Goal: Task Accomplishment & Management: Manage account settings

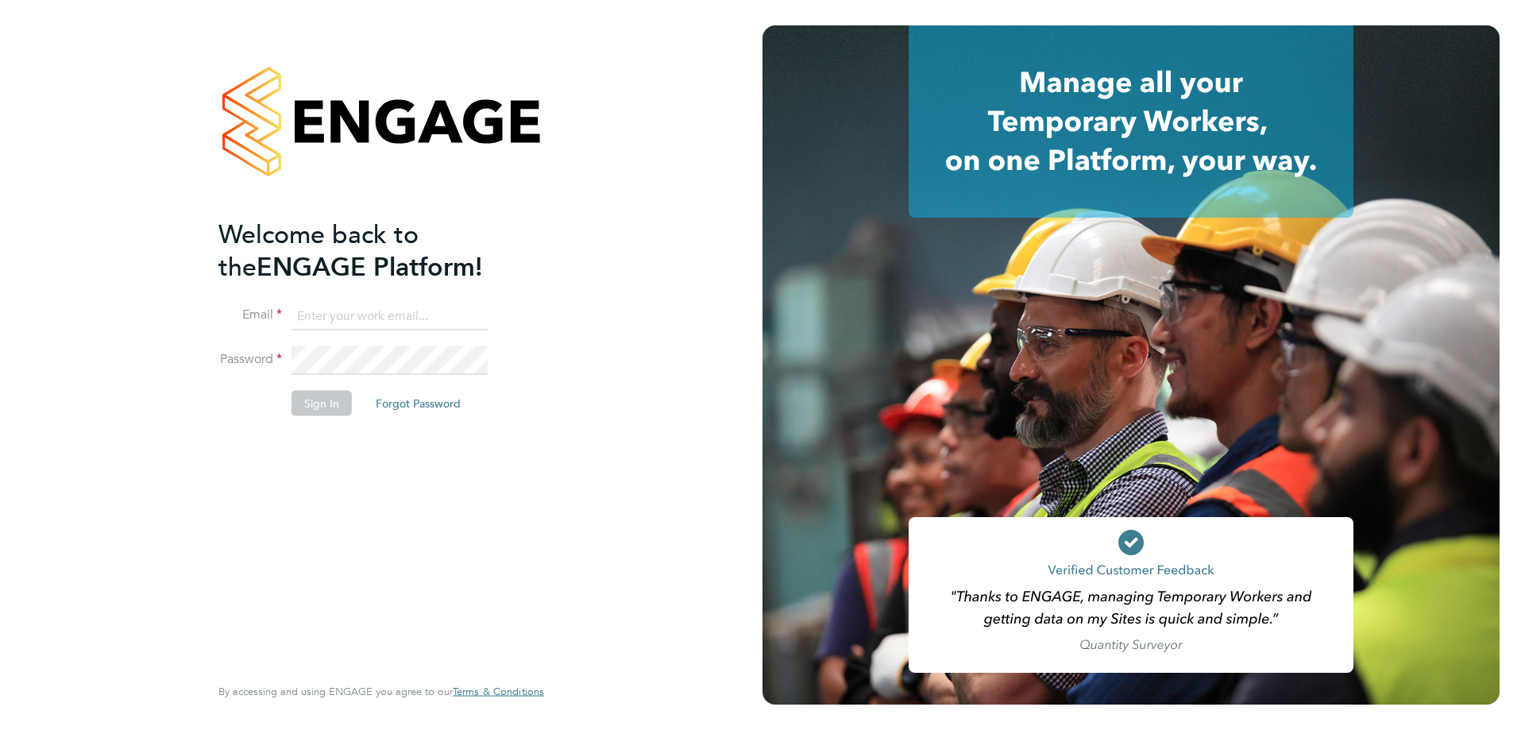
type input "rclarke@frlondon.co.uk"
click at [308, 394] on button "Sign In" at bounding box center [321, 403] width 60 height 25
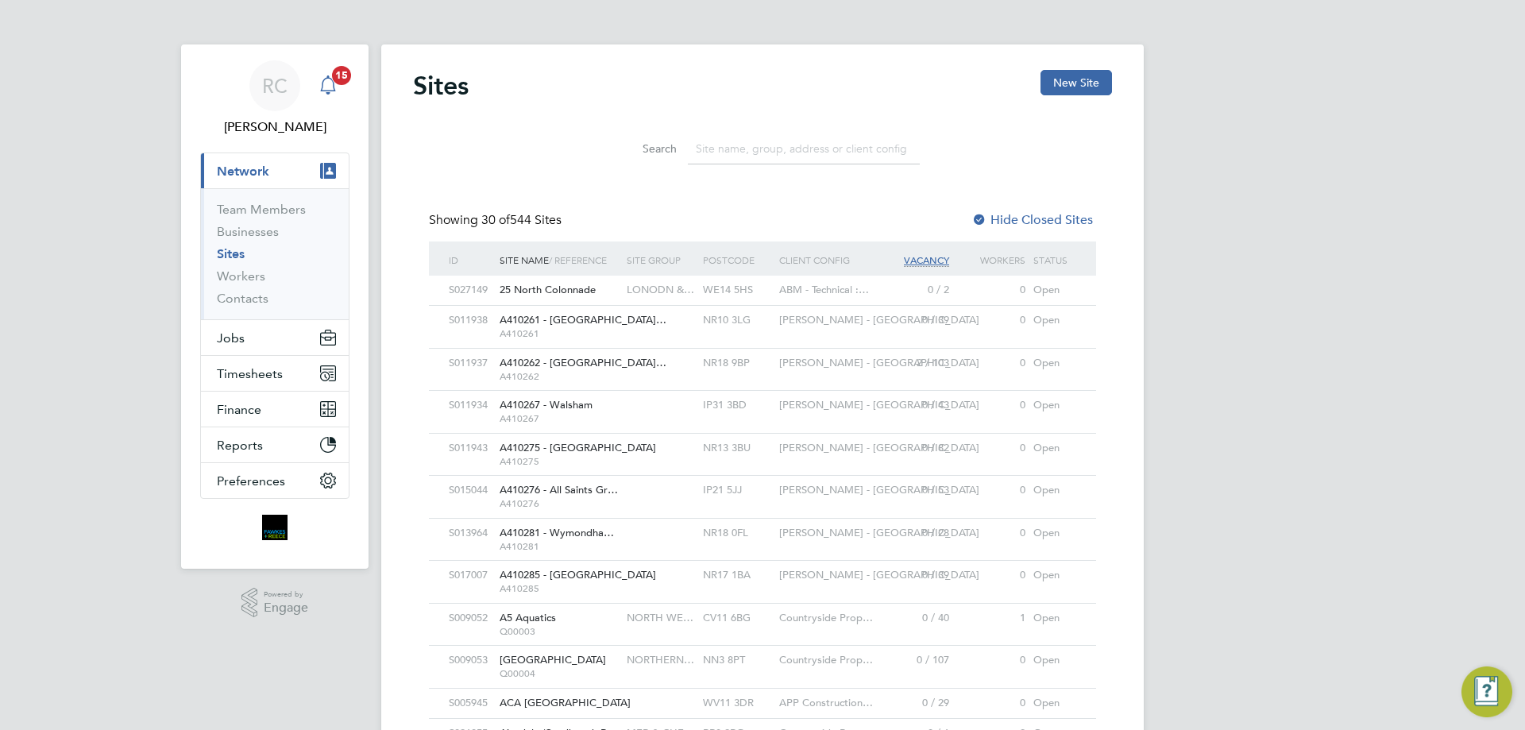
click at [323, 79] on icon "Main navigation" at bounding box center [328, 84] width 19 height 19
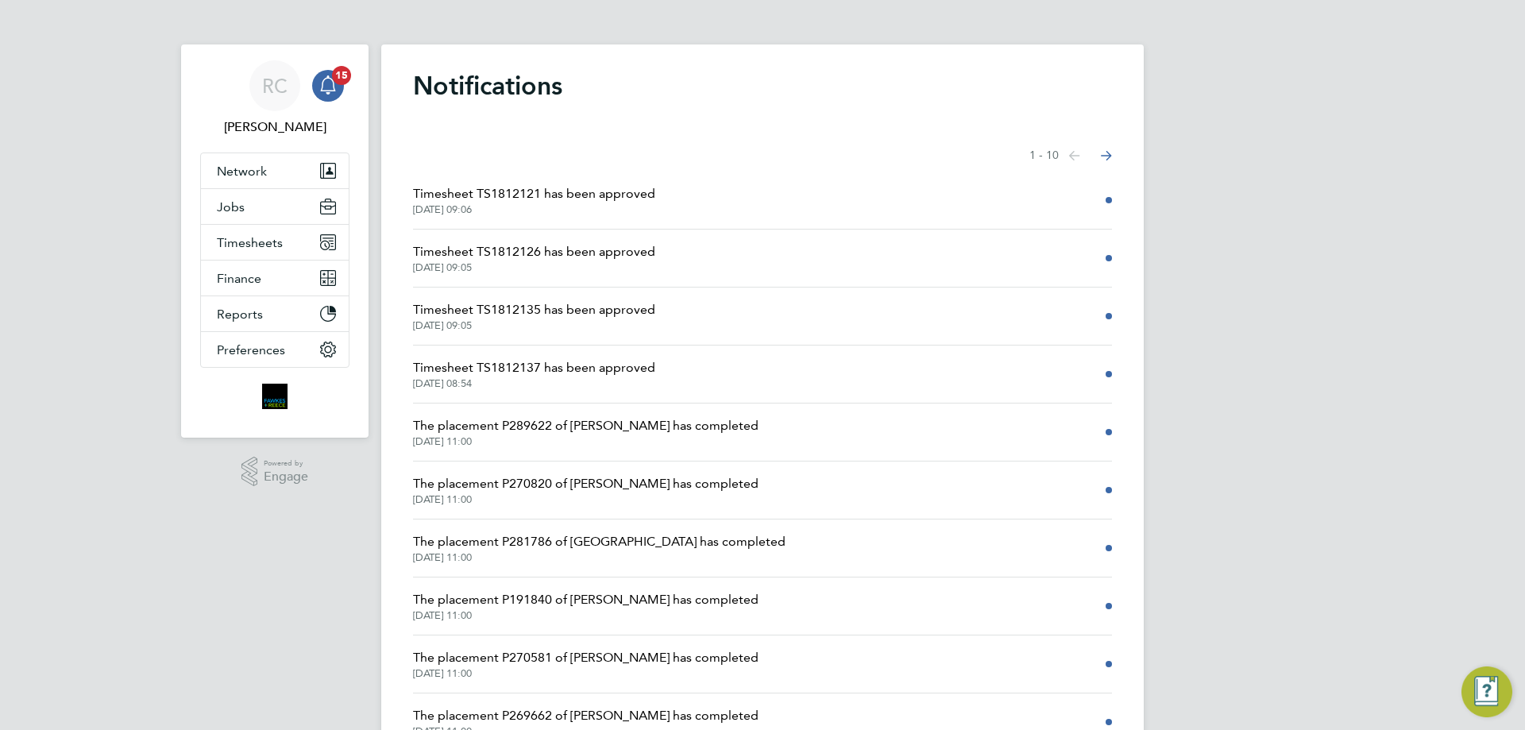
click at [627, 223] on li "Timesheet TS1812121 has been approved 01 Sep 2025, 09:06" at bounding box center [762, 201] width 699 height 58
click at [606, 176] on li "Timesheet TS1812121 has been approved 01 Sep 2025, 09:06" at bounding box center [762, 201] width 699 height 58
click at [604, 201] on span "Timesheet TS1812121 has been approved" at bounding box center [534, 193] width 242 height 19
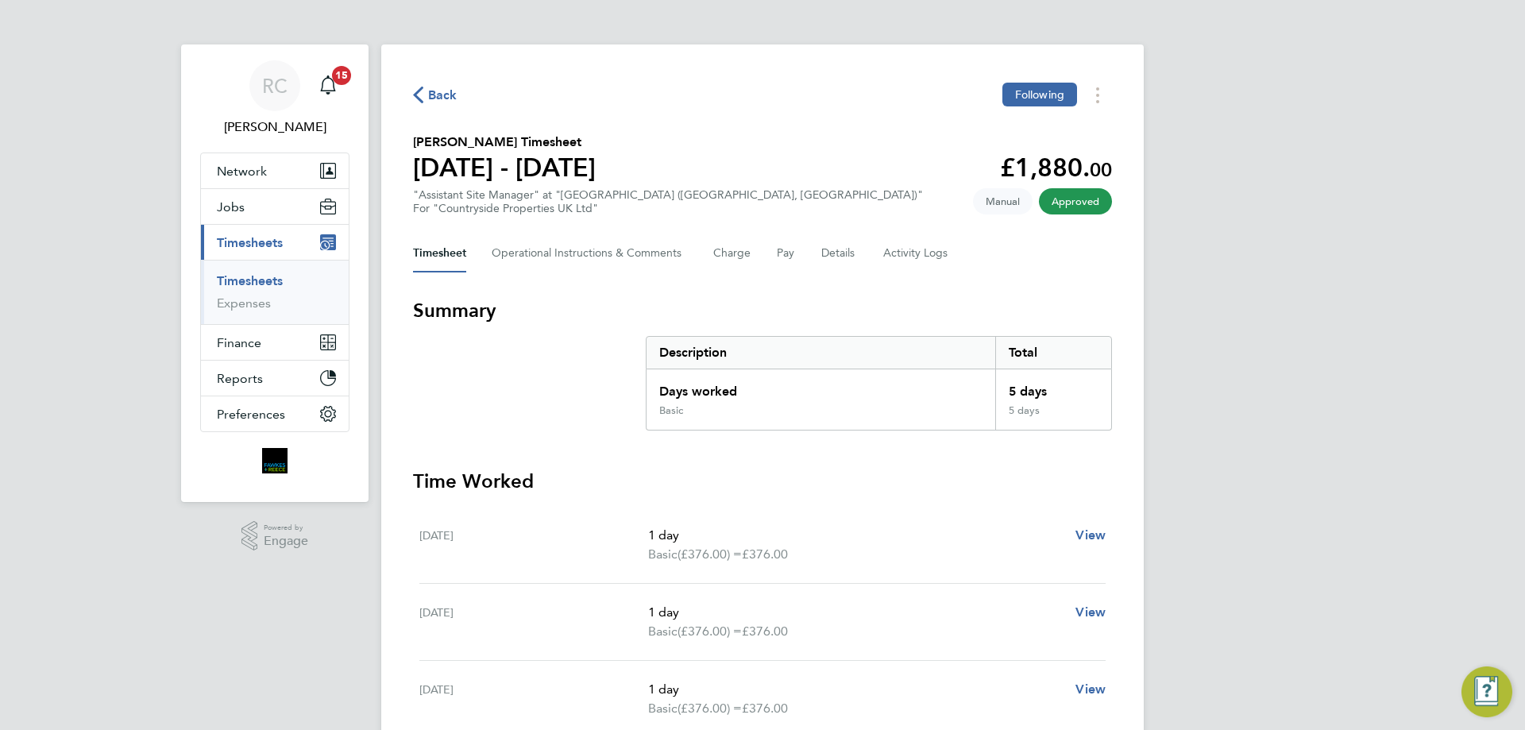
click at [443, 96] on span "Back" at bounding box center [442, 95] width 29 height 19
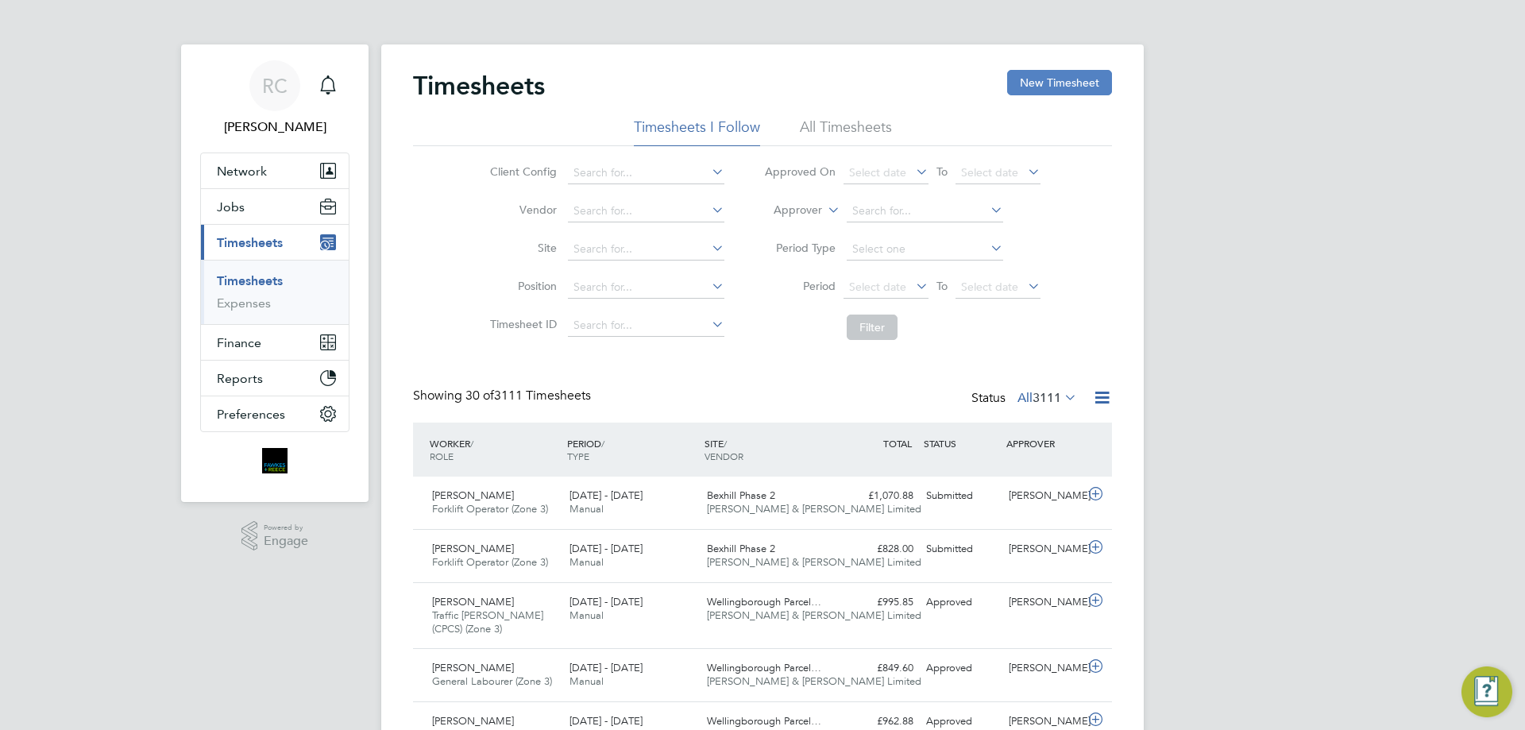
click at [1063, 94] on button "New Timesheet" at bounding box center [1059, 82] width 105 height 25
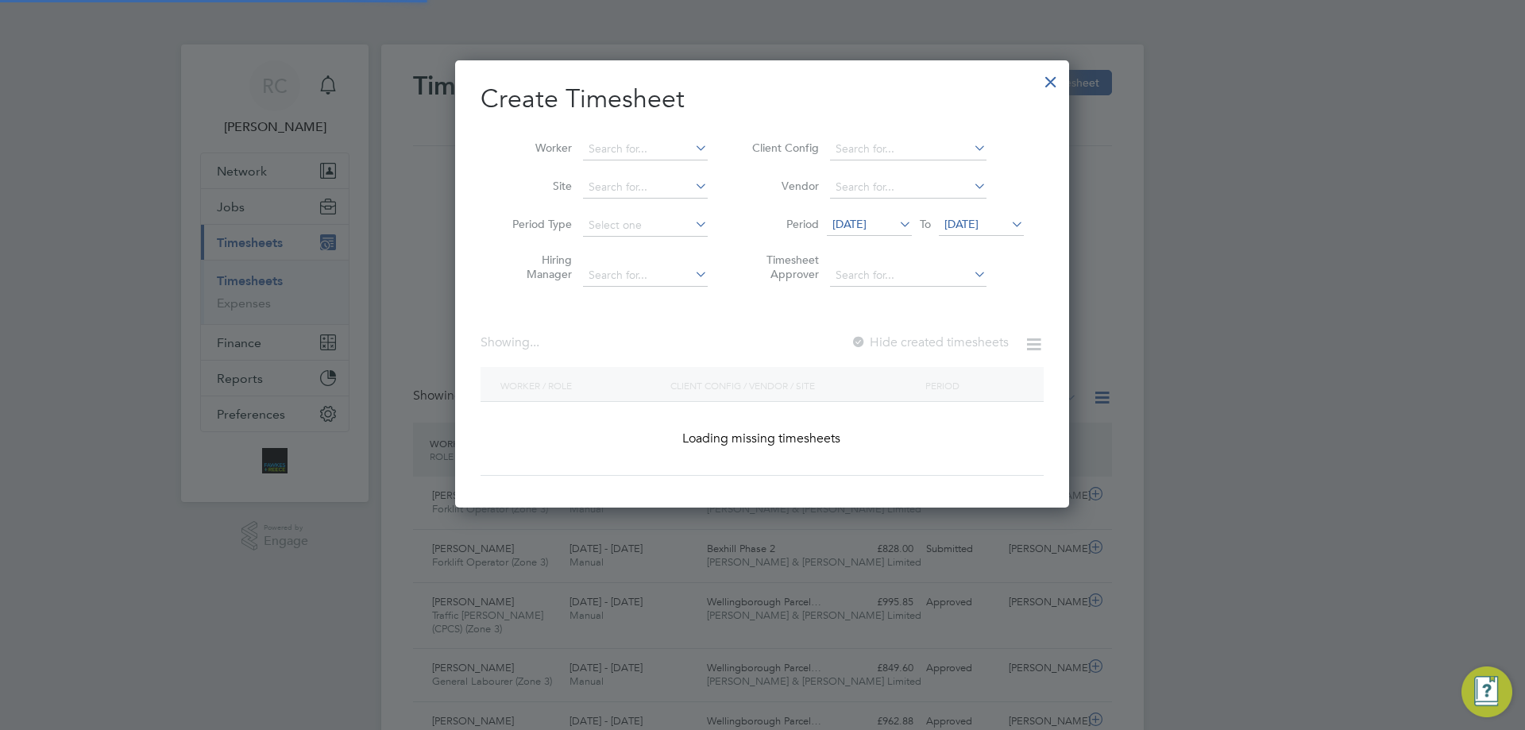
scroll to position [448, 615]
click at [622, 195] on input at bounding box center [645, 187] width 125 height 22
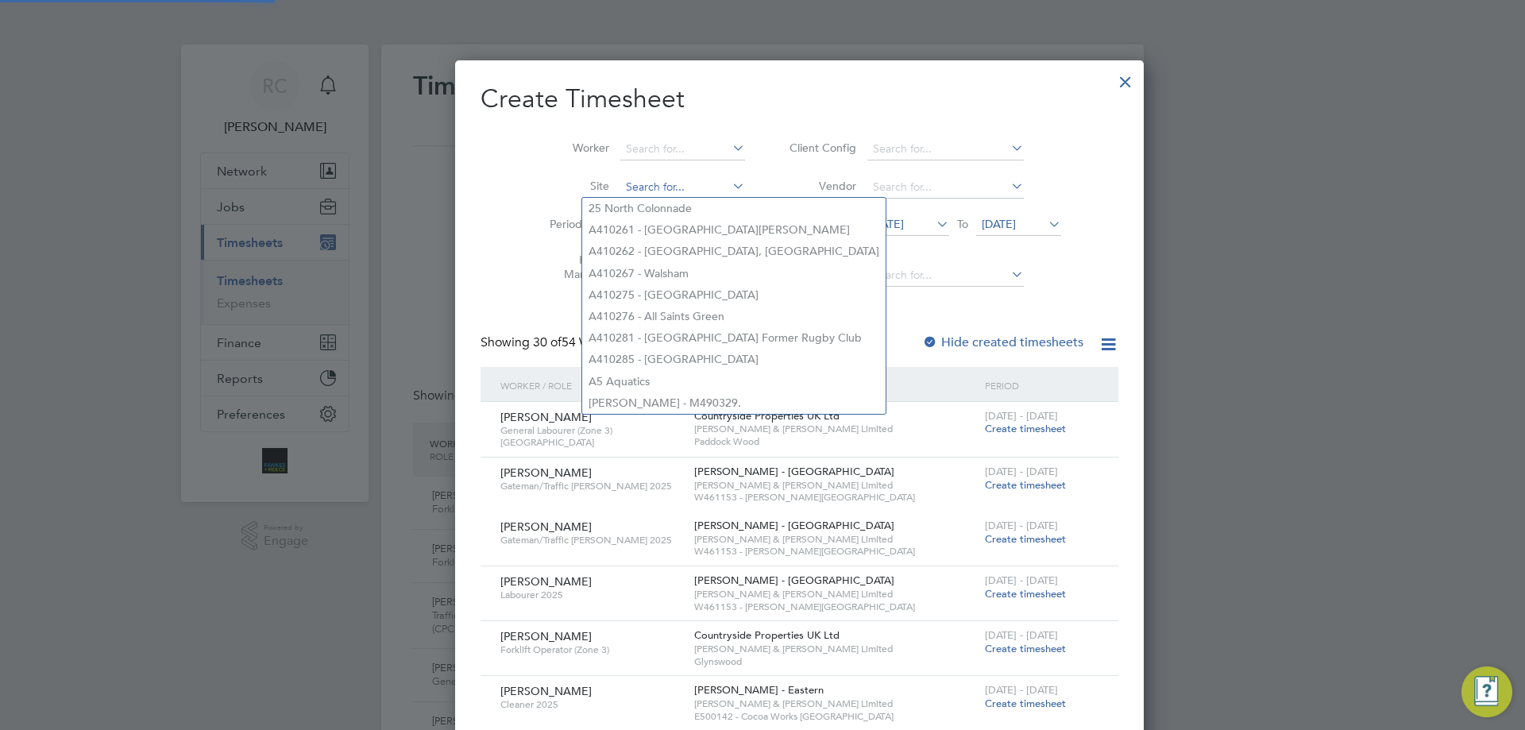
scroll to position [2340, 615]
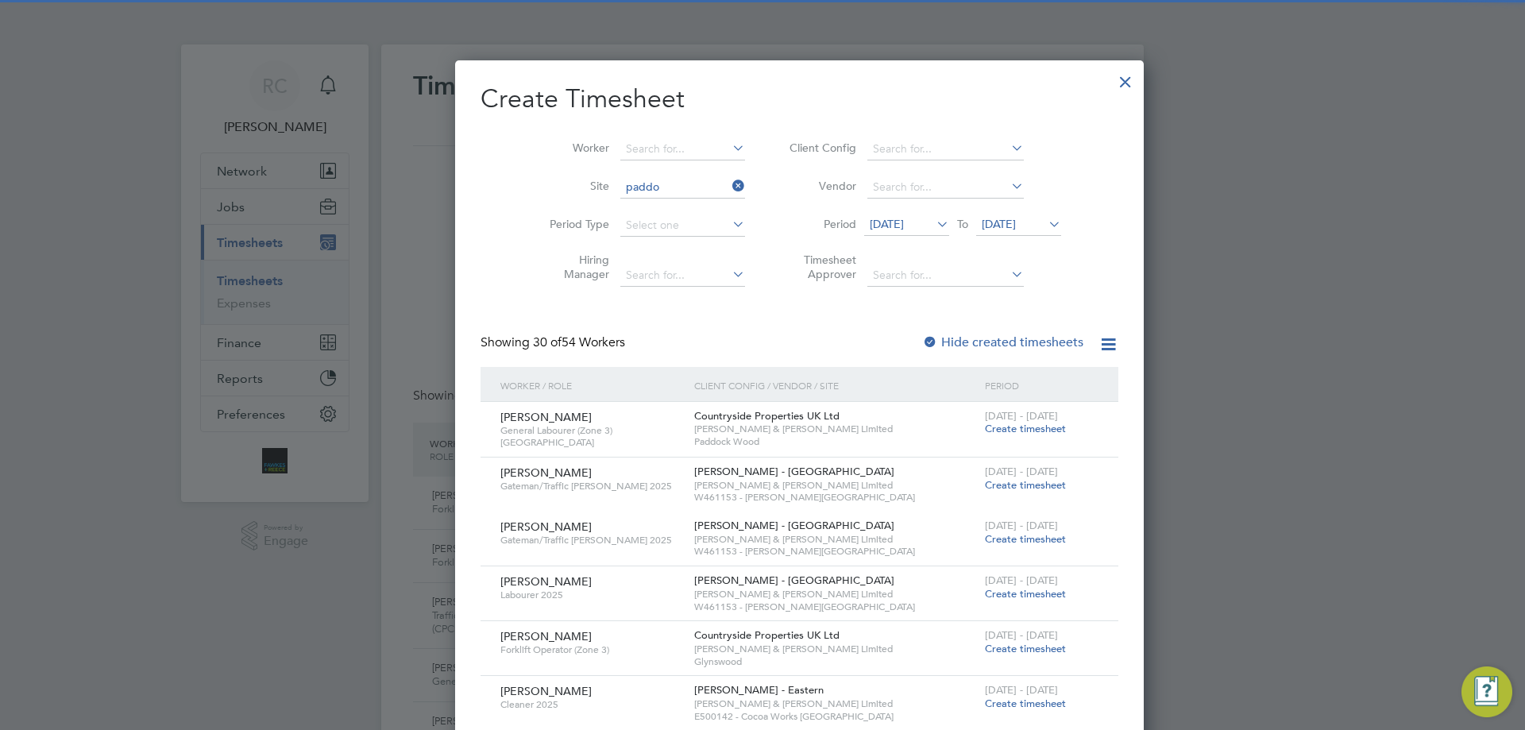
click at [635, 198] on li "Paddo ck Wood" at bounding box center [651, 208] width 139 height 21
type input "Paddock Wood"
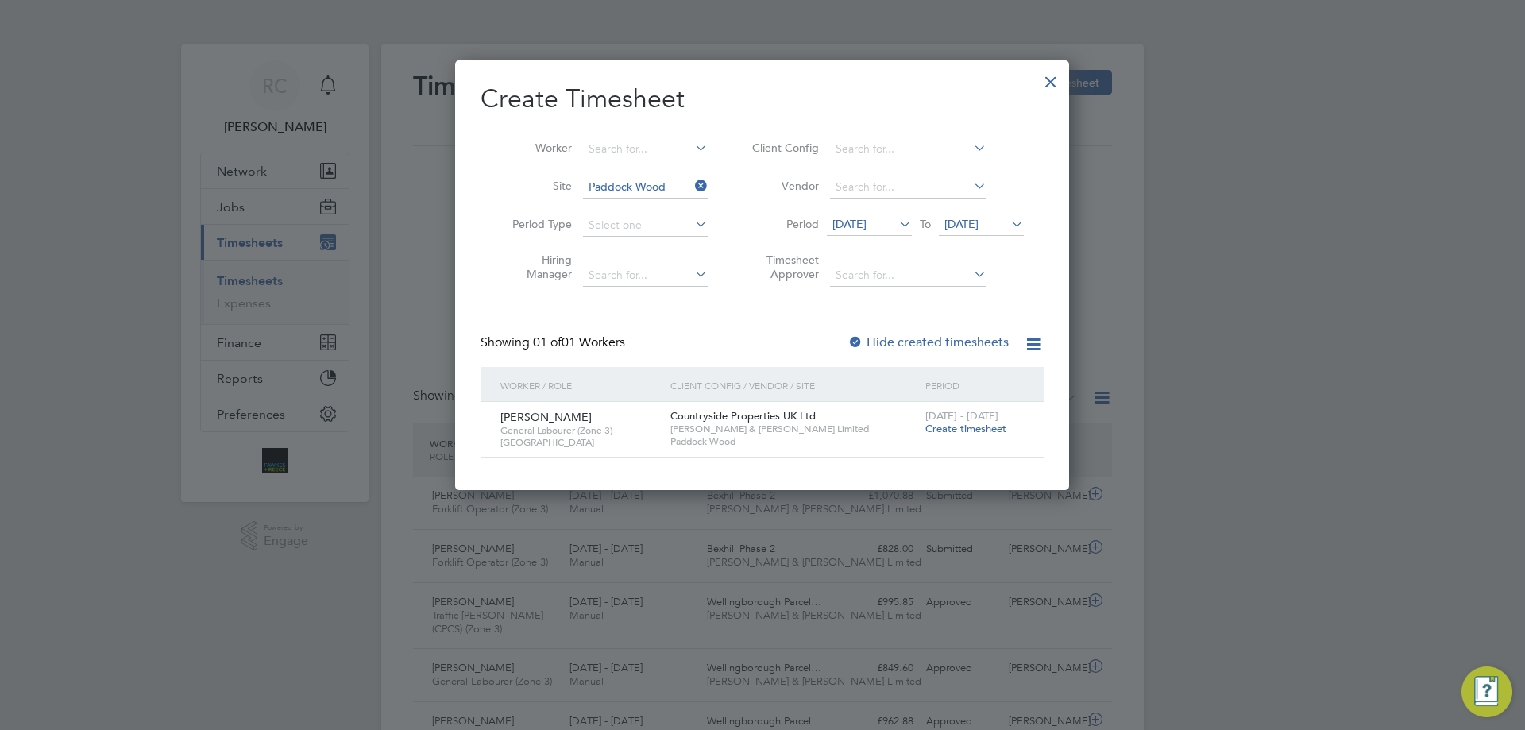
scroll to position [430, 615]
click at [981, 430] on span "Create timesheet" at bounding box center [965, 429] width 81 height 14
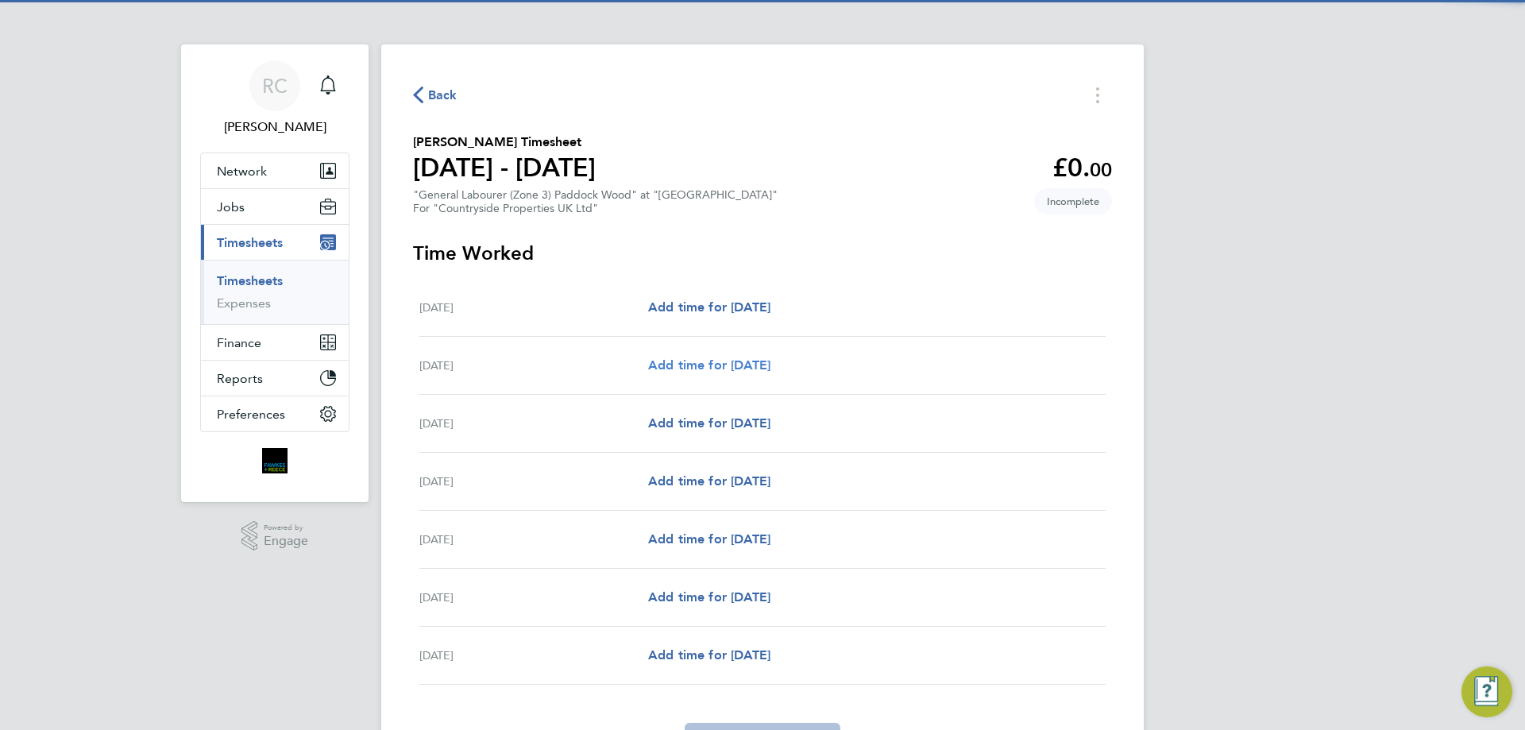
click at [770, 367] on span "Add time for Tue 26 Aug" at bounding box center [709, 364] width 122 height 15
select select "30"
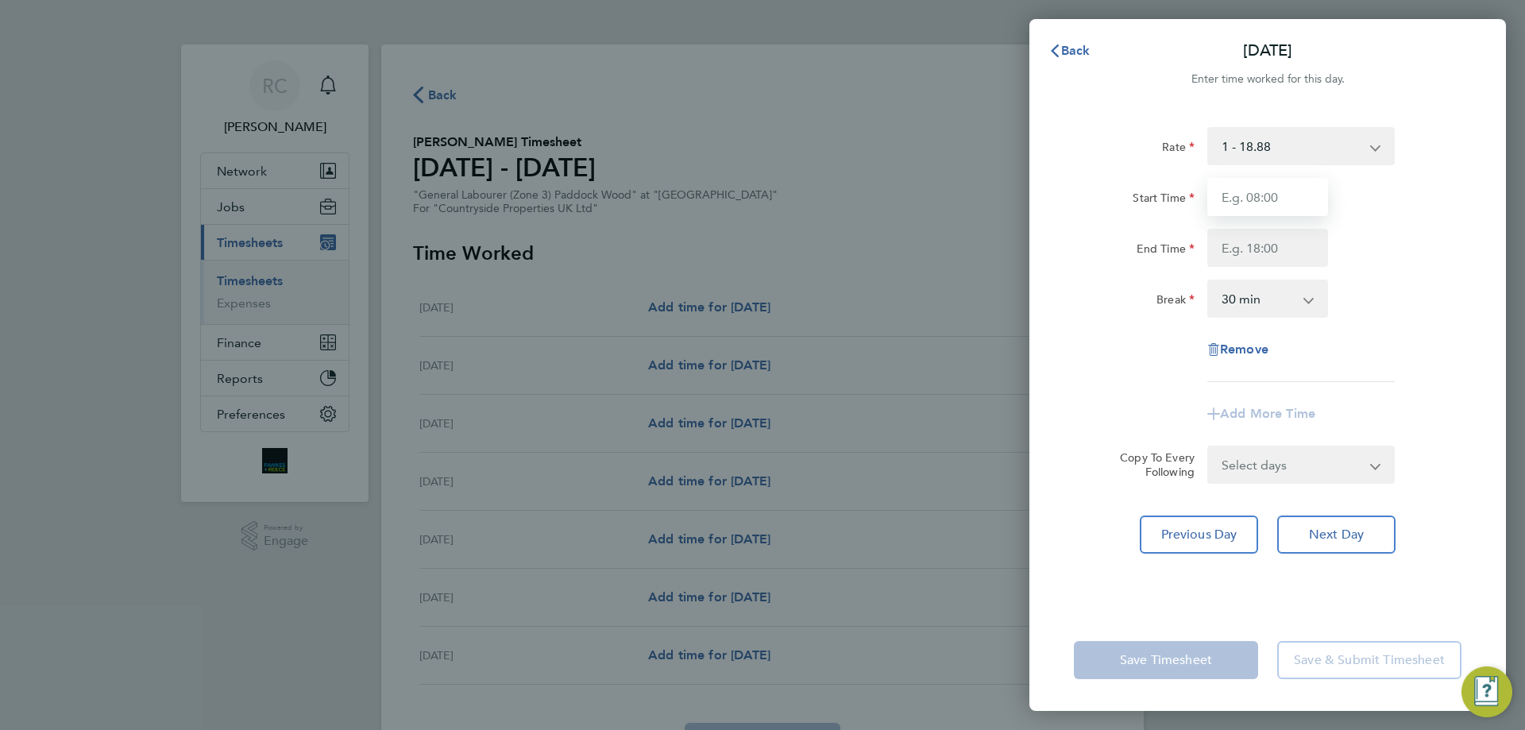
click at [1237, 209] on input "Start Time" at bounding box center [1267, 197] width 121 height 38
type input "07:00"
type input "18:00"
click at [1300, 301] on select "0 min 15 min 30 min 45 min 60 min 75 min 90 min" at bounding box center [1258, 298] width 98 height 35
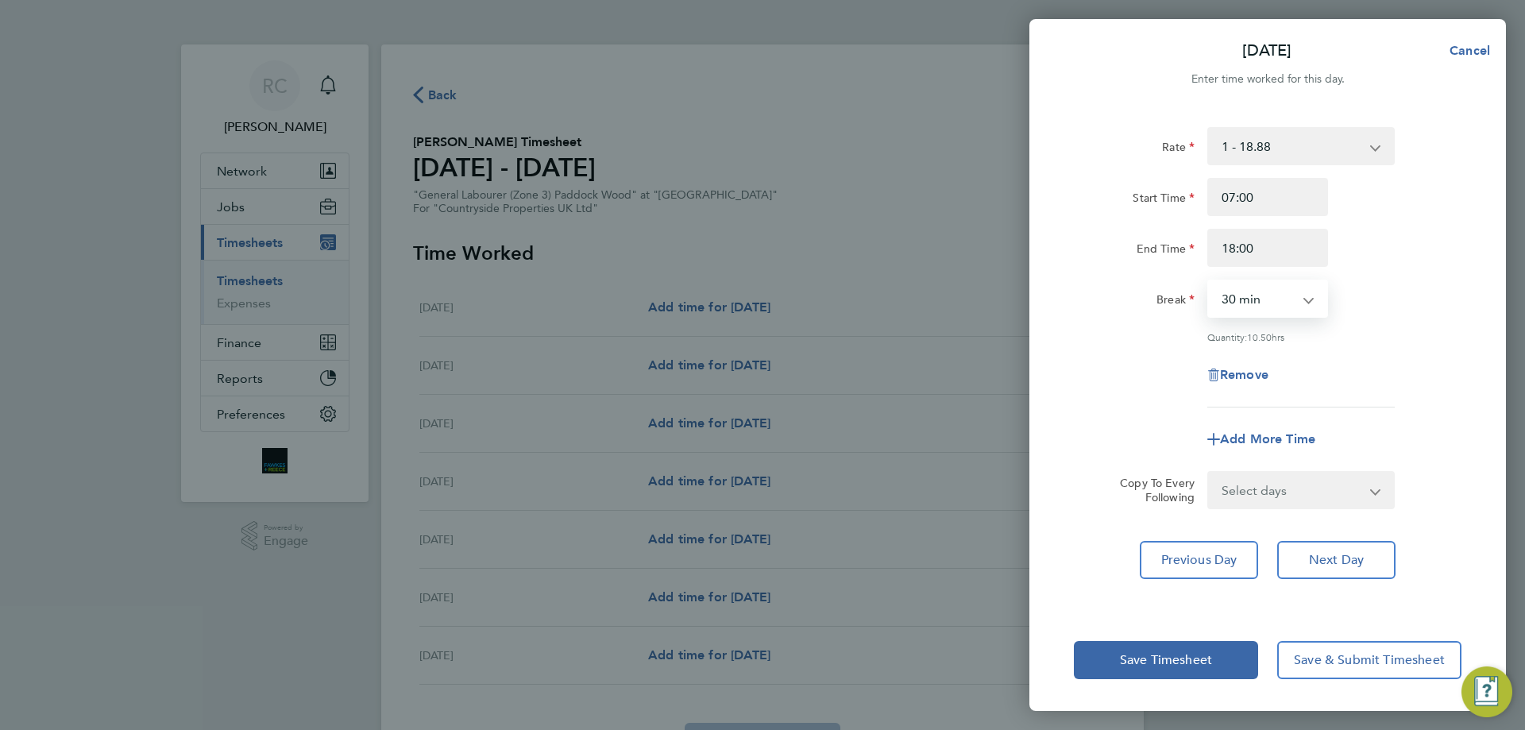
select select "0"
click at [1209, 281] on select "0 min 15 min 30 min 45 min 60 min 75 min 90 min" at bounding box center [1258, 298] width 98 height 35
click at [1343, 504] on select "Select days Day Weekday (Mon-Fri) Weekend (Sat-Sun) Wednesday Thursday Friday S…" at bounding box center [1292, 490] width 167 height 35
select select "WEEKDAY"
click at [1209, 473] on select "Select days Day Weekday (Mon-Fri) Weekend (Sat-Sun) Wednesday Thursday Friday S…" at bounding box center [1292, 490] width 167 height 35
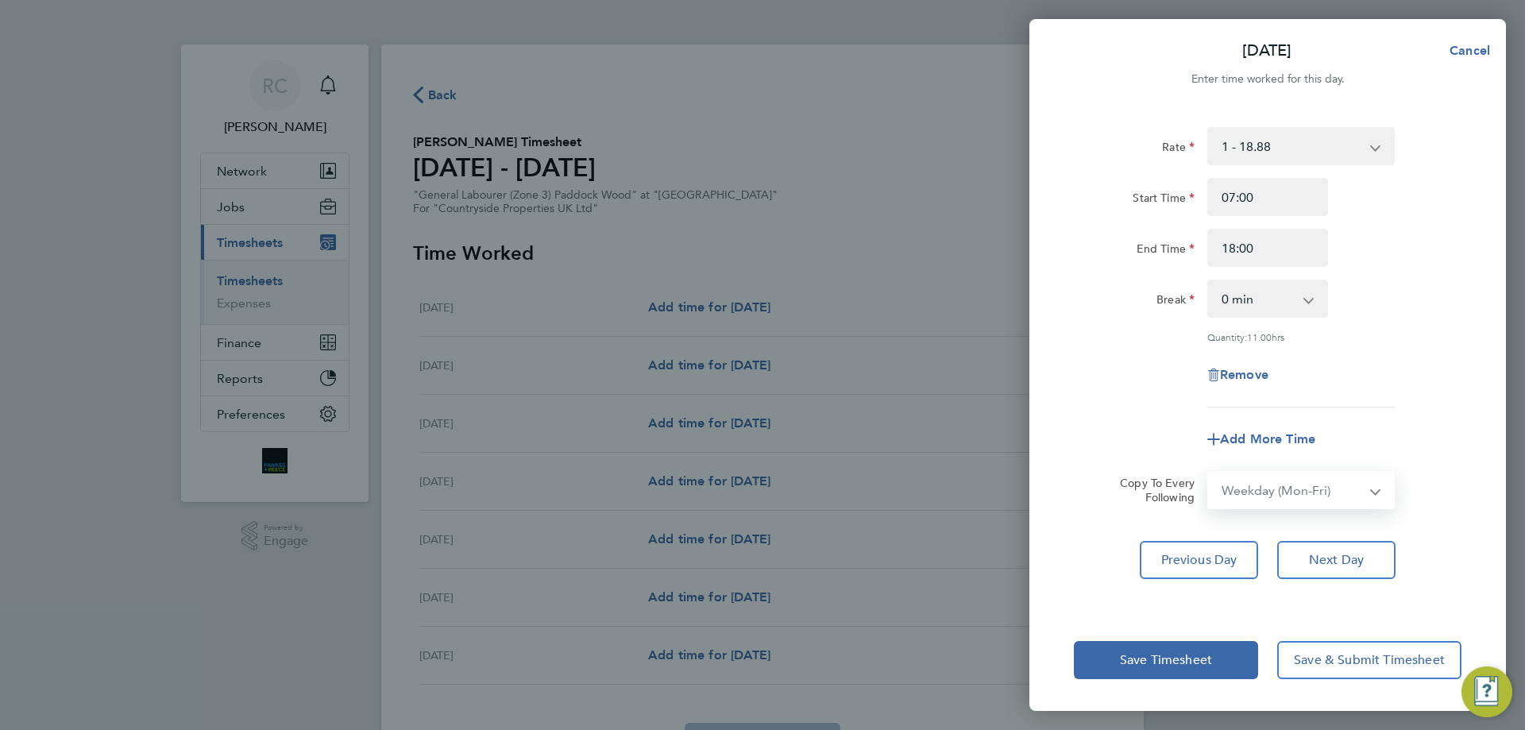
select select "2025-08-31"
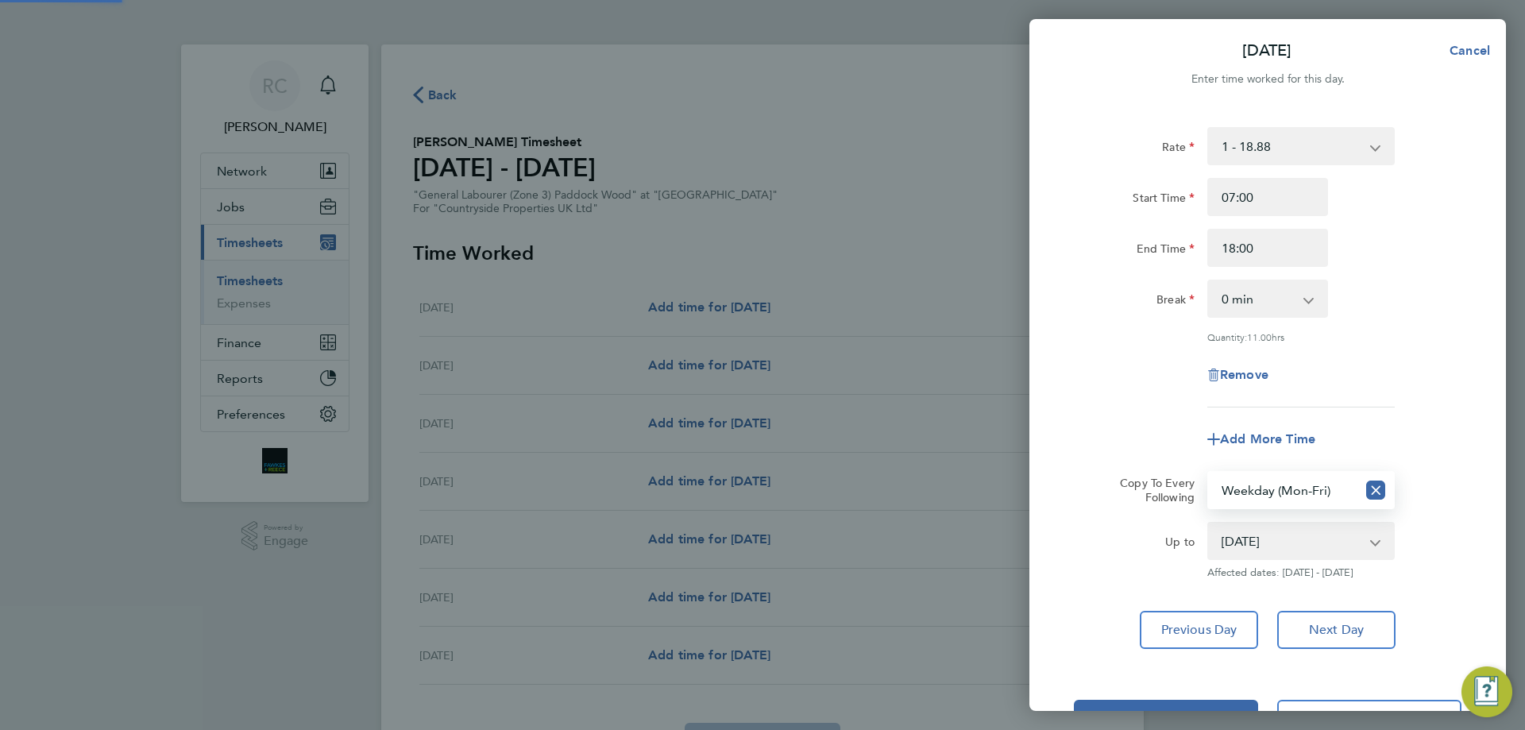
scroll to position [57, 0]
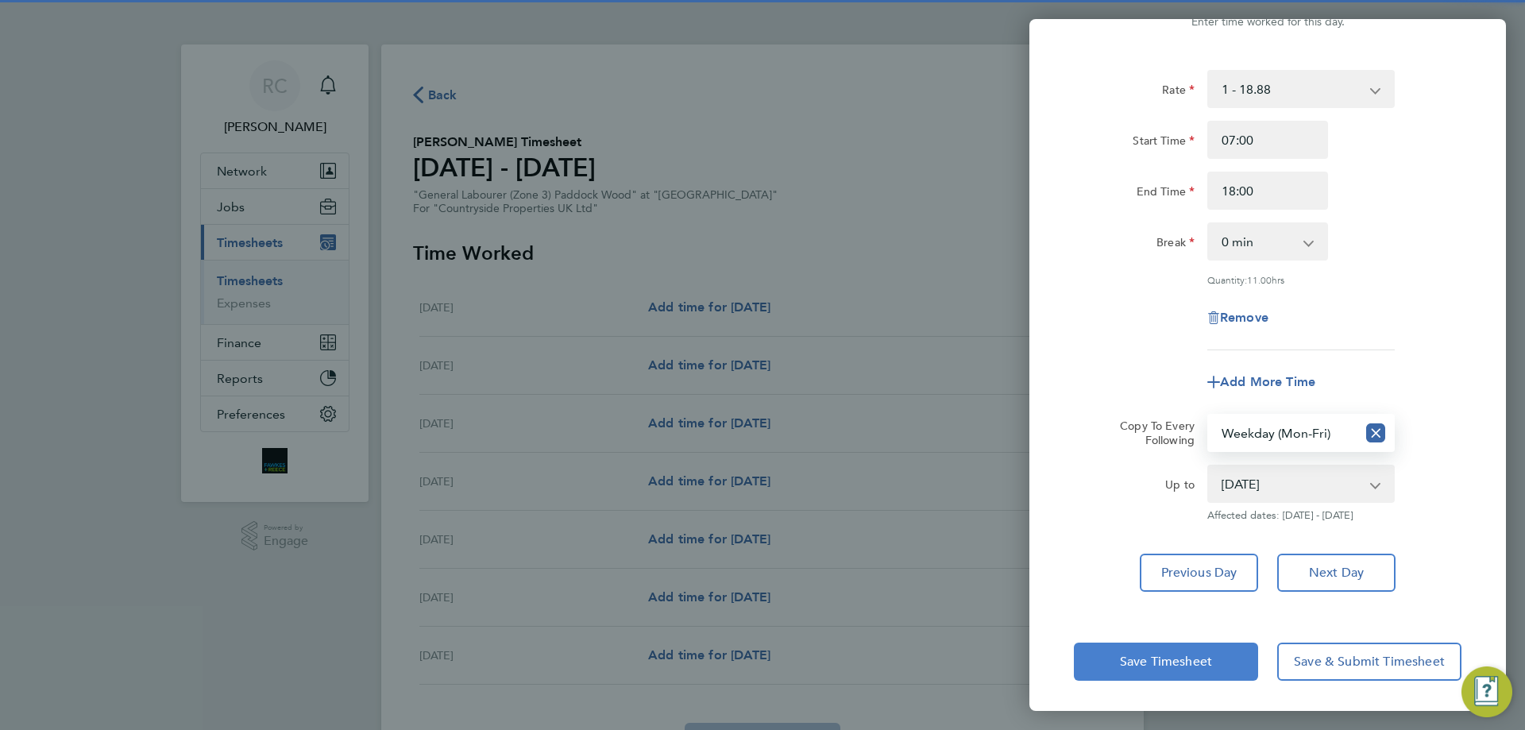
click at [1182, 661] on span "Save Timesheet" at bounding box center [1166, 662] width 92 height 16
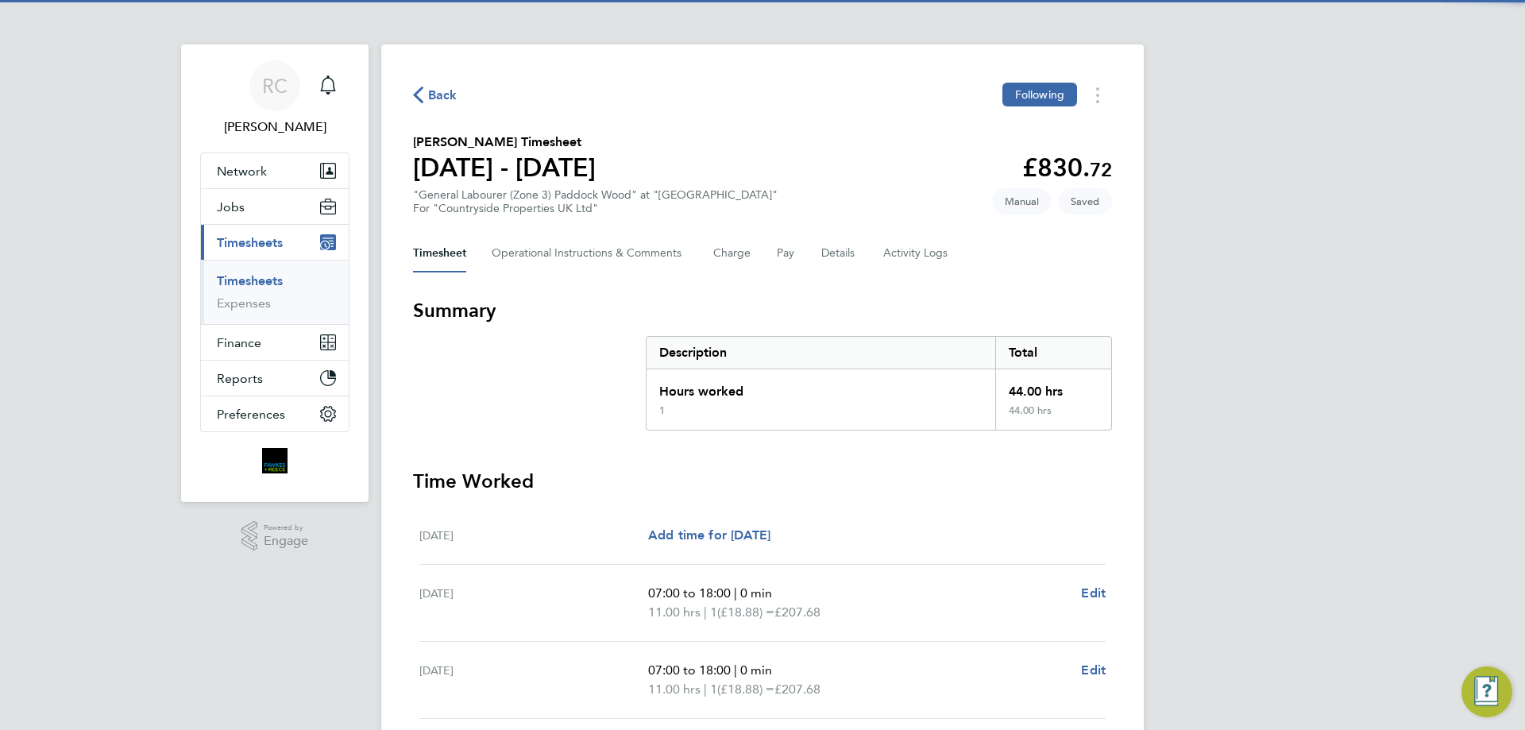
scroll to position [397, 0]
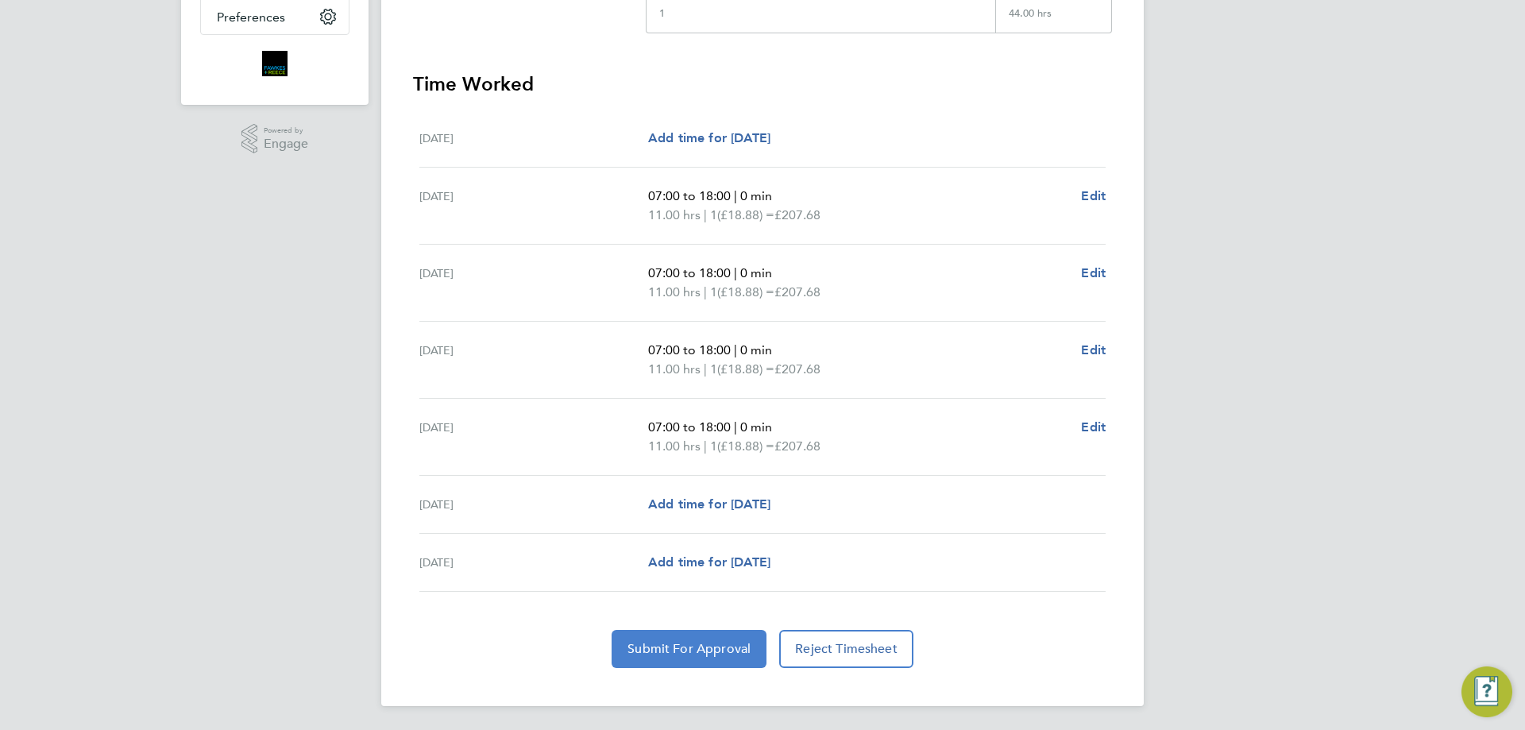
click at [697, 651] on span "Submit For Approval" at bounding box center [688, 649] width 123 height 16
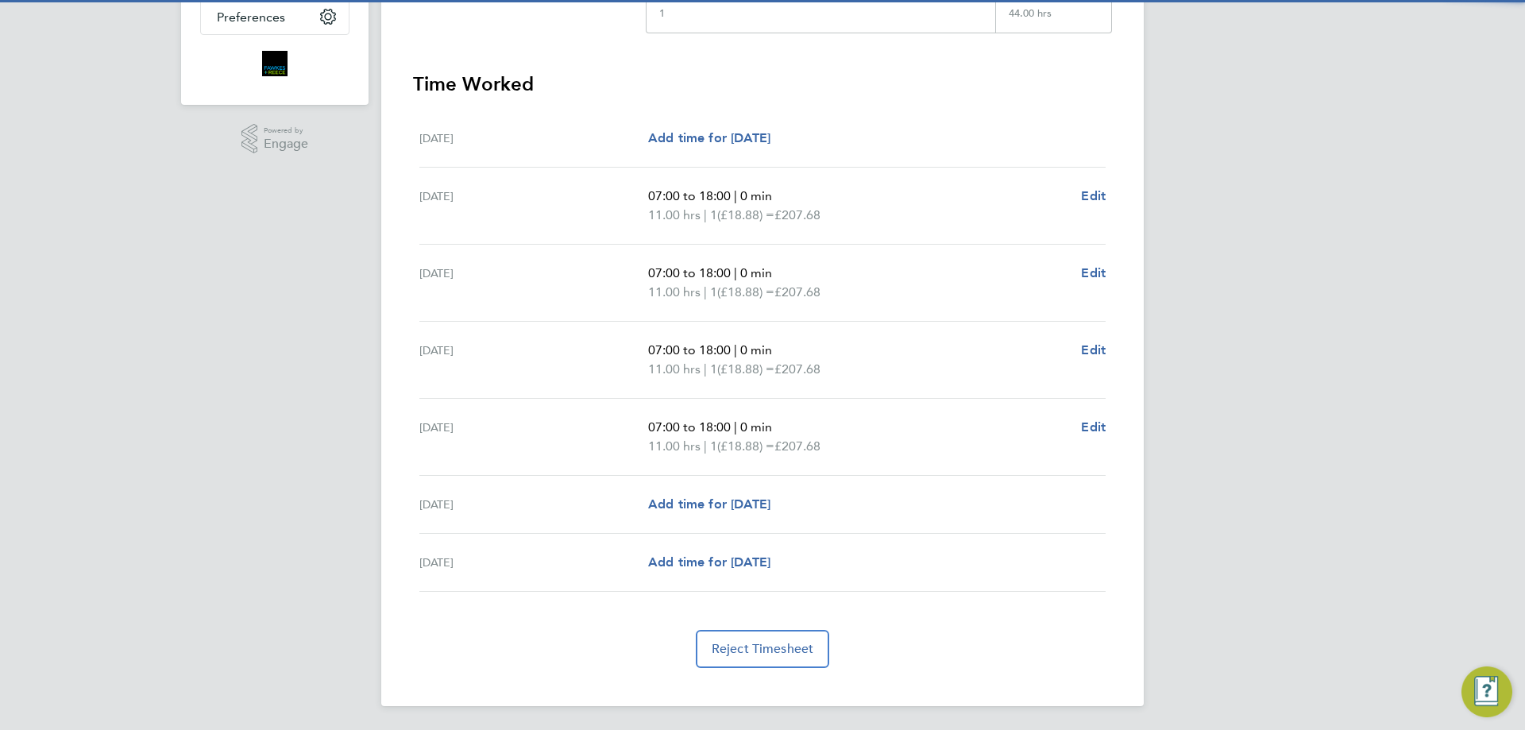
scroll to position [79, 0]
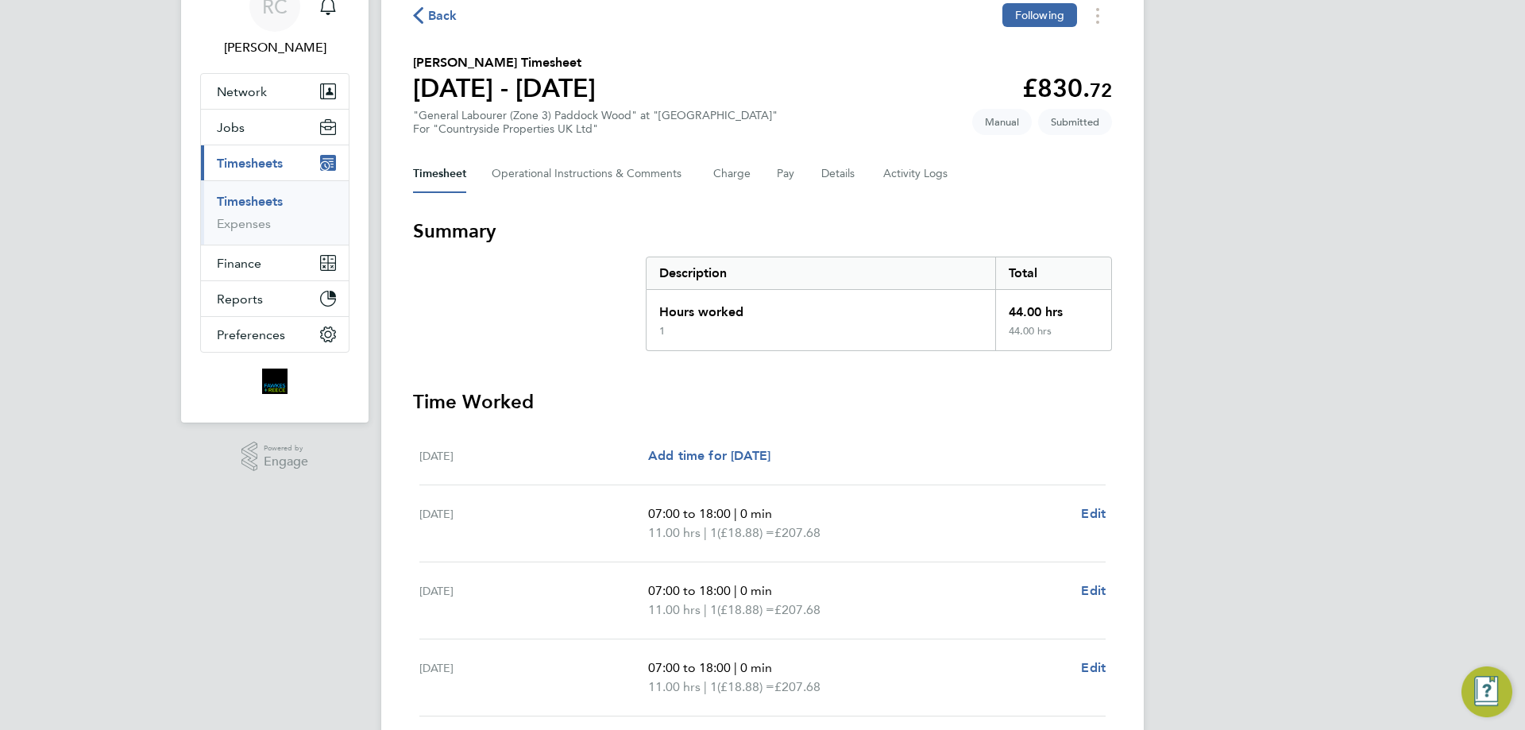
click at [236, 206] on link "Timesheets" at bounding box center [250, 201] width 66 height 15
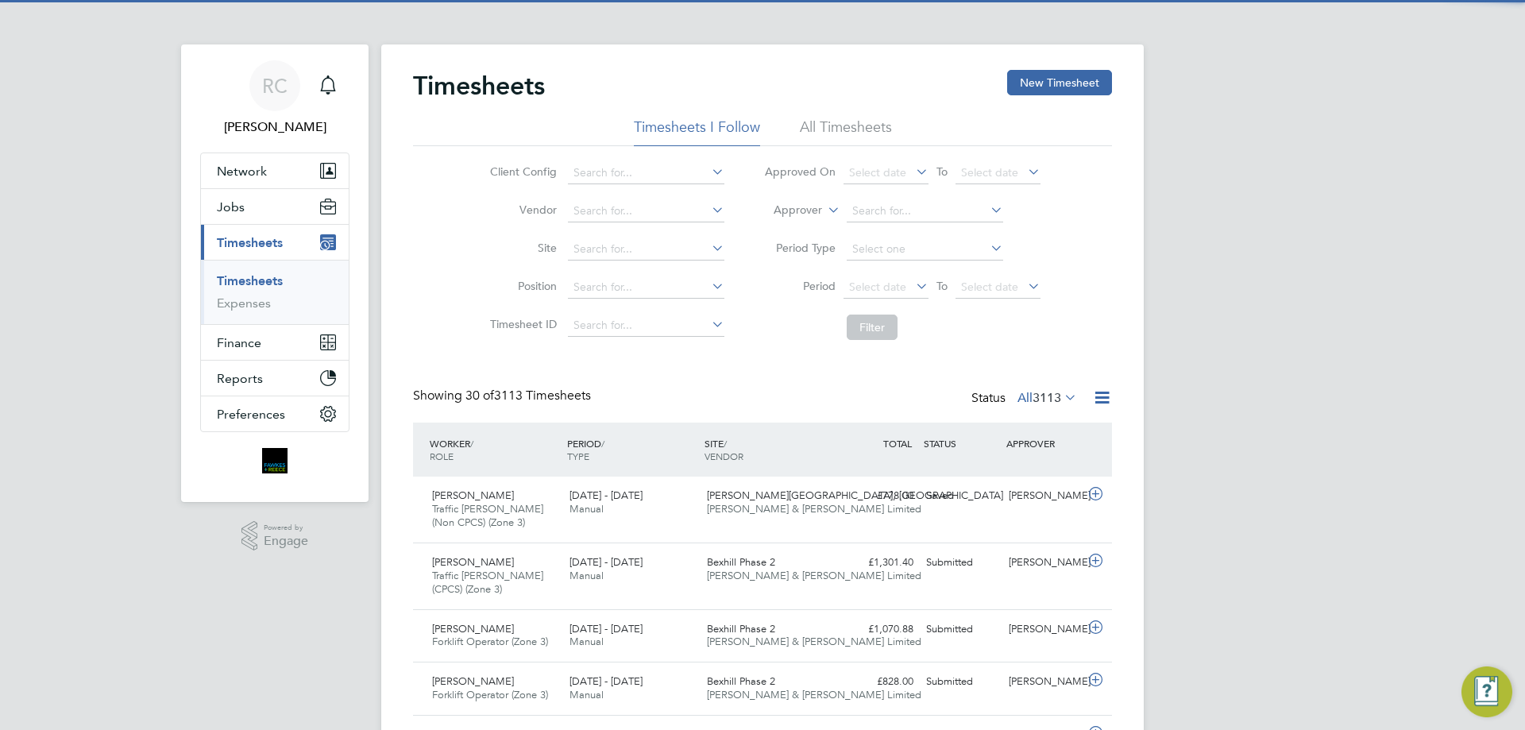
scroll to position [8, 8]
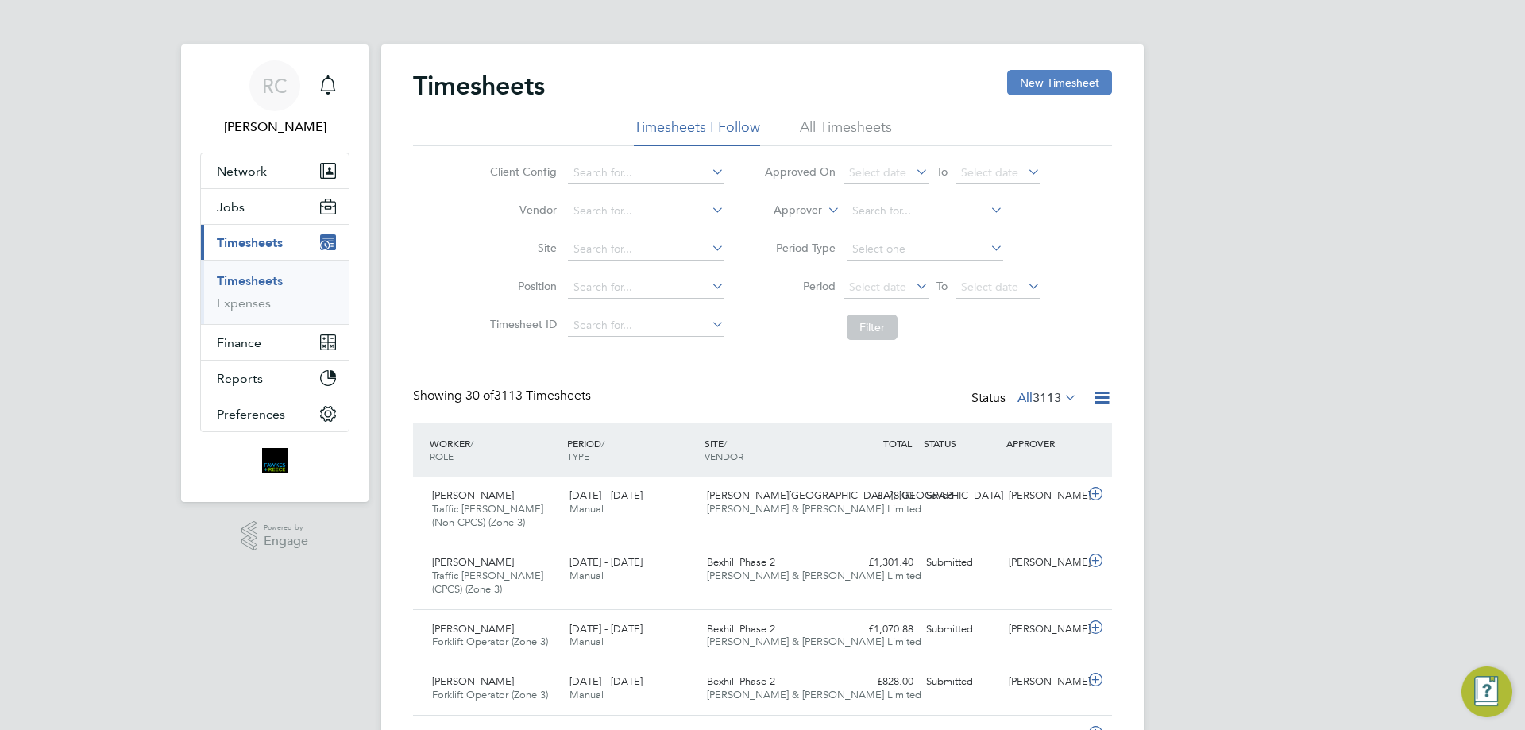
click at [1044, 87] on button "New Timesheet" at bounding box center [1059, 82] width 105 height 25
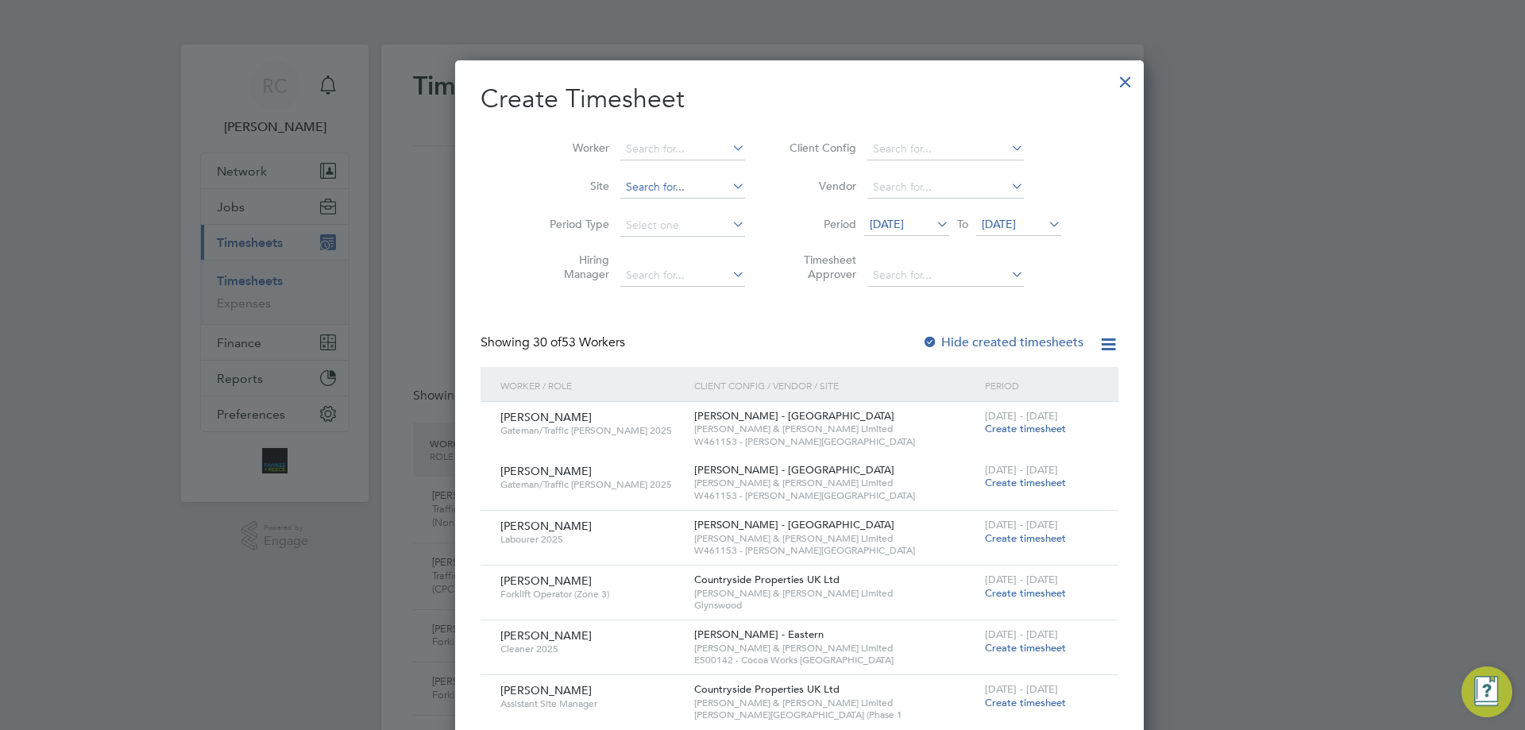
click at [628, 183] on input at bounding box center [682, 187] width 125 height 22
click at [643, 206] on li "Glyns wood" at bounding box center [645, 208] width 126 height 21
type input "Glynswood"
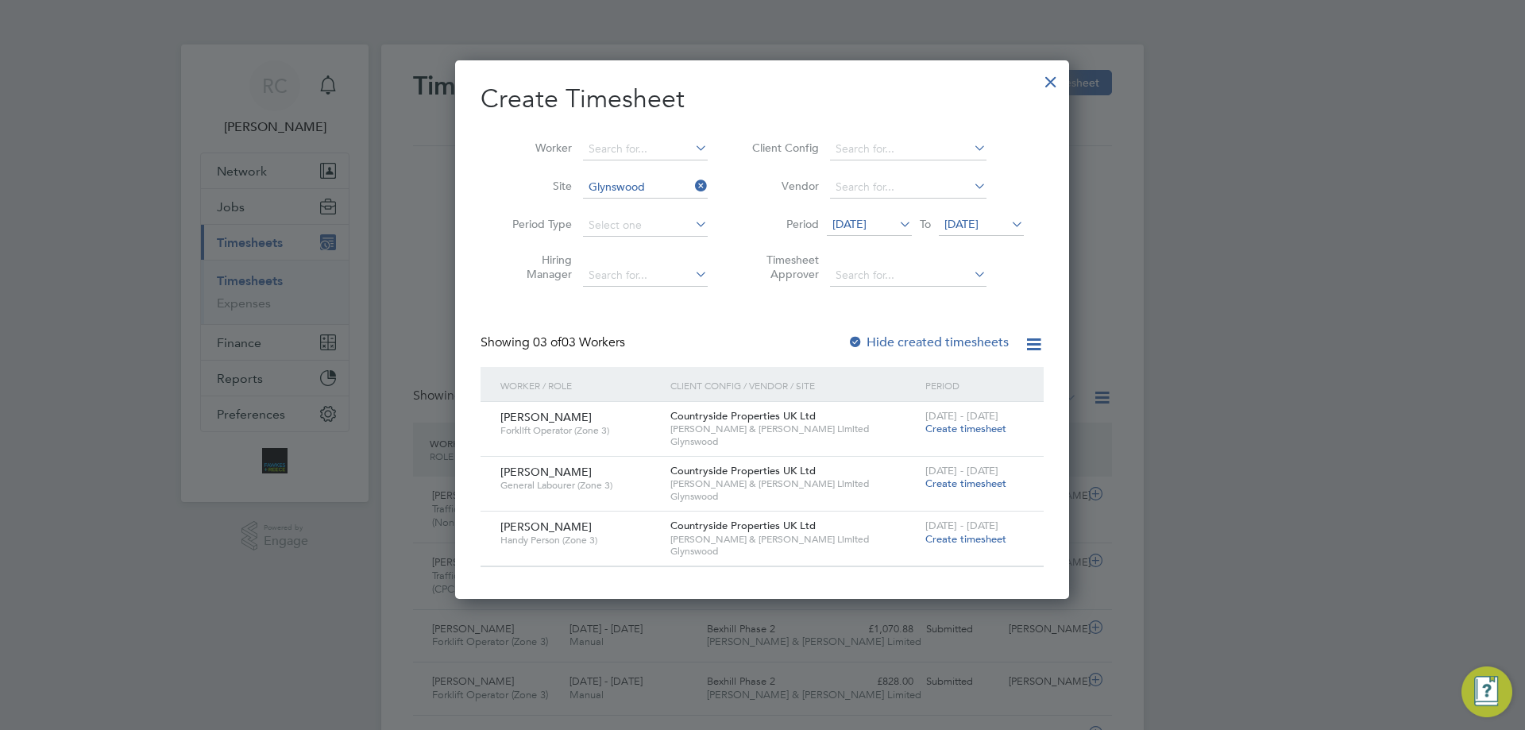
click at [966, 430] on span "Create timesheet" at bounding box center [965, 429] width 81 height 14
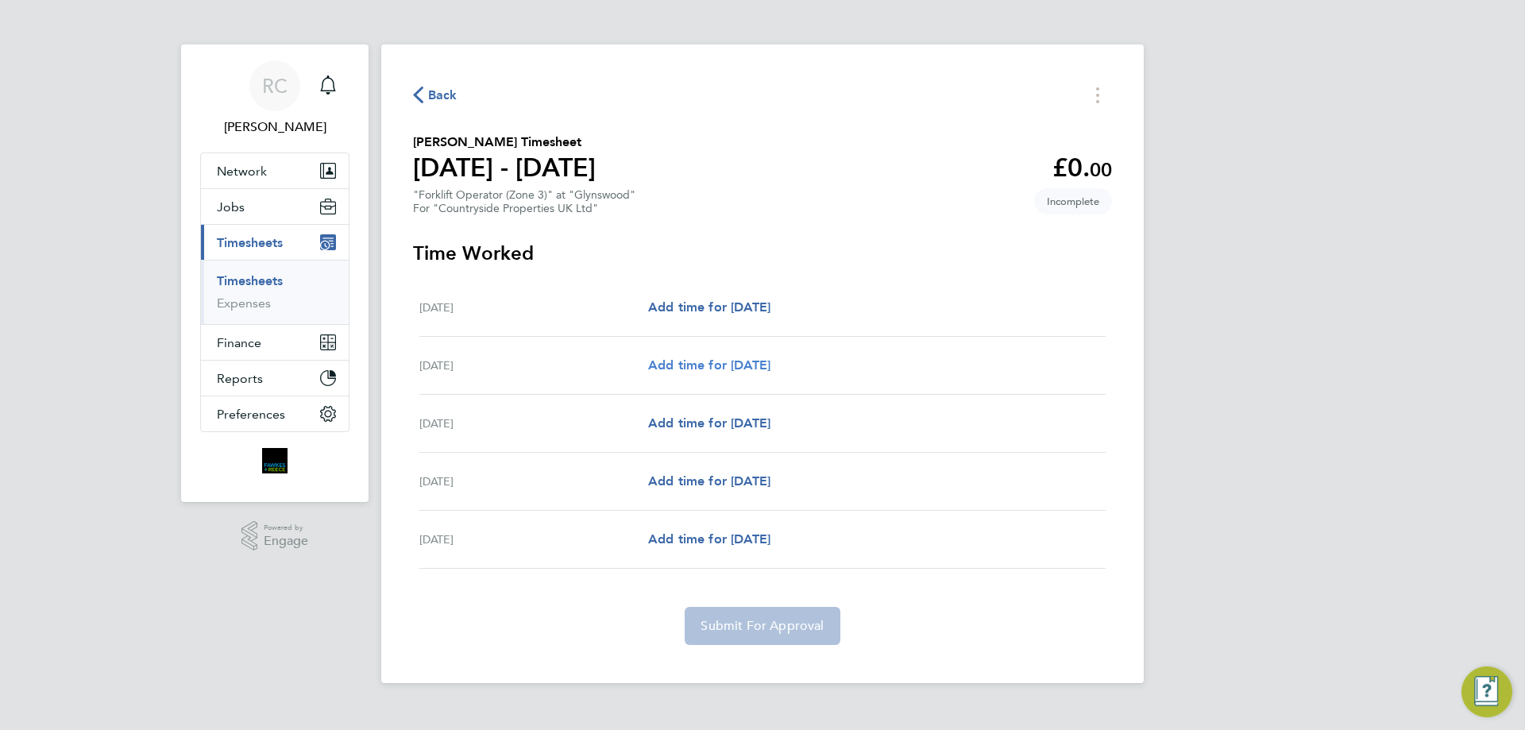
click at [759, 370] on span "Add time for Tue 26 Aug" at bounding box center [709, 364] width 122 height 15
select select "30"
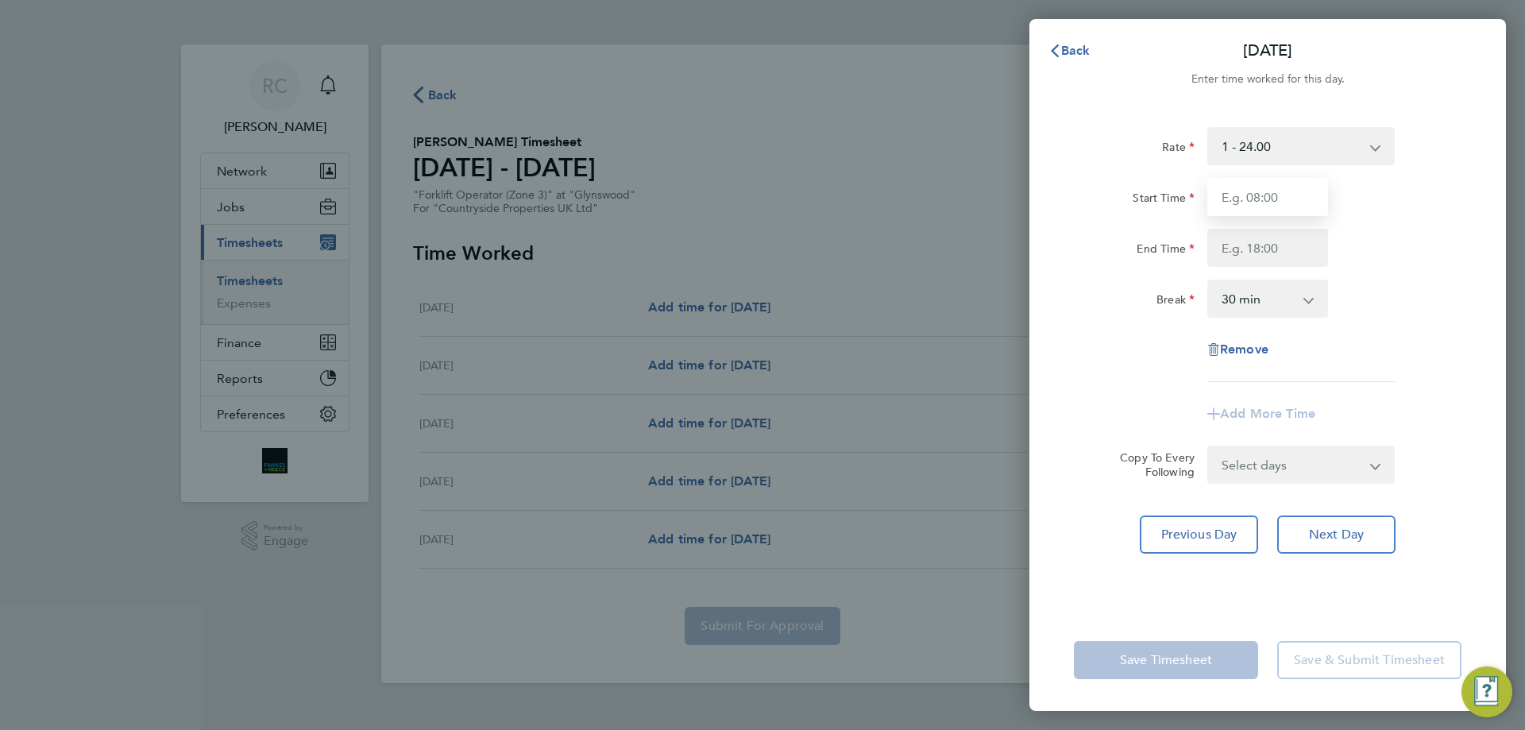
click at [1277, 188] on input "Start Time" at bounding box center [1267, 197] width 121 height 38
type input "07:30"
type input "17:00"
click at [1269, 303] on select "0 min 15 min 30 min 45 min 60 min 75 min 90 min" at bounding box center [1258, 298] width 98 height 35
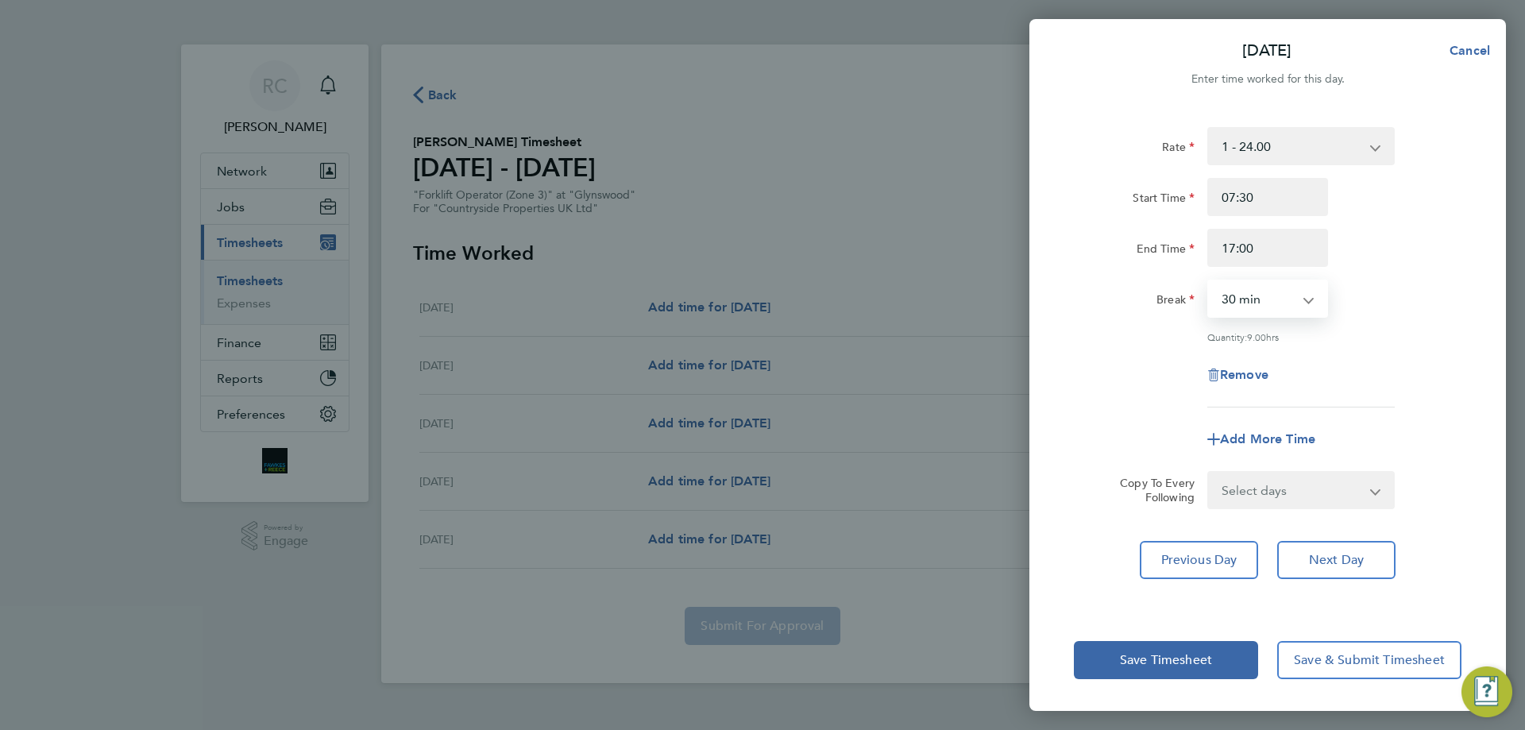
select select "0"
click at [1209, 281] on select "0 min 15 min 30 min 45 min 60 min 75 min 90 min" at bounding box center [1258, 298] width 98 height 35
drag, startPoint x: 1291, startPoint y: 481, endPoint x: 1298, endPoint y: 504, distance: 24.9
click at [1291, 481] on select "Select days Day Wednesday Thursday Friday" at bounding box center [1292, 490] width 167 height 35
drag, startPoint x: 1453, startPoint y: 503, endPoint x: 1369, endPoint y: 553, distance: 97.3
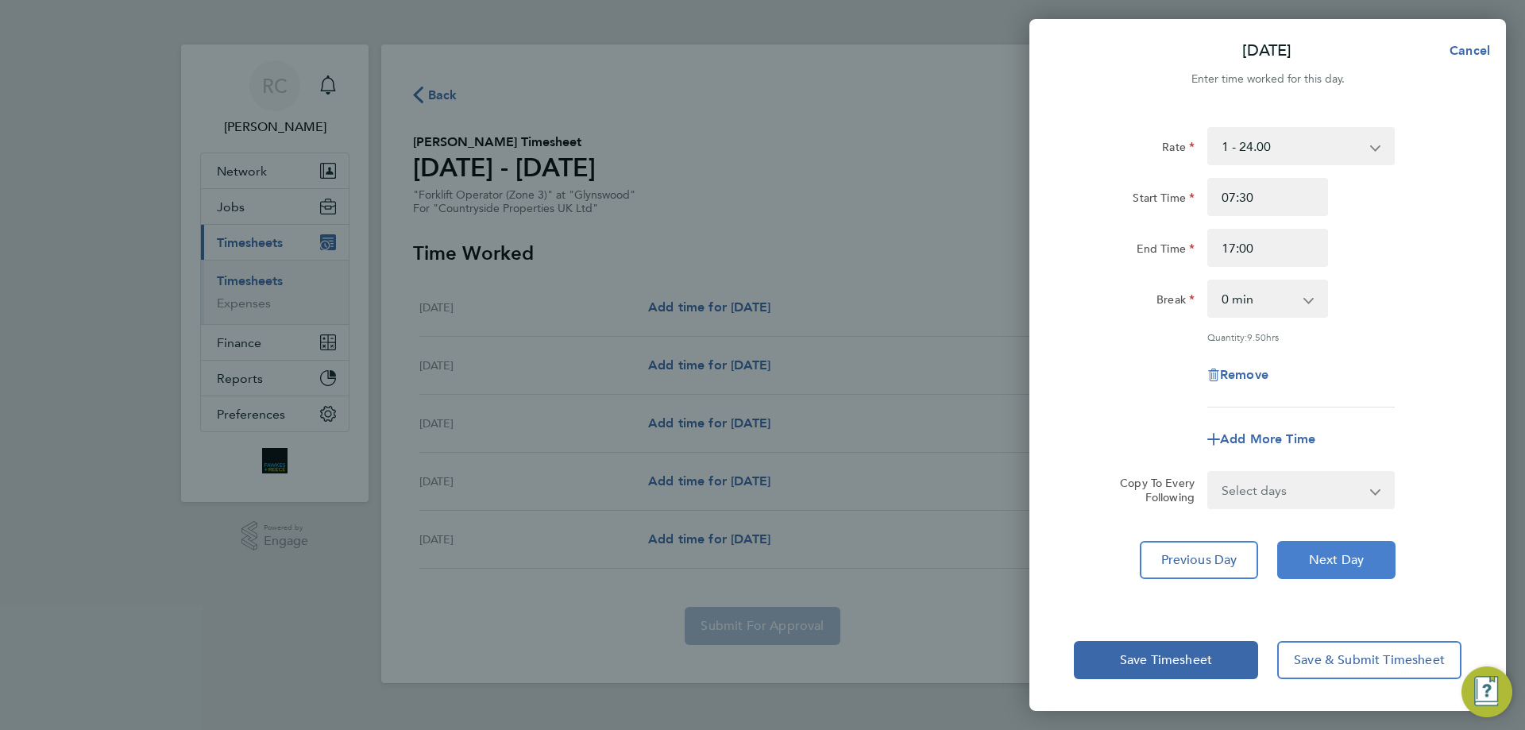
click at [1453, 503] on div "Copy To Every Following Select days Day Wednesday Thursday Friday" at bounding box center [1268, 490] width 400 height 38
click at [1343, 554] on span "Next Day" at bounding box center [1336, 560] width 55 height 16
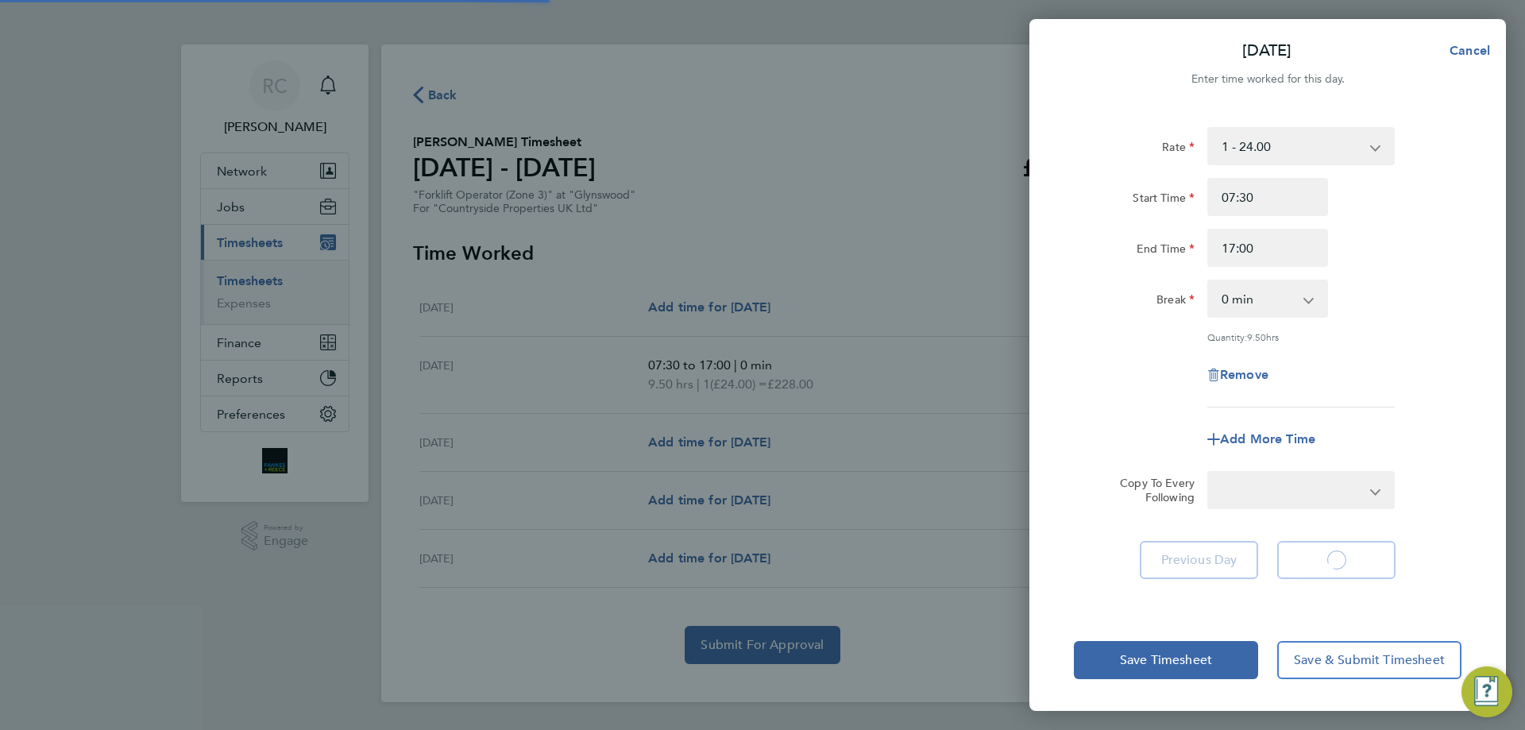
select select "30"
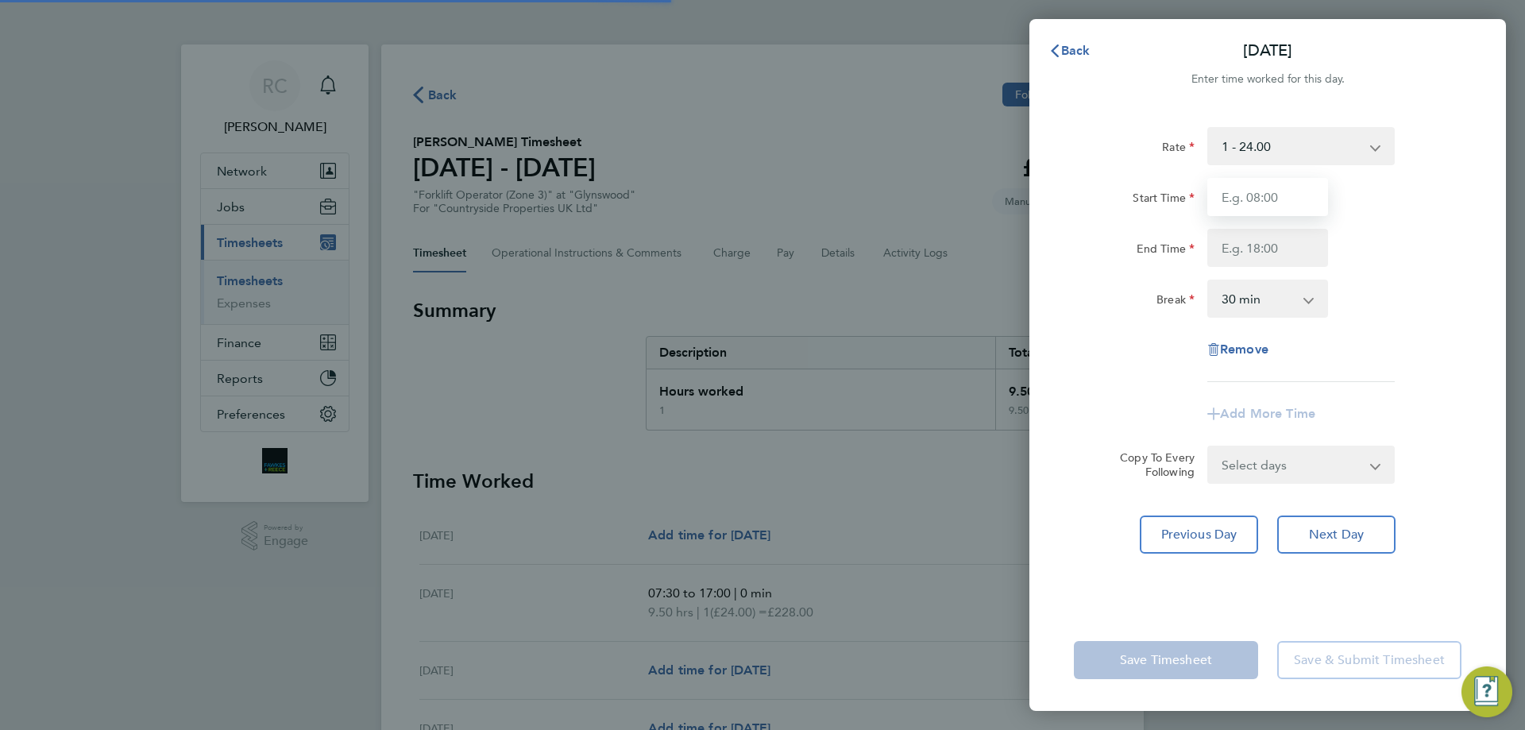
click at [1236, 203] on input "Start Time" at bounding box center [1267, 197] width 121 height 38
type input "07:30"
type input "17:00"
click at [1281, 309] on select "0 min 15 min 30 min 45 min 60 min 75 min 90 min" at bounding box center [1258, 298] width 98 height 35
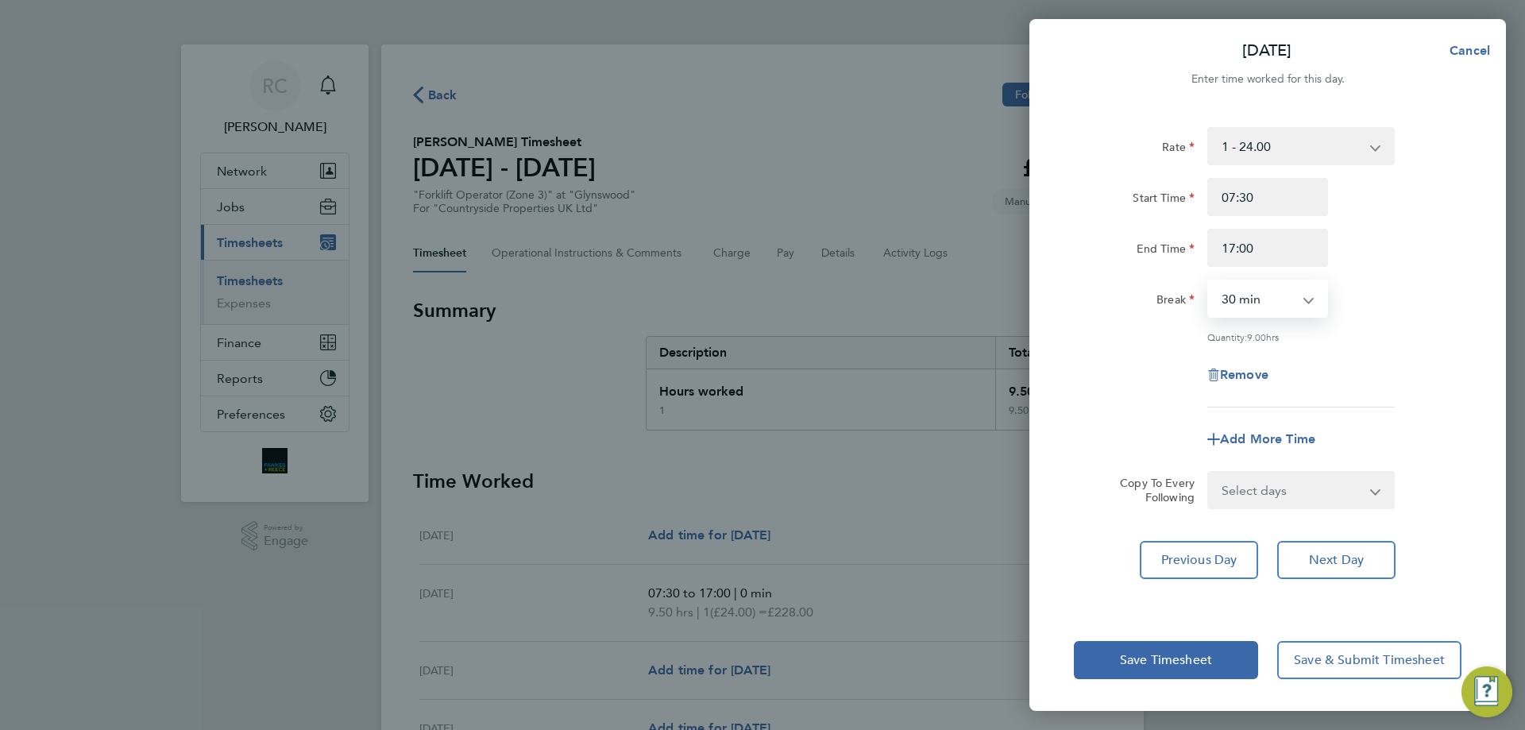
select select "0"
click at [1209, 281] on select "0 min 15 min 30 min 45 min 60 min 75 min 90 min" at bounding box center [1258, 298] width 98 height 35
click at [1342, 487] on select "Select days Day Thursday Friday" at bounding box center [1292, 490] width 167 height 35
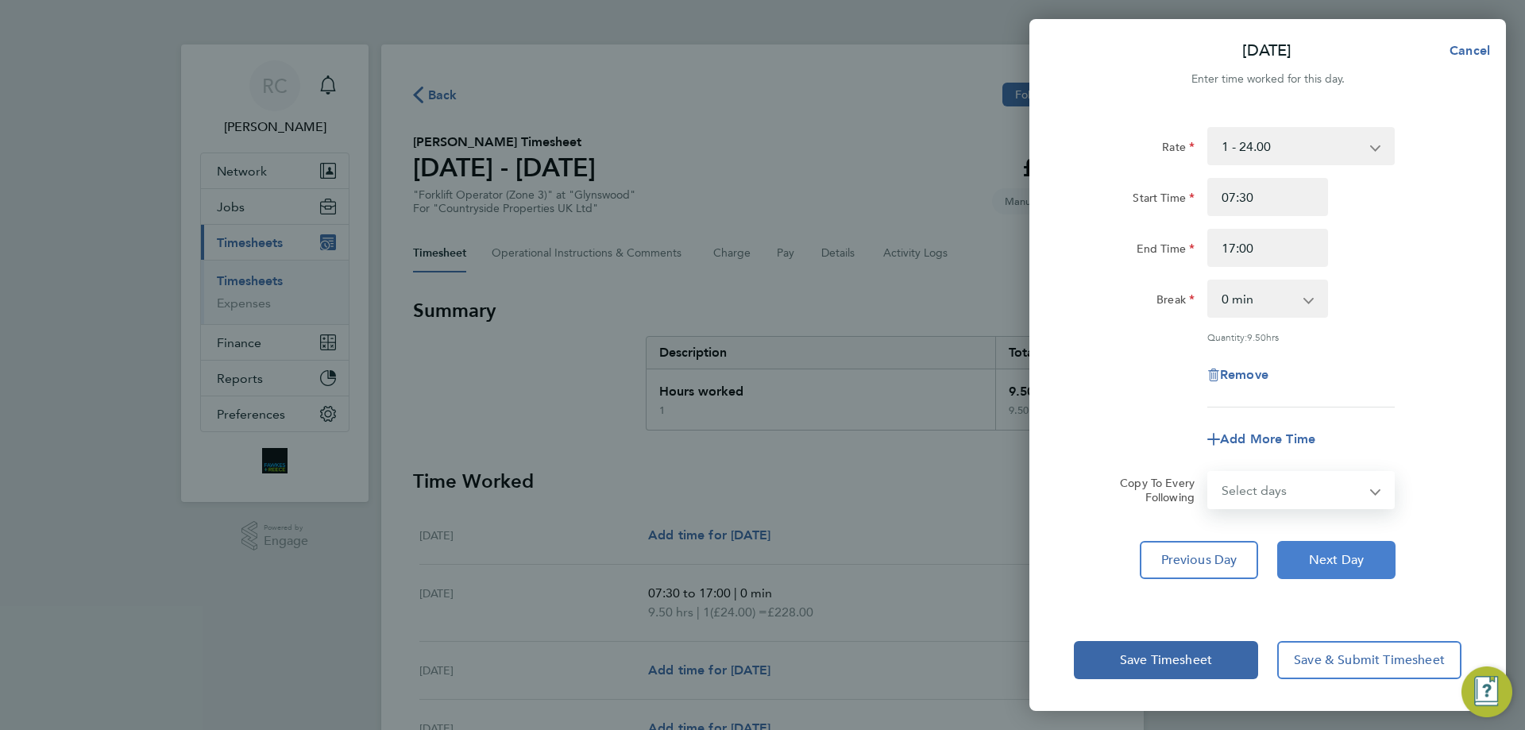
drag, startPoint x: 1430, startPoint y: 544, endPoint x: 1380, endPoint y: 560, distance: 51.7
click at [1430, 544] on div "Previous Day Next Day" at bounding box center [1268, 560] width 388 height 38
click at [1377, 560] on button "Next Day" at bounding box center [1336, 560] width 118 height 38
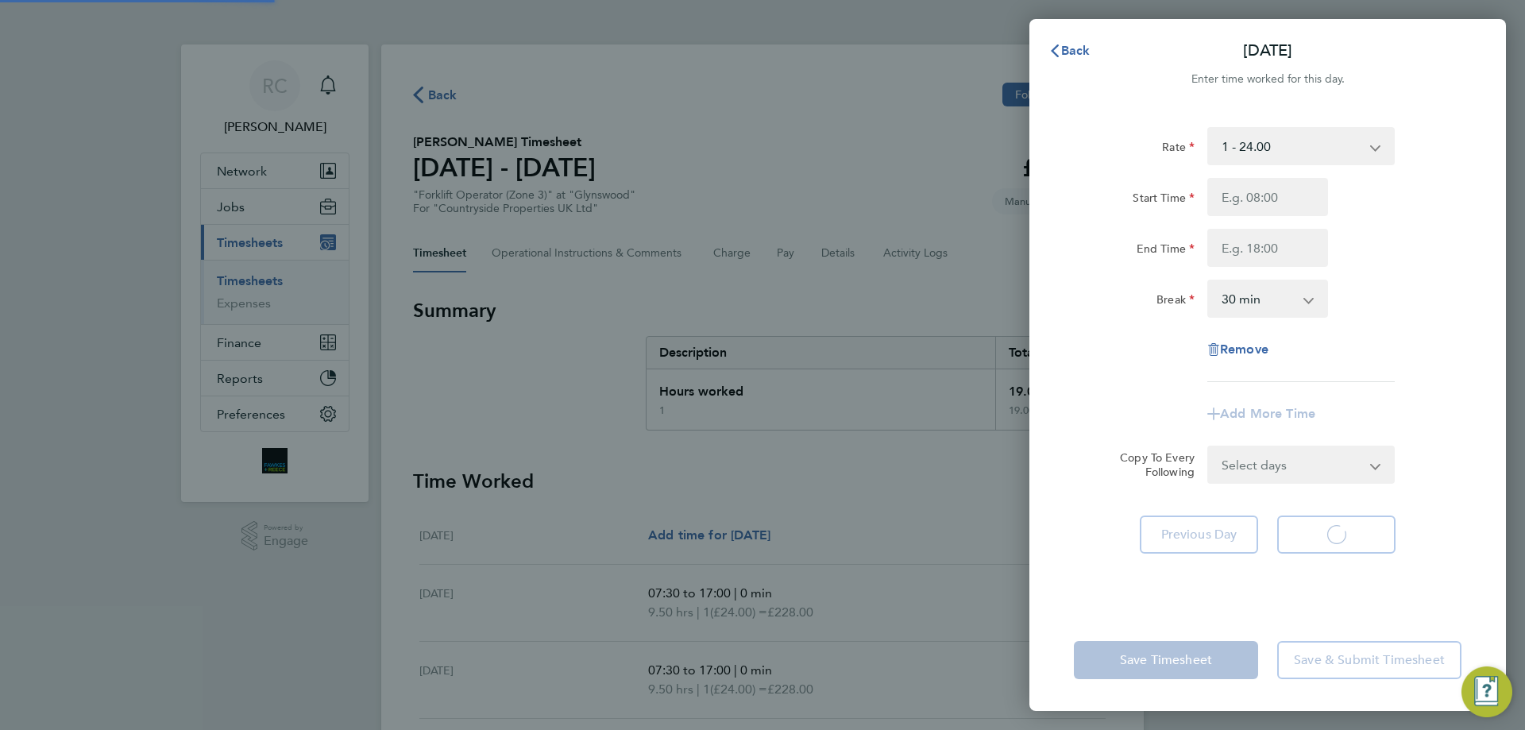
select select "30"
click at [1259, 202] on input "Start Time" at bounding box center [1267, 197] width 121 height 38
type input "07:30"
type input "17:00"
drag, startPoint x: 1254, startPoint y: 299, endPoint x: 1249, endPoint y: 315, distance: 16.8
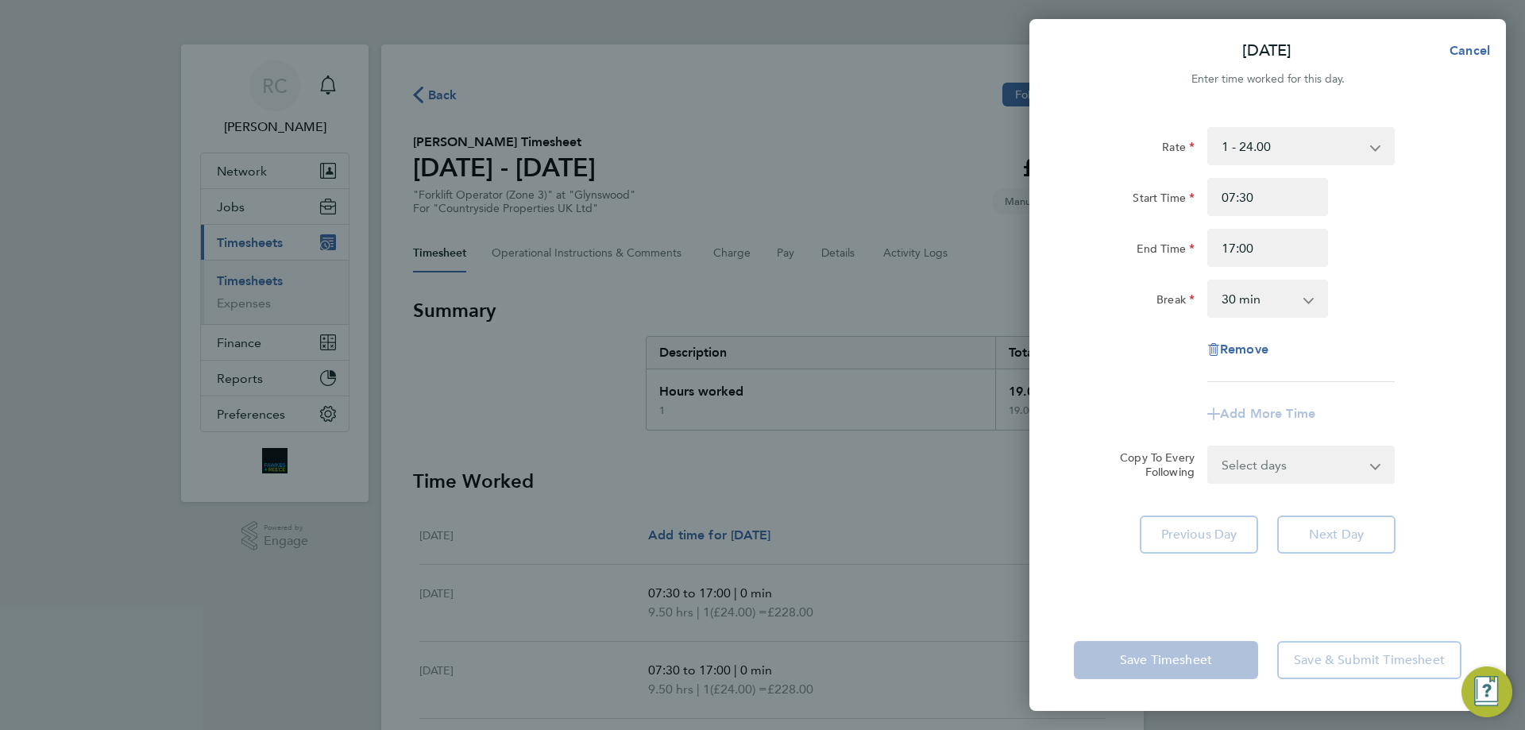
click at [1254, 299] on select "0 min 15 min 30 min 45 min 60 min 75 min 90 min" at bounding box center [1258, 298] width 98 height 35
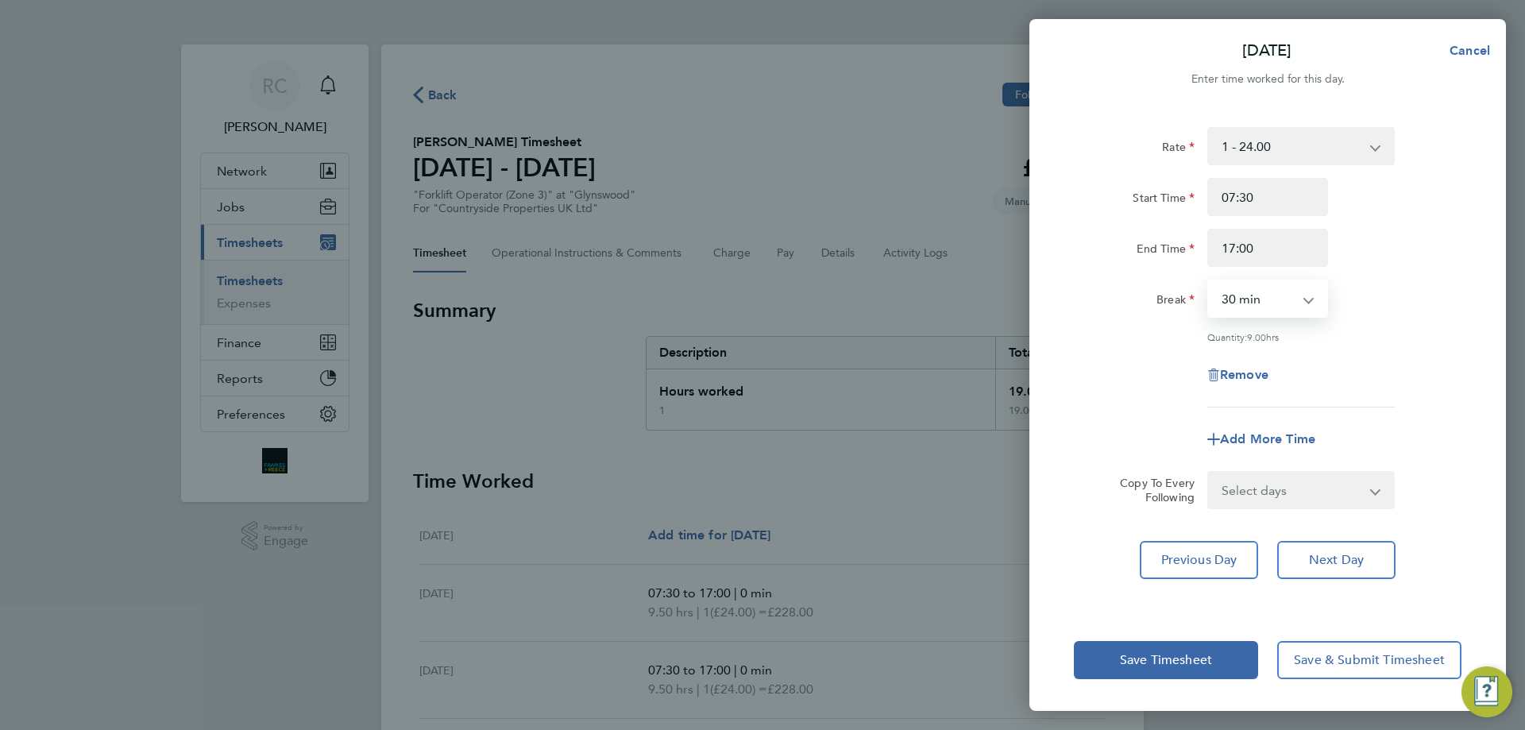
select select "0"
click at [1209, 281] on select "0 min 15 min 30 min 45 min 60 min 75 min 90 min" at bounding box center [1258, 298] width 98 height 35
click at [1347, 562] on span "Next Day" at bounding box center [1336, 560] width 55 height 16
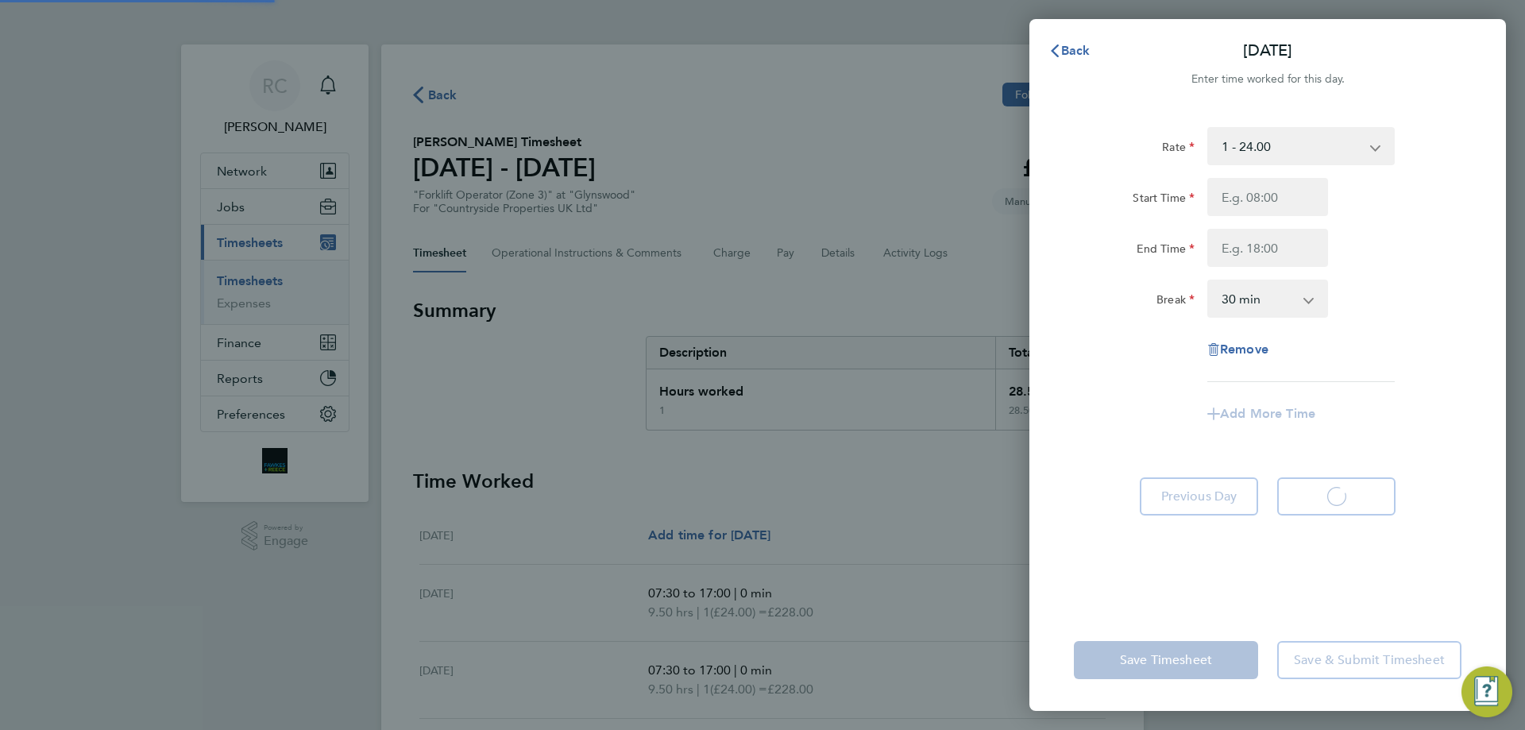
select select "30"
click at [1249, 218] on div "Start Time End Time" at bounding box center [1268, 222] width 400 height 89
click at [1249, 204] on input "Start Time" at bounding box center [1267, 197] width 121 height 38
type input "07:30"
type input "17:00"
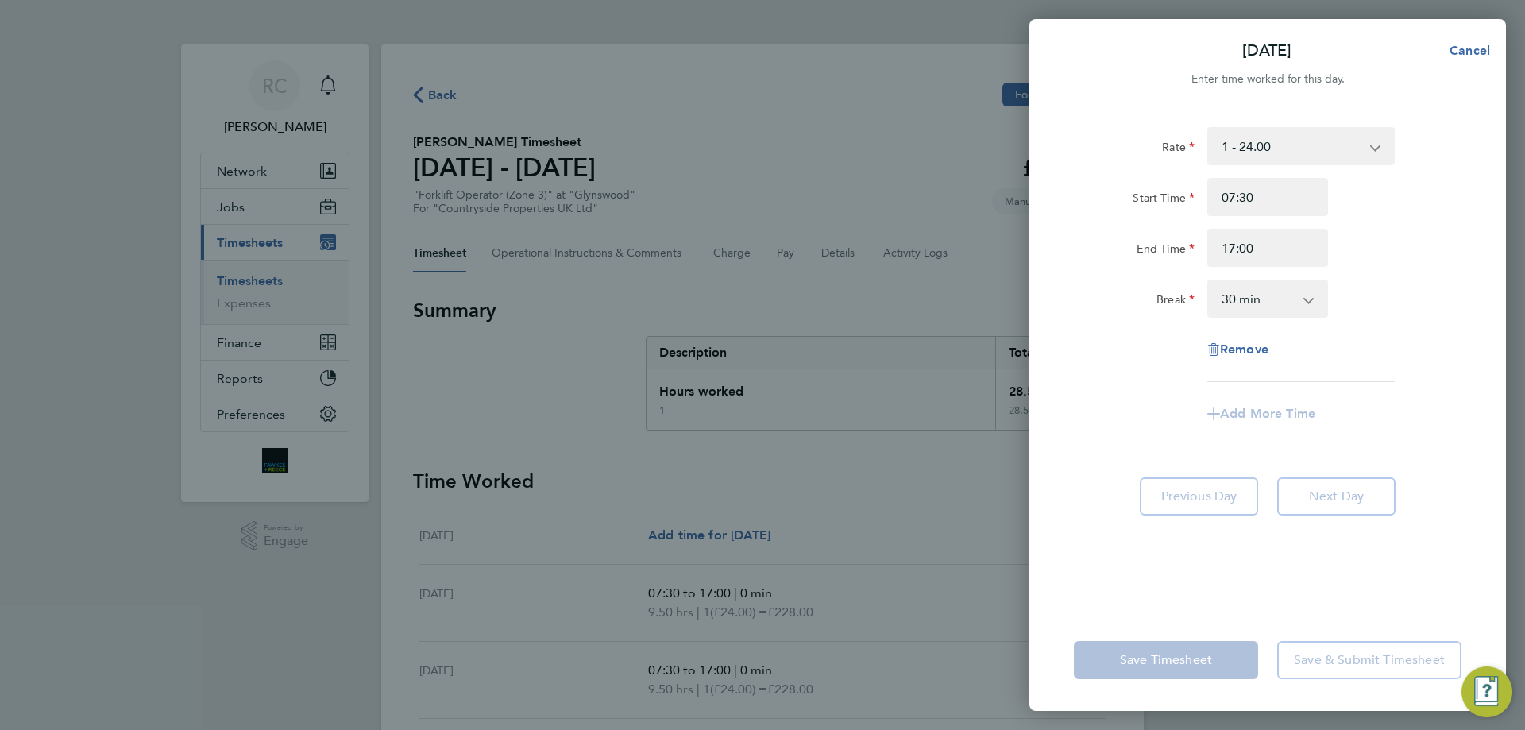
click at [1258, 287] on select "0 min 15 min 30 min 45 min 60 min 75 min 90 min" at bounding box center [1258, 298] width 98 height 35
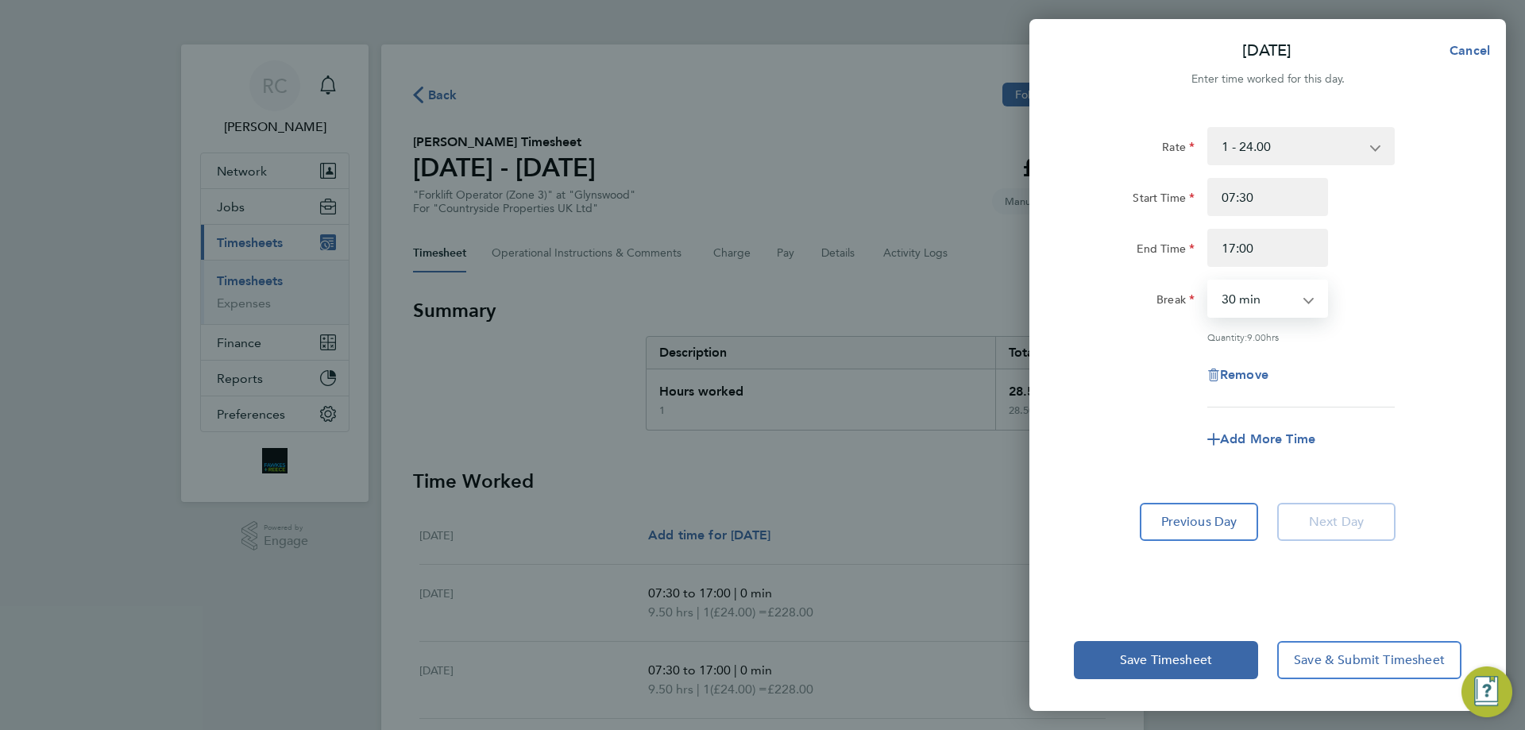
select select "0"
click at [1209, 281] on select "0 min 15 min 30 min 45 min 60 min 75 min 90 min" at bounding box center [1258, 298] width 98 height 35
click at [1382, 303] on div "Break 0 min 15 min 30 min 45 min 60 min 75 min 90 min" at bounding box center [1268, 299] width 400 height 38
click at [1196, 670] on button "Save Timesheet" at bounding box center [1166, 660] width 184 height 38
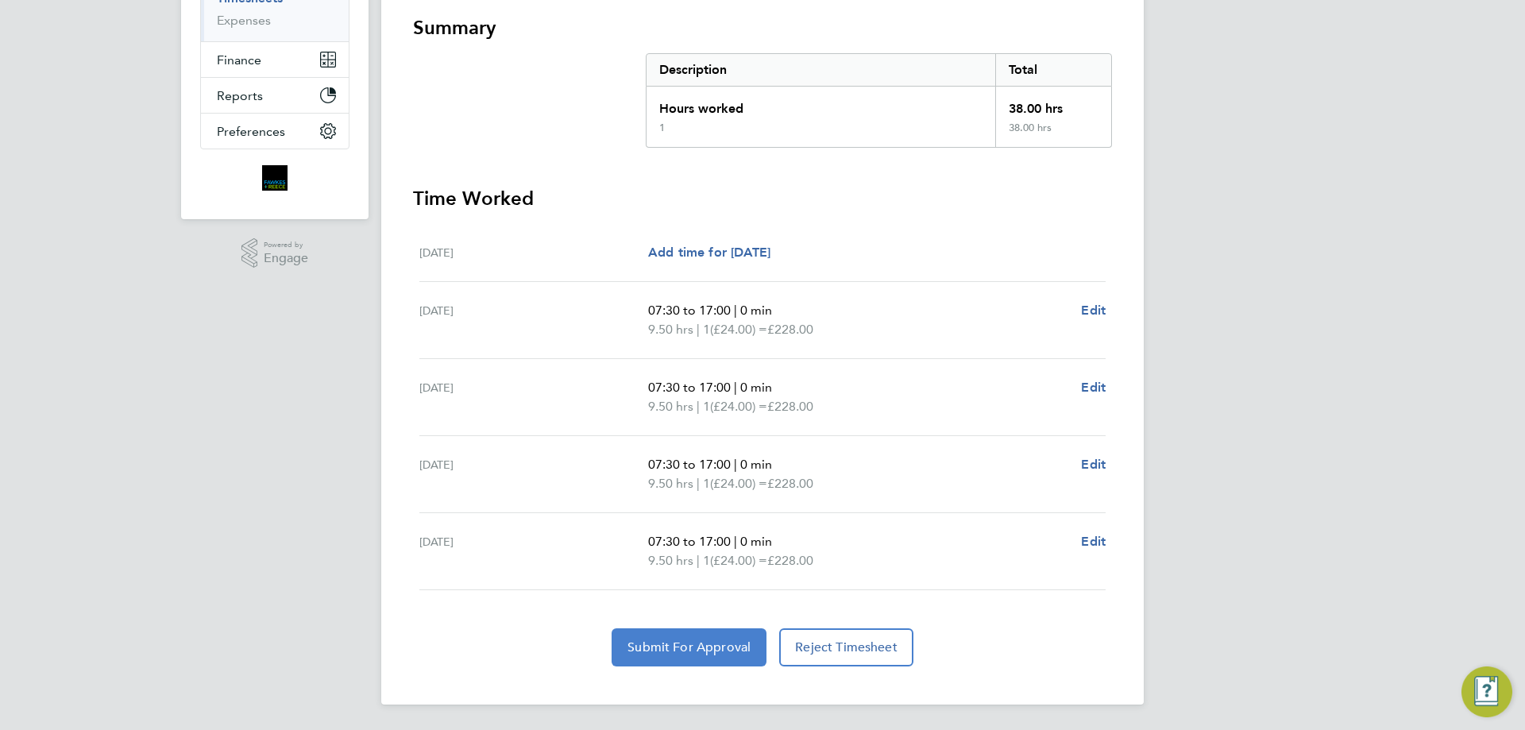
click at [692, 645] on span "Submit For Approval" at bounding box center [688, 647] width 123 height 16
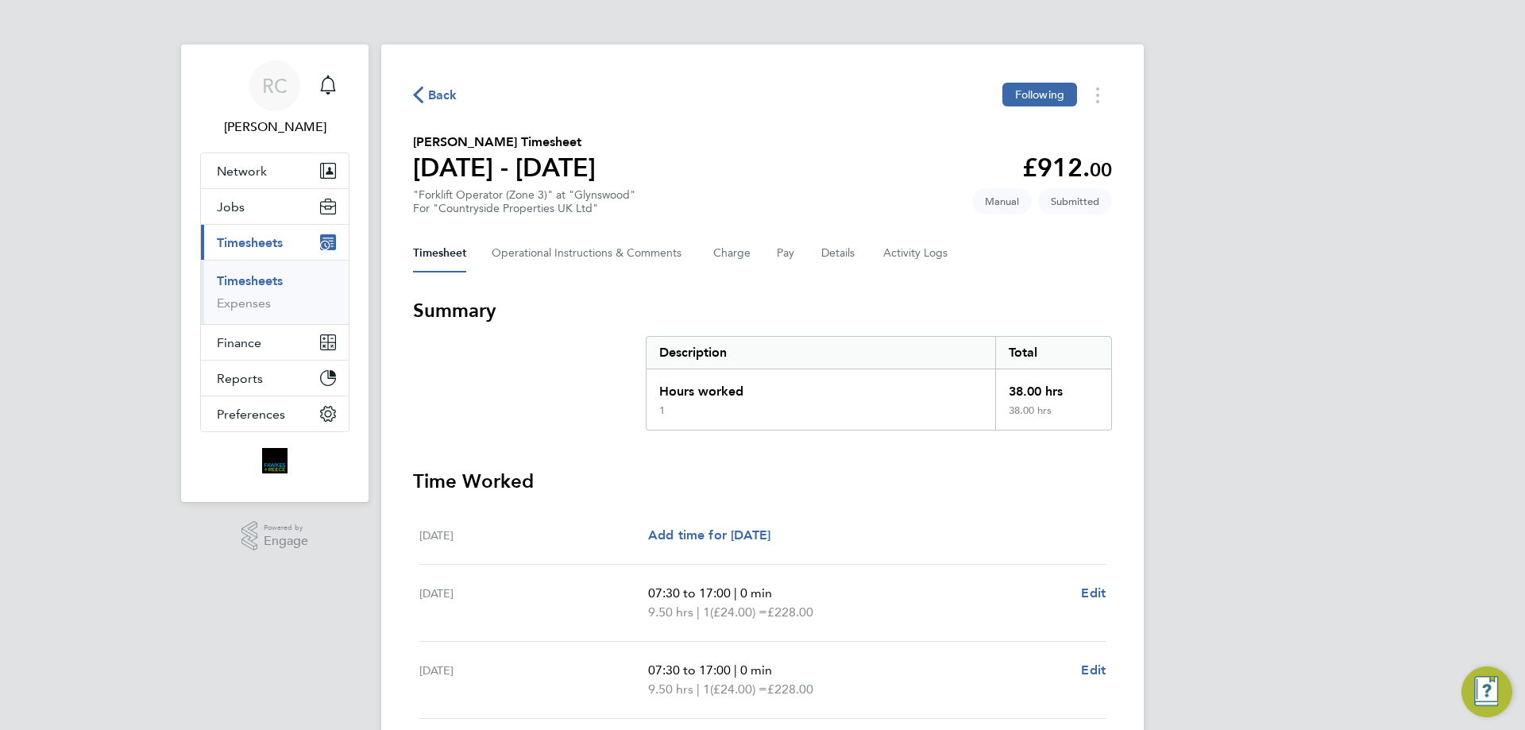
click at [253, 275] on link "Timesheets" at bounding box center [250, 280] width 66 height 15
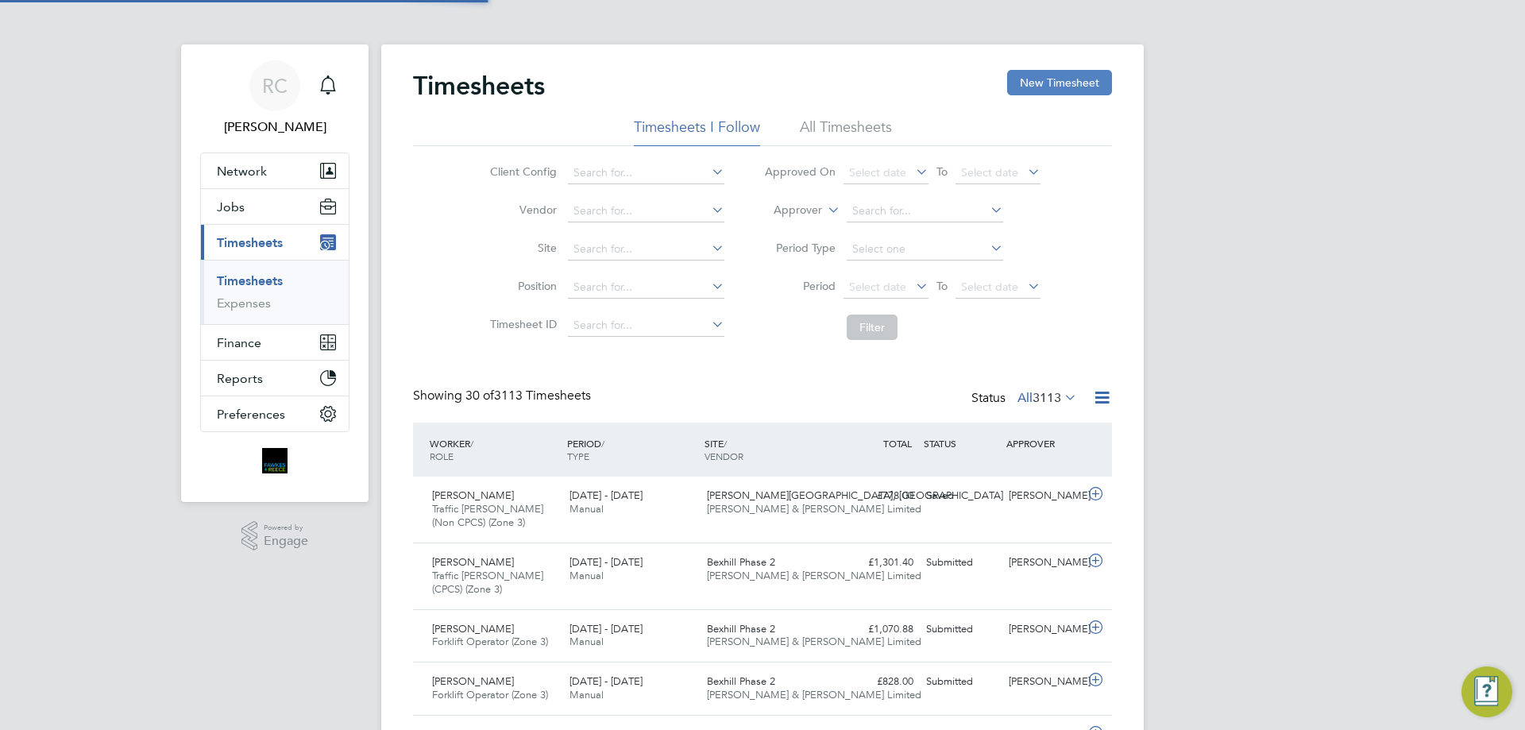
click at [1034, 86] on button "New Timesheet" at bounding box center [1059, 82] width 105 height 25
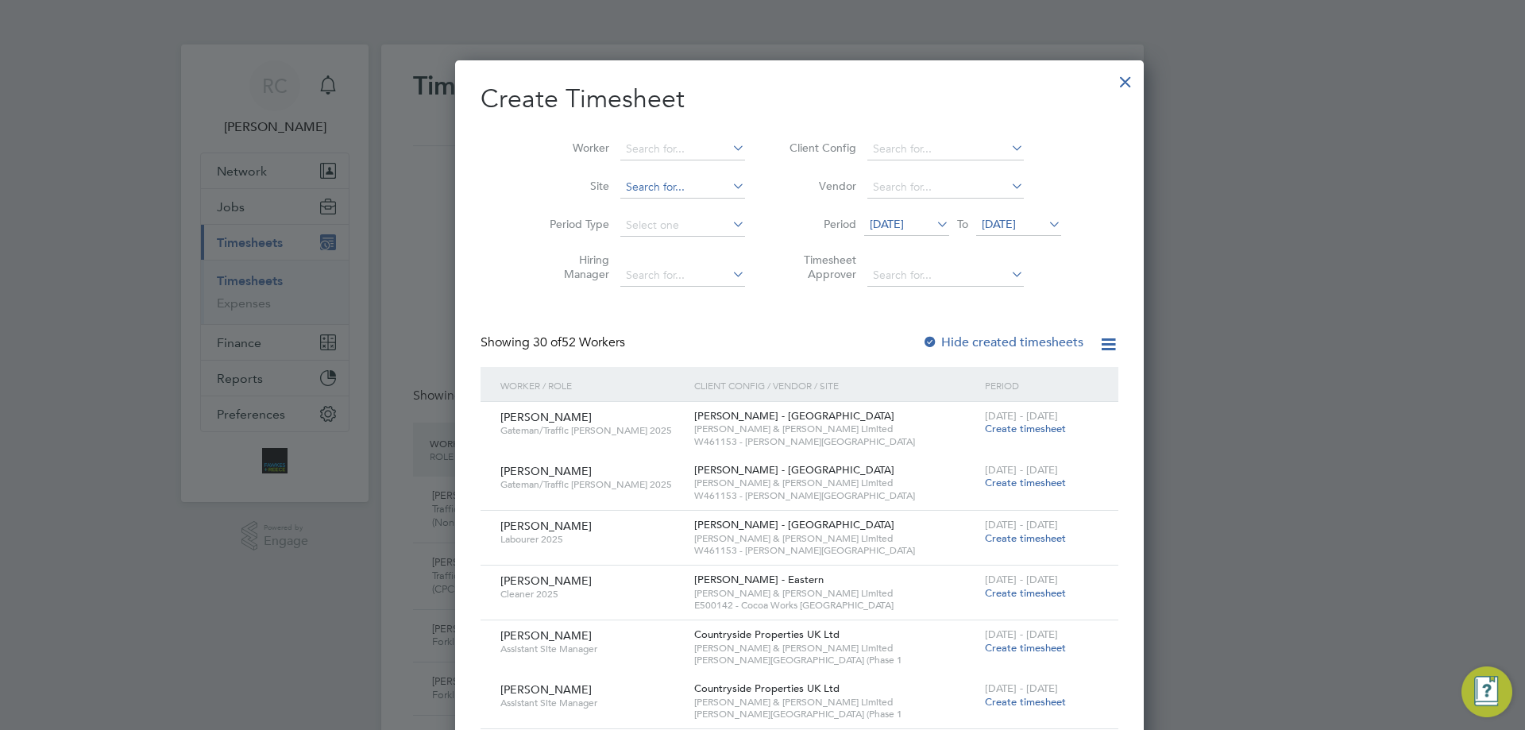
click at [637, 189] on input at bounding box center [682, 187] width 125 height 22
click at [640, 206] on li "Glyns wood" at bounding box center [645, 208] width 126 height 21
type input "Glynswood"
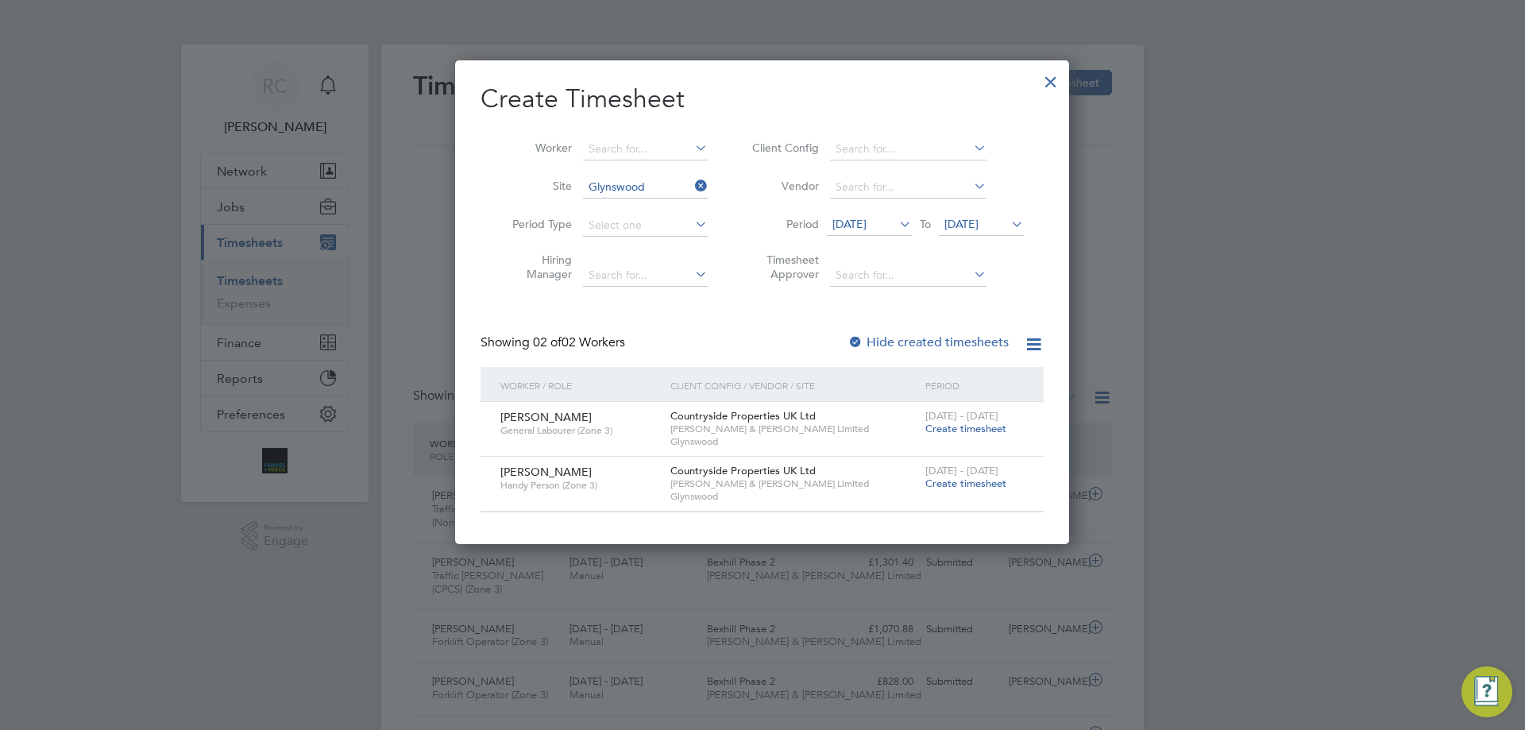
click at [976, 427] on span "Create timesheet" at bounding box center [965, 429] width 81 height 14
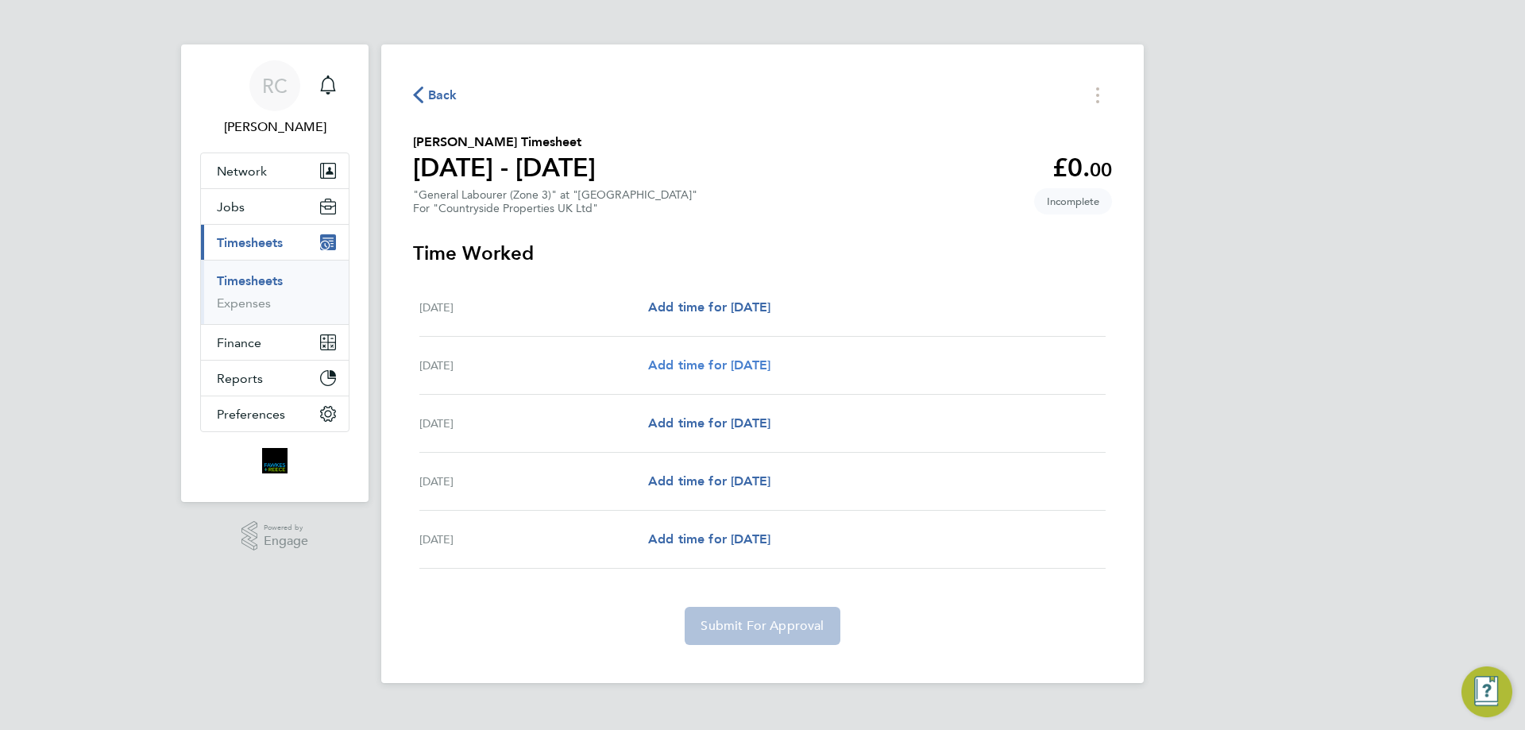
click at [766, 357] on span "Add time for Tue 26 Aug" at bounding box center [709, 364] width 122 height 15
select select "30"
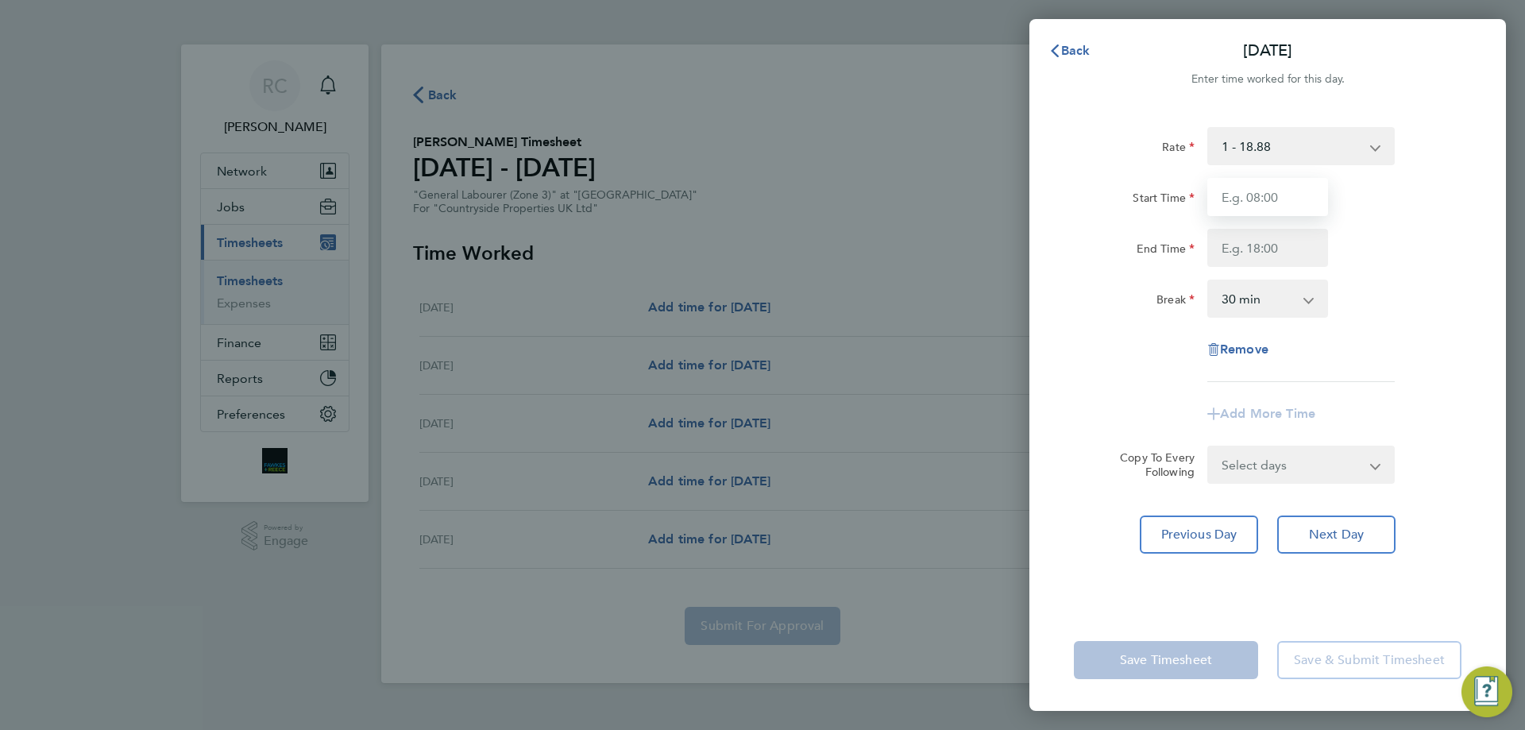
click at [1257, 201] on input "Start Time" at bounding box center [1267, 197] width 121 height 38
type input "07:30"
type input "17:00"
click at [1253, 302] on select "0 min 15 min 30 min 45 min 60 min 75 min 90 min" at bounding box center [1258, 298] width 98 height 35
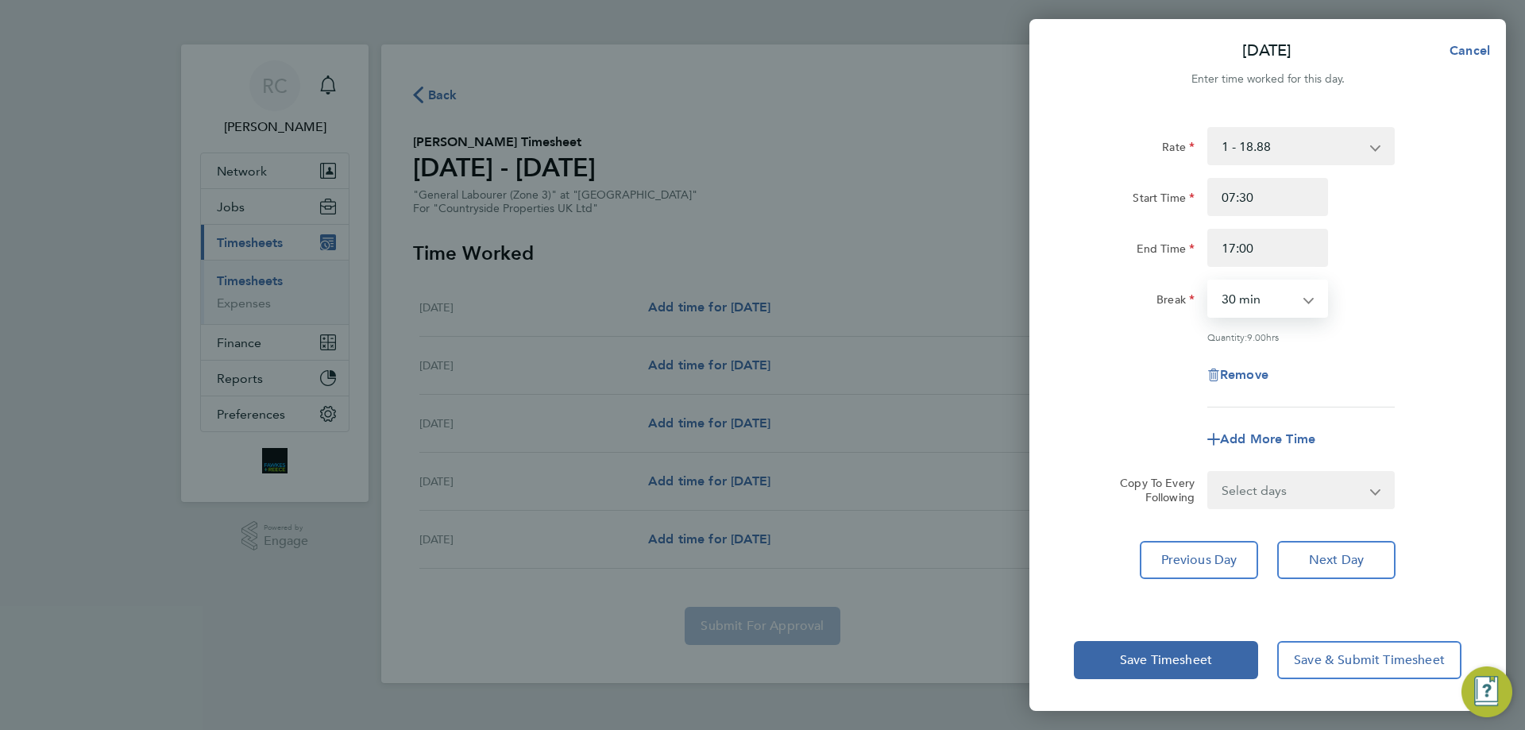
select select "0"
click at [1209, 281] on select "0 min 15 min 30 min 45 min 60 min 75 min 90 min" at bounding box center [1258, 298] width 98 height 35
click at [1339, 342] on div "Rate 1 - 18.88 Start Time 07:30 End Time 17:00 Break 0 min 15 min 30 min 45 min…" at bounding box center [1268, 267] width 388 height 280
click at [1307, 500] on select "Select days Day Wednesday Thursday Friday" at bounding box center [1292, 490] width 167 height 35
select select "WED"
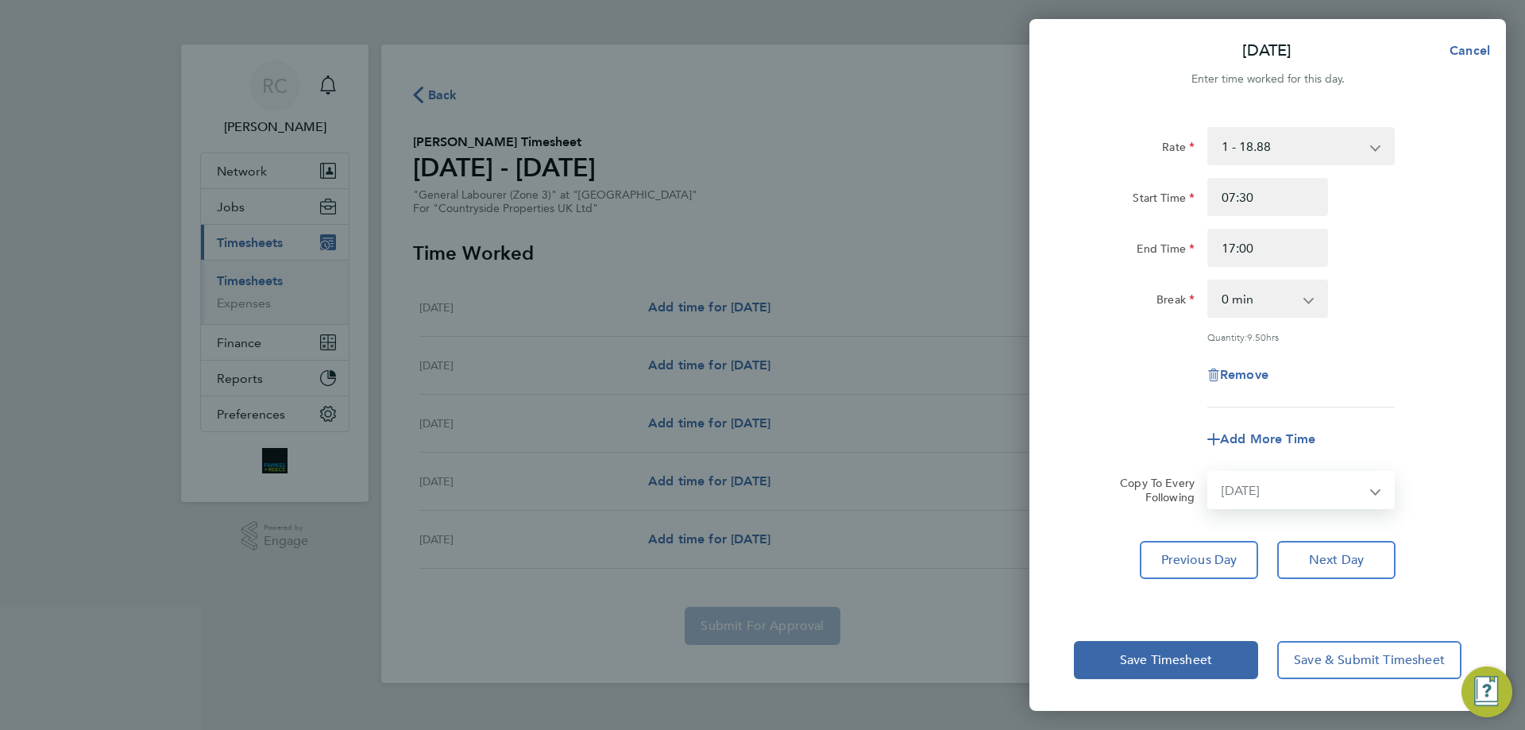
click at [1209, 473] on select "Select days Day Wednesday Thursday Friday" at bounding box center [1292, 490] width 167 height 35
select select "2025-08-29"
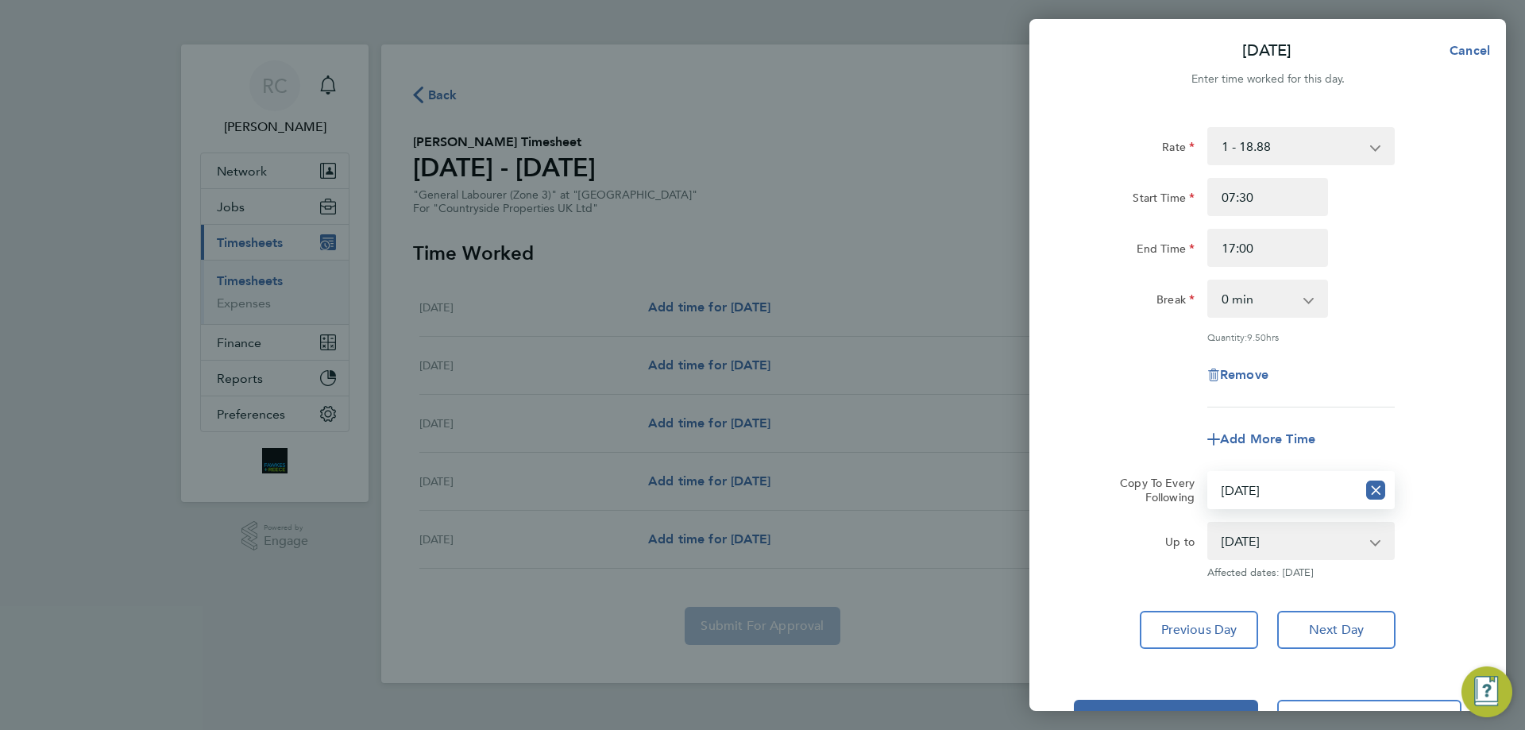
click at [1335, 541] on select "27 Aug 2025 28 Aug 2025 29 Aug 2025" at bounding box center [1291, 540] width 165 height 35
click at [1209, 523] on select "27 Aug 2025 28 Aug 2025 29 Aug 2025" at bounding box center [1291, 540] width 165 height 35
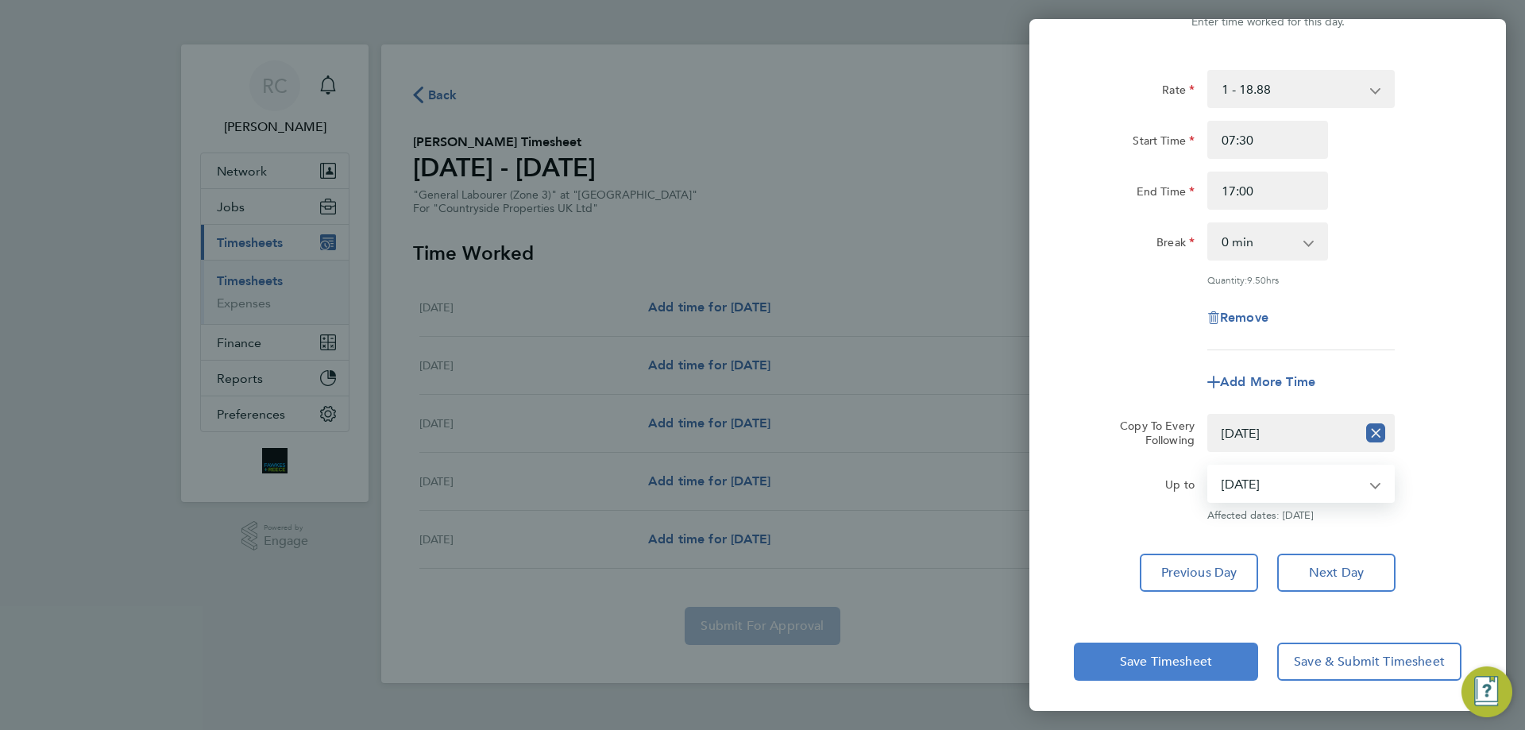
click at [1210, 651] on button "Save Timesheet" at bounding box center [1166, 662] width 184 height 38
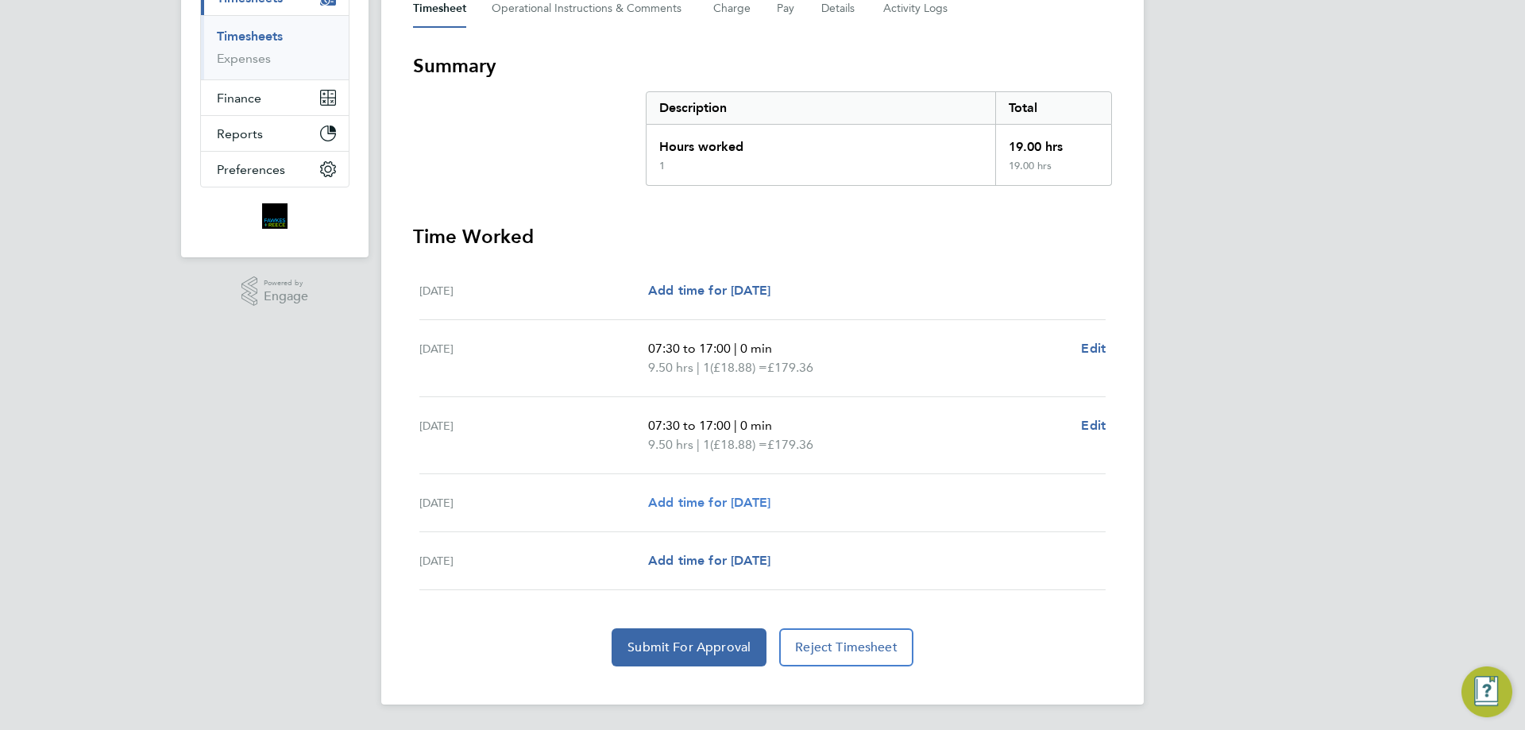
click at [733, 503] on span "Add time for Thu 28 Aug" at bounding box center [709, 502] width 122 height 15
select select "30"
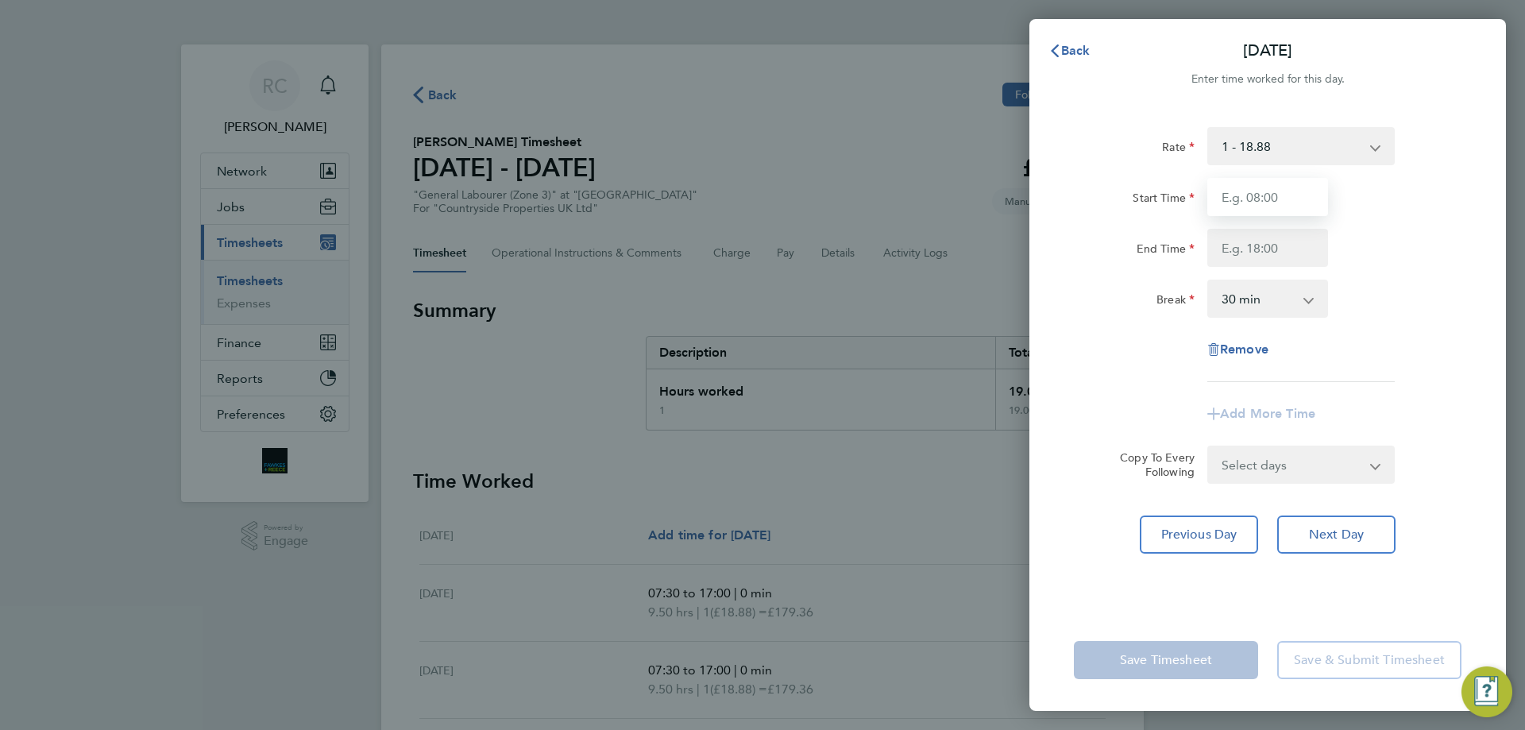
click at [1299, 193] on input "Start Time" at bounding box center [1267, 197] width 121 height 38
type input "07:30"
type input "17:00"
click at [1259, 307] on select "0 min 15 min 30 min 45 min 60 min 75 min 90 min" at bounding box center [1258, 298] width 98 height 35
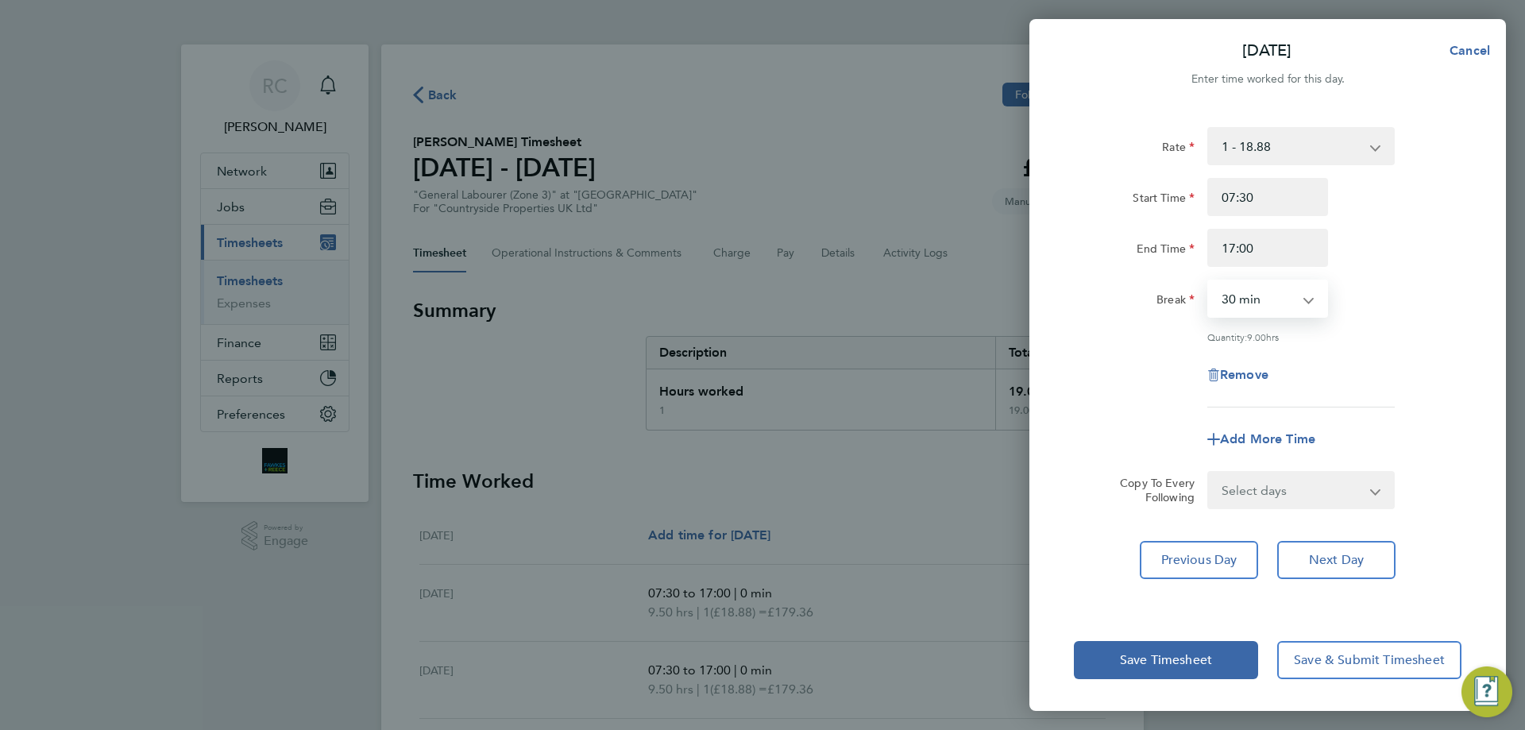
select select "0"
click at [1209, 281] on select "0 min 15 min 30 min 45 min 60 min 75 min 90 min" at bounding box center [1258, 298] width 98 height 35
click at [1331, 337] on div "Quantity: 9.50 hrs" at bounding box center [1300, 336] width 187 height 13
click at [1276, 483] on select "Select days Friday" at bounding box center [1292, 490] width 167 height 35
click at [1423, 458] on form "Rate 1 - 18.88 Start Time 07:30 End Time 17:00 Break 0 min 15 min 30 min 45 min…" at bounding box center [1268, 318] width 388 height 382
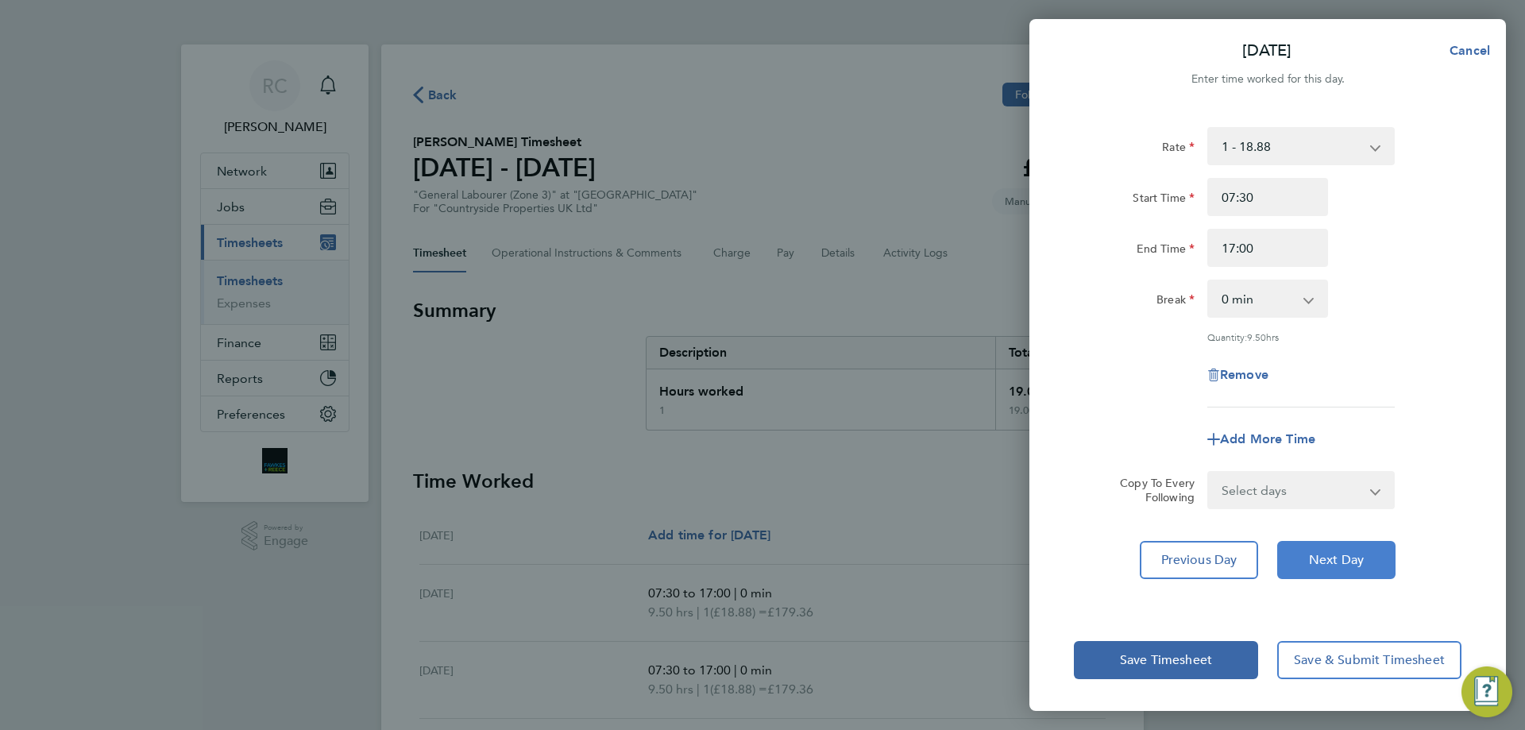
click at [1351, 562] on span "Next Day" at bounding box center [1336, 560] width 55 height 16
select select "30"
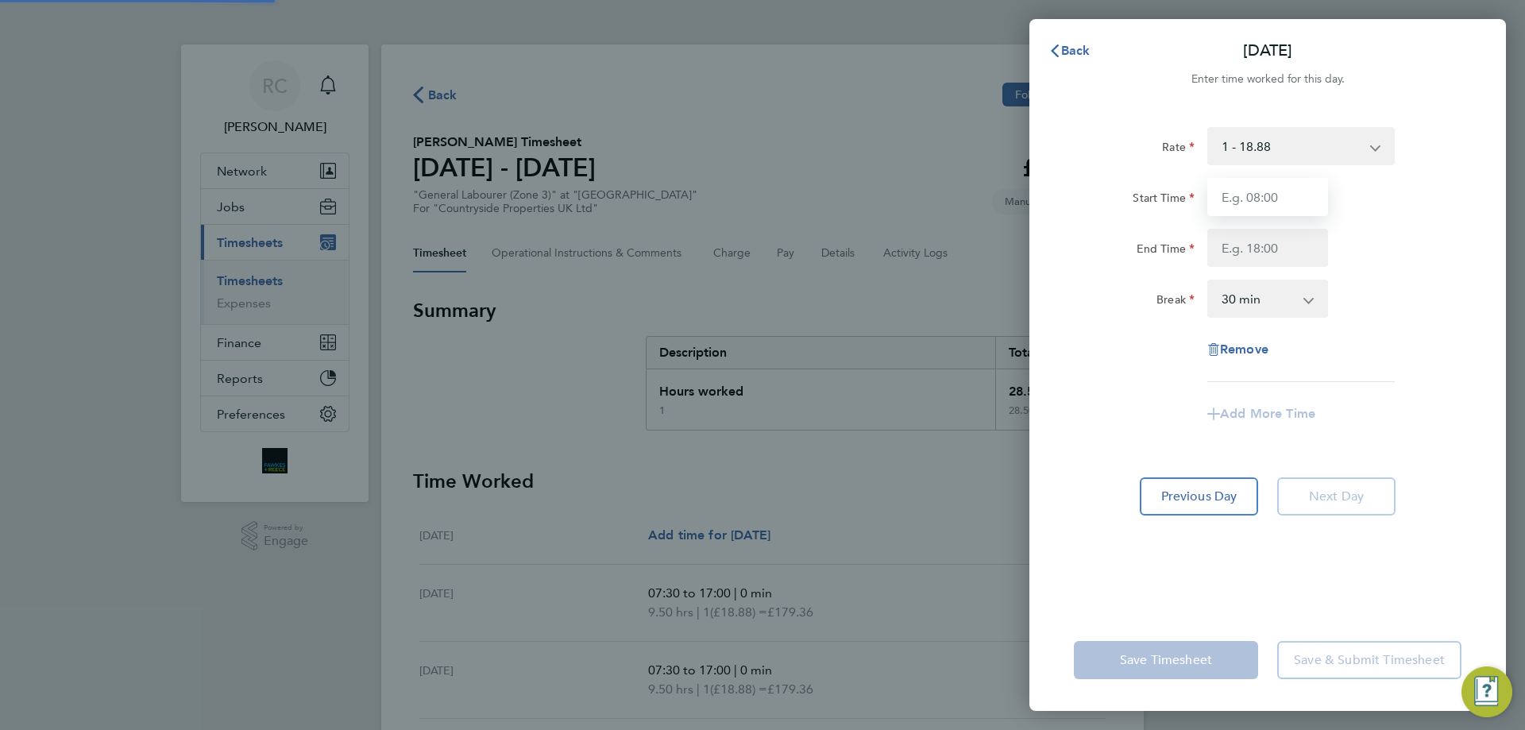
click at [1264, 202] on input "Start Time" at bounding box center [1267, 197] width 121 height 38
type input "07:30"
type input "17:00"
drag, startPoint x: 1247, startPoint y: 301, endPoint x: 1245, endPoint y: 311, distance: 9.7
click at [1247, 301] on select "0 min 15 min 30 min 45 min 60 min 75 min 90 min" at bounding box center [1258, 298] width 98 height 35
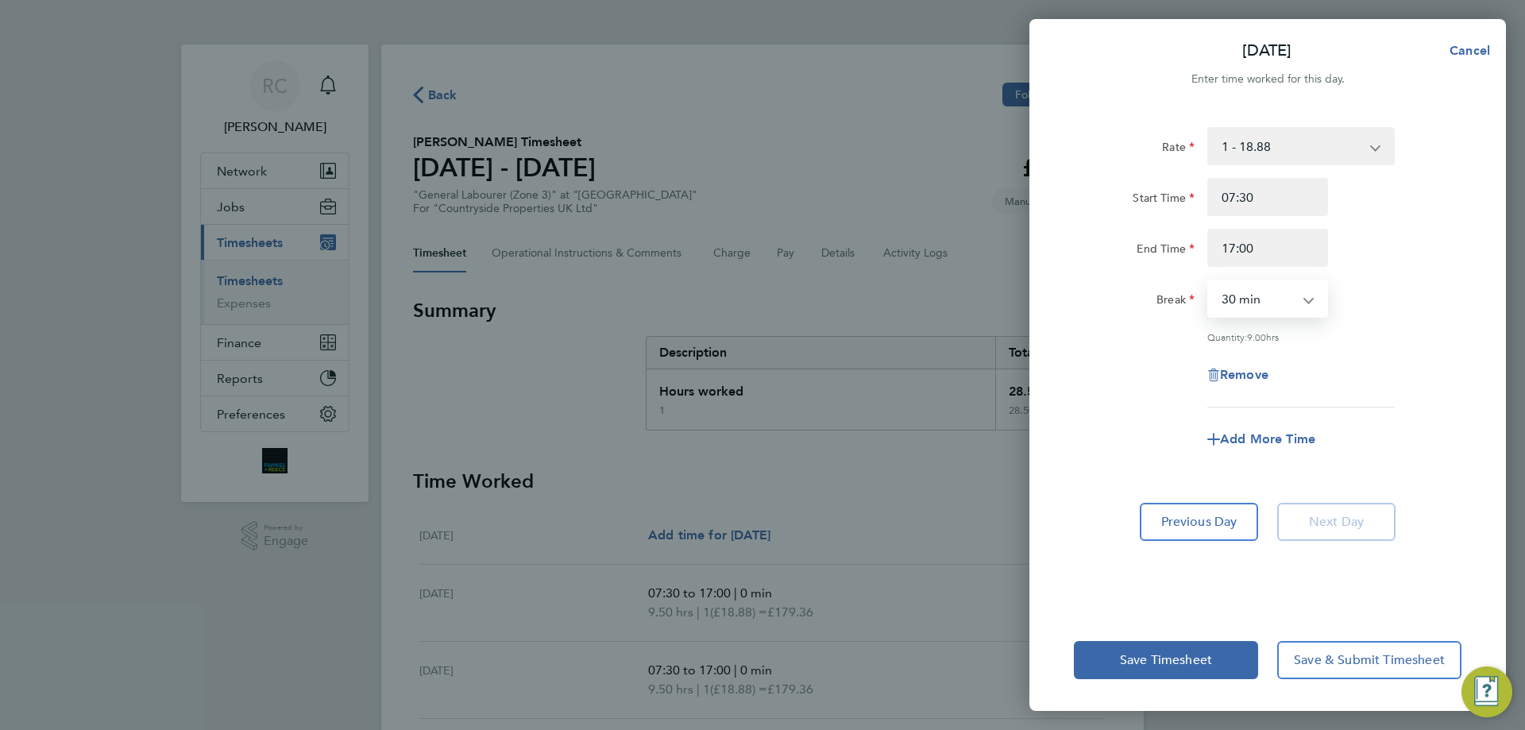
select select "0"
click at [1209, 281] on select "0 min 15 min 30 min 45 min 60 min 75 min 90 min" at bounding box center [1258, 298] width 98 height 35
click at [1361, 322] on div "Rate 1 - 18.88 Start Time 07:30 End Time 17:00 Break 0 min 15 min 30 min 45 min…" at bounding box center [1268, 267] width 388 height 280
click at [1160, 649] on button "Save Timesheet" at bounding box center [1166, 660] width 184 height 38
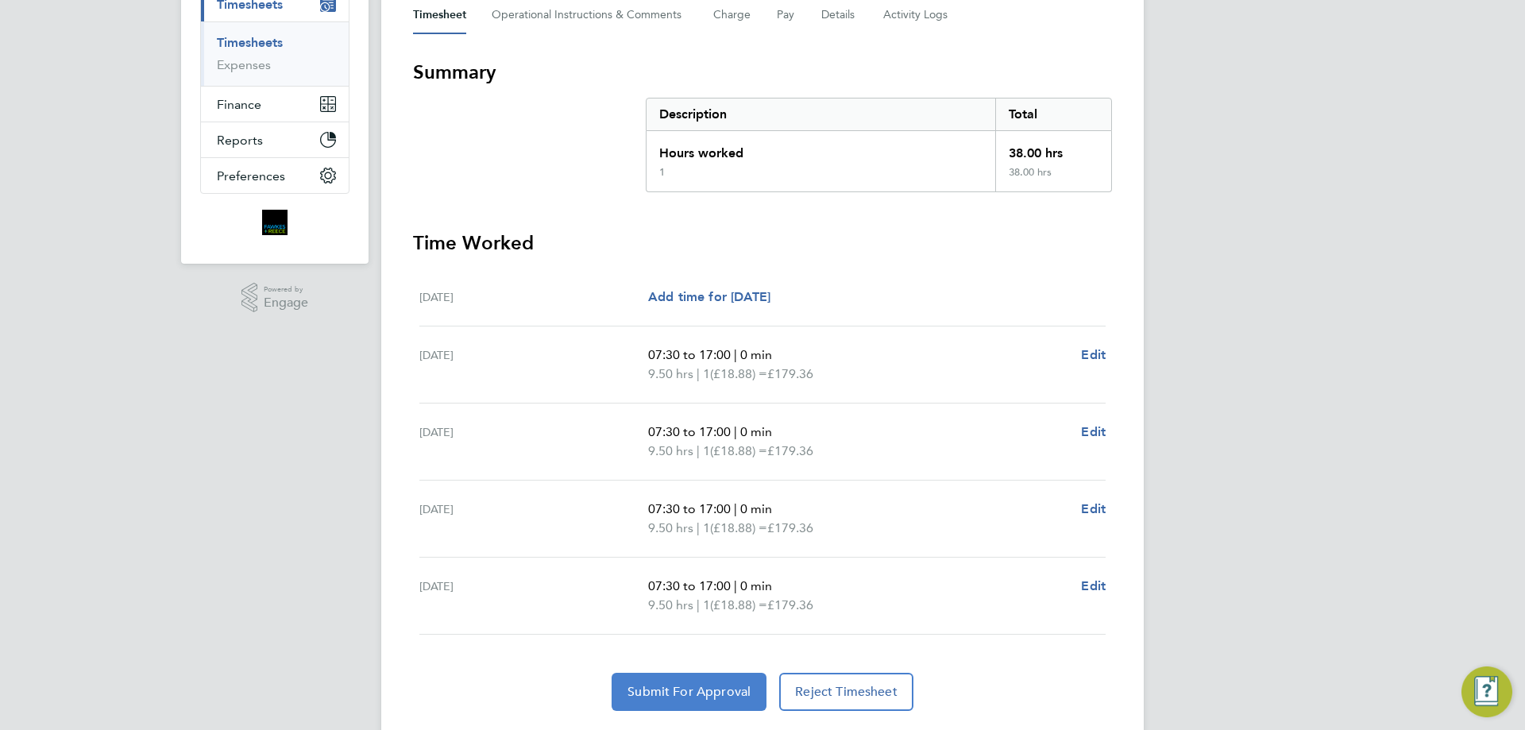
click at [673, 701] on button "Submit For Approval" at bounding box center [689, 692] width 155 height 38
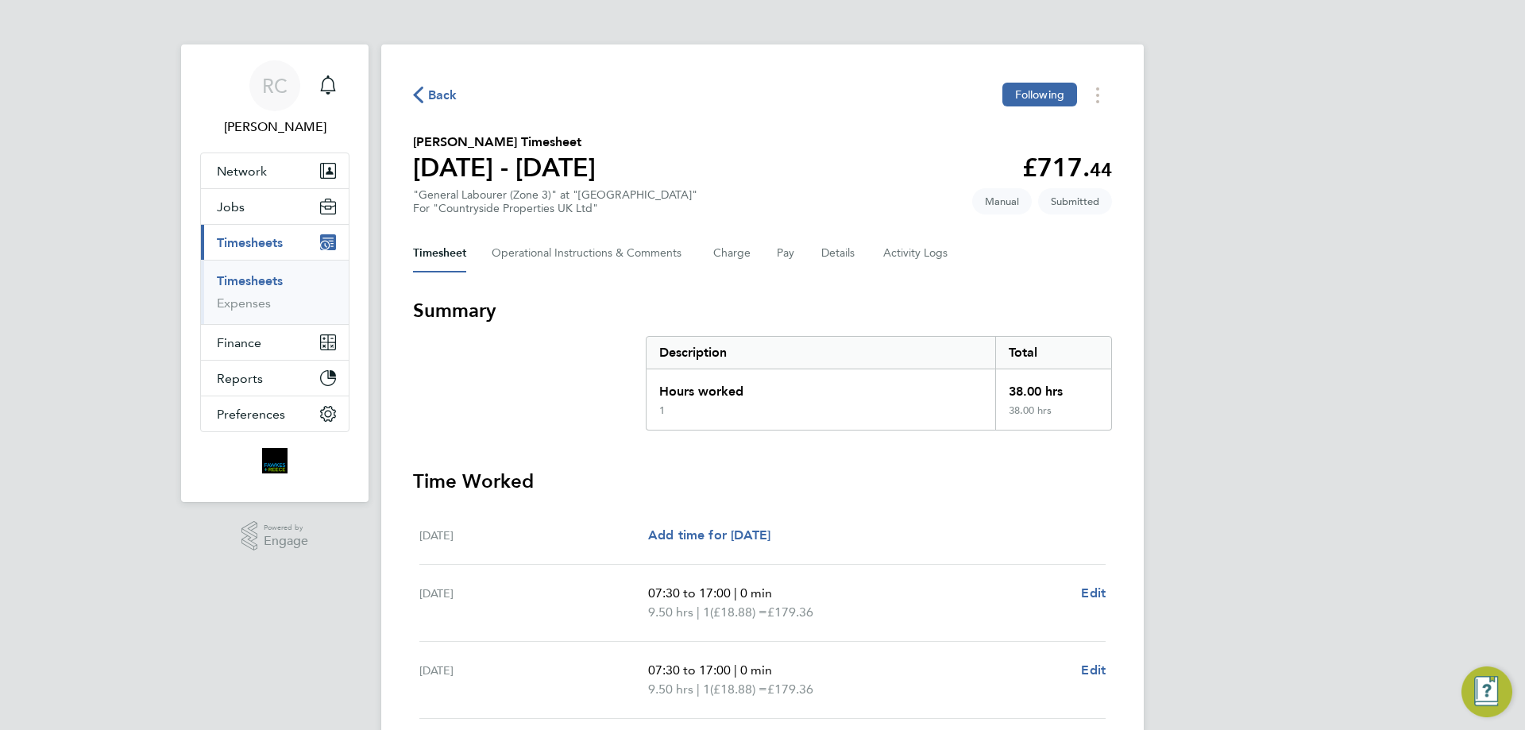
drag, startPoint x: 253, startPoint y: 281, endPoint x: 323, endPoint y: 270, distance: 71.6
click at [253, 281] on link "Timesheets" at bounding box center [250, 280] width 66 height 15
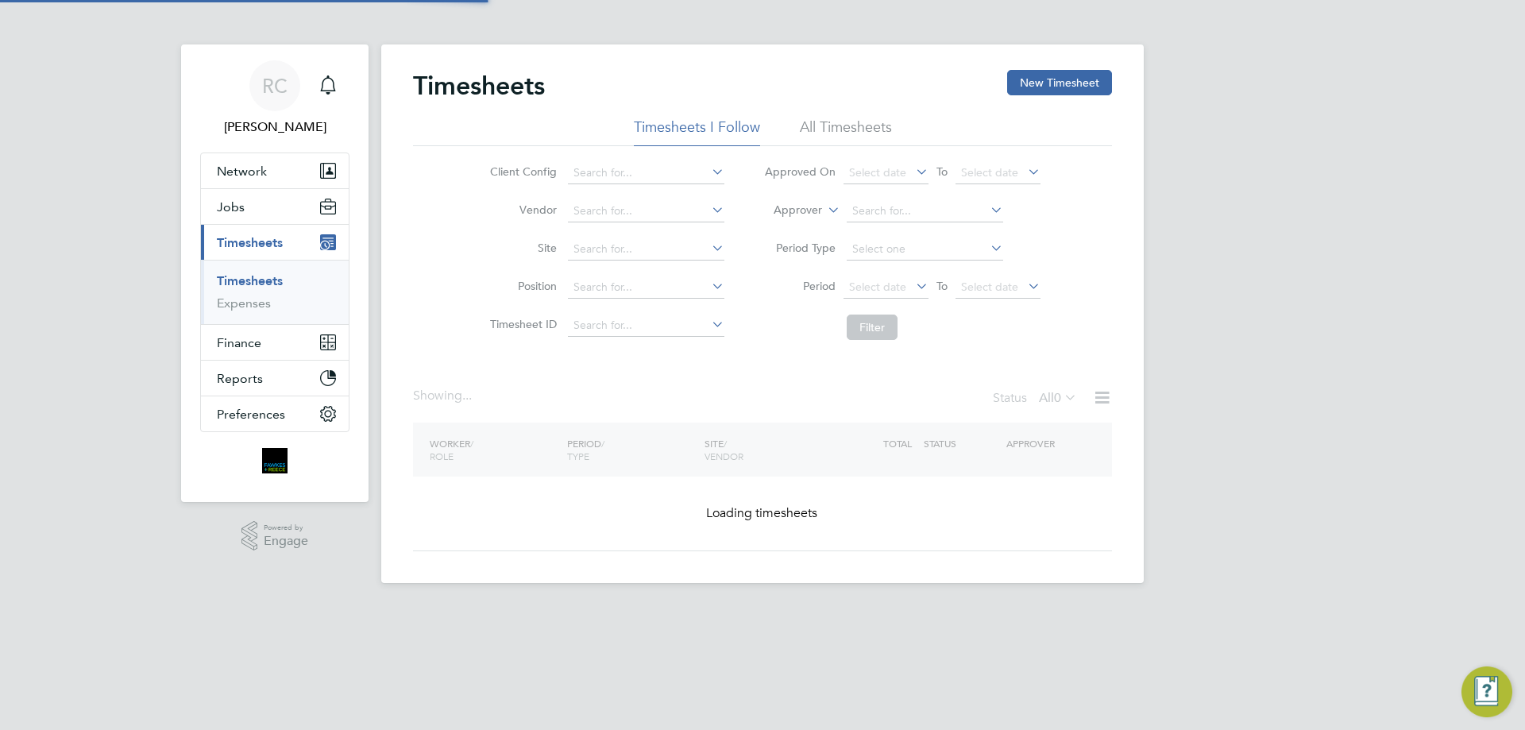
click at [1033, 80] on button "New Timesheet" at bounding box center [1059, 82] width 105 height 25
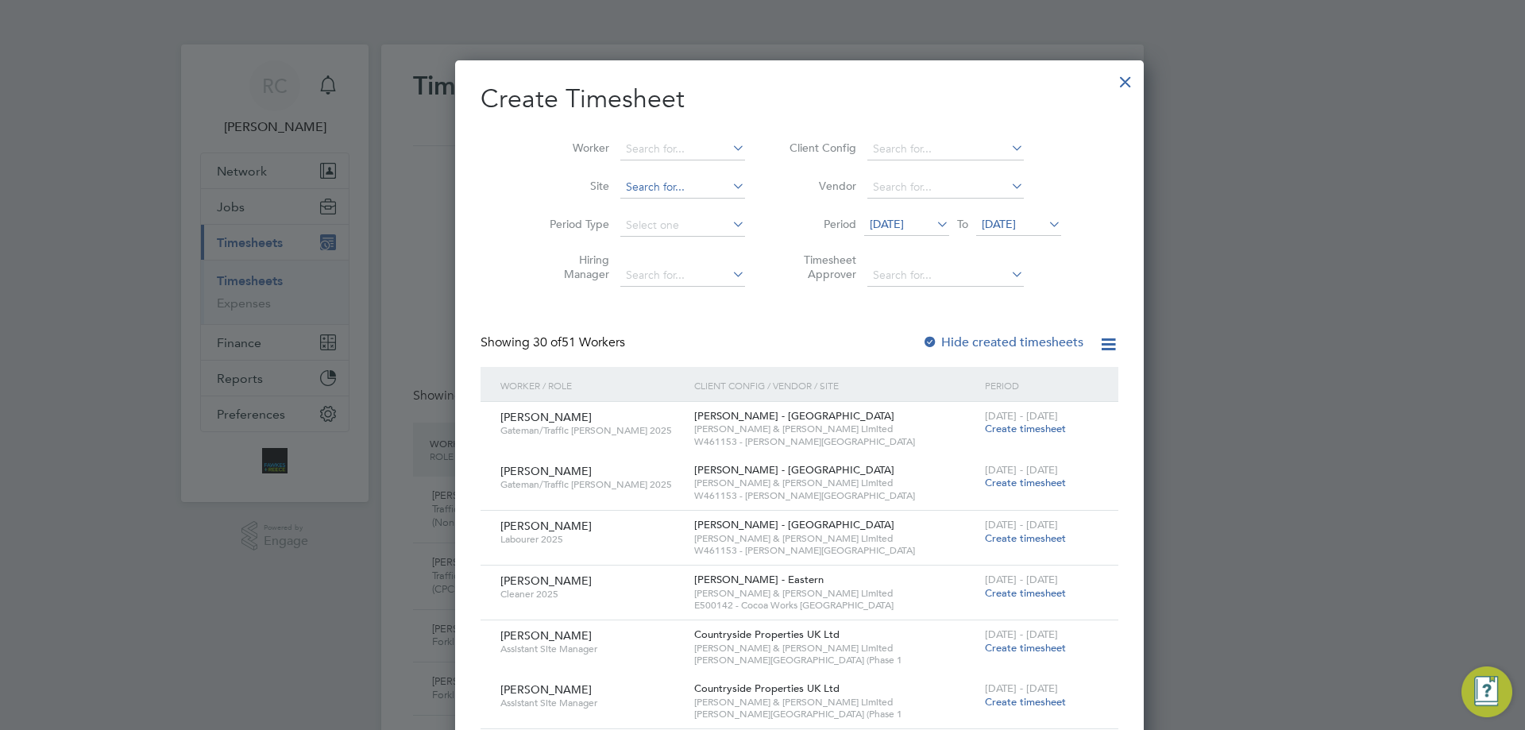
click at [620, 186] on input at bounding box center [682, 187] width 125 height 22
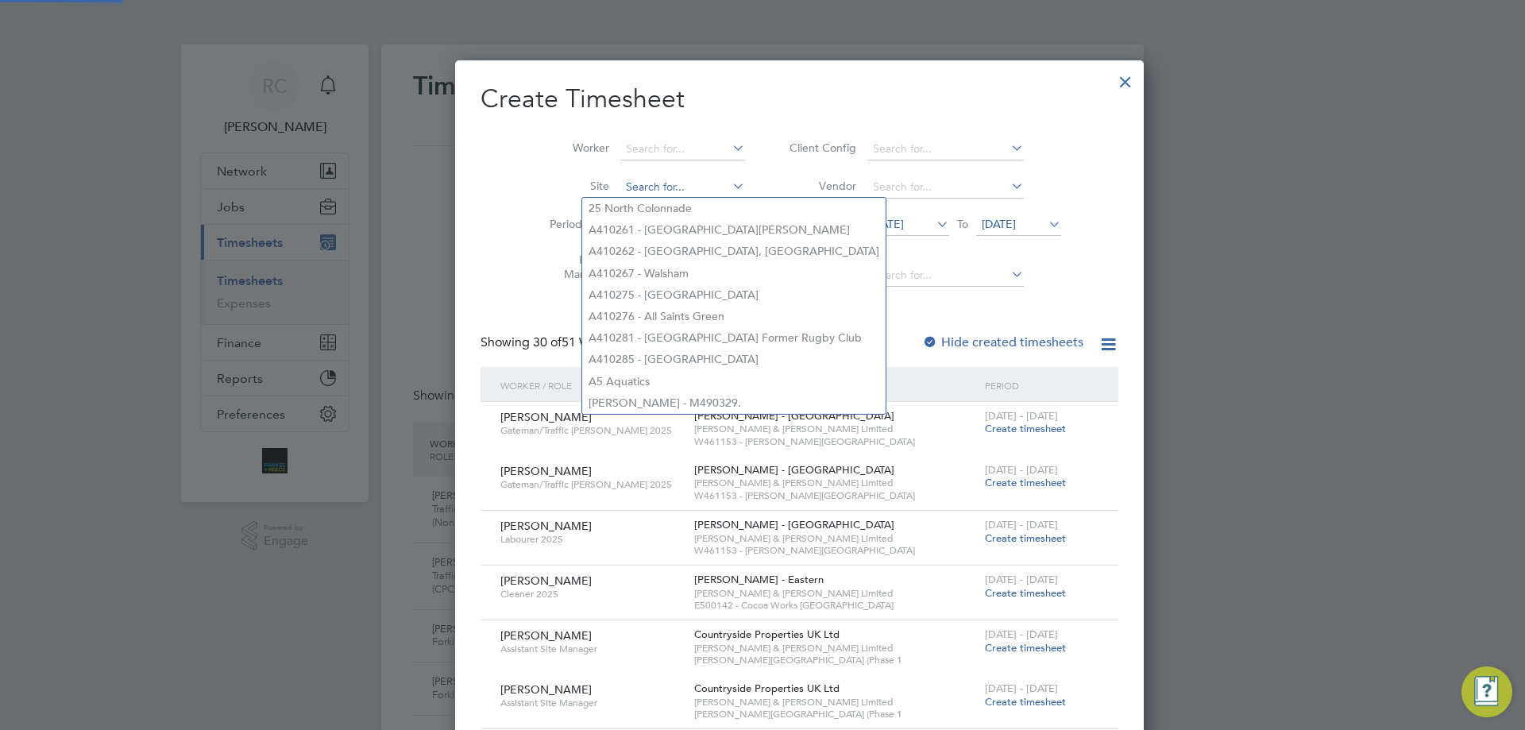
type input "g"
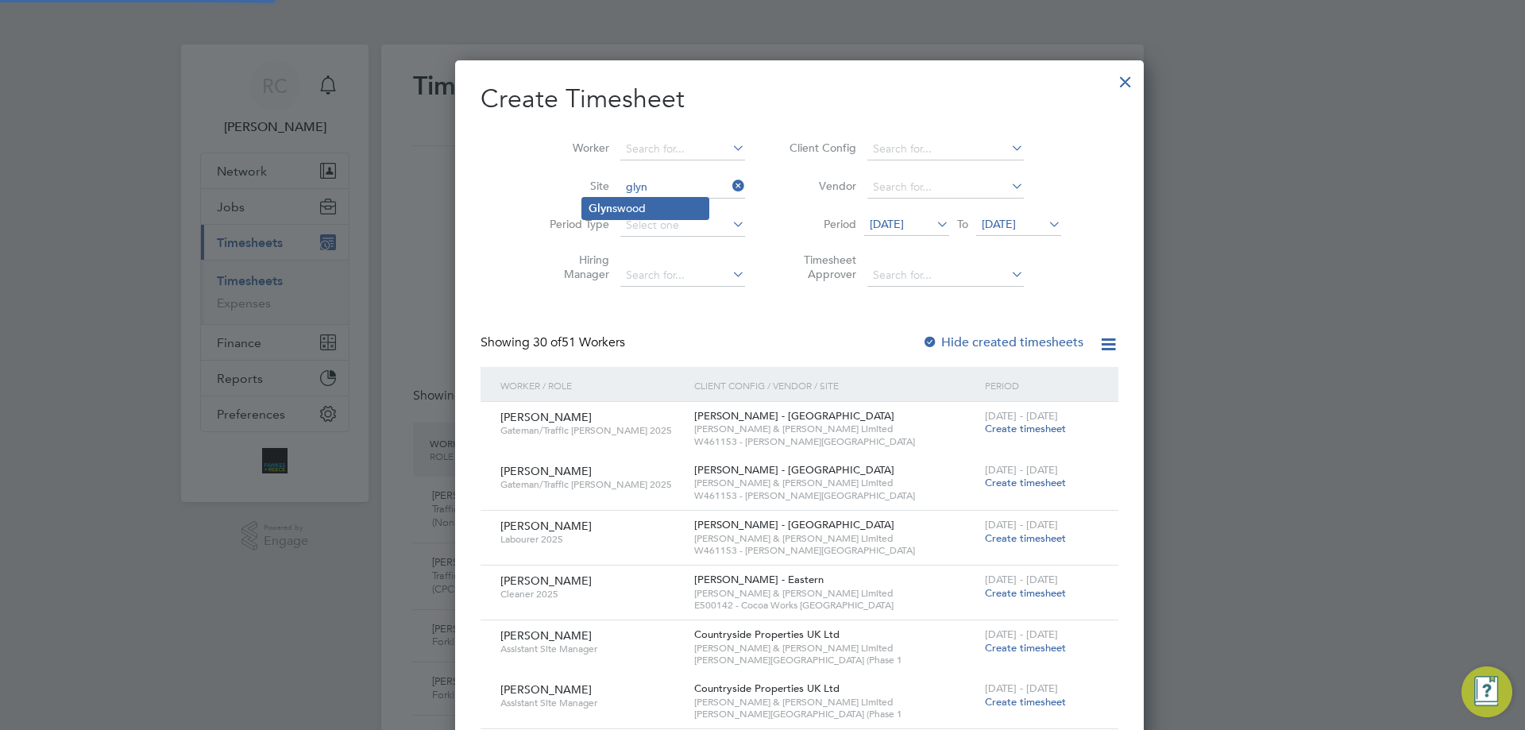
click at [686, 205] on li "Glyn swood" at bounding box center [645, 208] width 126 height 21
type input "Glynswood"
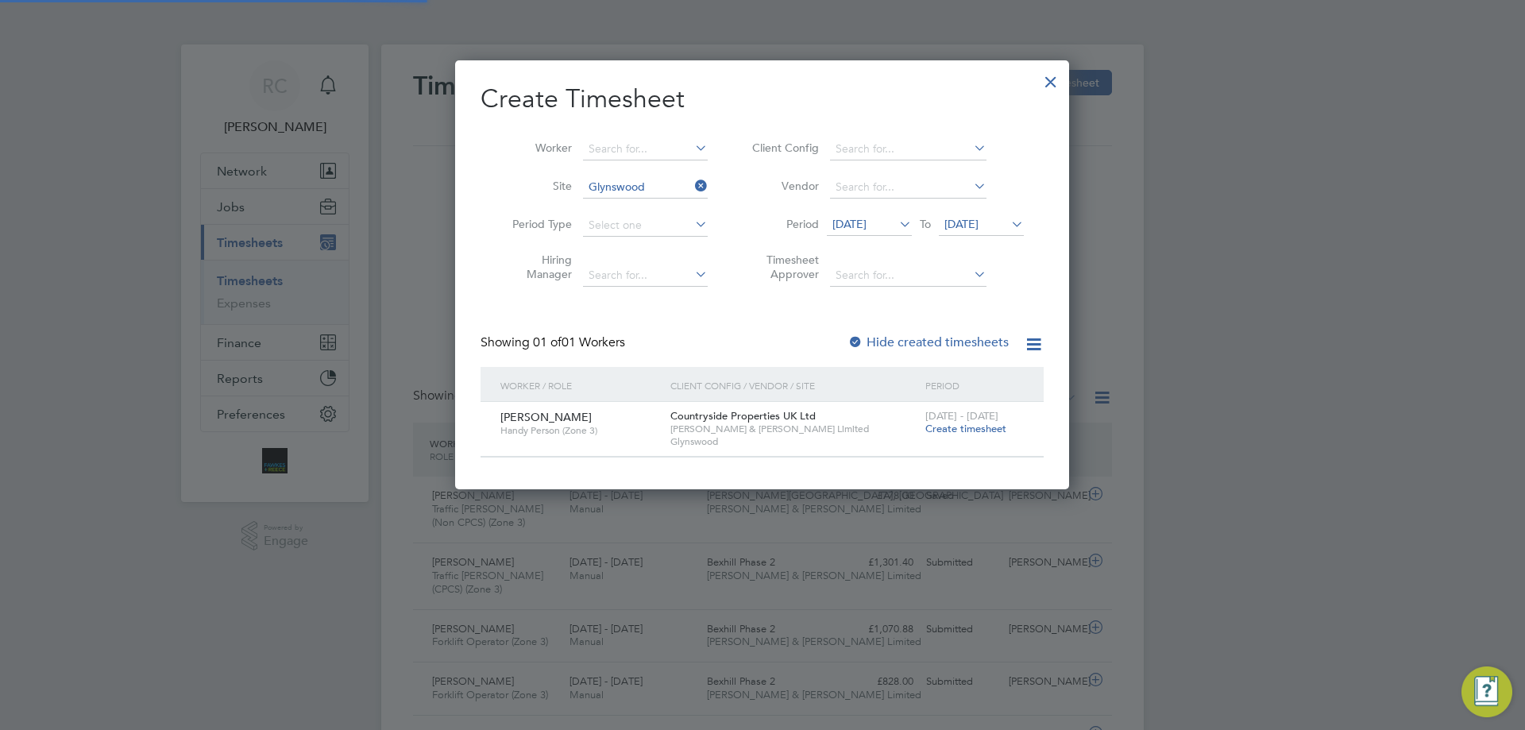
click at [958, 423] on span "Create timesheet" at bounding box center [965, 429] width 81 height 14
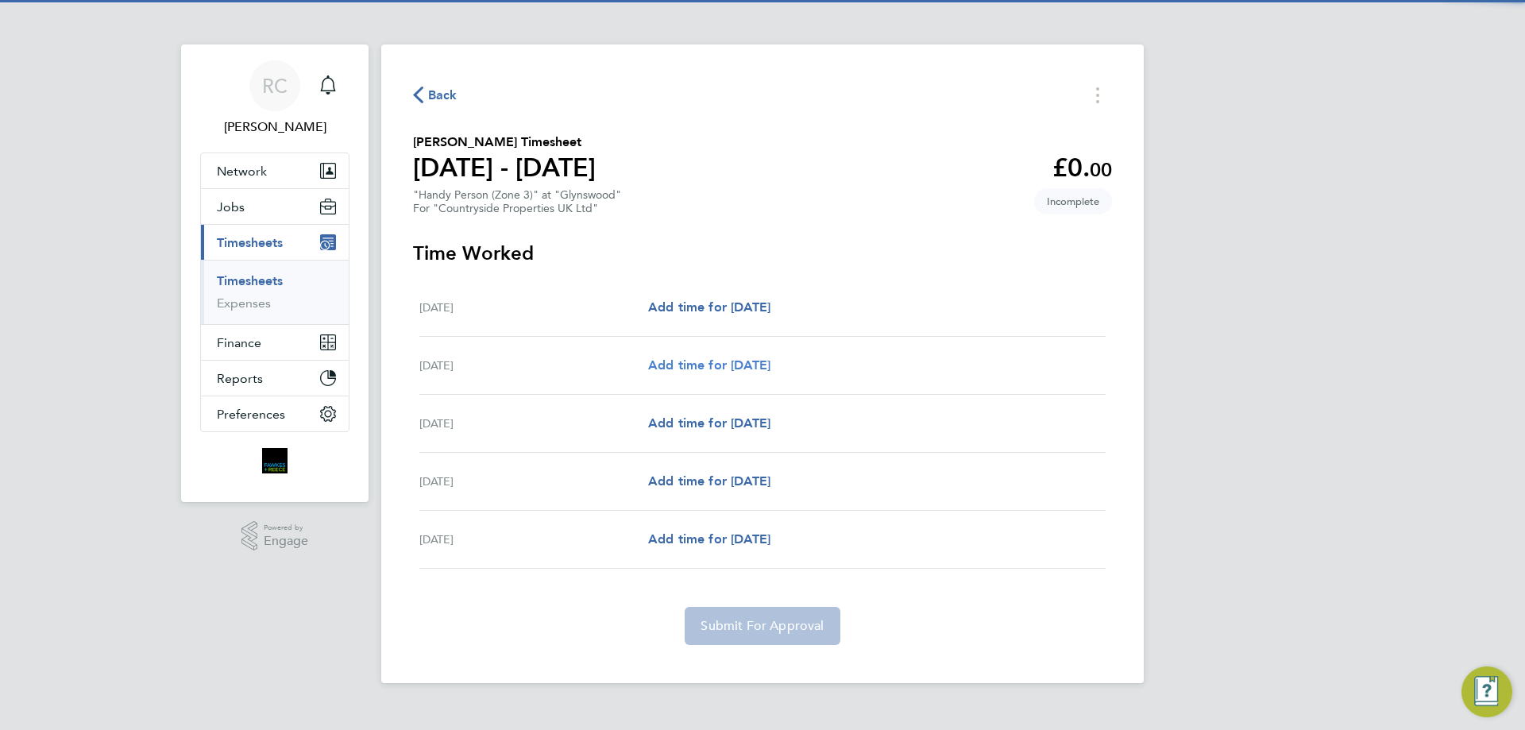
click at [722, 358] on span "Add time for Tue 26 Aug" at bounding box center [709, 364] width 122 height 15
select select "30"
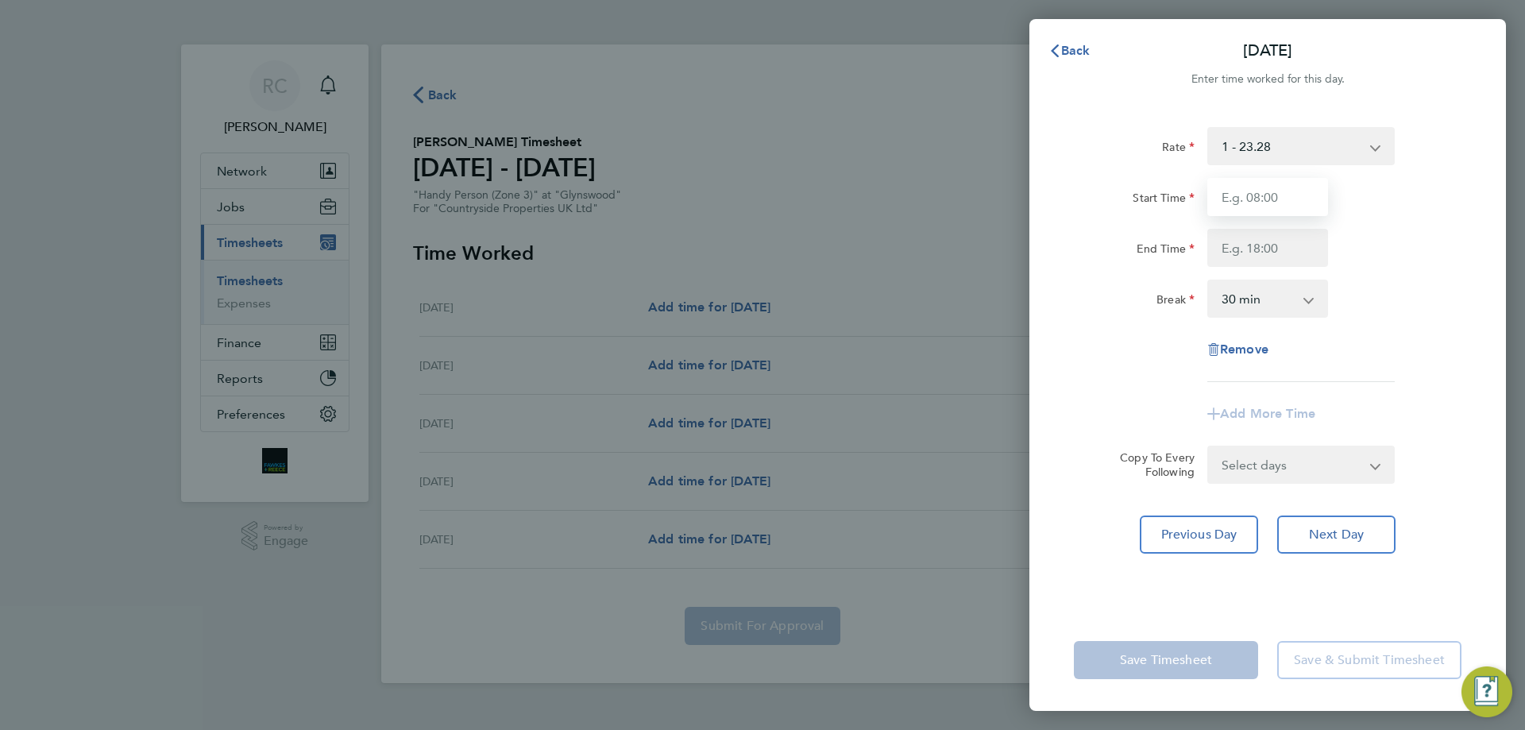
click at [1254, 203] on input "Start Time" at bounding box center [1267, 197] width 121 height 38
type input "07:30"
type input "17:00"
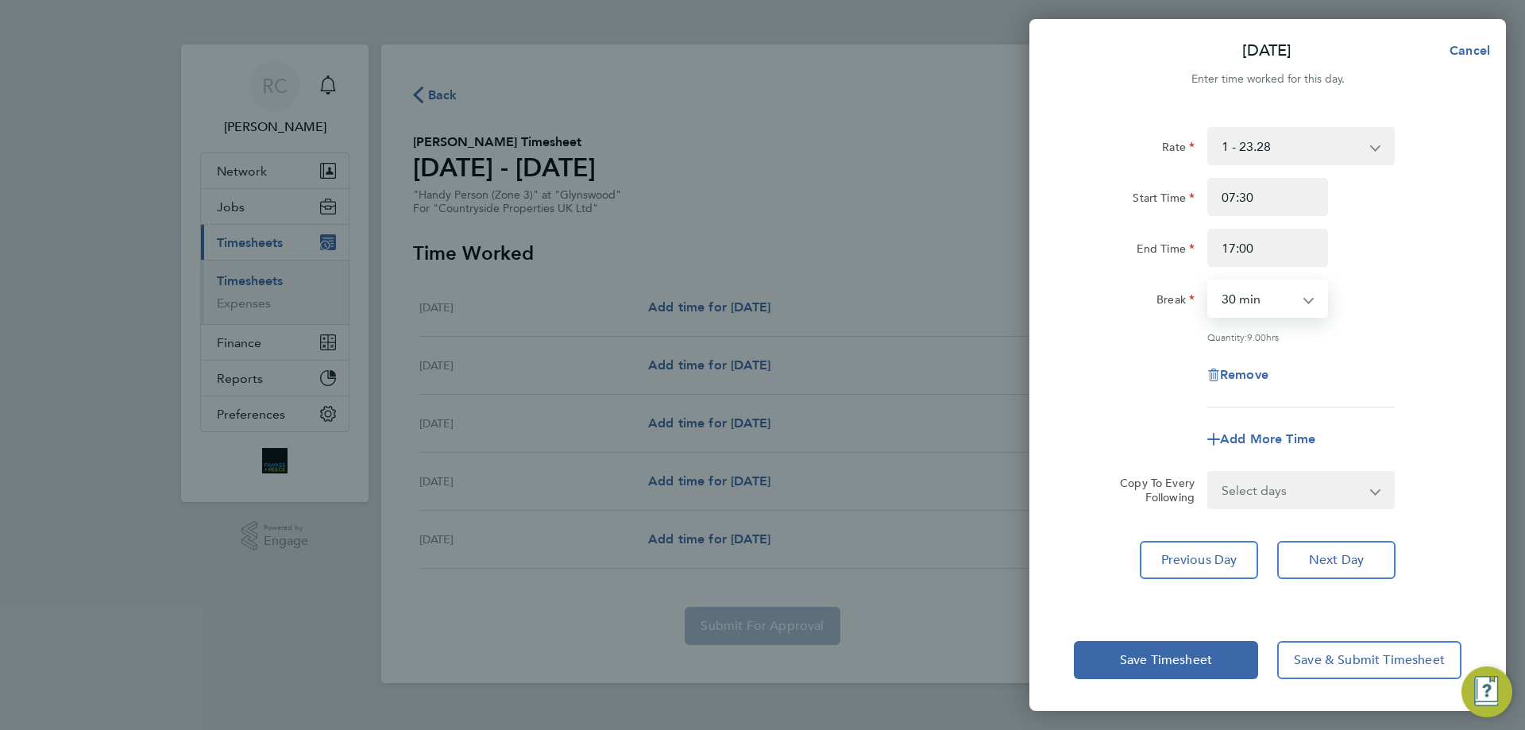
drag, startPoint x: 1231, startPoint y: 302, endPoint x: 1232, endPoint y: 310, distance: 8.0
click at [1231, 302] on select "0 min 15 min 30 min 45 min 60 min 75 min 90 min" at bounding box center [1258, 298] width 98 height 35
select select "0"
click at [1209, 281] on select "0 min 15 min 30 min 45 min 60 min 75 min 90 min" at bounding box center [1258, 298] width 98 height 35
click at [1398, 351] on div "Rate 1 - 23.28 Start Time 07:30 End Time 17:00 Break 0 min 15 min 30 min 45 min…" at bounding box center [1268, 267] width 388 height 280
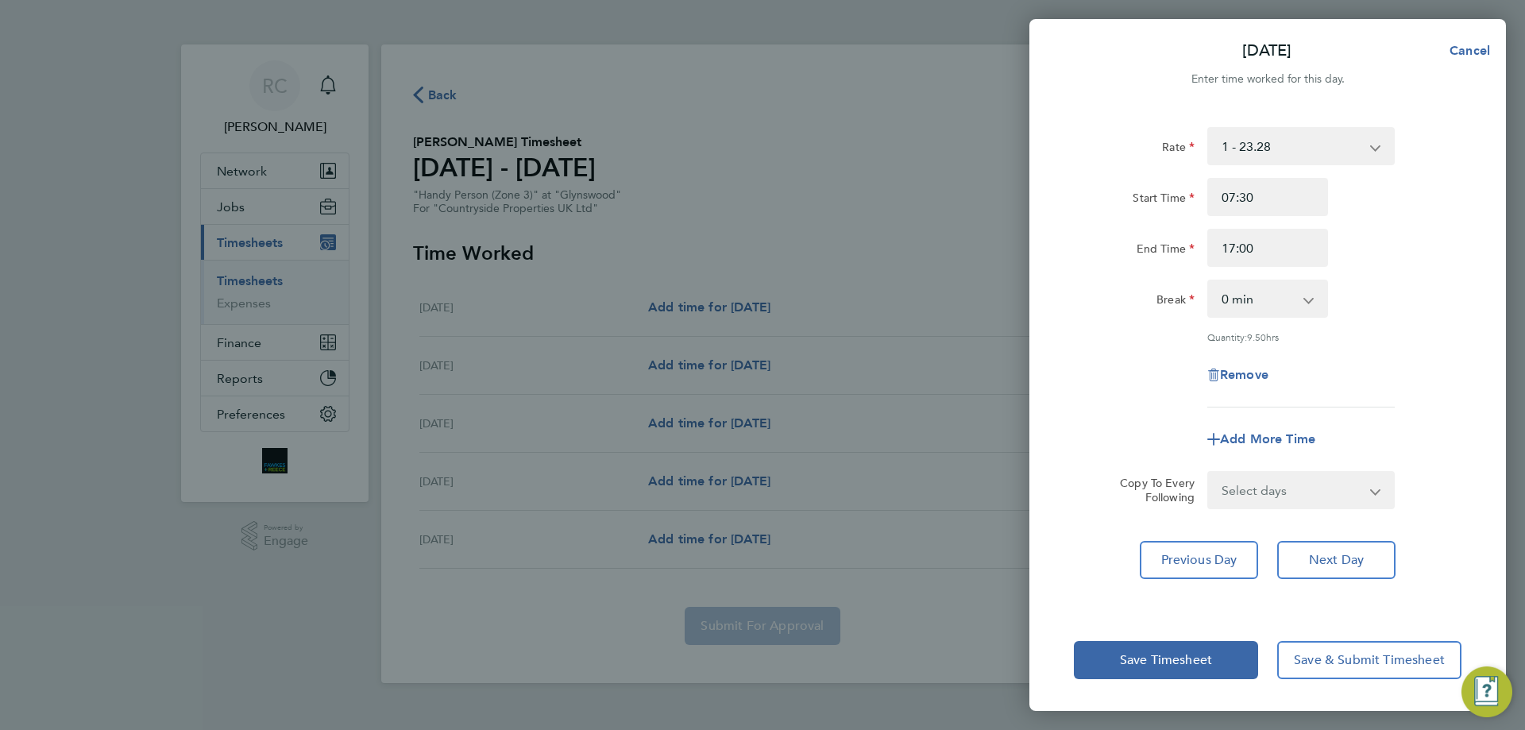
click at [1318, 494] on select "Select days Day Wednesday Thursday Friday" at bounding box center [1292, 490] width 167 height 35
select select "WED"
click at [1209, 473] on select "Select days Day Wednesday Thursday Friday" at bounding box center [1292, 490] width 167 height 35
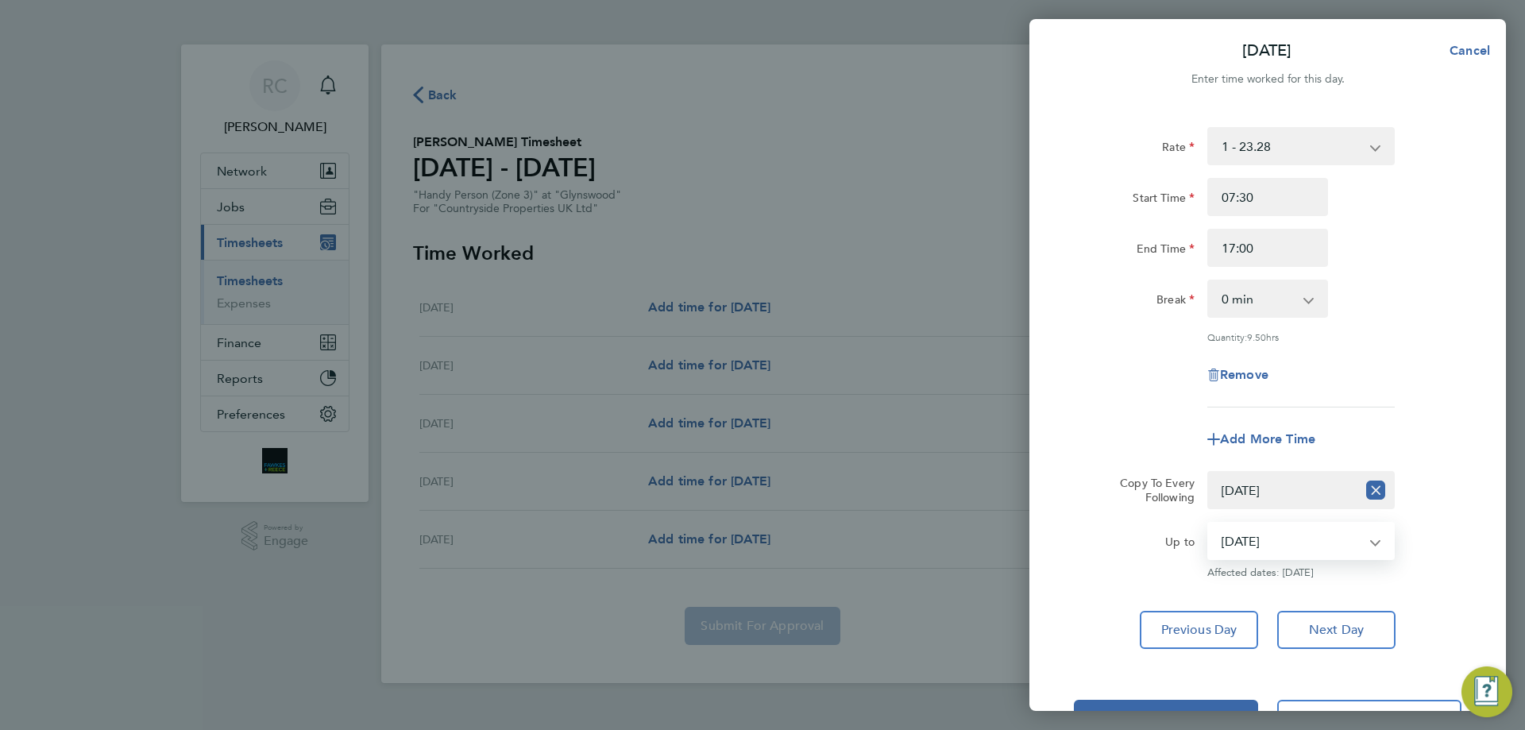
drag, startPoint x: 1349, startPoint y: 537, endPoint x: 1338, endPoint y: 554, distance: 20.7
click at [1349, 537] on select "27 Aug 2025 28 Aug 2025 29 Aug 2025" at bounding box center [1291, 540] width 165 height 35
click at [1209, 523] on select "27 Aug 2025 28 Aug 2025 29 Aug 2025" at bounding box center [1291, 540] width 165 height 35
click at [1338, 546] on select "27 Aug 2025 28 Aug 2025 29 Aug 2025" at bounding box center [1291, 540] width 165 height 35
select select "2025-08-29"
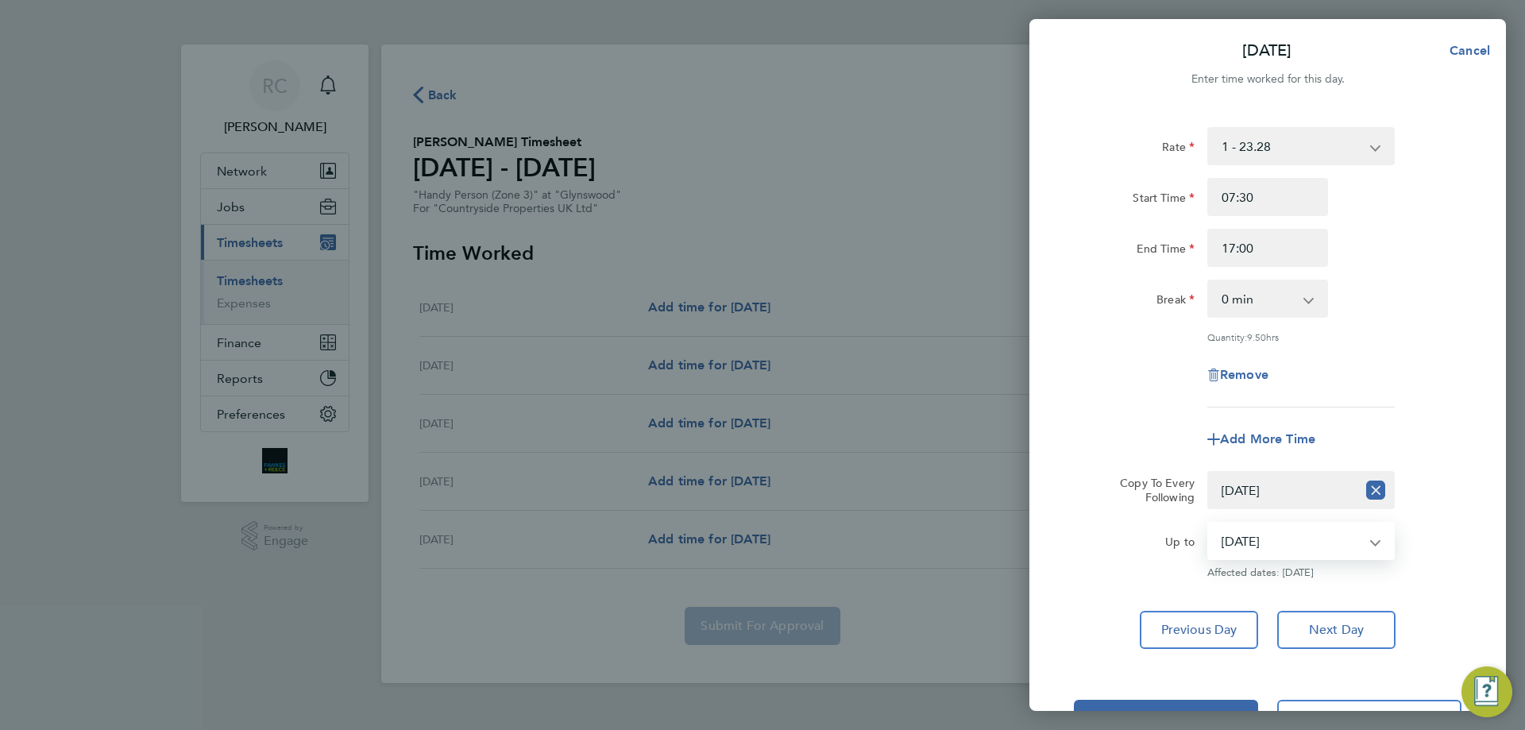
click at [1209, 523] on select "27 Aug 2025 28 Aug 2025 29 Aug 2025" at bounding box center [1291, 540] width 165 height 35
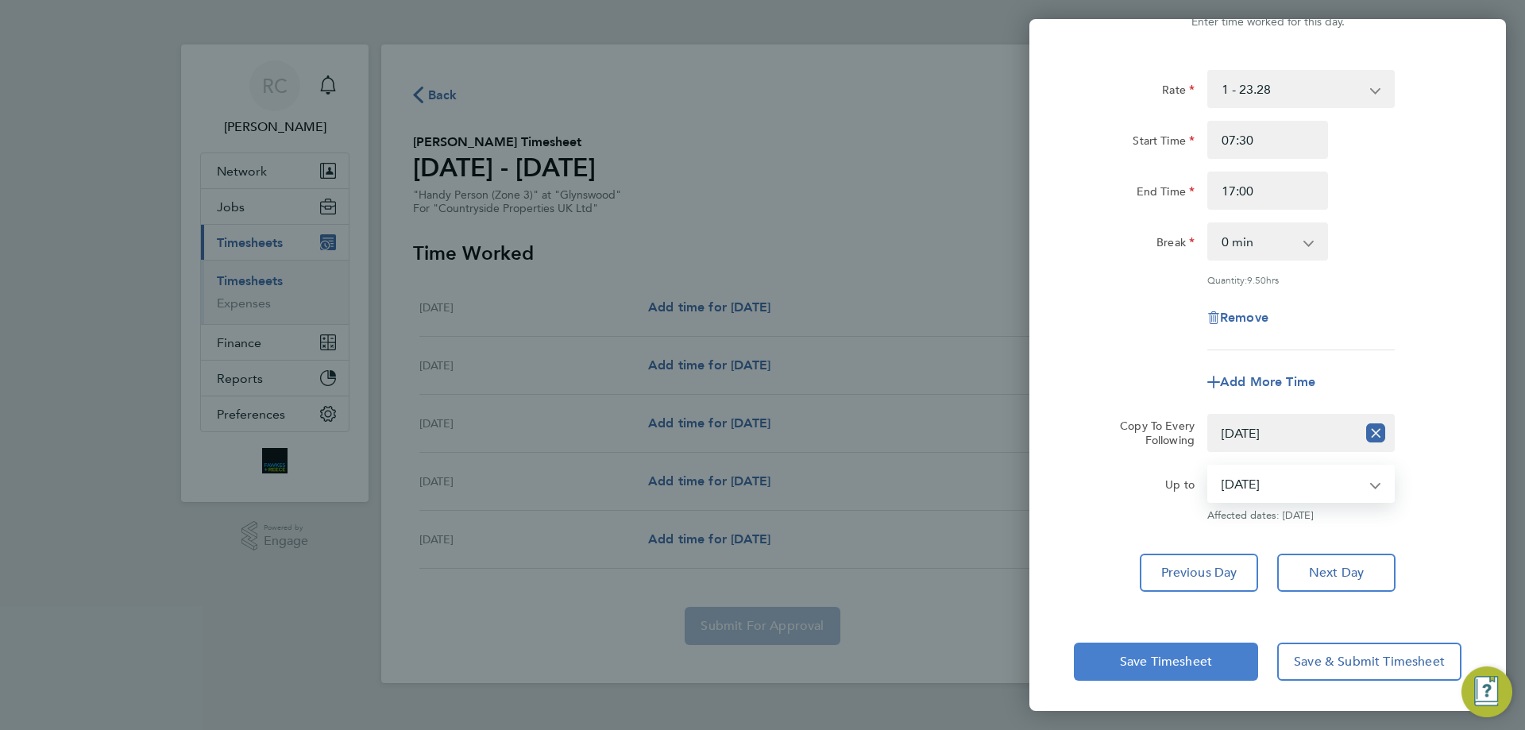
click at [1193, 651] on button "Save Timesheet" at bounding box center [1166, 662] width 184 height 38
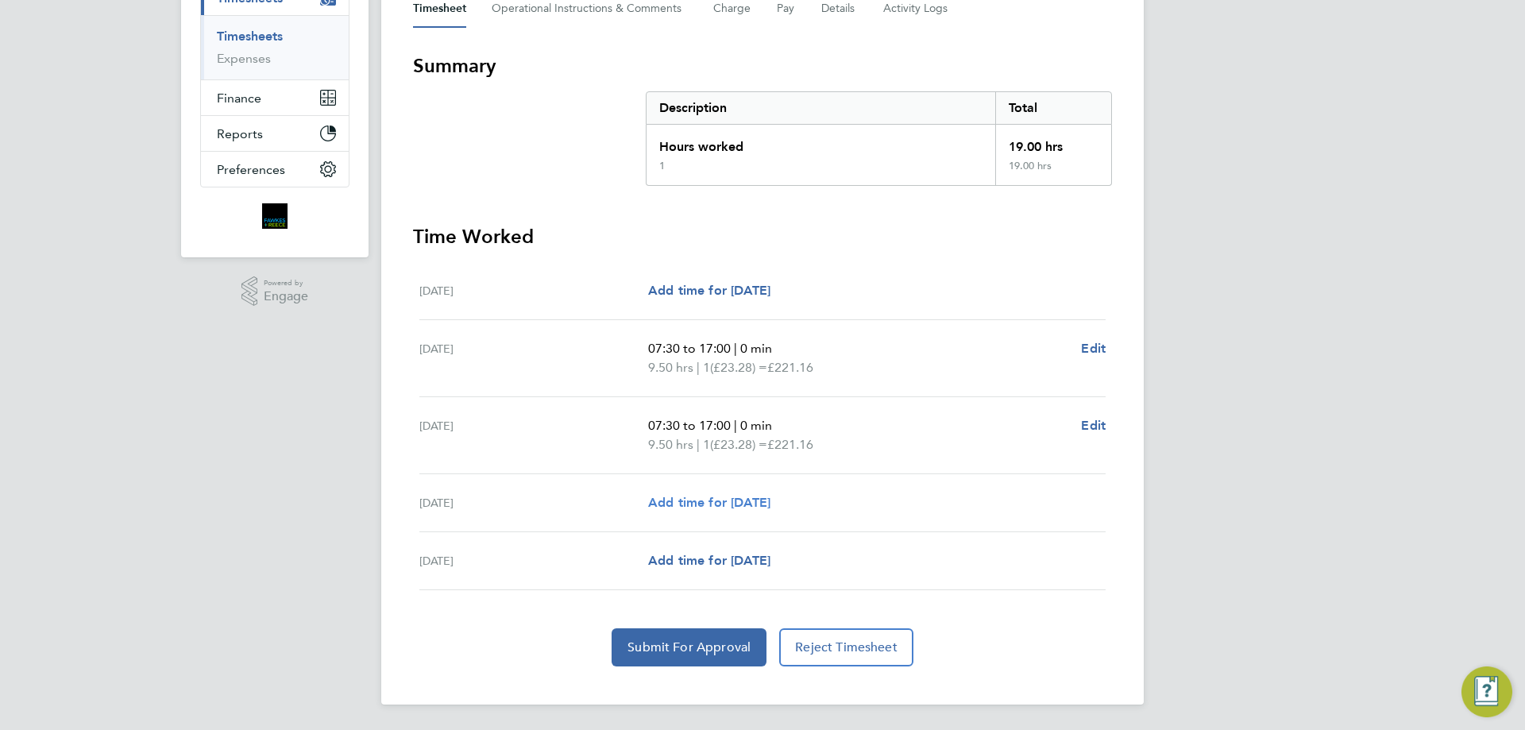
click at [764, 499] on span "Add time for Thu 28 Aug" at bounding box center [709, 502] width 122 height 15
select select "30"
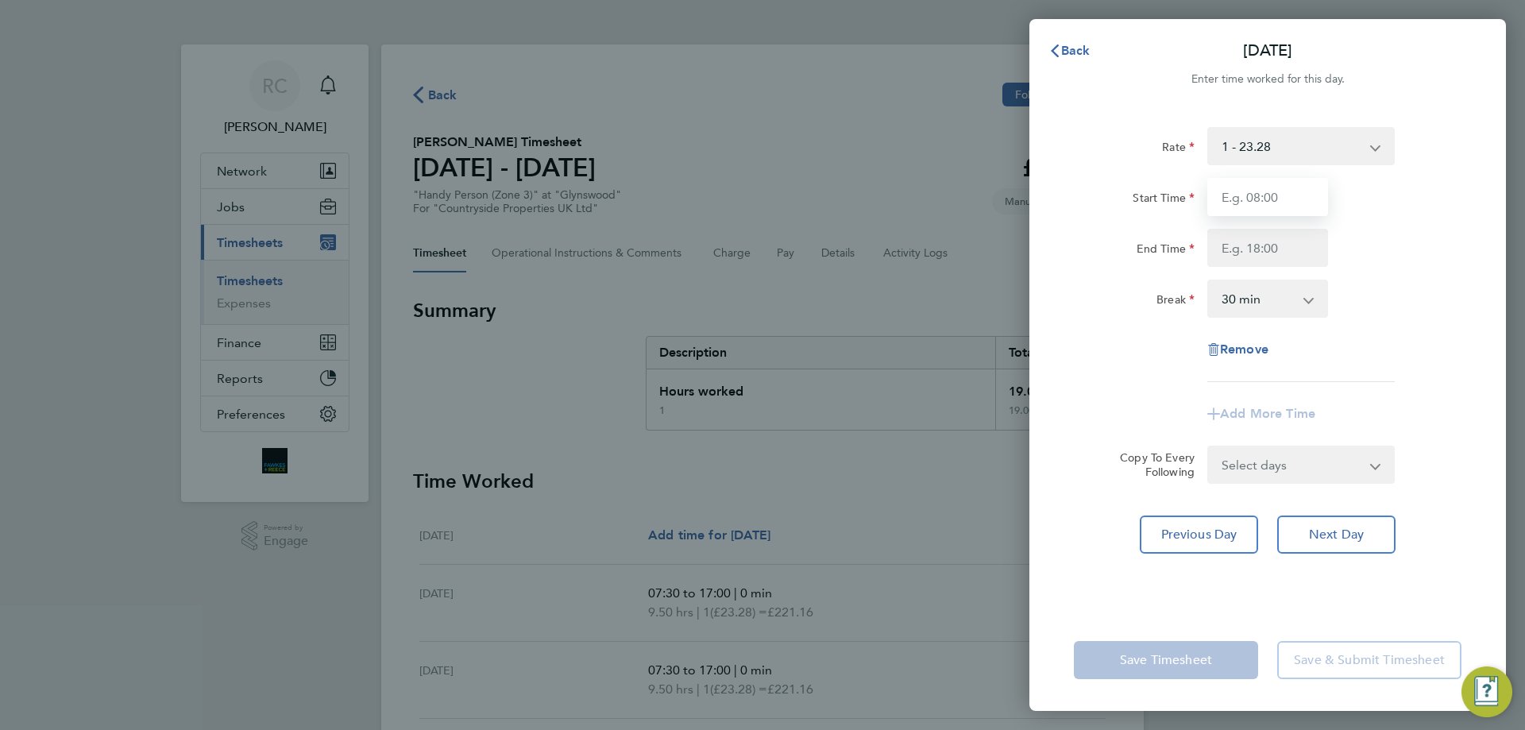
click at [1256, 212] on input "Start Time" at bounding box center [1267, 197] width 121 height 38
type input "07:30"
type input "17:00"
drag, startPoint x: 1266, startPoint y: 300, endPoint x: 1256, endPoint y: 312, distance: 15.8
click at [1266, 300] on select "0 min 15 min 30 min 45 min 60 min 75 min 90 min" at bounding box center [1258, 298] width 98 height 35
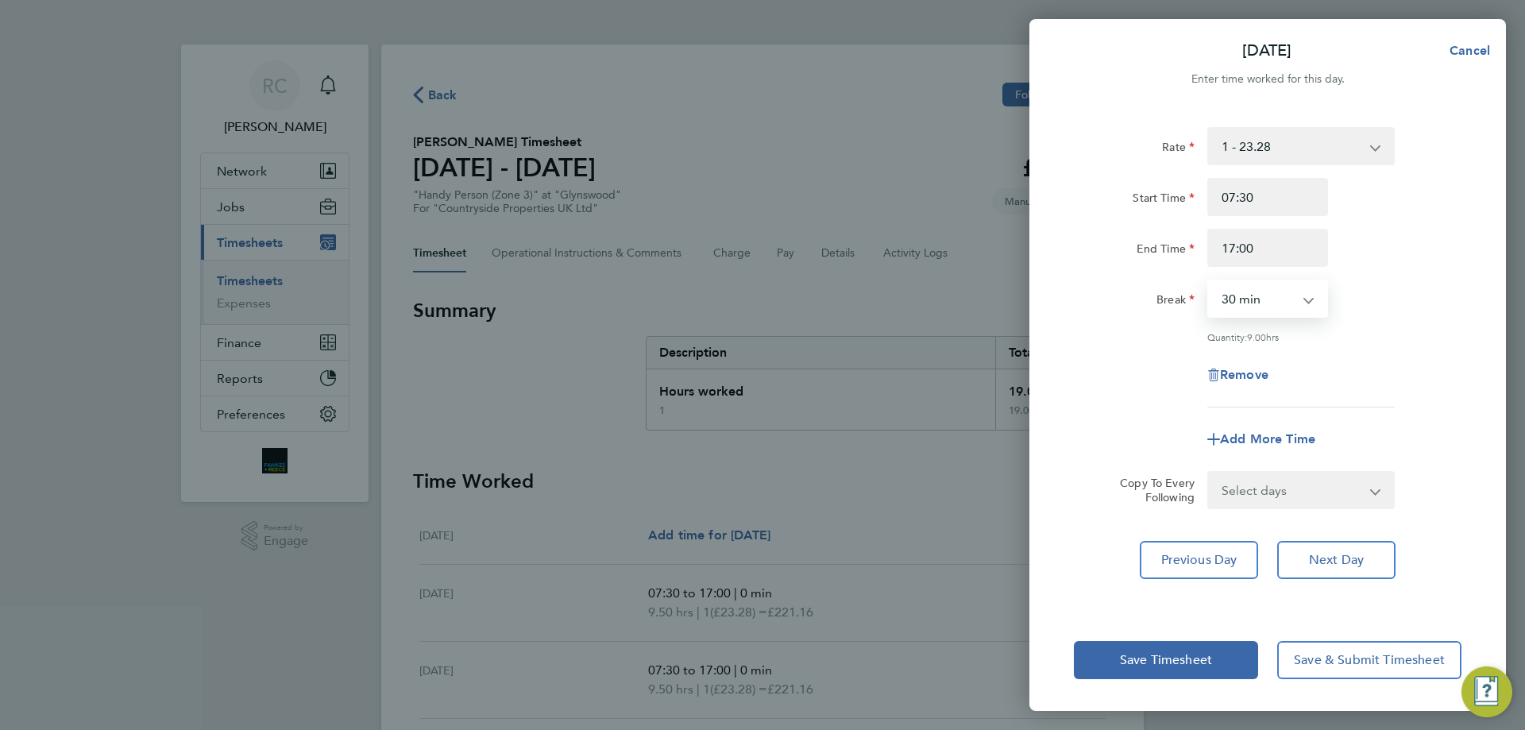
select select "0"
click at [1209, 281] on select "0 min 15 min 30 min 45 min 60 min 75 min 90 min" at bounding box center [1258, 298] width 98 height 35
click at [1330, 552] on span "Next Day" at bounding box center [1336, 560] width 55 height 16
select select "30"
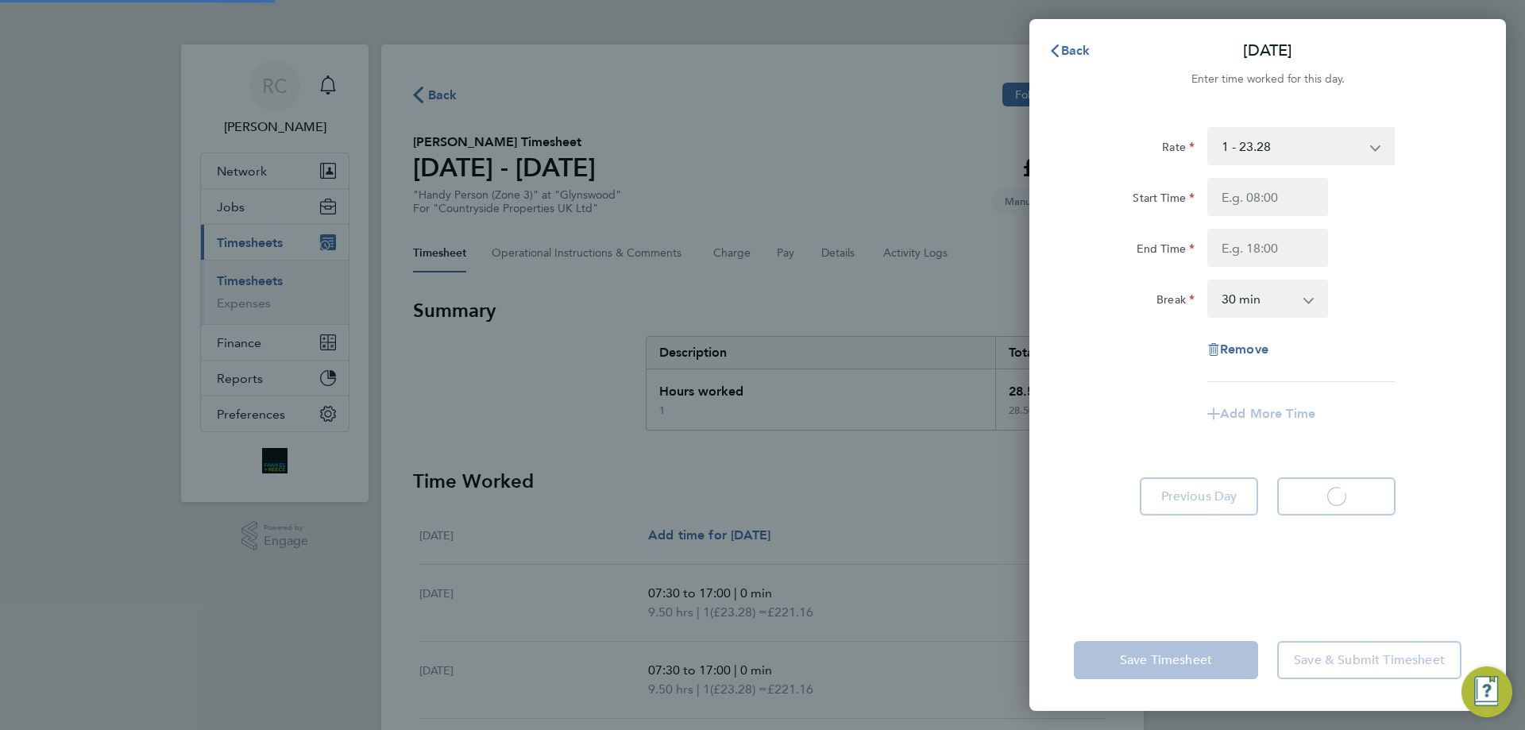
select select "30"
click at [1264, 207] on input "Start Time" at bounding box center [1267, 197] width 121 height 38
type input "07:30"
type input "17:00"
click at [1247, 315] on select "0 min 15 min 30 min 45 min 60 min 75 min 90 min" at bounding box center [1258, 298] width 98 height 35
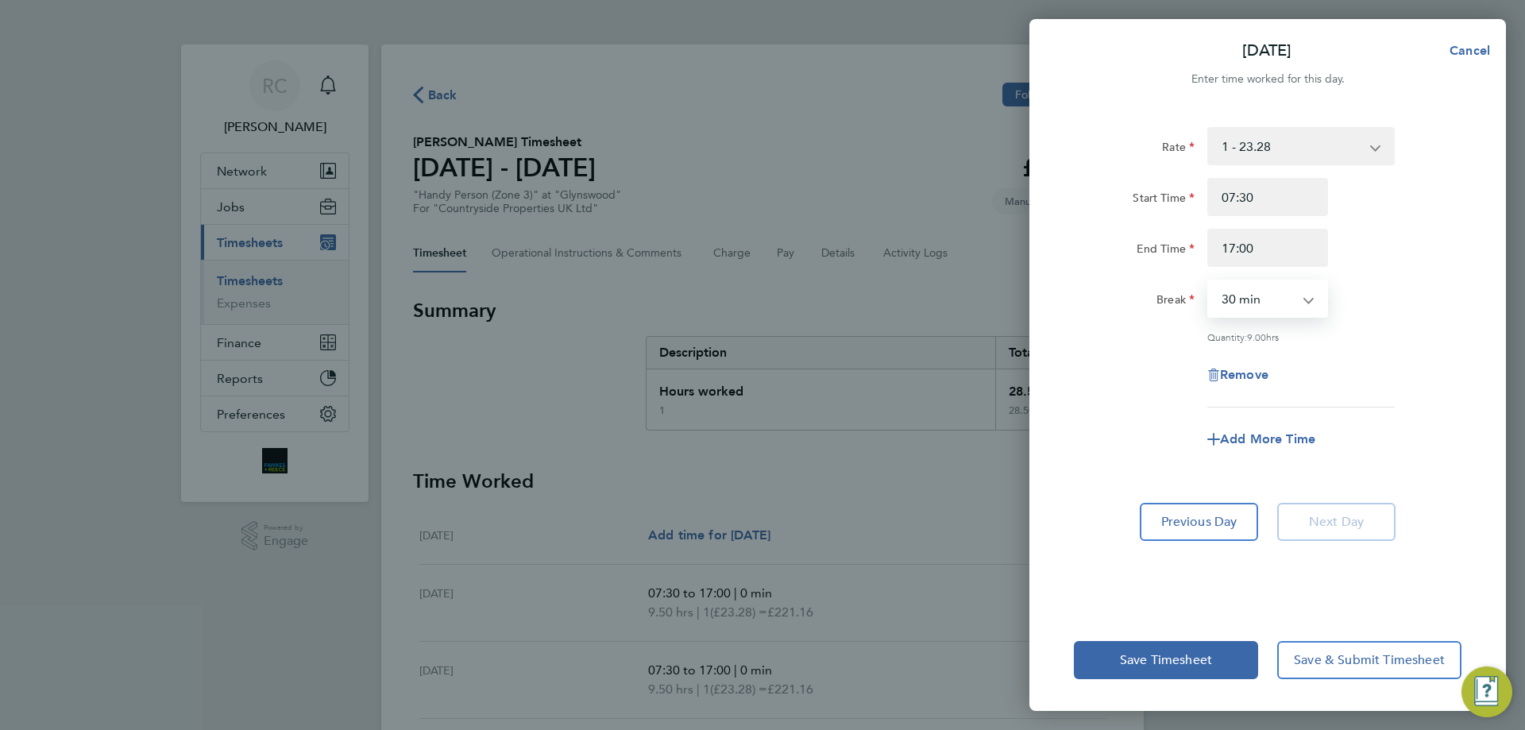
select select "0"
click at [1209, 281] on select "0 min 15 min 30 min 45 min 60 min 75 min 90 min" at bounding box center [1258, 298] width 98 height 35
click at [1357, 340] on div "Quantity: 9.50 hrs" at bounding box center [1300, 336] width 187 height 13
click at [1183, 654] on span "Save Timesheet" at bounding box center [1166, 660] width 92 height 16
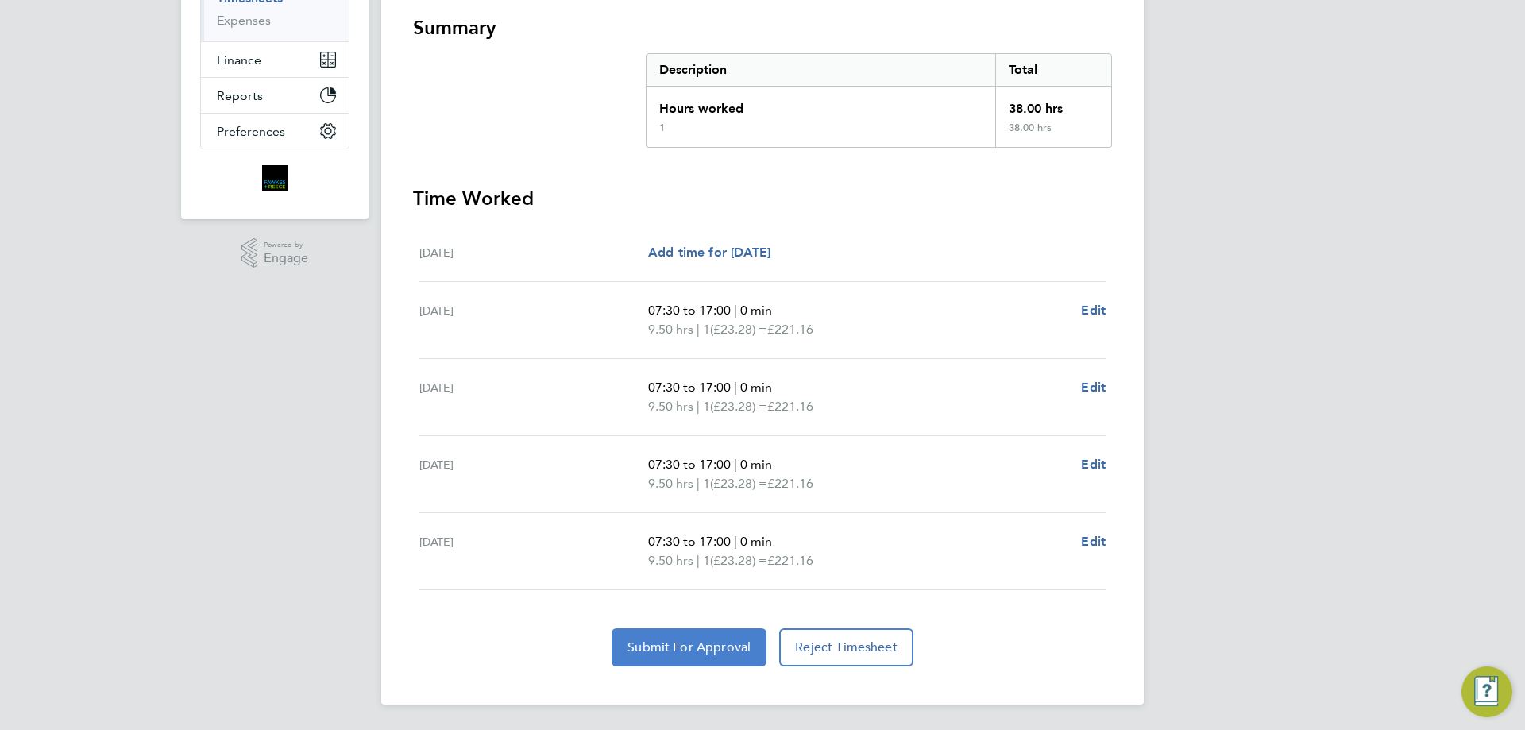
click at [699, 644] on span "Submit For Approval" at bounding box center [688, 647] width 123 height 16
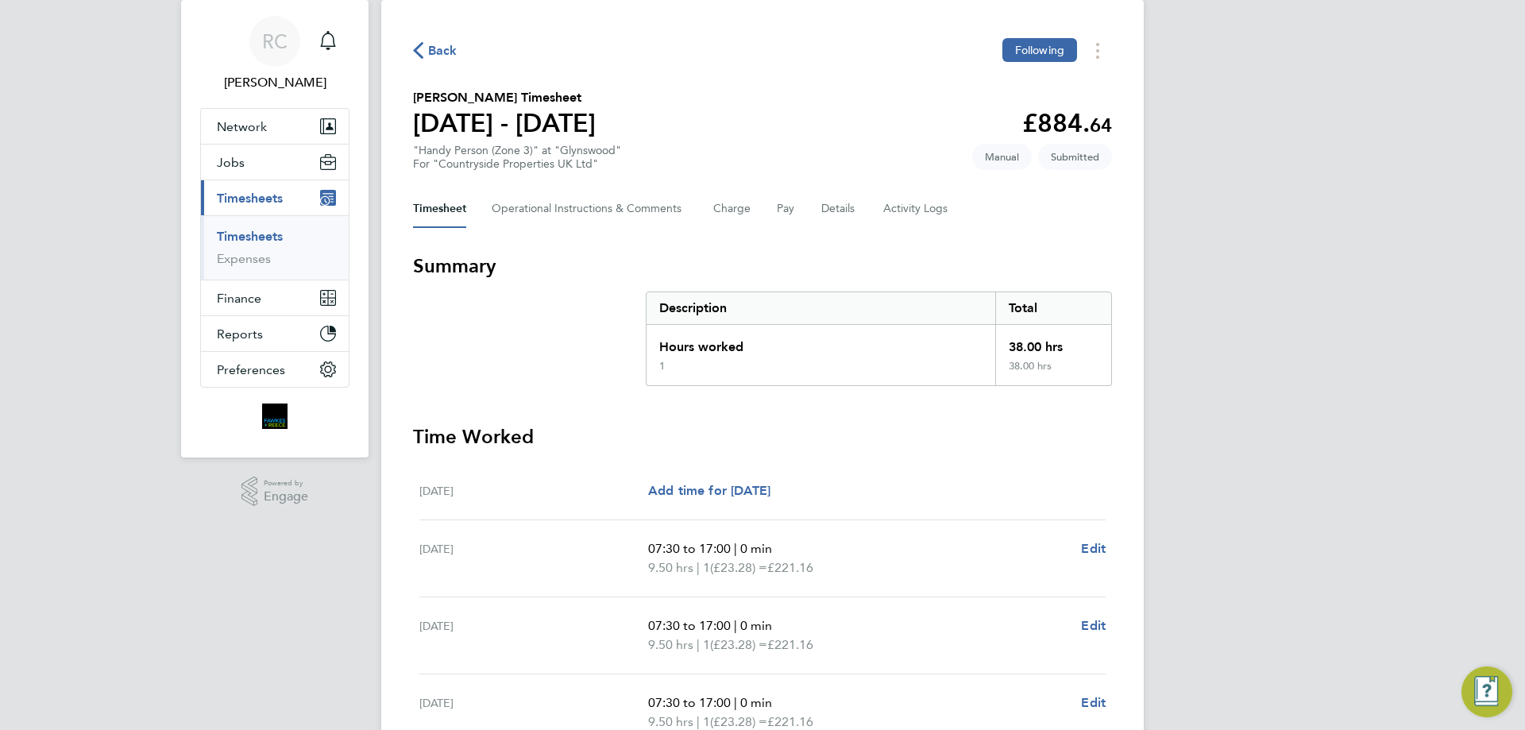
click at [243, 220] on ul "Timesheets Expenses" at bounding box center [275, 247] width 148 height 64
click at [245, 237] on link "Timesheets" at bounding box center [250, 236] width 66 height 15
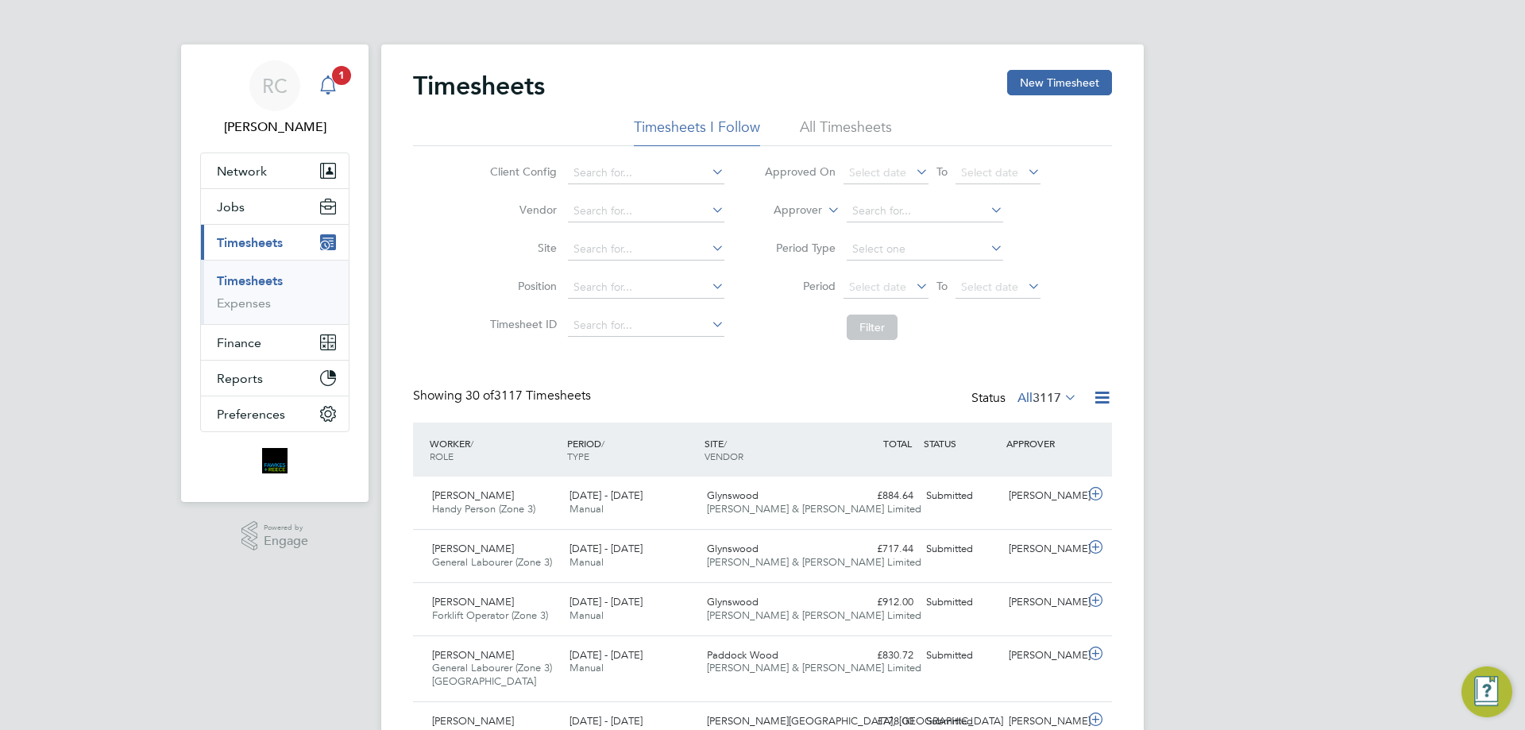
click at [335, 97] on div "Main navigation" at bounding box center [328, 86] width 32 height 32
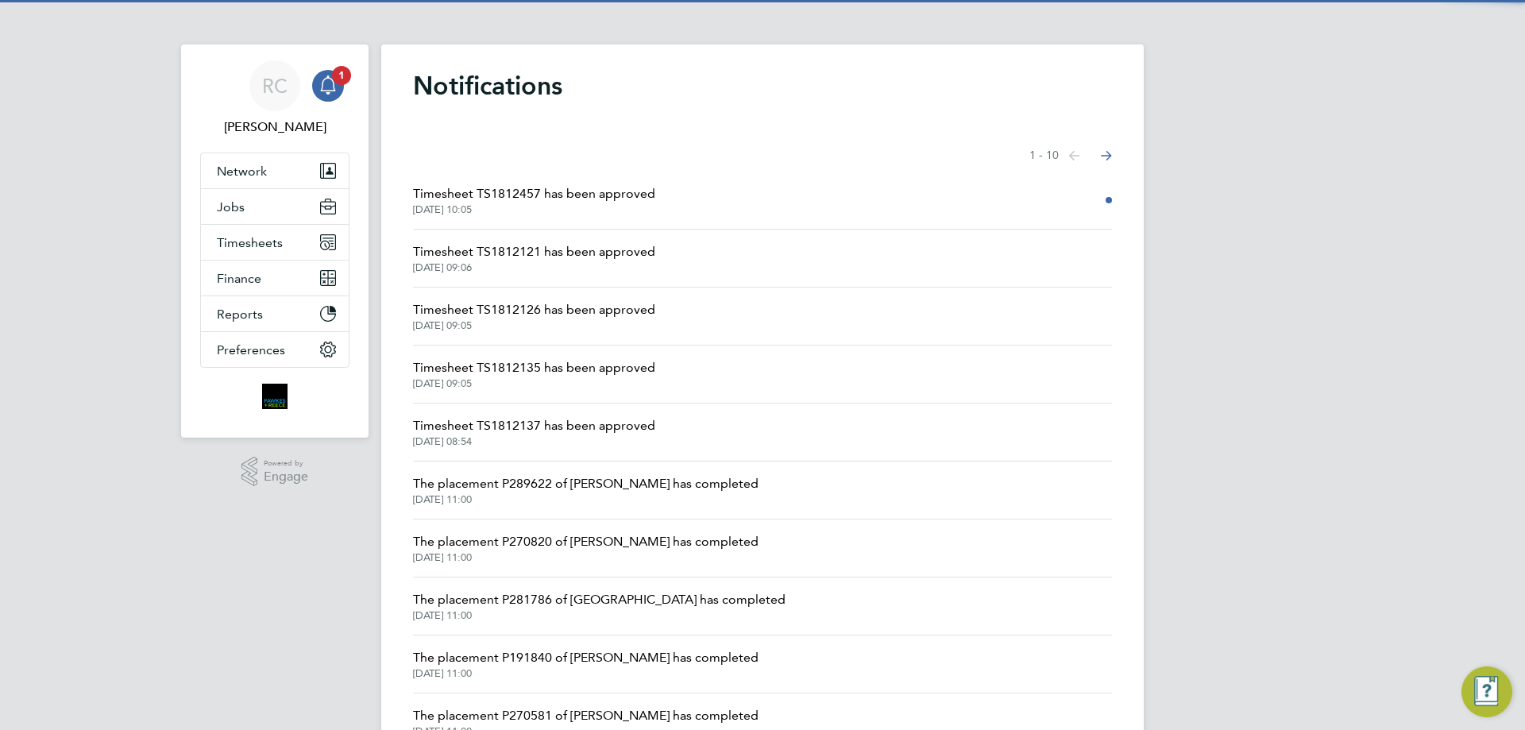
drag, startPoint x: 581, startPoint y: 199, endPoint x: 638, endPoint y: 199, distance: 57.2
click at [638, 199] on span "Timesheet TS1812457 has been approved" at bounding box center [534, 193] width 242 height 19
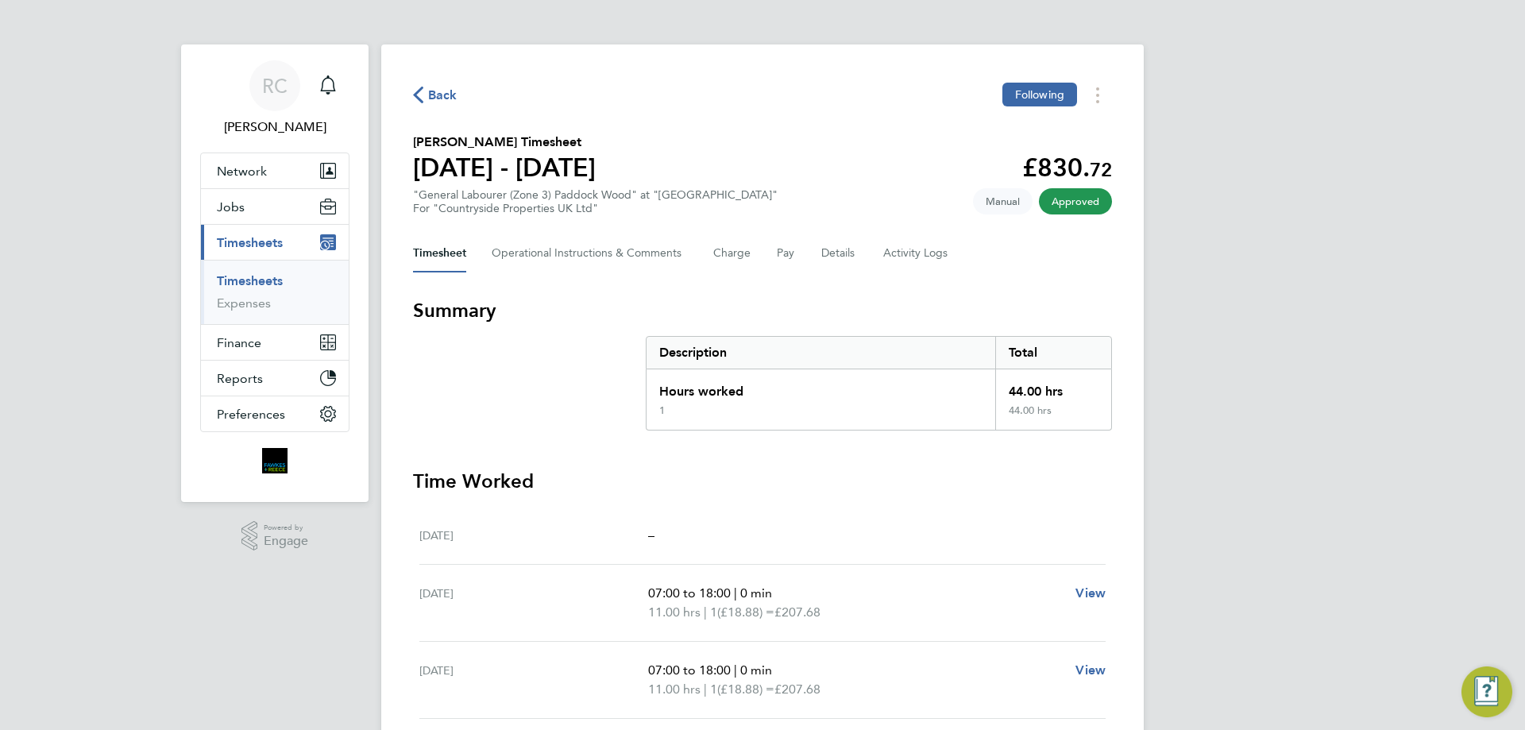
click at [438, 95] on span "Back" at bounding box center [442, 95] width 29 height 19
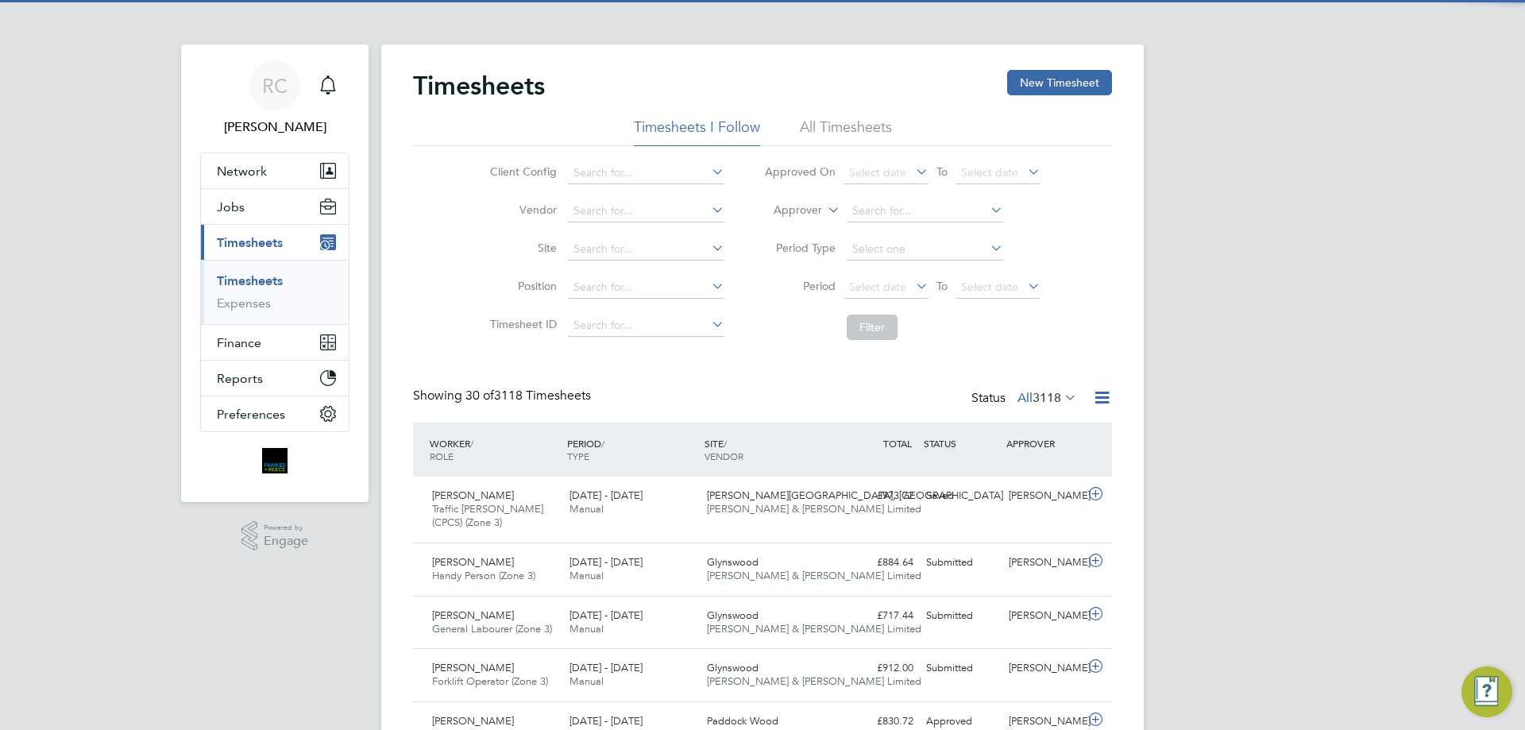
scroll to position [41, 138]
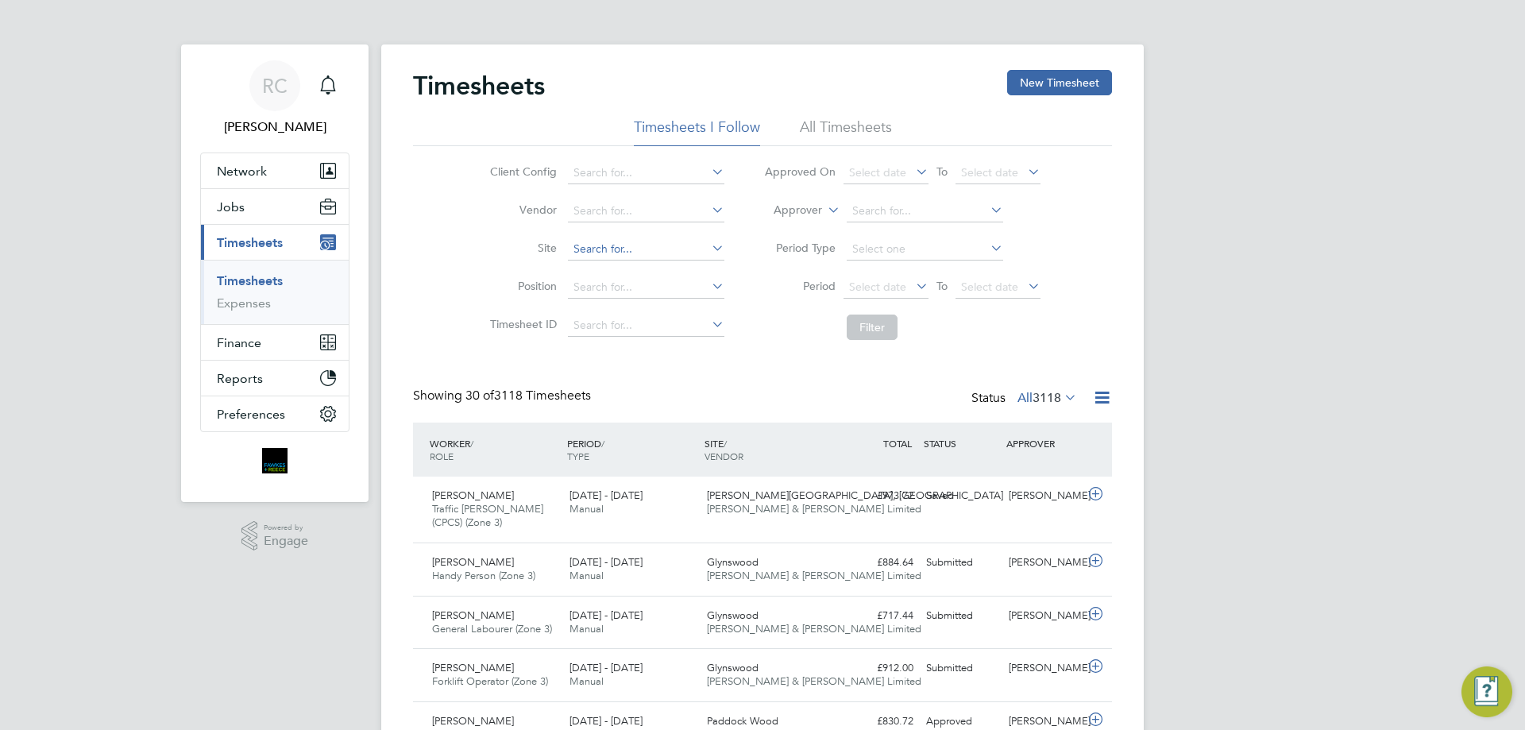
click at [648, 245] on input at bounding box center [646, 249] width 156 height 22
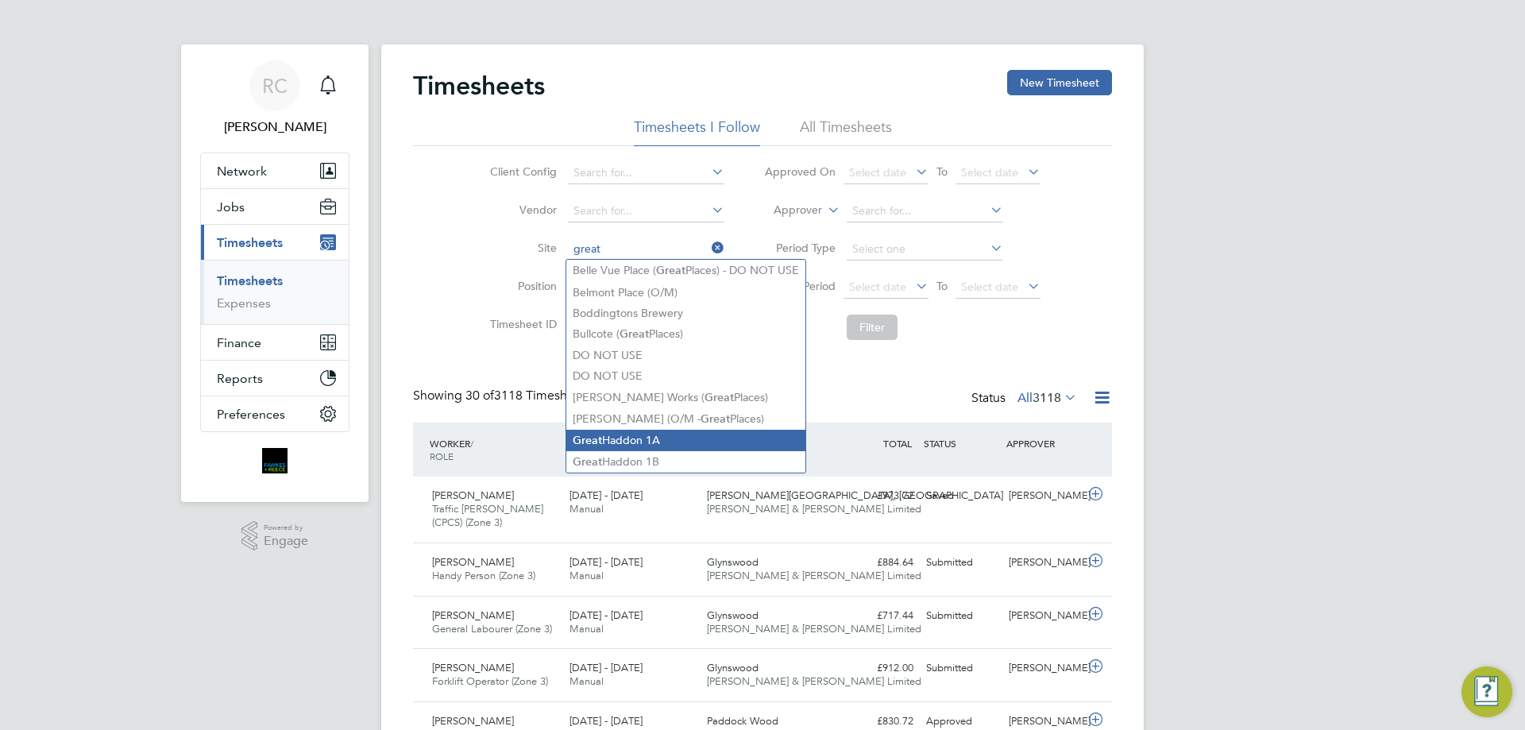
click at [650, 436] on li "Great Haddon 1A" at bounding box center [685, 440] width 239 height 21
type input "Great Haddon 1A"
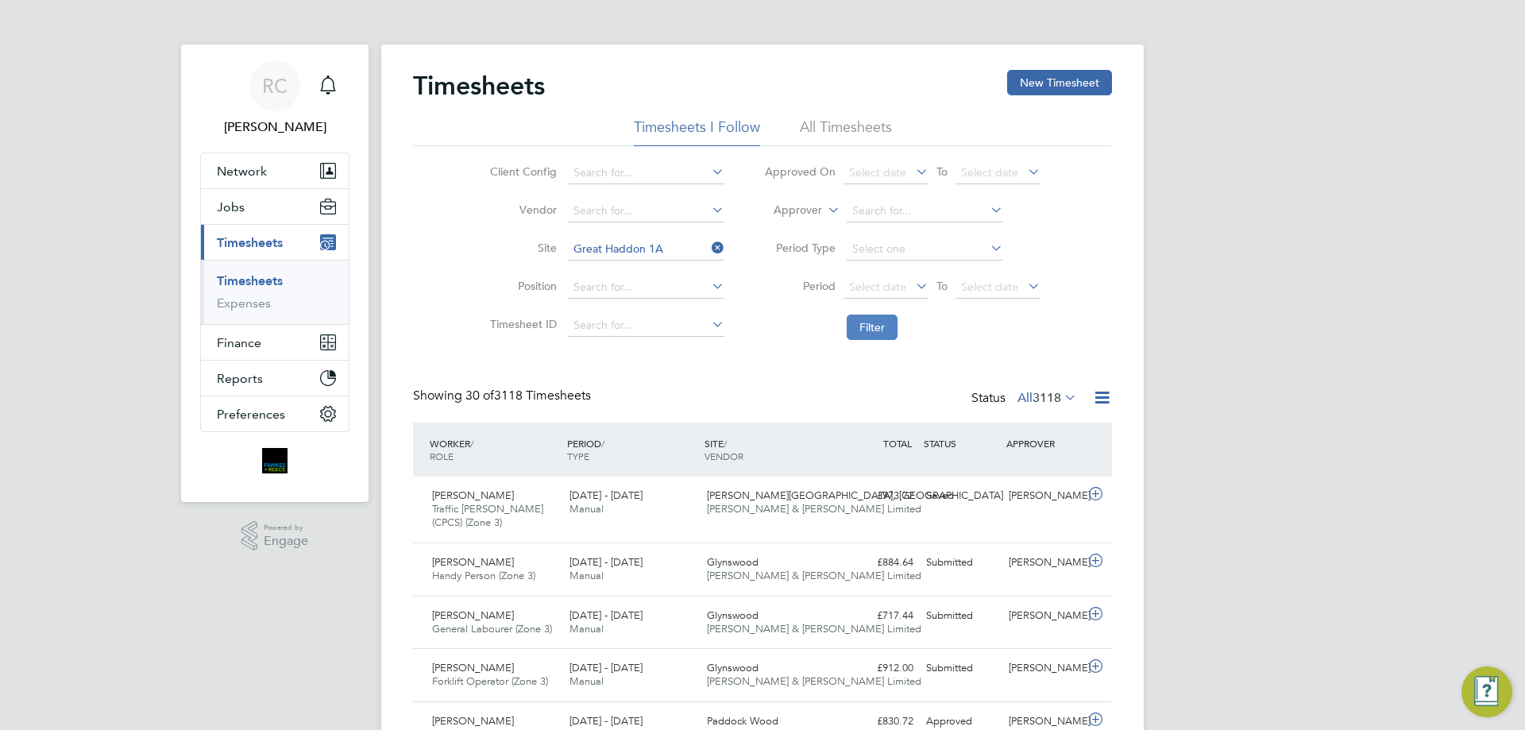
click at [863, 320] on button "Filter" at bounding box center [872, 327] width 51 height 25
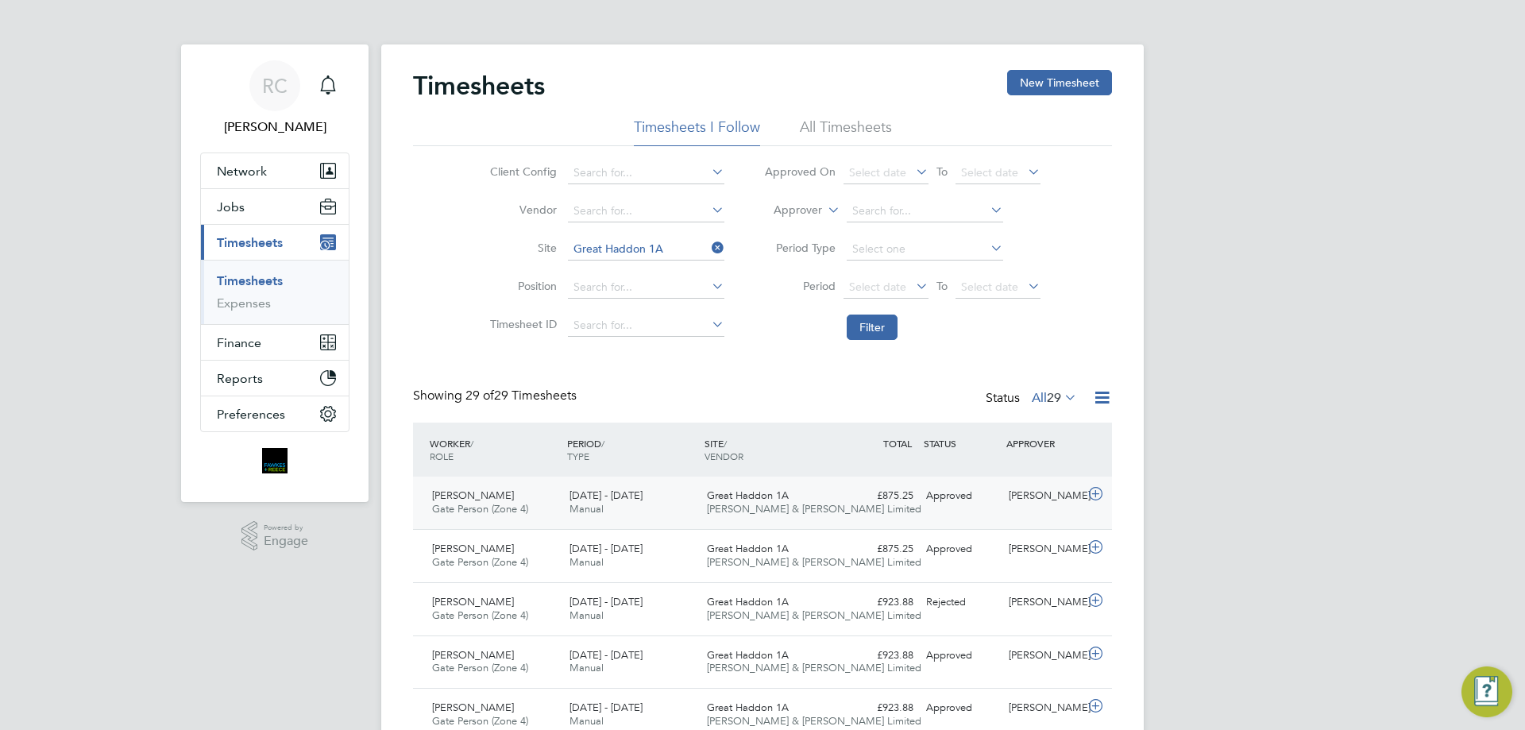
click at [814, 506] on span "[PERSON_NAME] & [PERSON_NAME] Limited" at bounding box center [814, 509] width 214 height 14
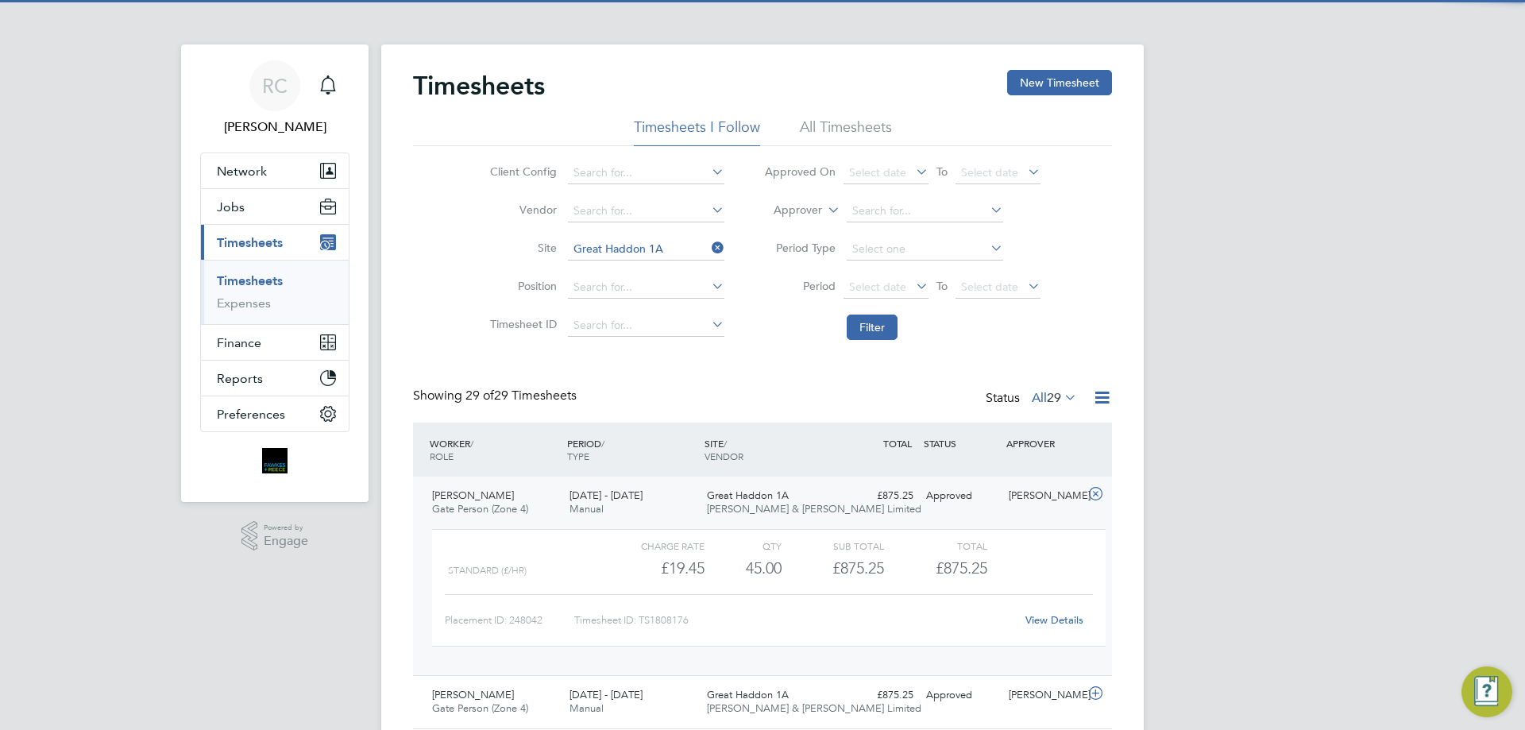
click at [847, 508] on div "£875.25 Approved" at bounding box center [878, 496] width 83 height 26
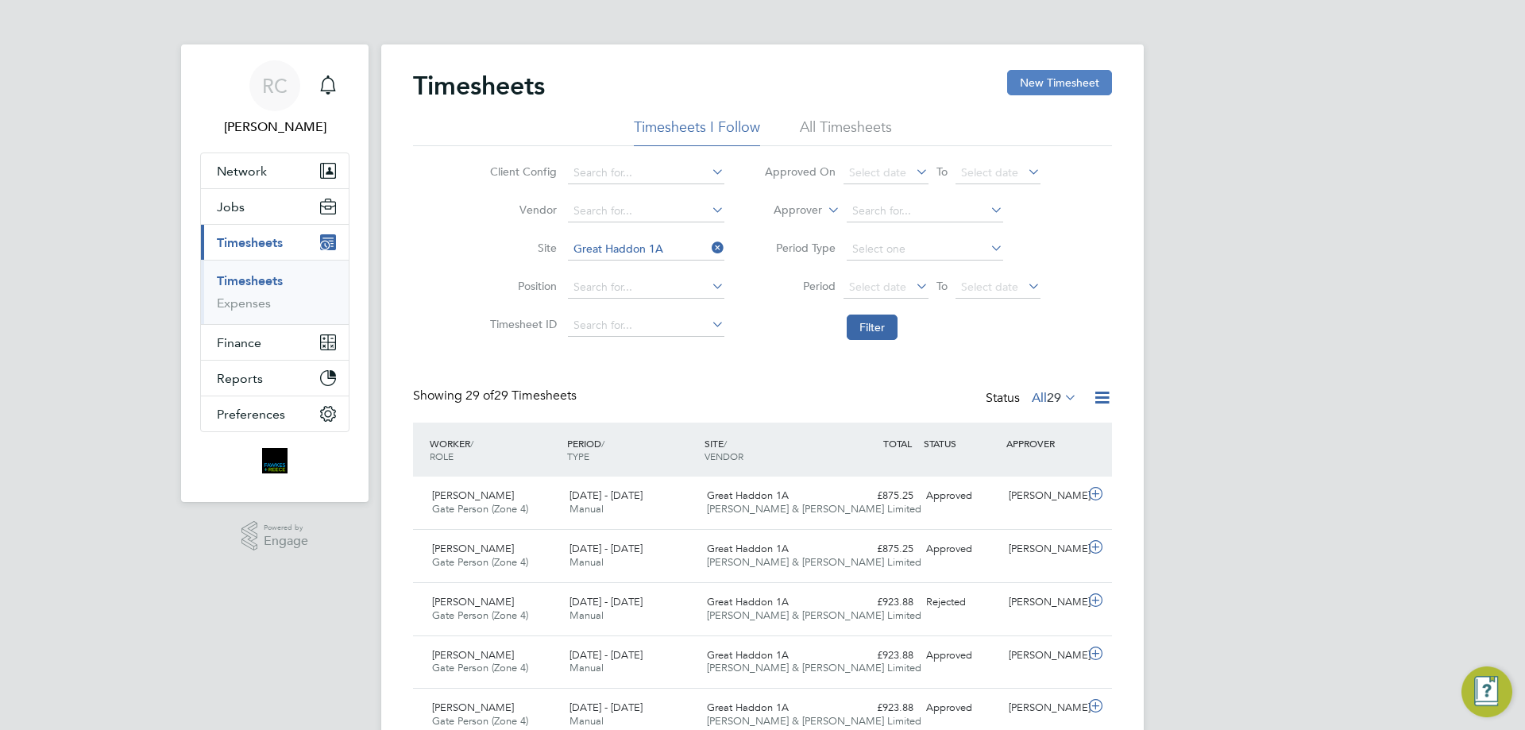
click at [1025, 88] on button "New Timesheet" at bounding box center [1059, 82] width 105 height 25
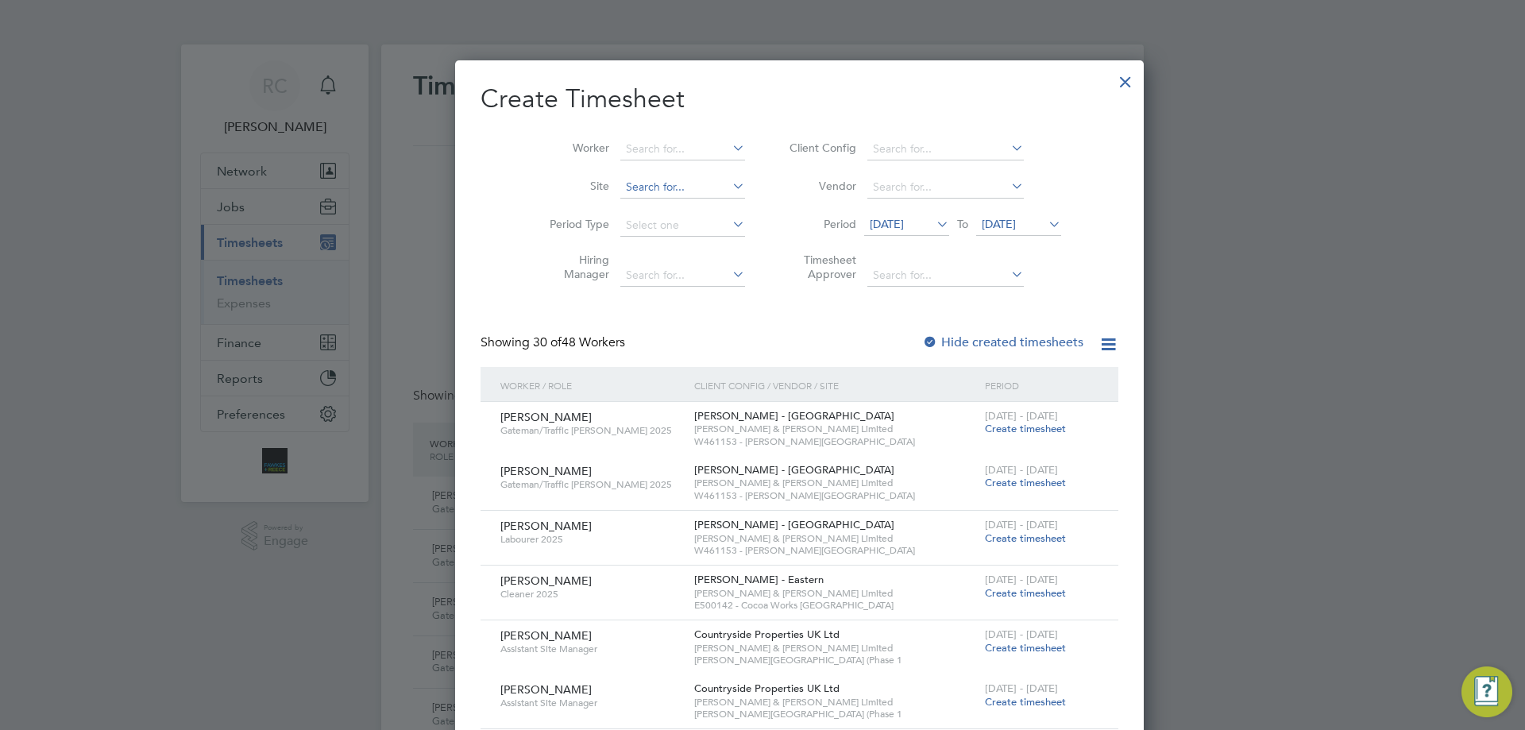
click at [624, 192] on input at bounding box center [682, 187] width 125 height 22
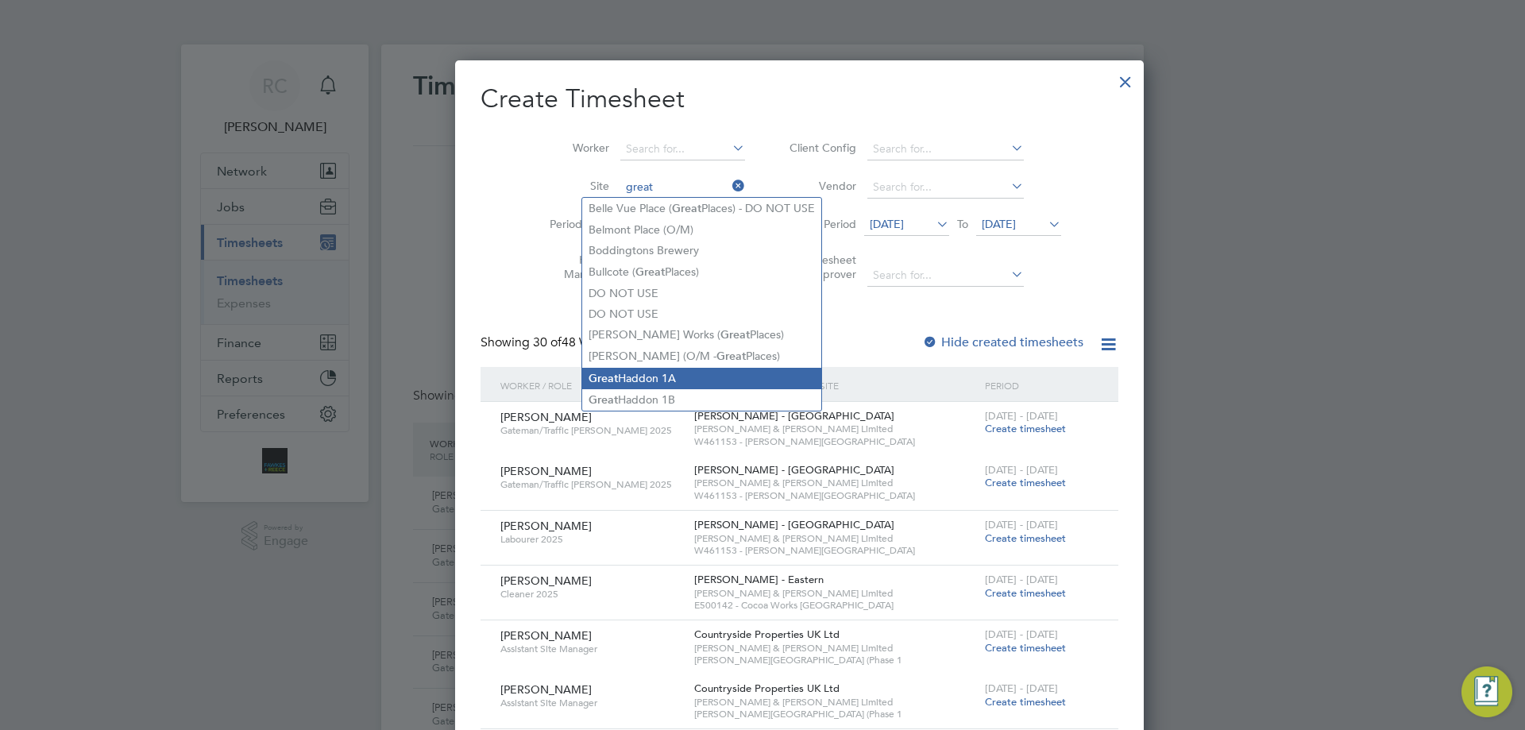
click at [673, 368] on li "Great Haddon 1A" at bounding box center [701, 378] width 239 height 21
type input "Great Haddon 1A"
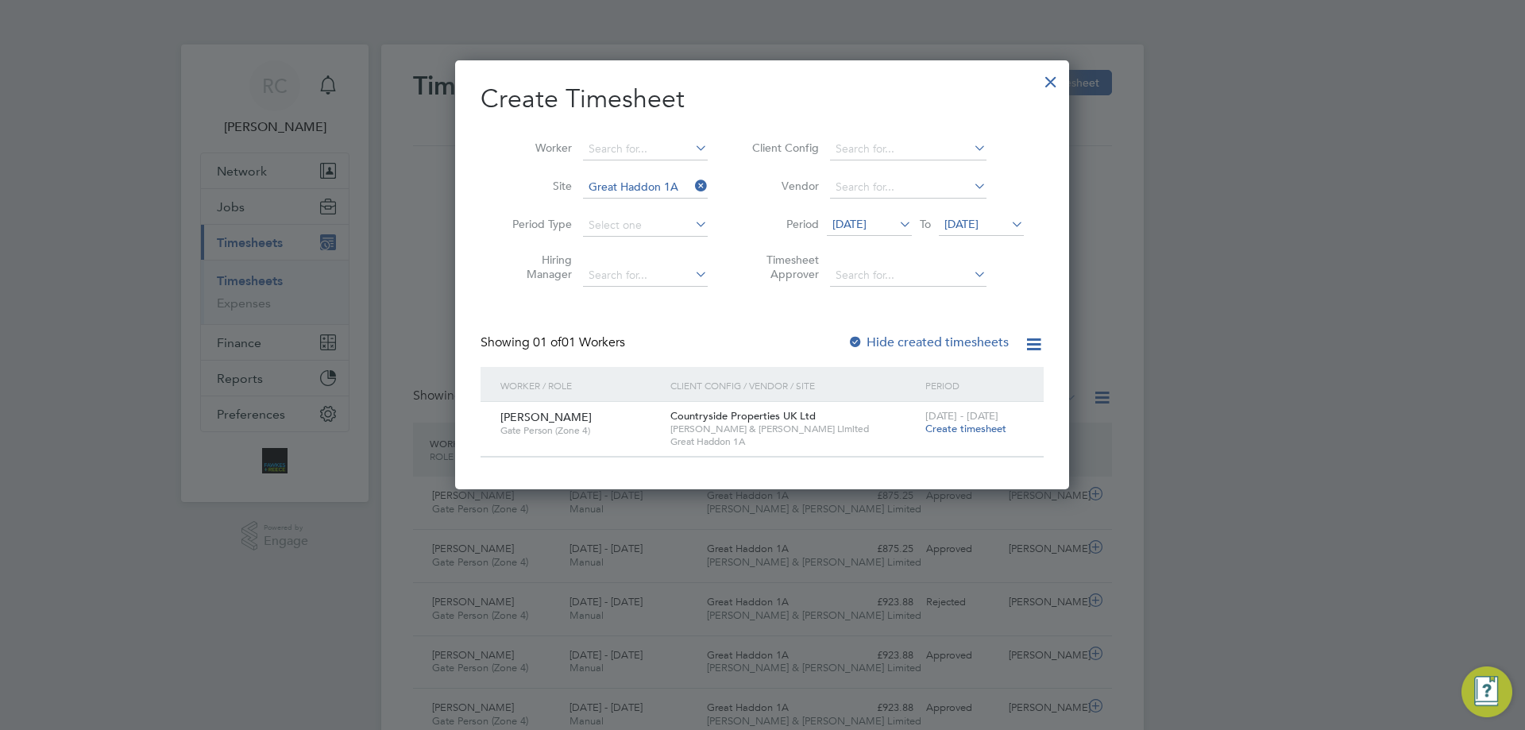
drag, startPoint x: 961, startPoint y: 424, endPoint x: 948, endPoint y: 423, distance: 12.7
click at [960, 423] on span "Create timesheet" at bounding box center [965, 429] width 81 height 14
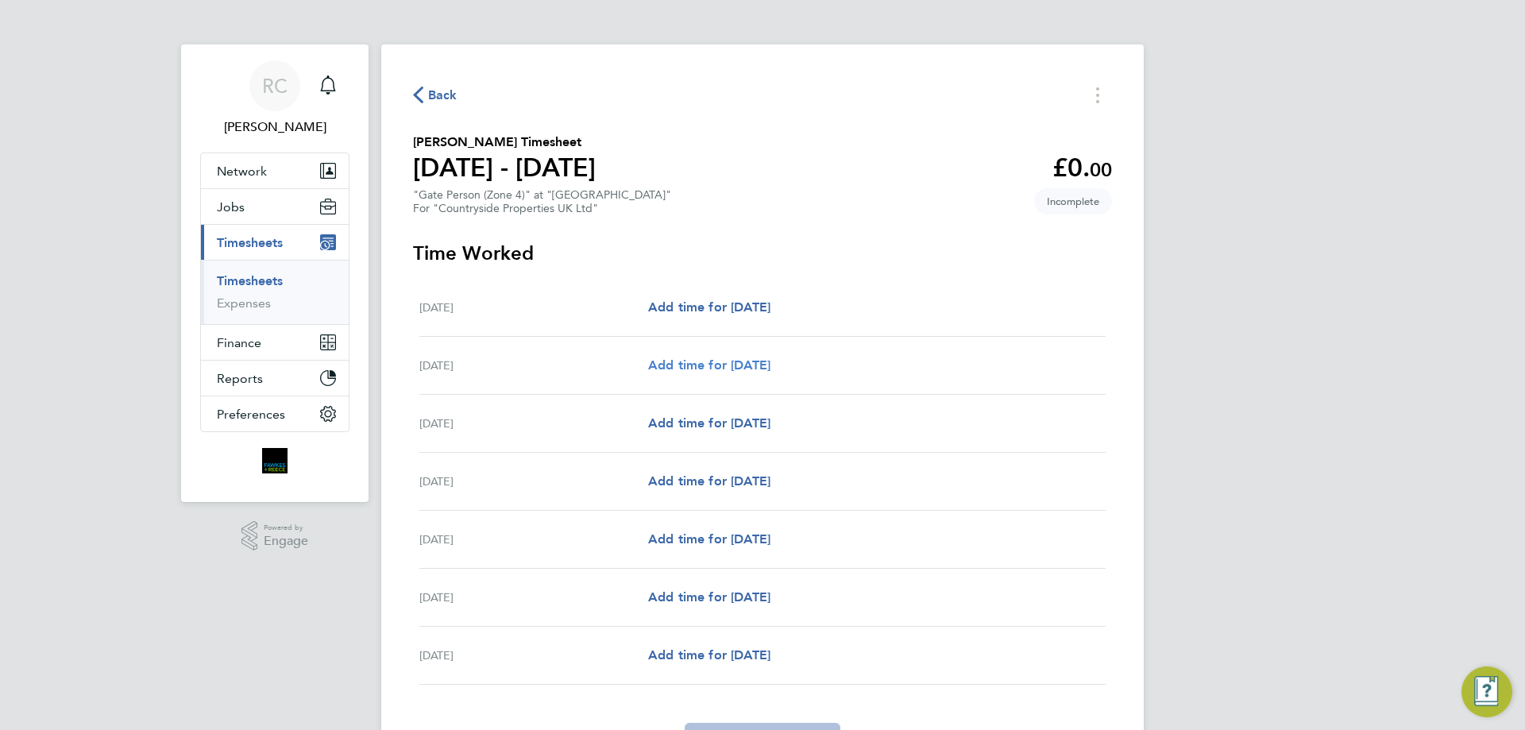
click at [751, 369] on span "Add time for Tue 26 Aug" at bounding box center [709, 364] width 122 height 15
select select "30"
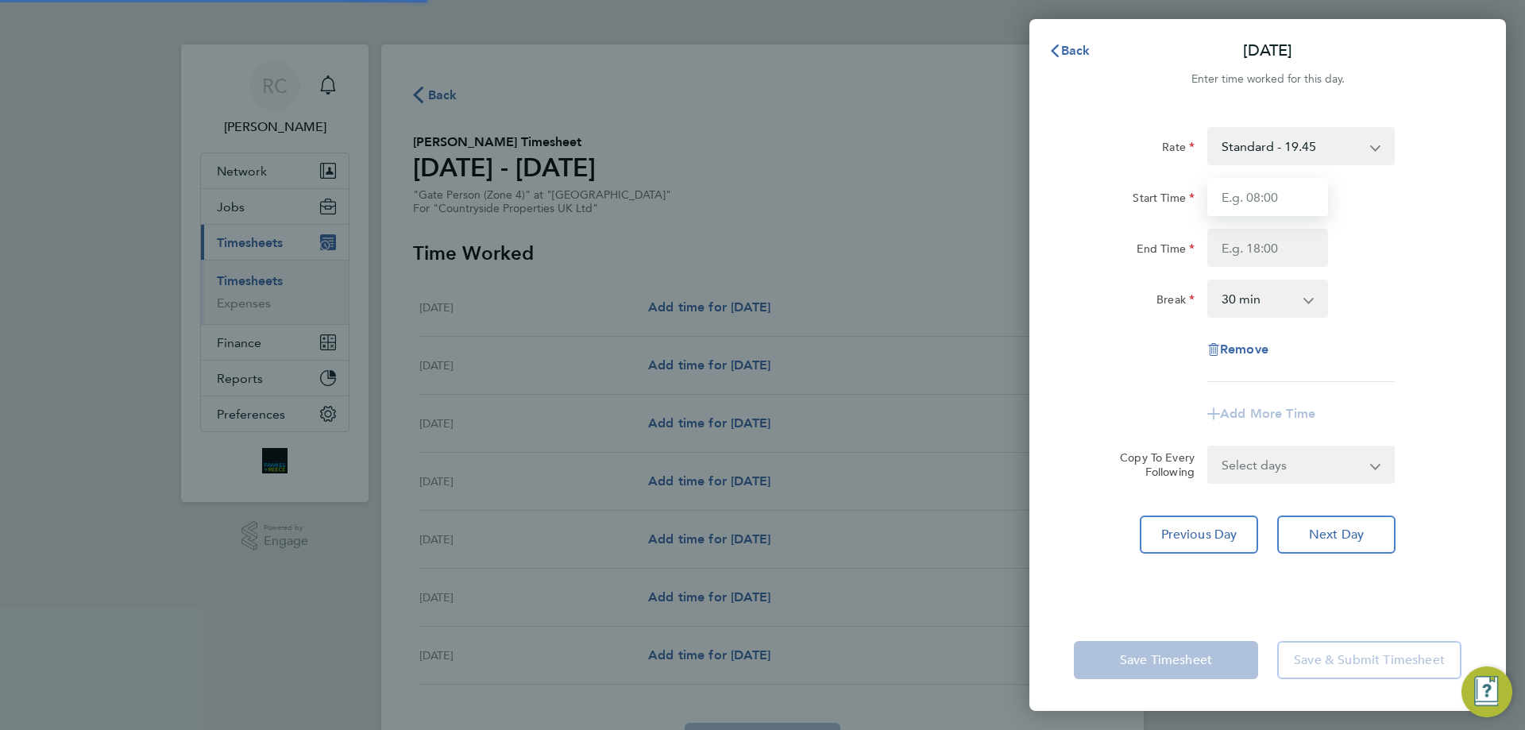
click at [1250, 215] on input "Start Time" at bounding box center [1267, 197] width 121 height 38
type input "07:30"
type input "16:30"
click at [1245, 292] on select "0 min 15 min 30 min 45 min 60 min 75 min 90 min" at bounding box center [1258, 298] width 98 height 35
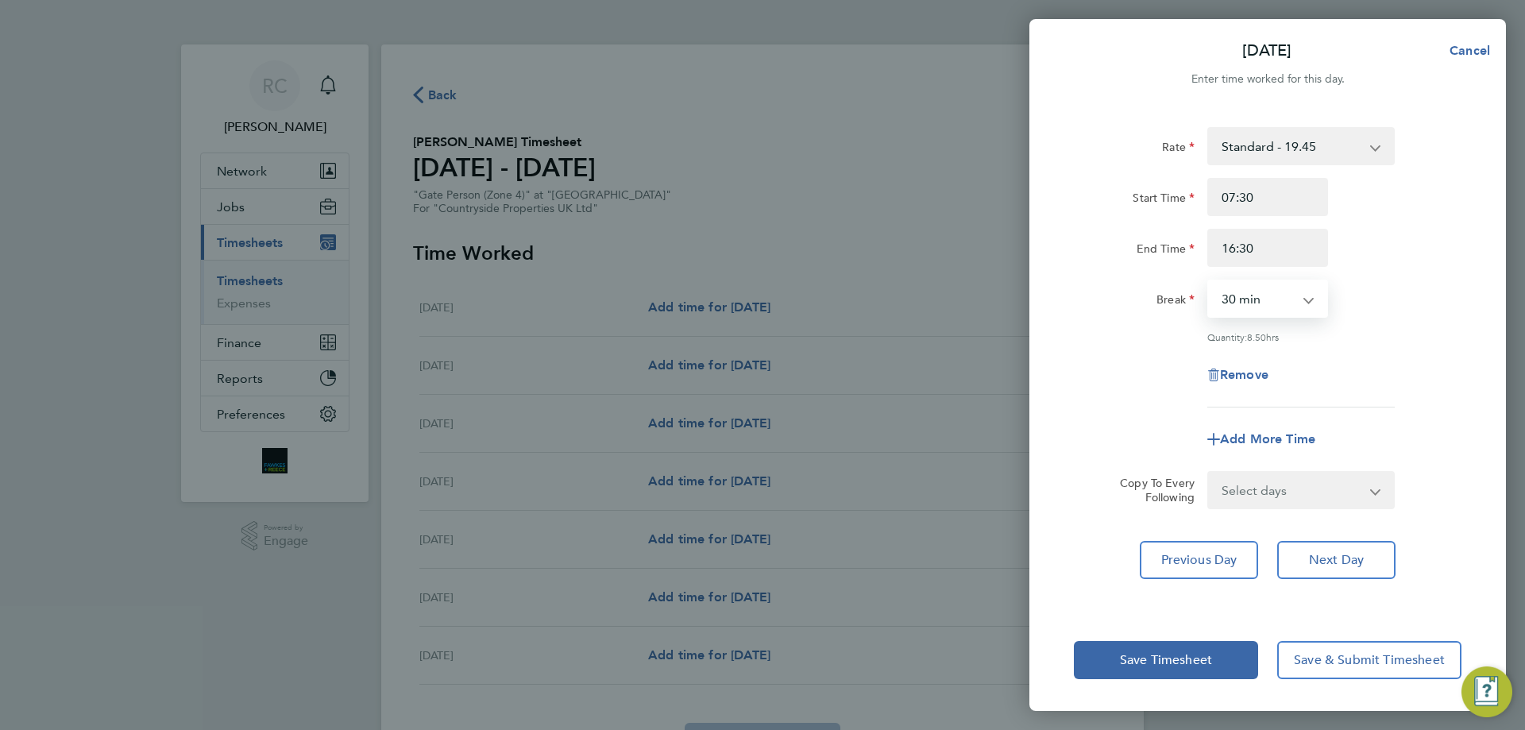
select select "0"
click at [1209, 281] on select "0 min 15 min 30 min 45 min 60 min 75 min 90 min" at bounding box center [1258, 298] width 98 height 35
click at [1341, 550] on button "Next Day" at bounding box center [1336, 560] width 118 height 38
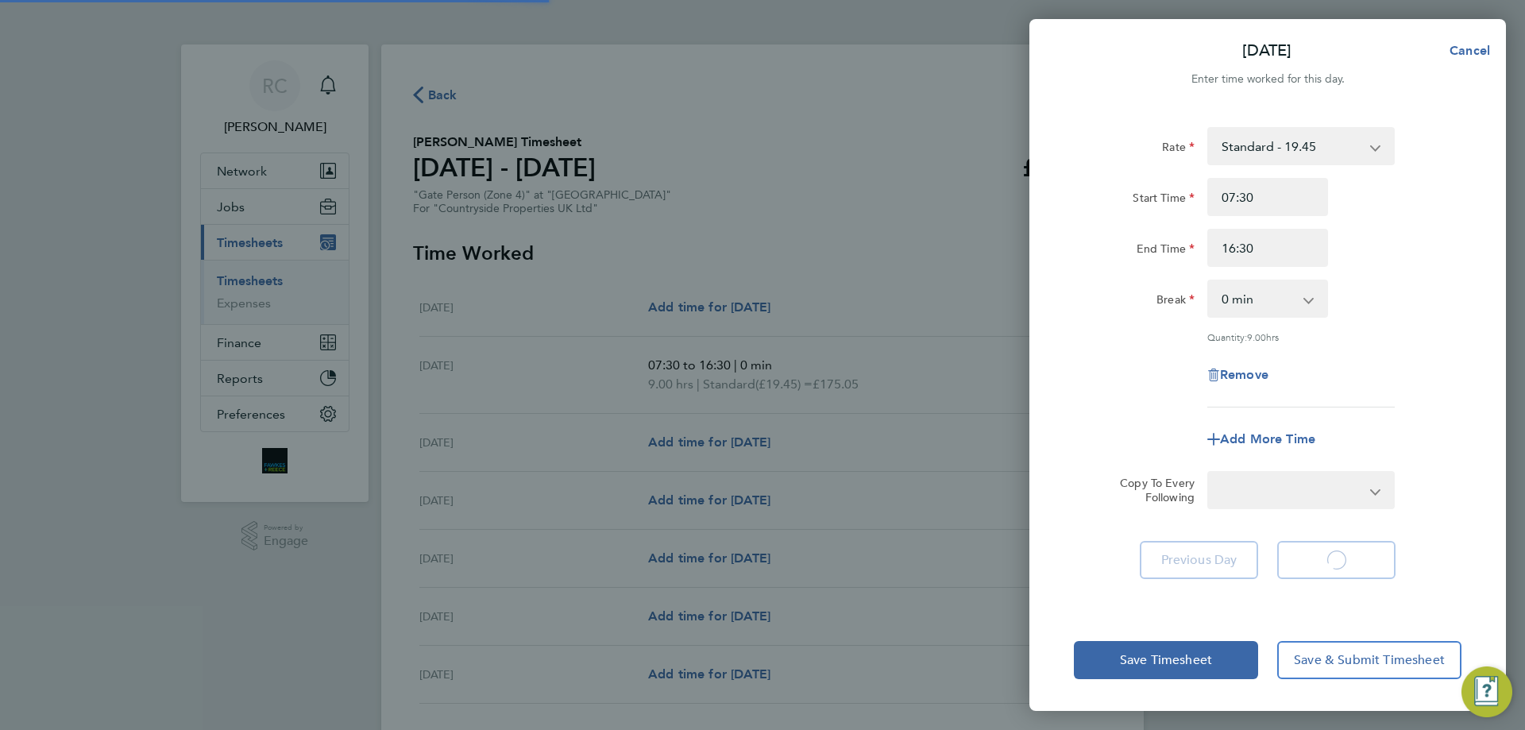
select select "30"
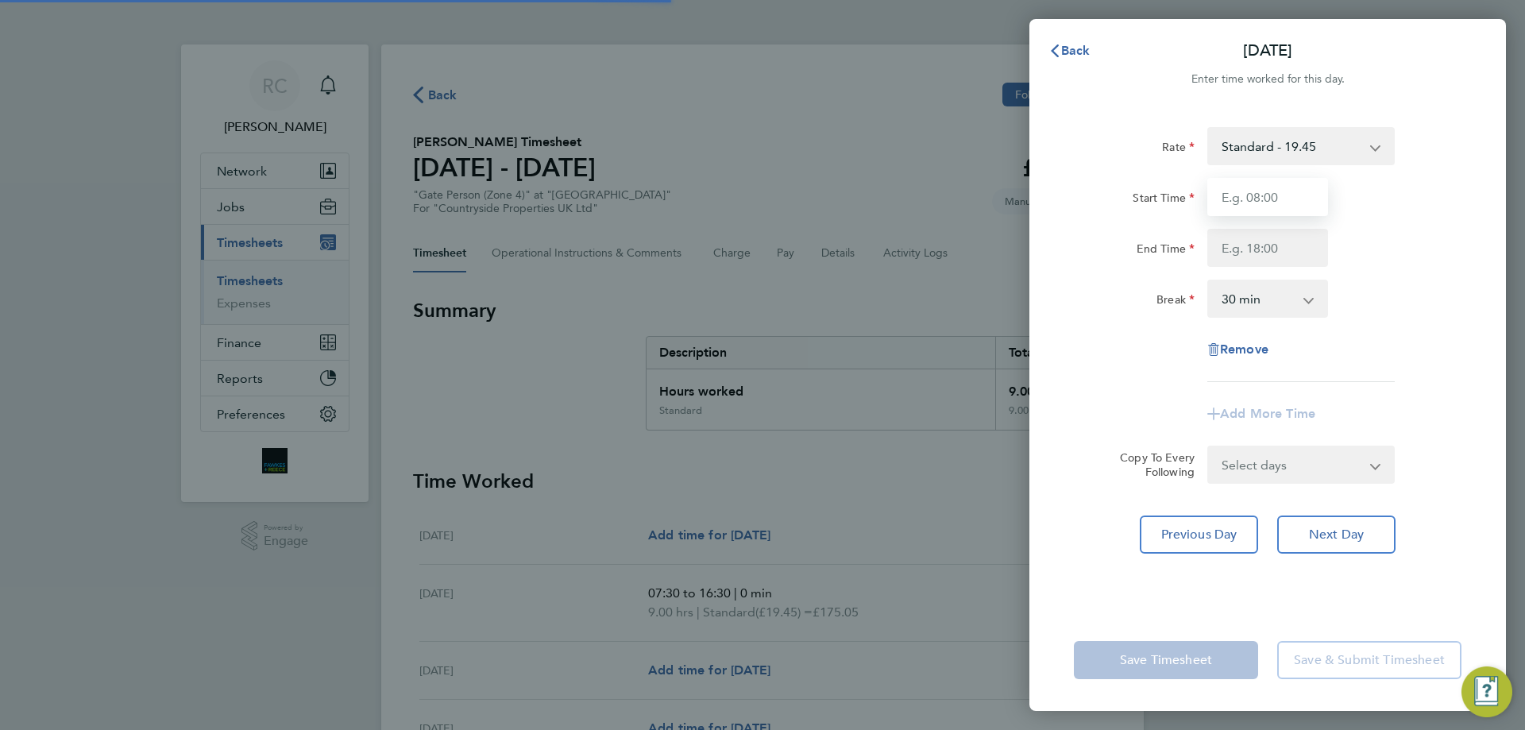
click at [1259, 203] on input "Start Time" at bounding box center [1267, 197] width 121 height 38
type input "07:30"
type input "16:30"
click at [1272, 307] on select "0 min 15 min 30 min 45 min 60 min 75 min 90 min" at bounding box center [1258, 298] width 98 height 35
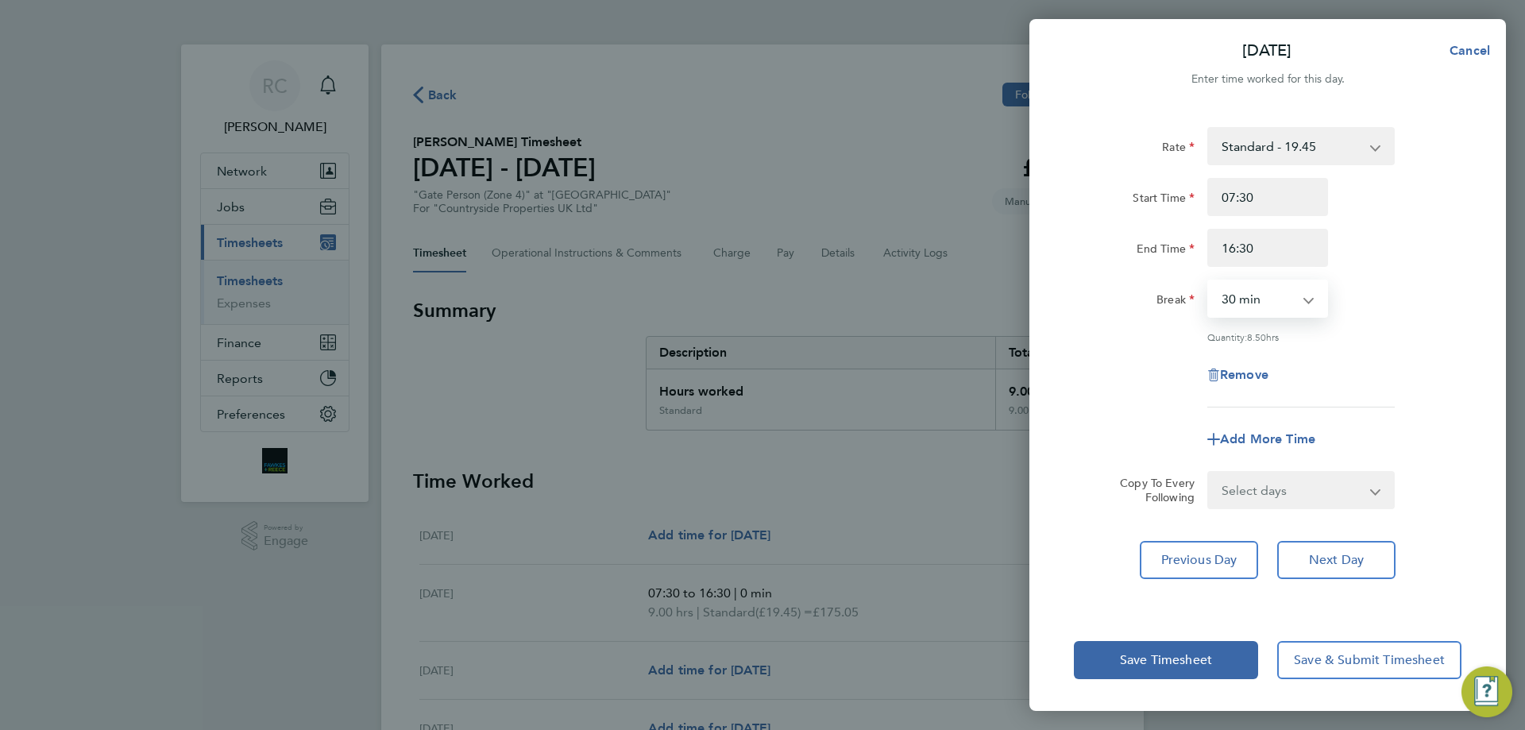
select select "0"
click at [1209, 281] on select "0 min 15 min 30 min 45 min 60 min 75 min 90 min" at bounding box center [1258, 298] width 98 height 35
click at [1331, 559] on span "Next Day" at bounding box center [1336, 560] width 55 height 16
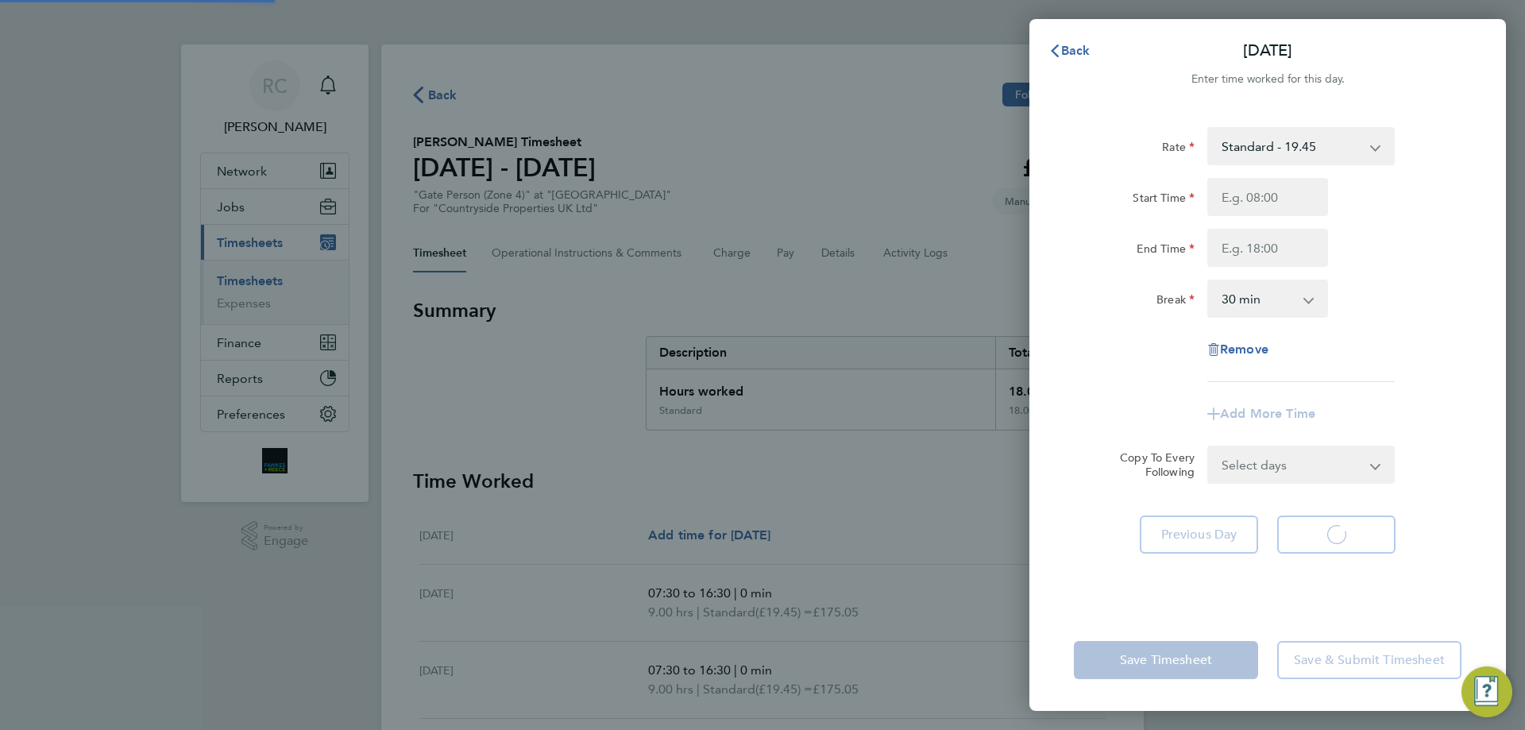
select select "30"
click at [1258, 193] on input "Start Time" at bounding box center [1267, 197] width 121 height 38
type input "07:30"
type input "16:30"
click at [1257, 310] on select "0 min 15 min 30 min 45 min 60 min 75 min 90 min" at bounding box center [1258, 298] width 98 height 35
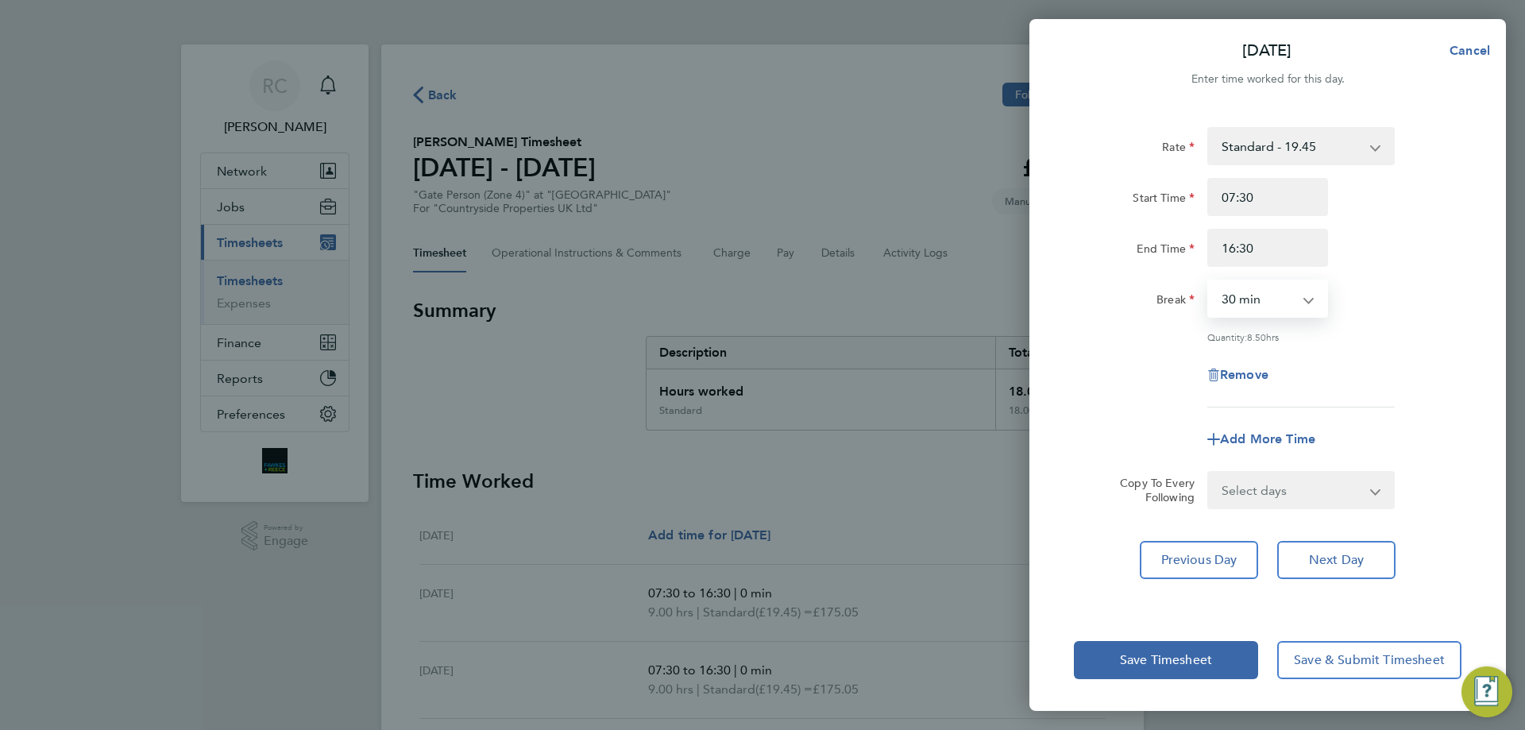
select select "0"
click at [1209, 281] on select "0 min 15 min 30 min 45 min 60 min 75 min 90 min" at bounding box center [1258, 298] width 98 height 35
click at [1320, 548] on button "Next Day" at bounding box center [1336, 560] width 118 height 38
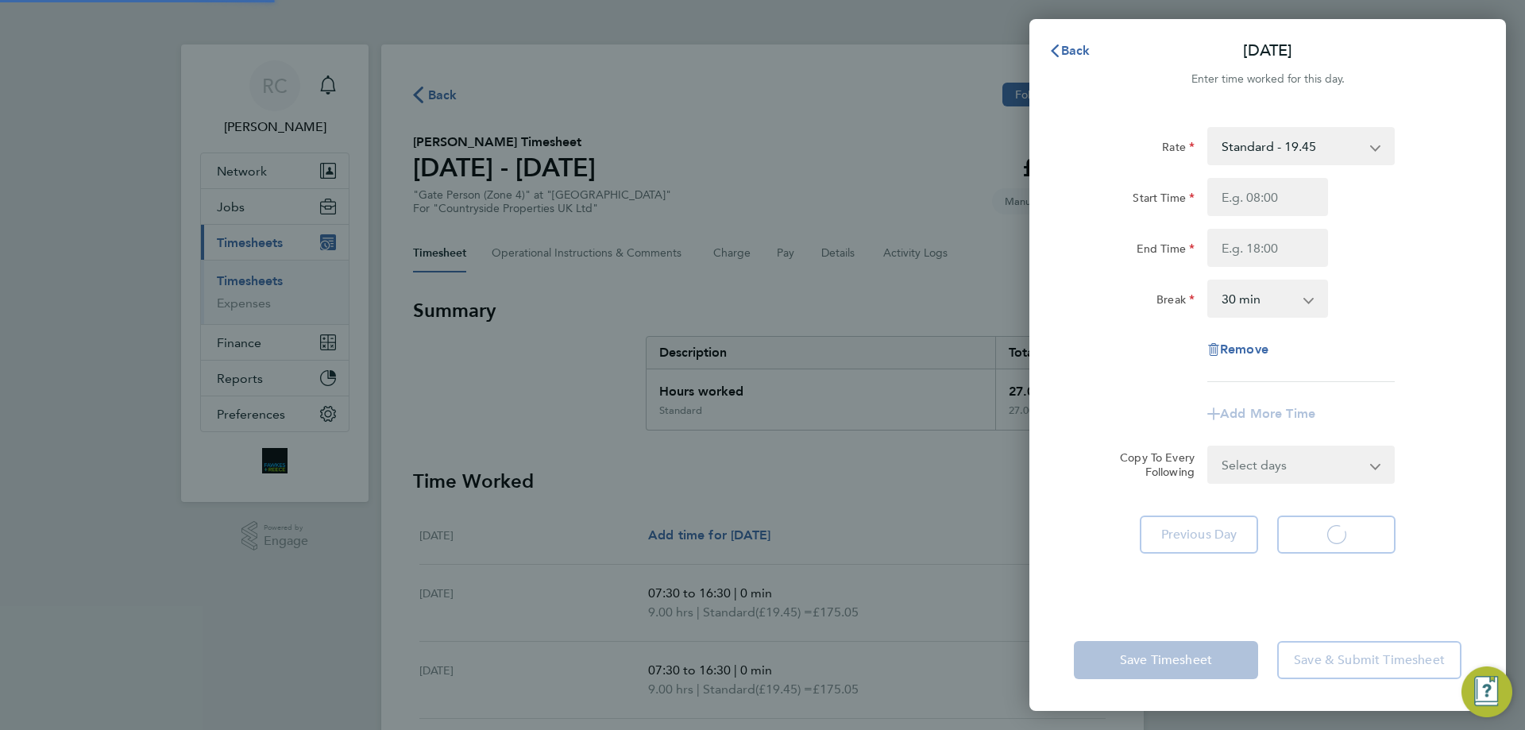
select select "30"
click at [1240, 191] on input "Start Time" at bounding box center [1267, 197] width 121 height 38
type input "67;30"
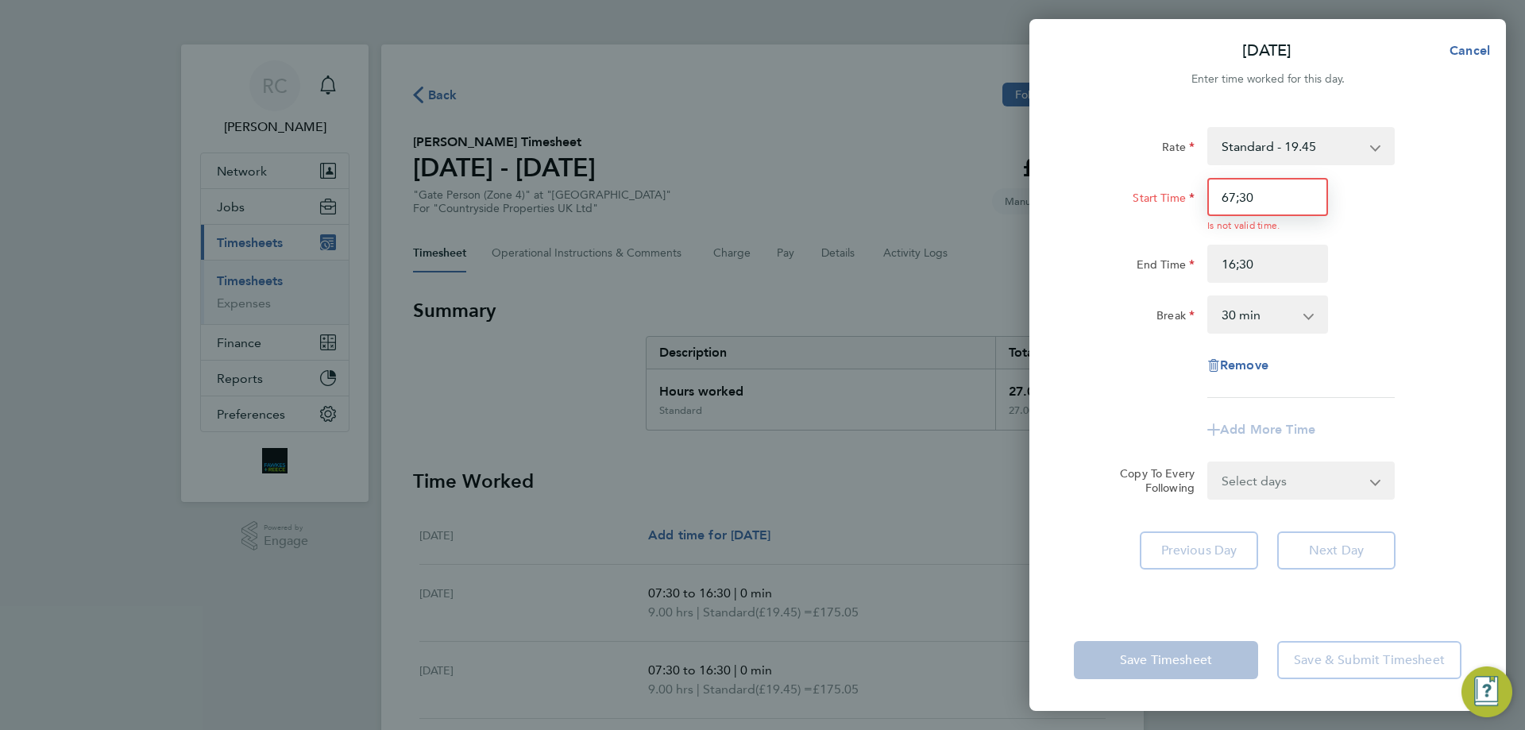
type input "16:30"
click at [1228, 199] on input "67;30" at bounding box center [1267, 197] width 121 height 38
type input "07:30"
click at [1364, 202] on div "Start Time 07:30 Is not valid time." at bounding box center [1268, 205] width 400 height 54
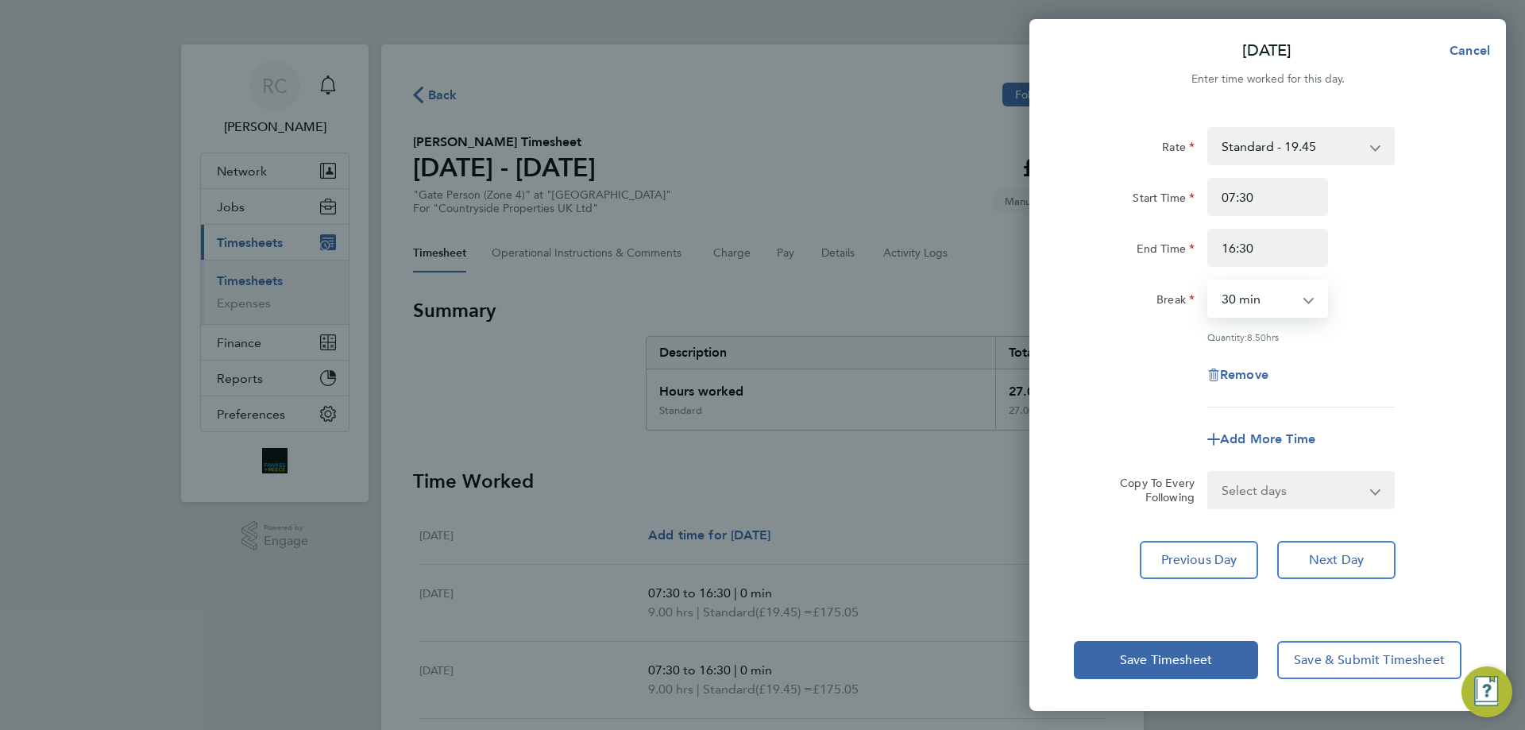
drag, startPoint x: 1280, startPoint y: 295, endPoint x: 1274, endPoint y: 315, distance: 21.4
click at [1280, 295] on select "0 min 15 min 30 min 45 min 60 min 75 min 90 min" at bounding box center [1258, 298] width 98 height 35
select select "0"
click at [1209, 281] on select "0 min 15 min 30 min 45 min 60 min 75 min 90 min" at bounding box center [1258, 298] width 98 height 35
click at [1392, 335] on div "Quantity: 9.00 hrs" at bounding box center [1300, 336] width 187 height 13
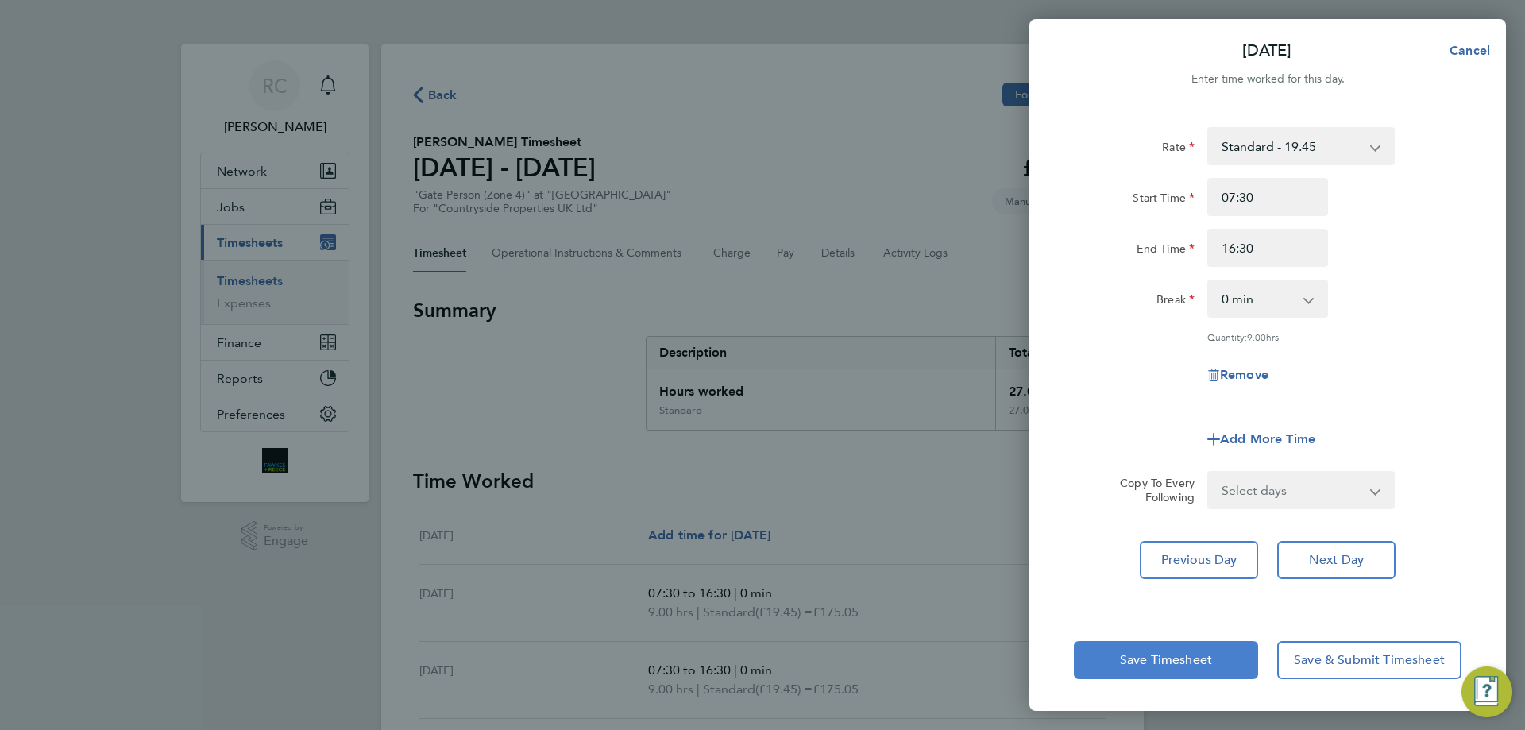
click at [1176, 662] on span "Save Timesheet" at bounding box center [1166, 660] width 92 height 16
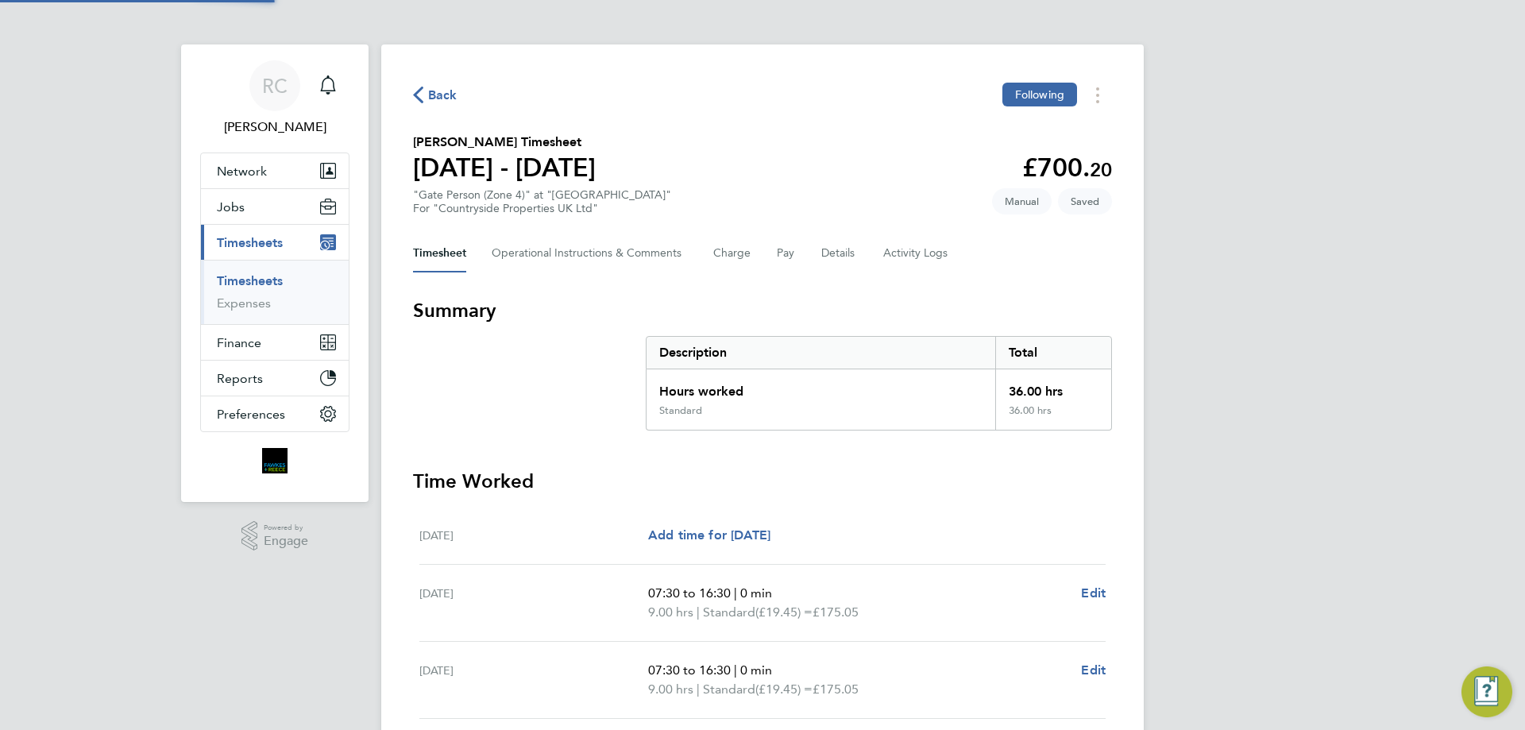
scroll to position [399, 0]
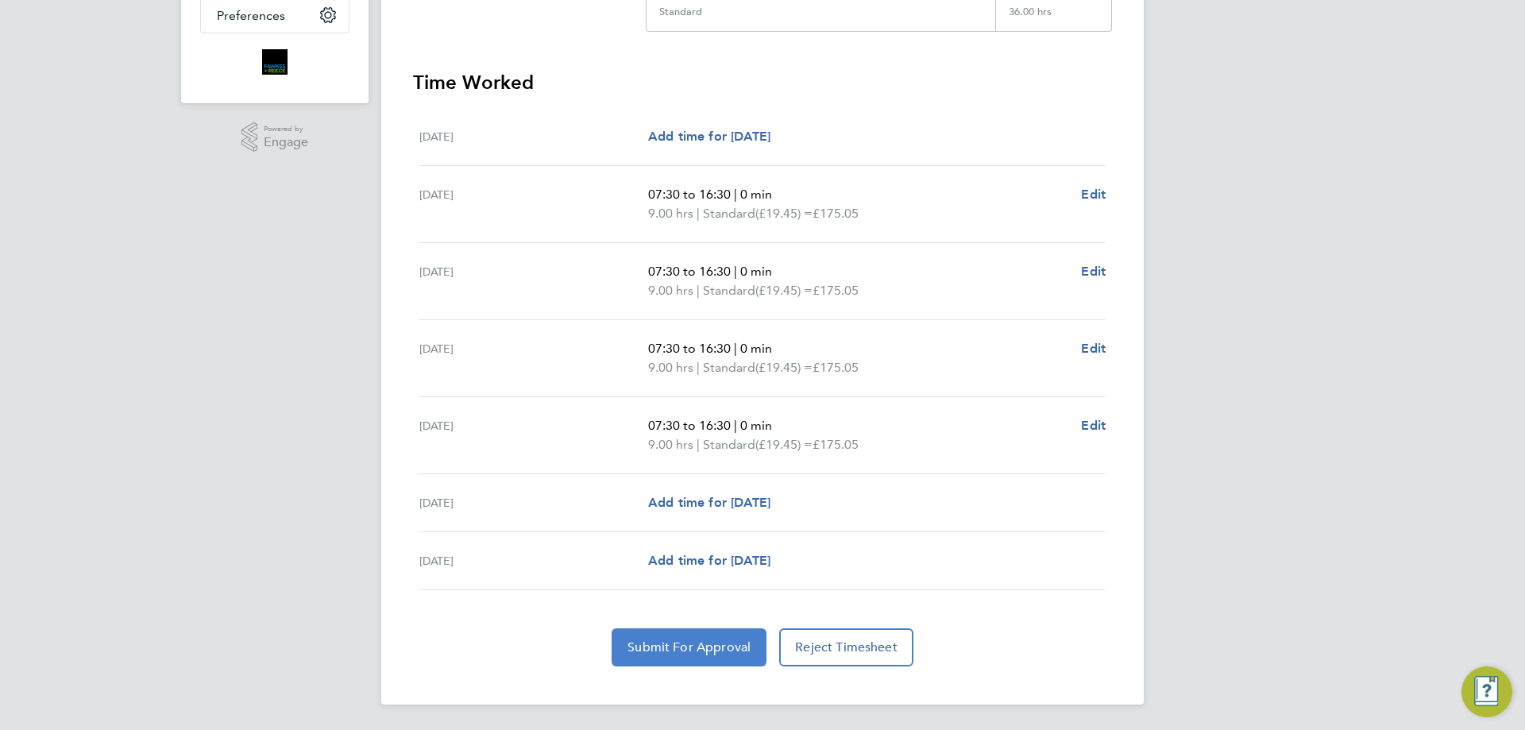
click at [705, 637] on button "Submit For Approval" at bounding box center [689, 647] width 155 height 38
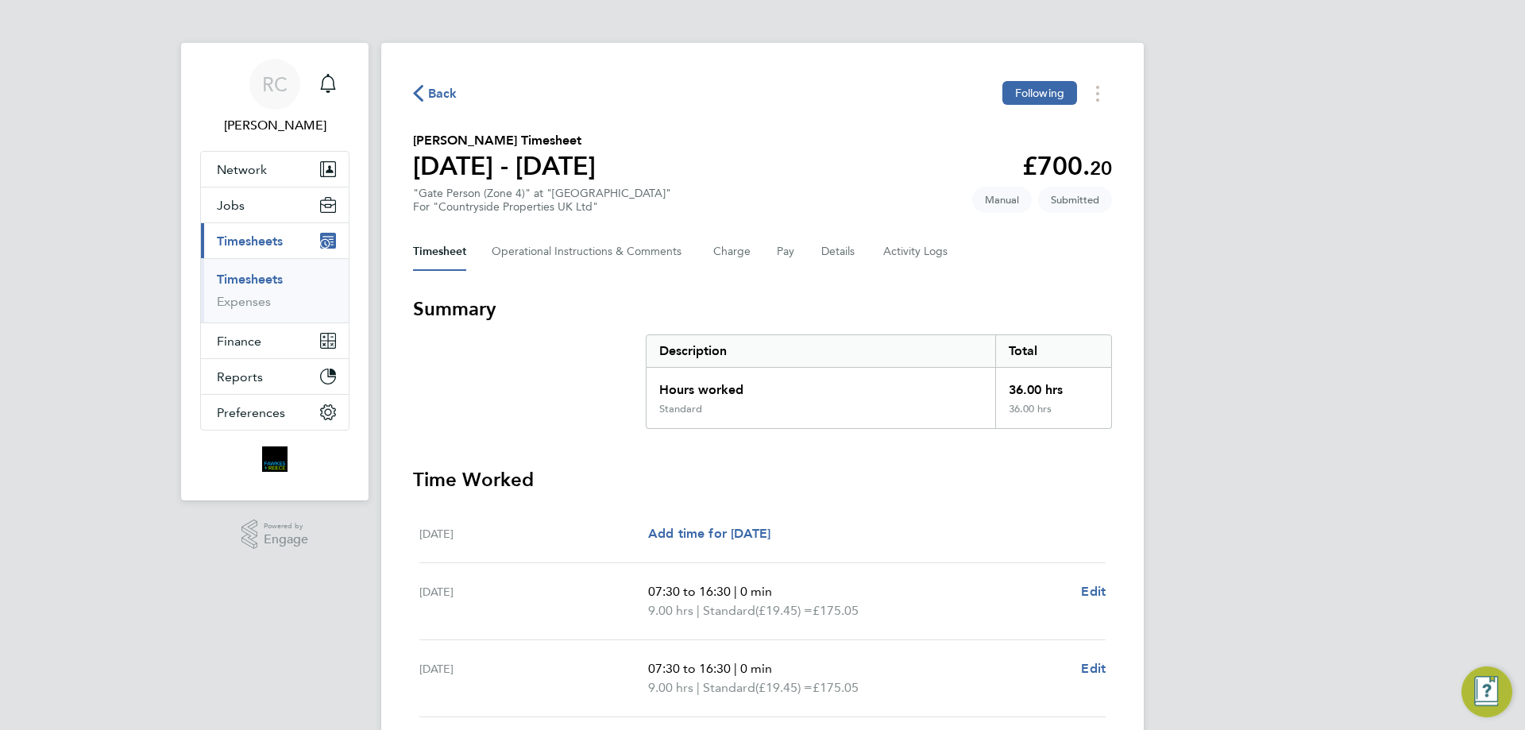
click at [246, 275] on link "Timesheets" at bounding box center [250, 279] width 66 height 15
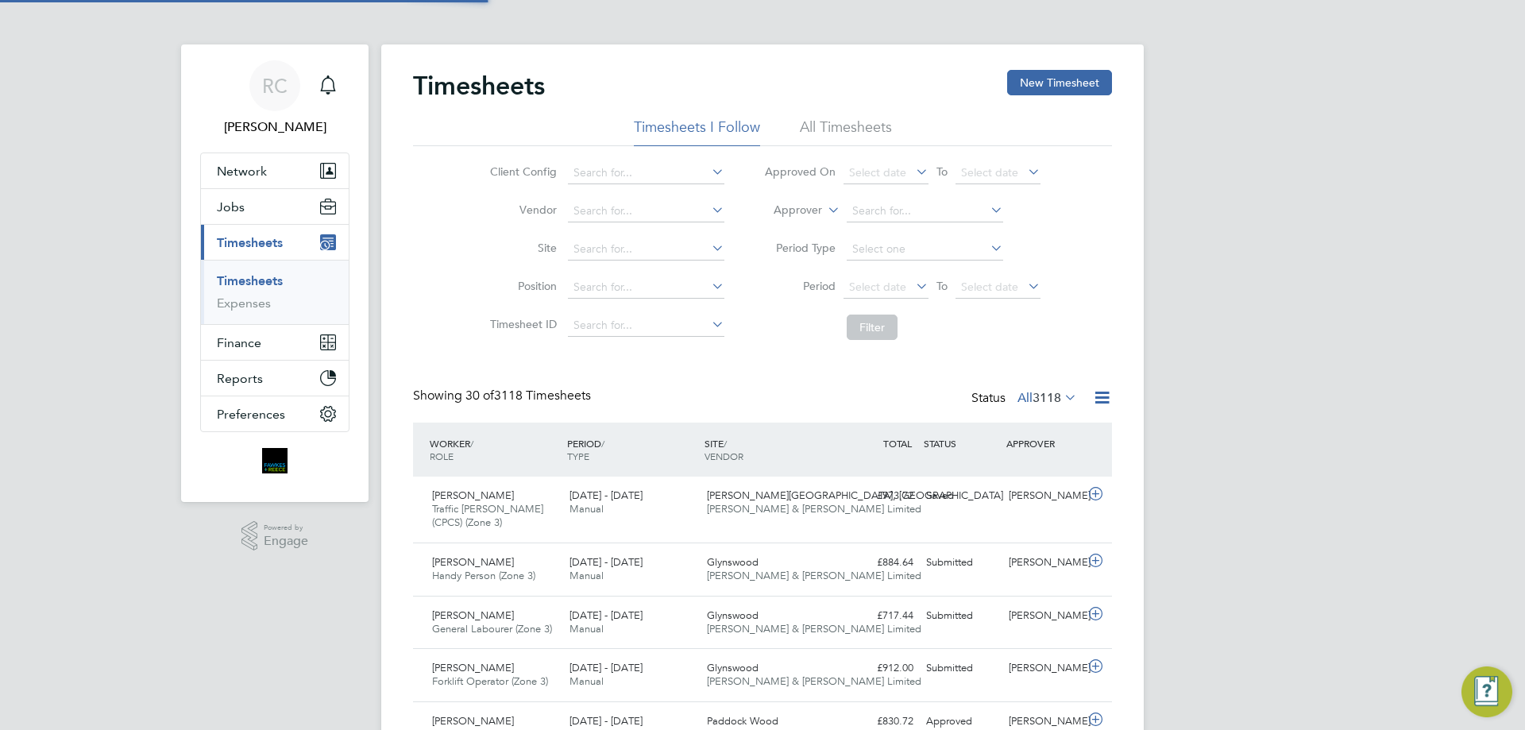
scroll to position [8, 8]
click at [315, 91] on div "Main navigation" at bounding box center [328, 86] width 32 height 32
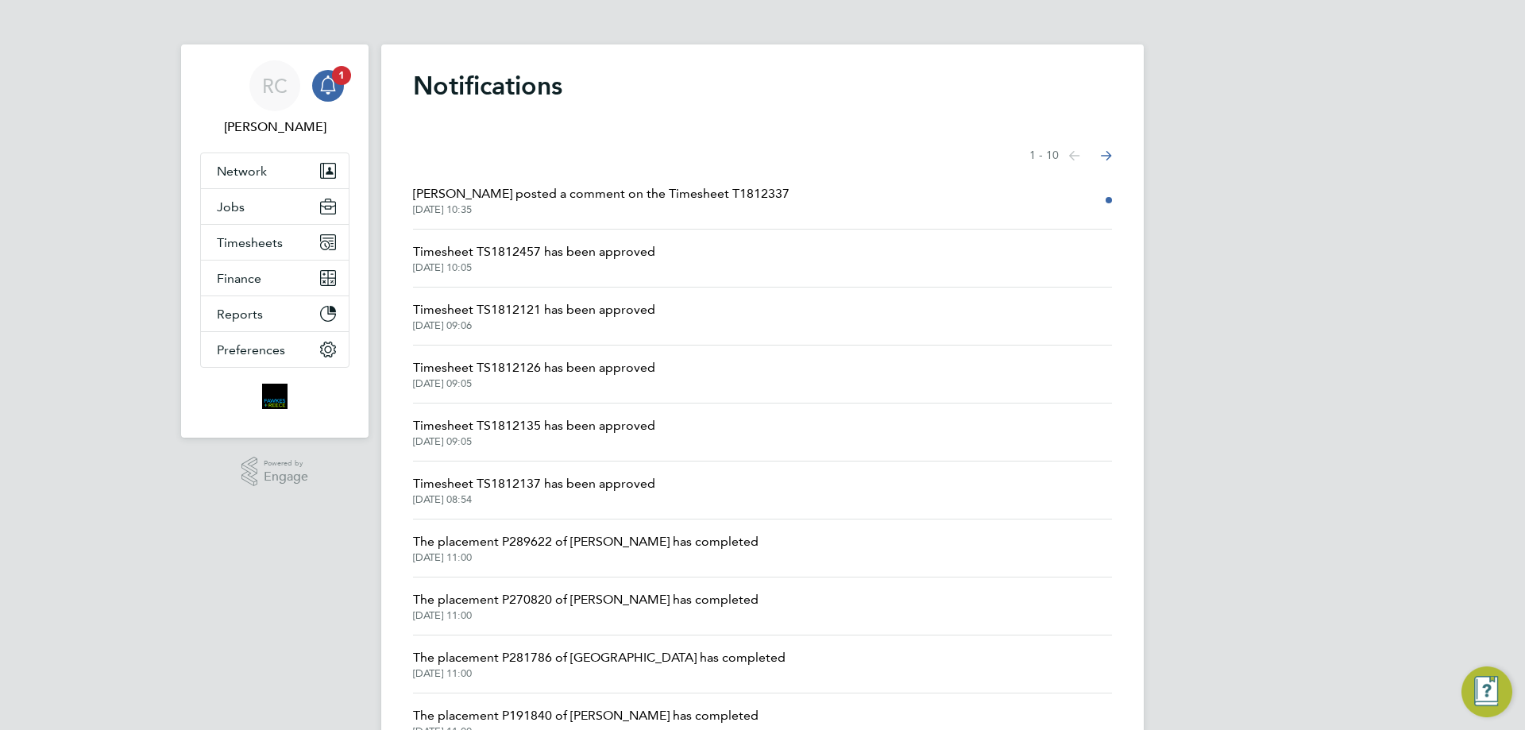
click at [606, 185] on span "[PERSON_NAME] posted a comment on the Timesheet T1812337" at bounding box center [601, 193] width 376 height 19
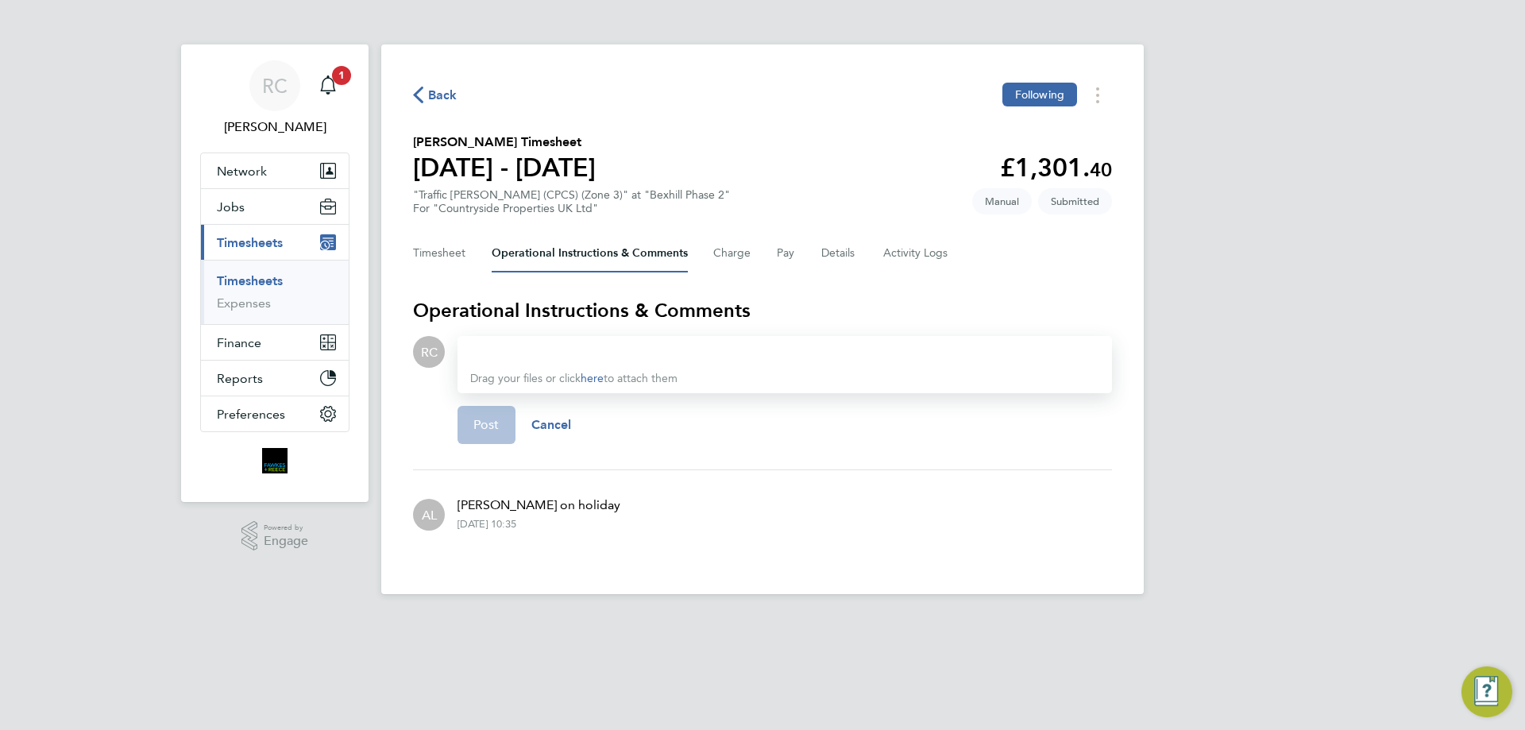
click at [457, 98] on div "Back Following" at bounding box center [762, 95] width 699 height 25
click at [419, 90] on icon "button" at bounding box center [418, 95] width 10 height 17
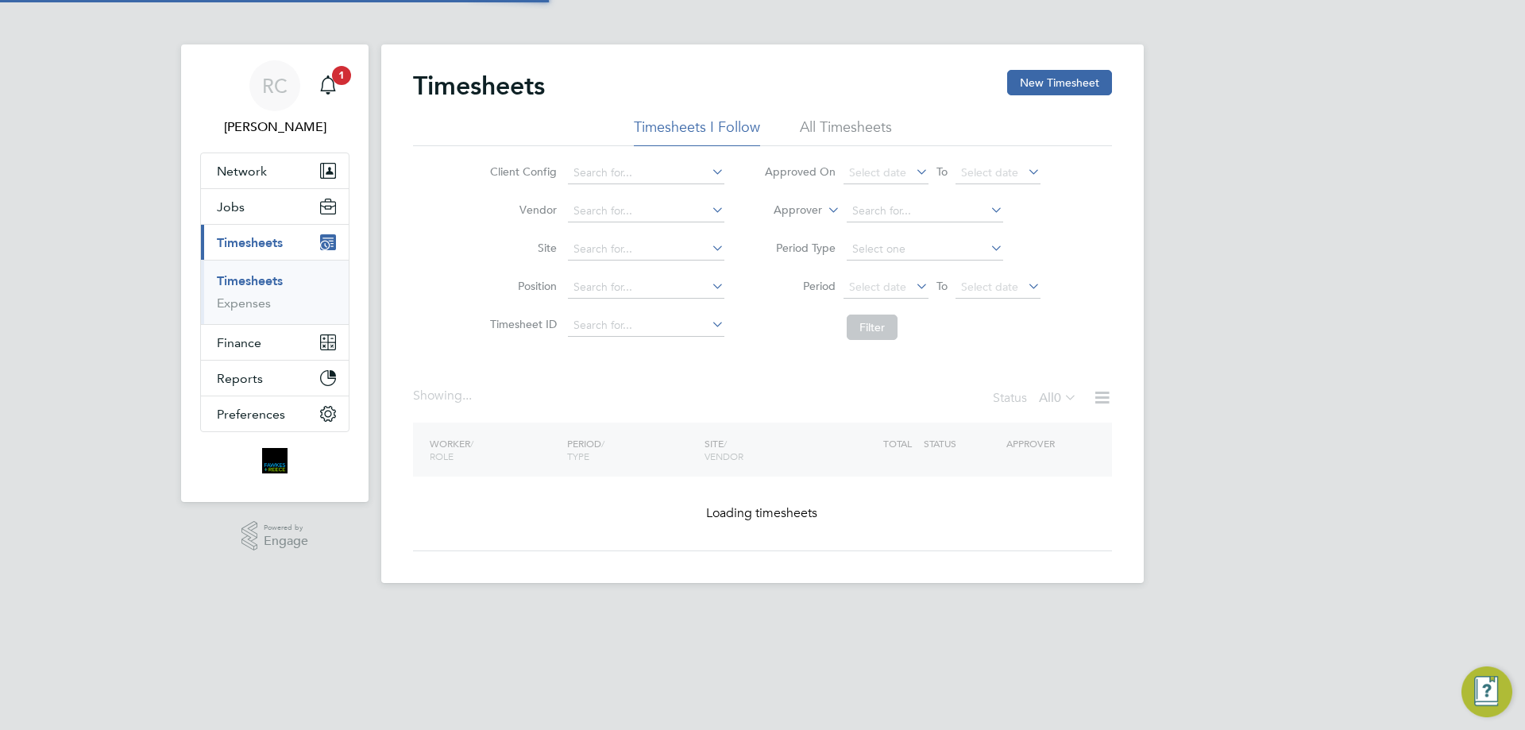
click at [249, 281] on link "Timesheets" at bounding box center [250, 280] width 66 height 15
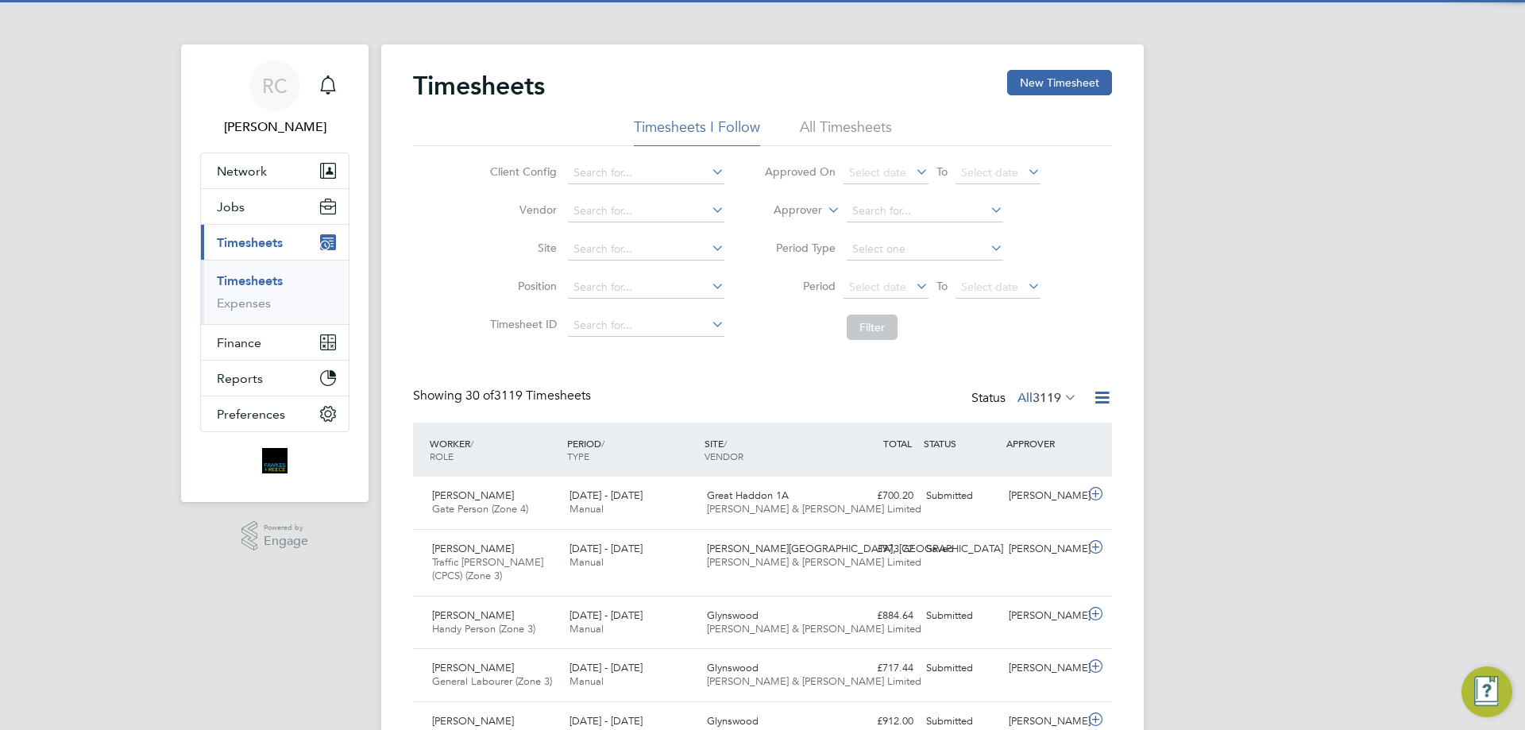
scroll to position [41, 138]
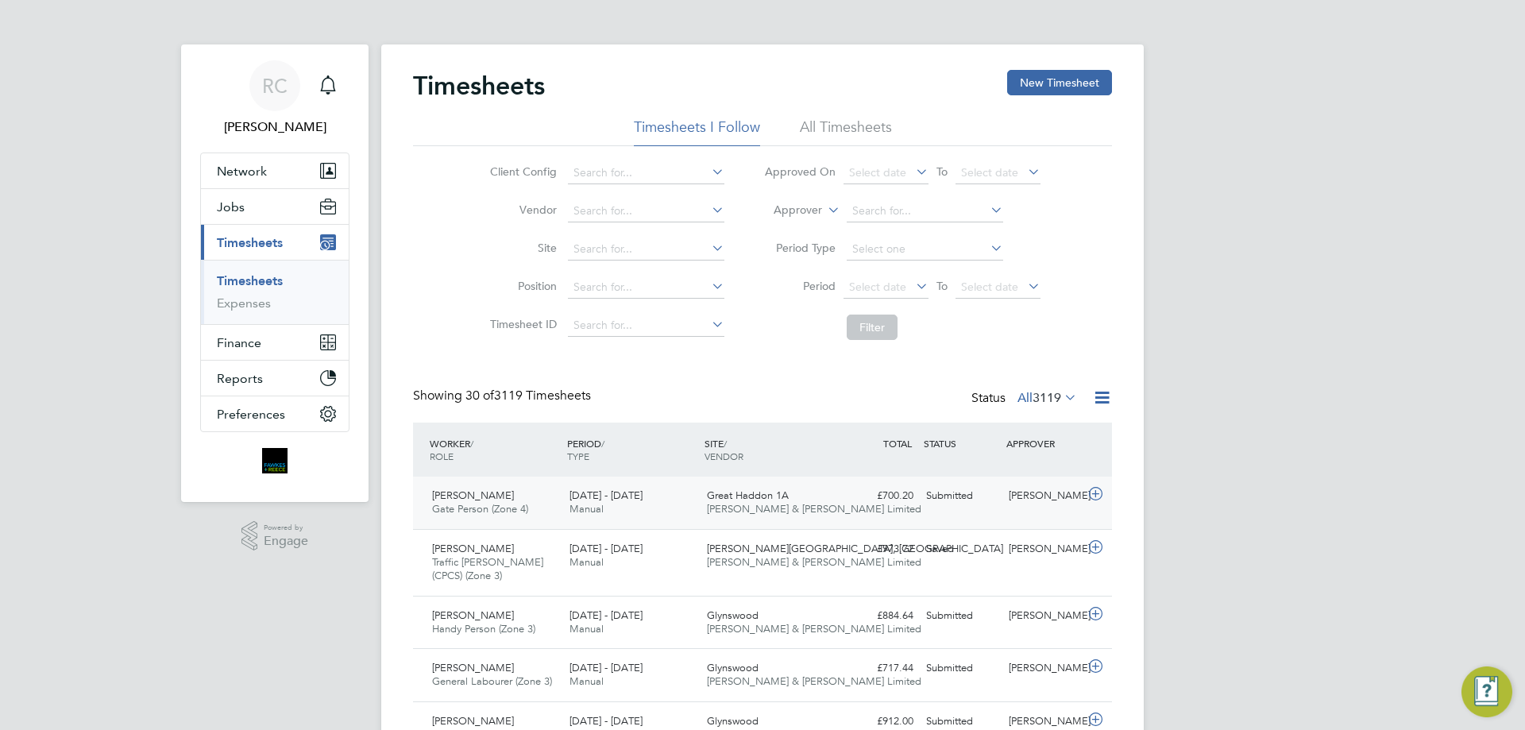
click at [1065, 500] on div "Calum Madden" at bounding box center [1043, 496] width 83 height 26
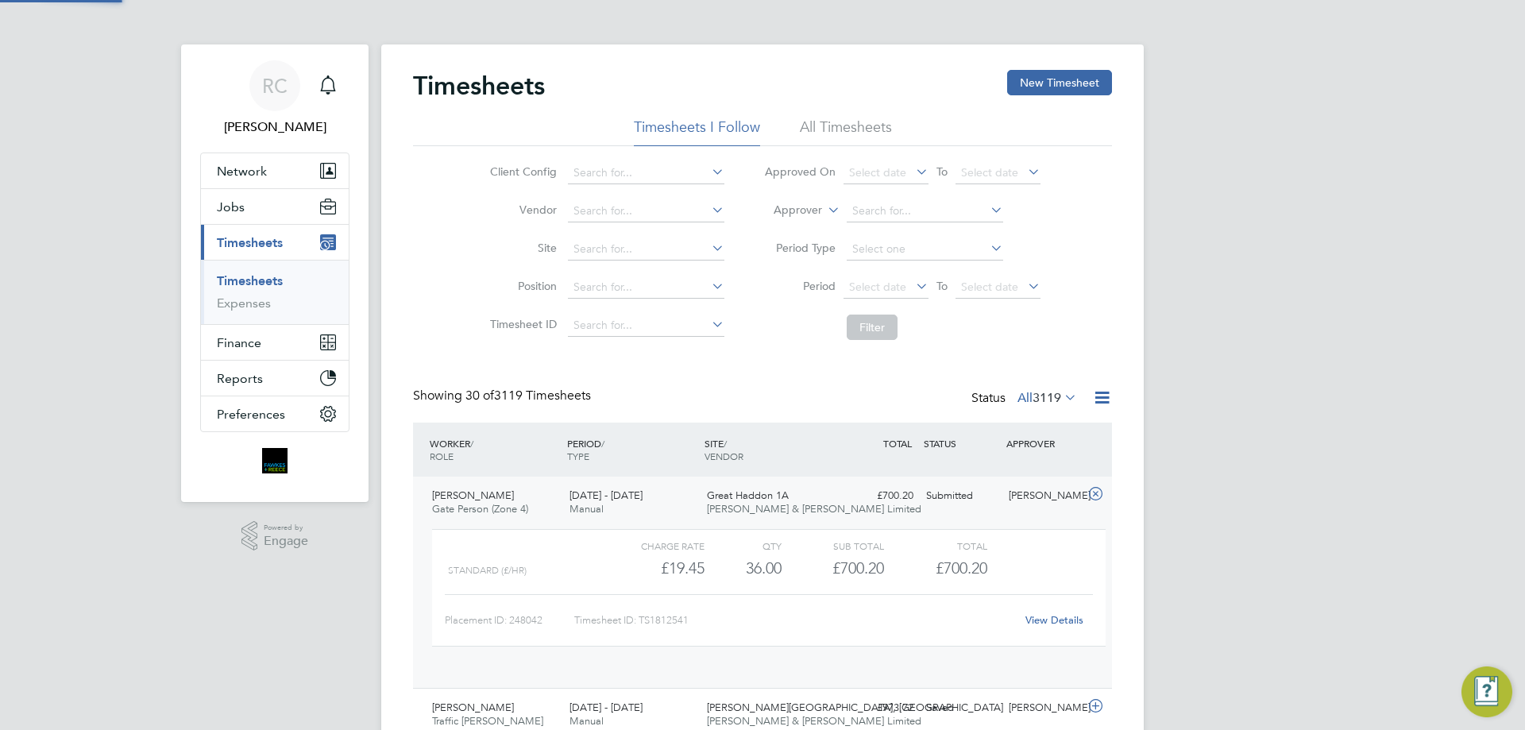
scroll to position [27, 155]
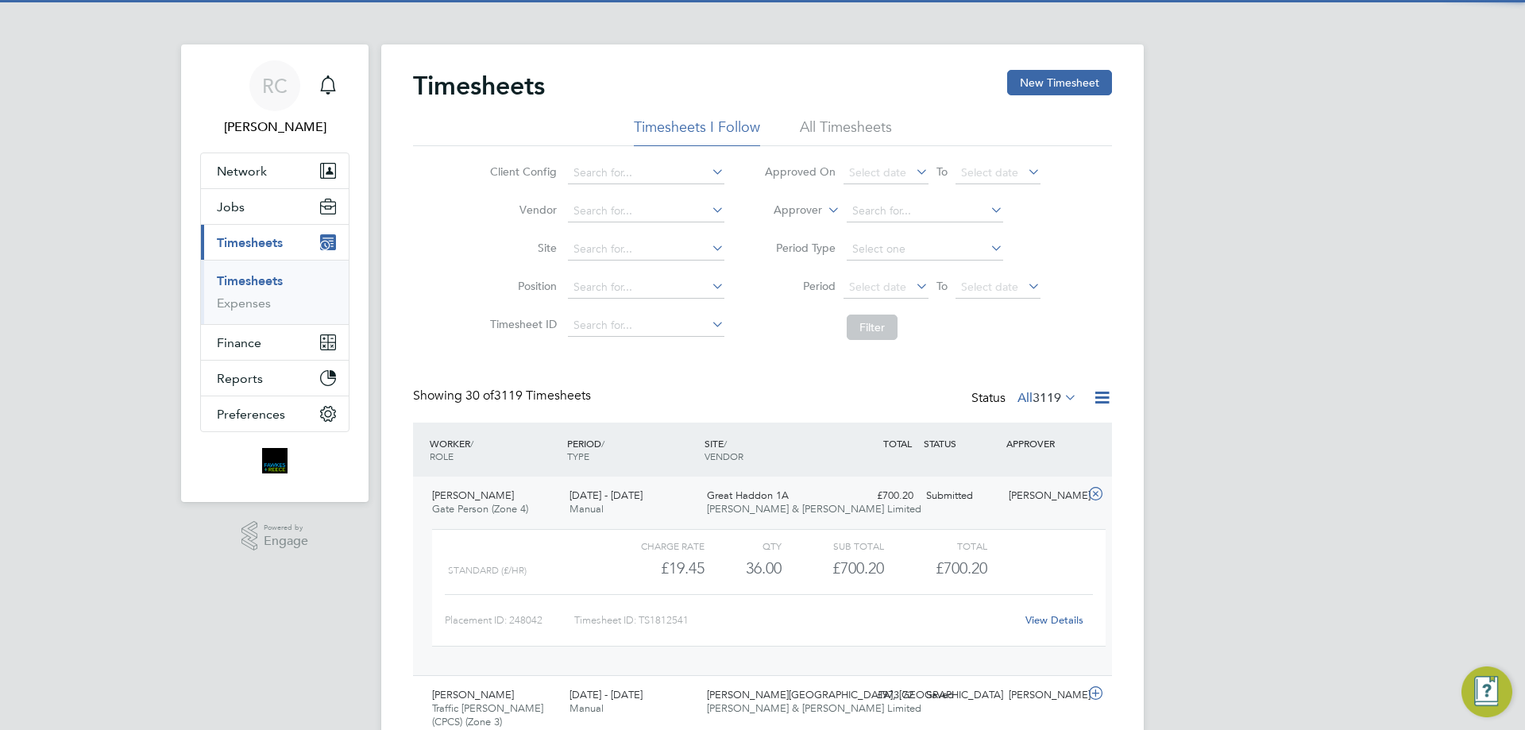
click at [1046, 620] on link "View Details" at bounding box center [1054, 620] width 58 height 14
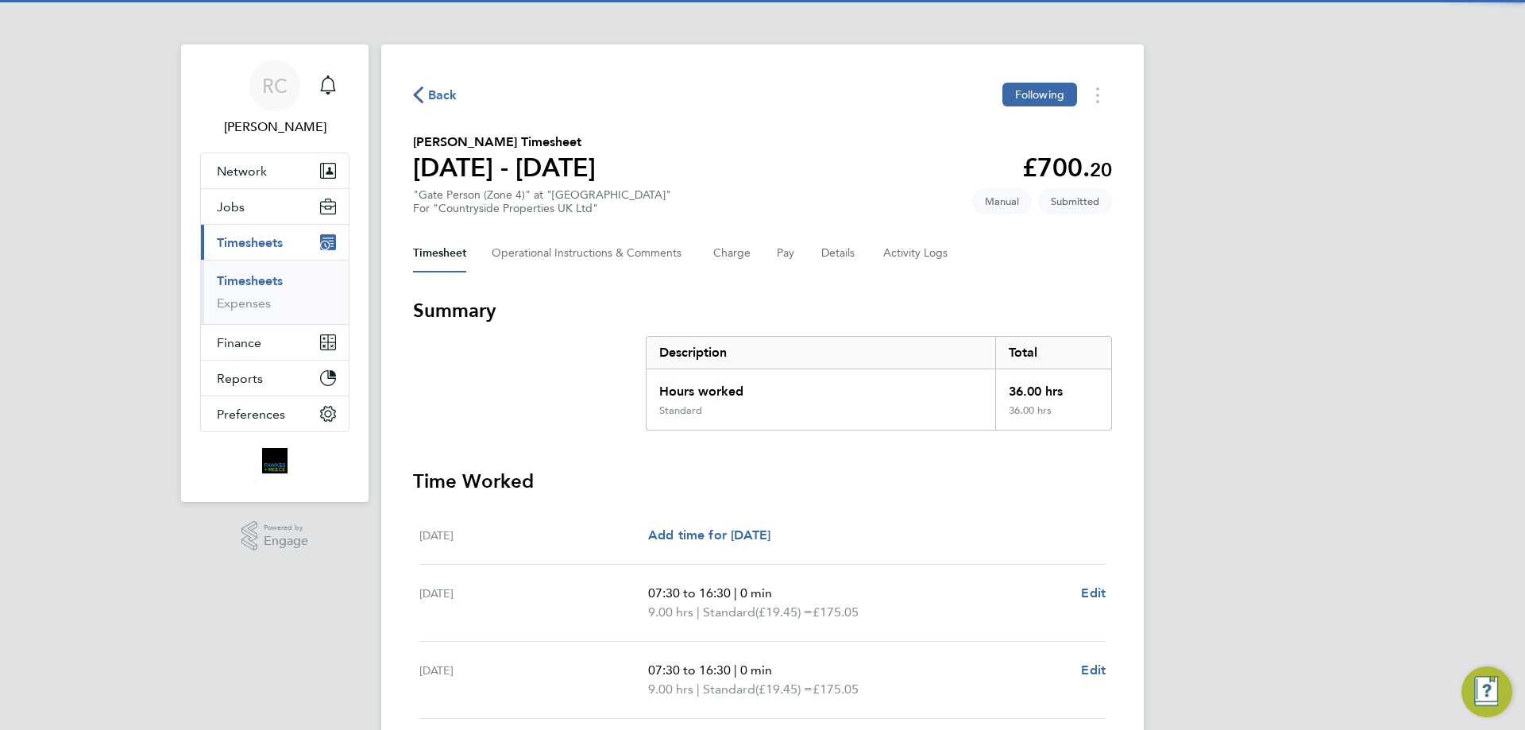
click at [820, 248] on div "Timesheet Operational Instructions & Comments Charge Pay Details Activity Logs" at bounding box center [762, 253] width 699 height 38
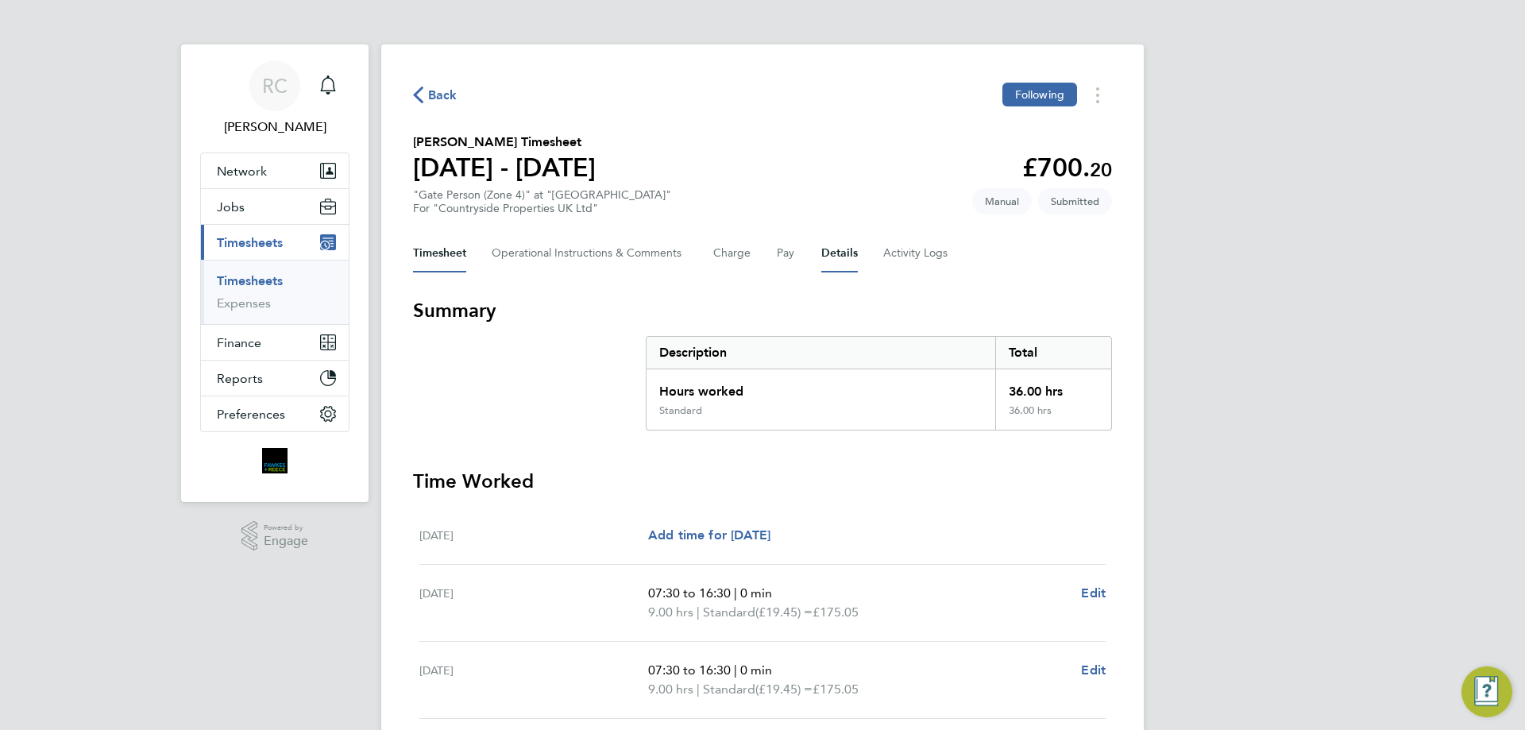
click at [826, 256] on button "Details" at bounding box center [839, 253] width 37 height 38
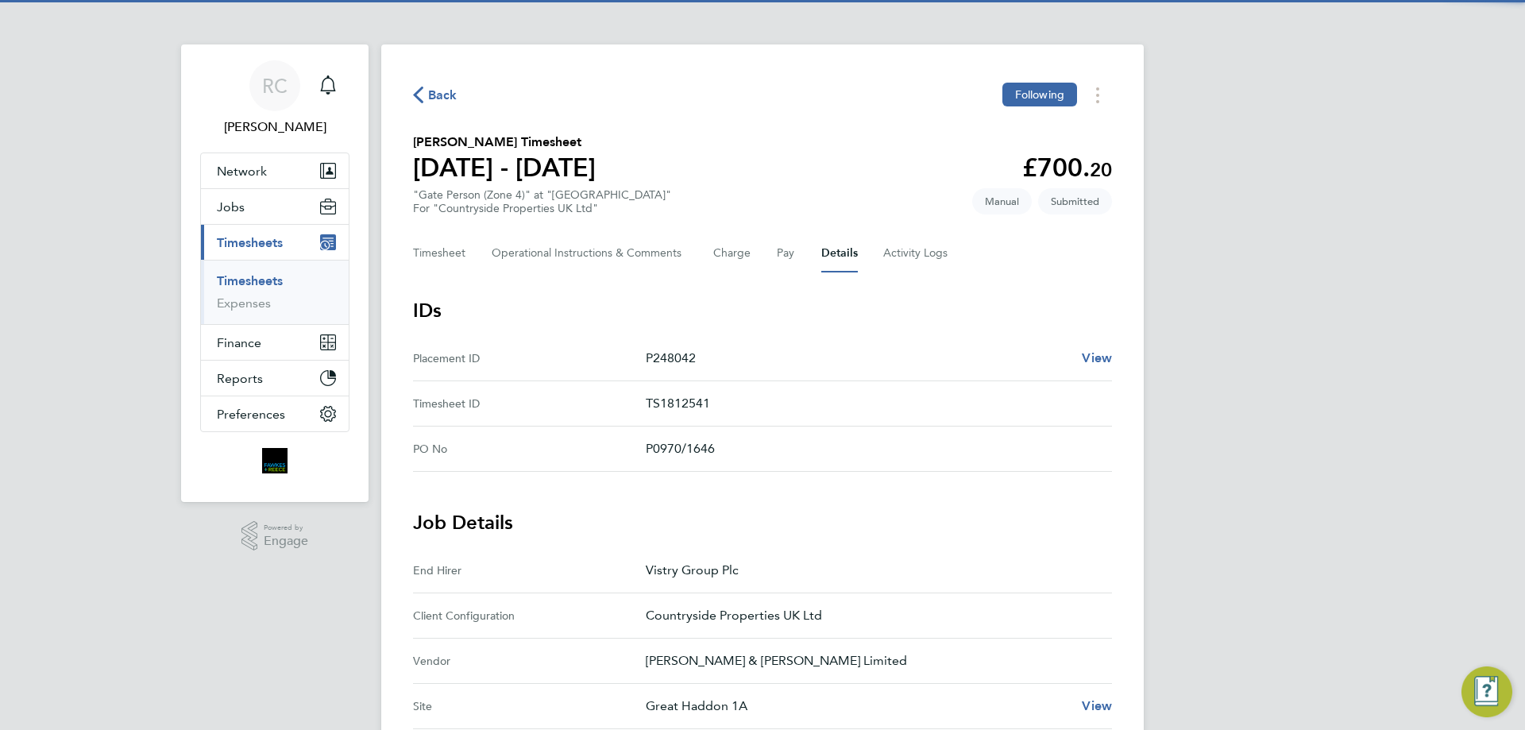
scroll to position [477, 0]
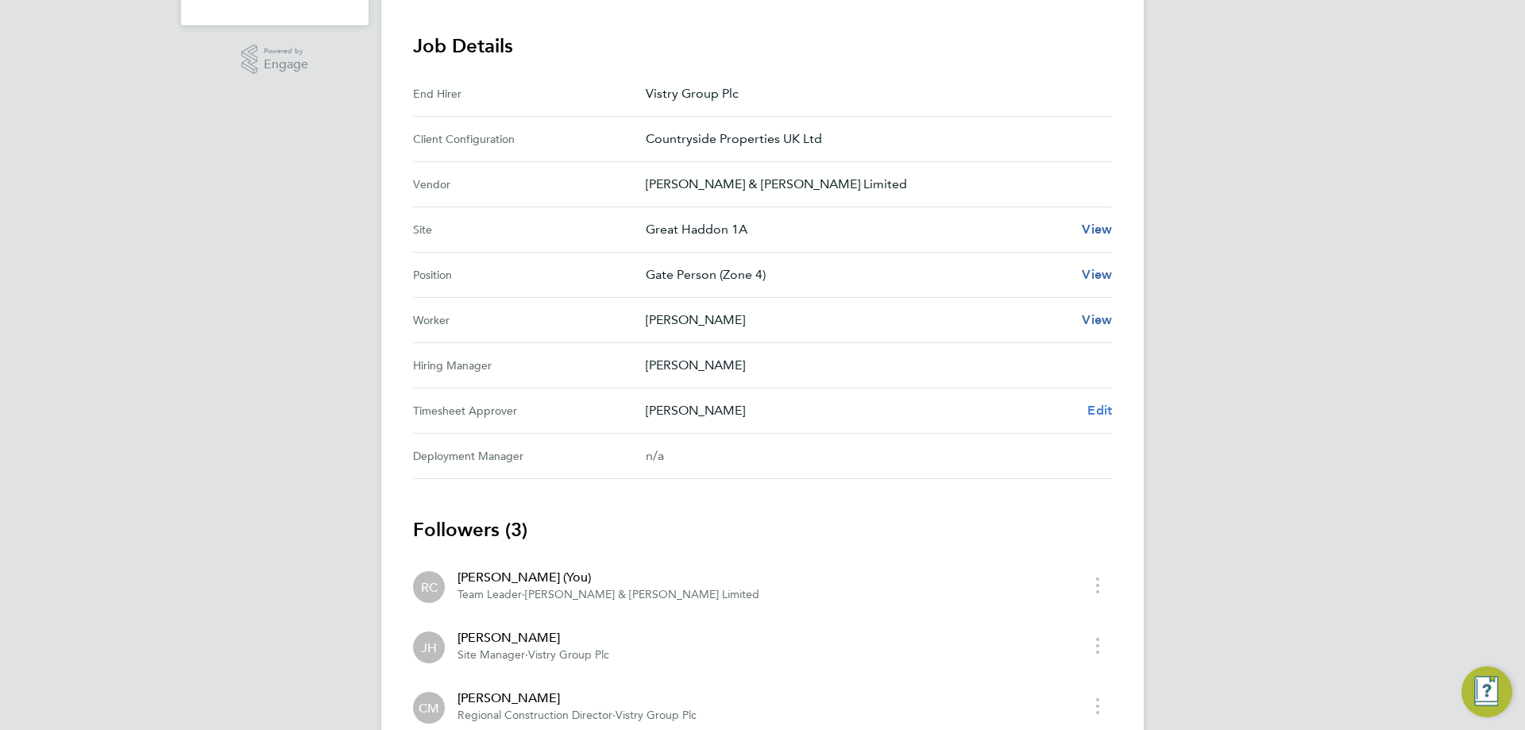
click at [1089, 416] on span "Edit" at bounding box center [1099, 410] width 25 height 15
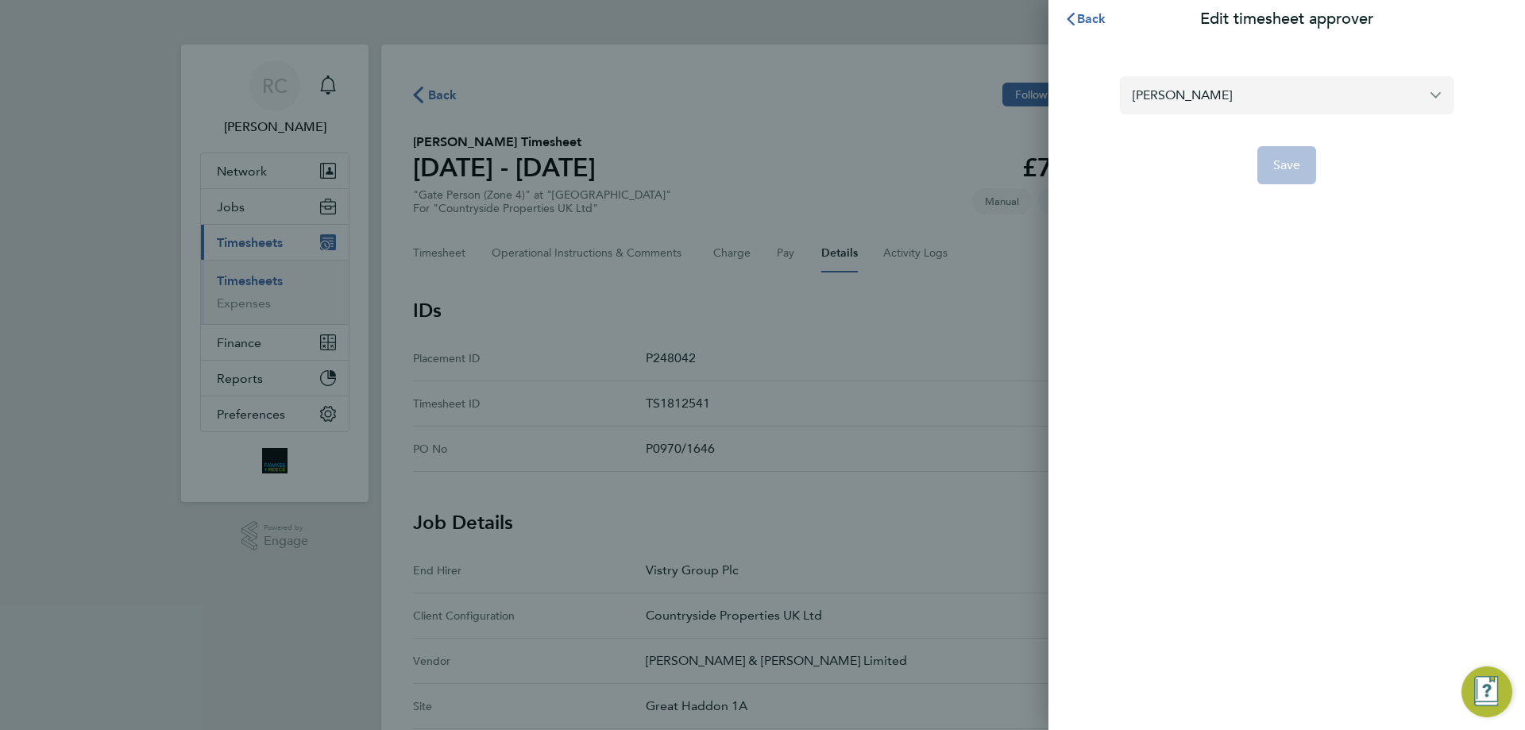
click at [1180, 110] on input "Calum Madden" at bounding box center [1287, 94] width 334 height 37
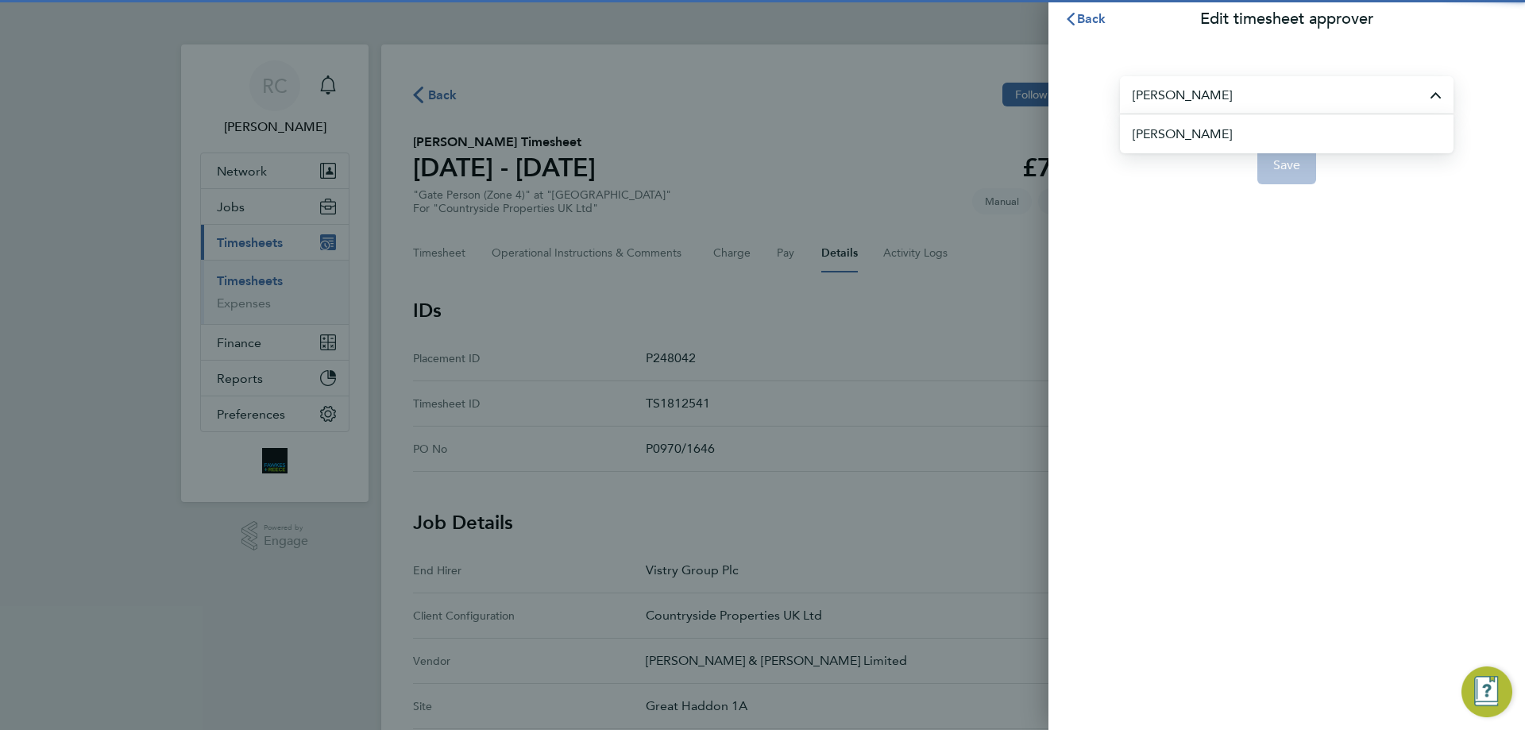
click at [1197, 133] on span "[PERSON_NAME]" at bounding box center [1182, 134] width 99 height 19
type input "[PERSON_NAME]"
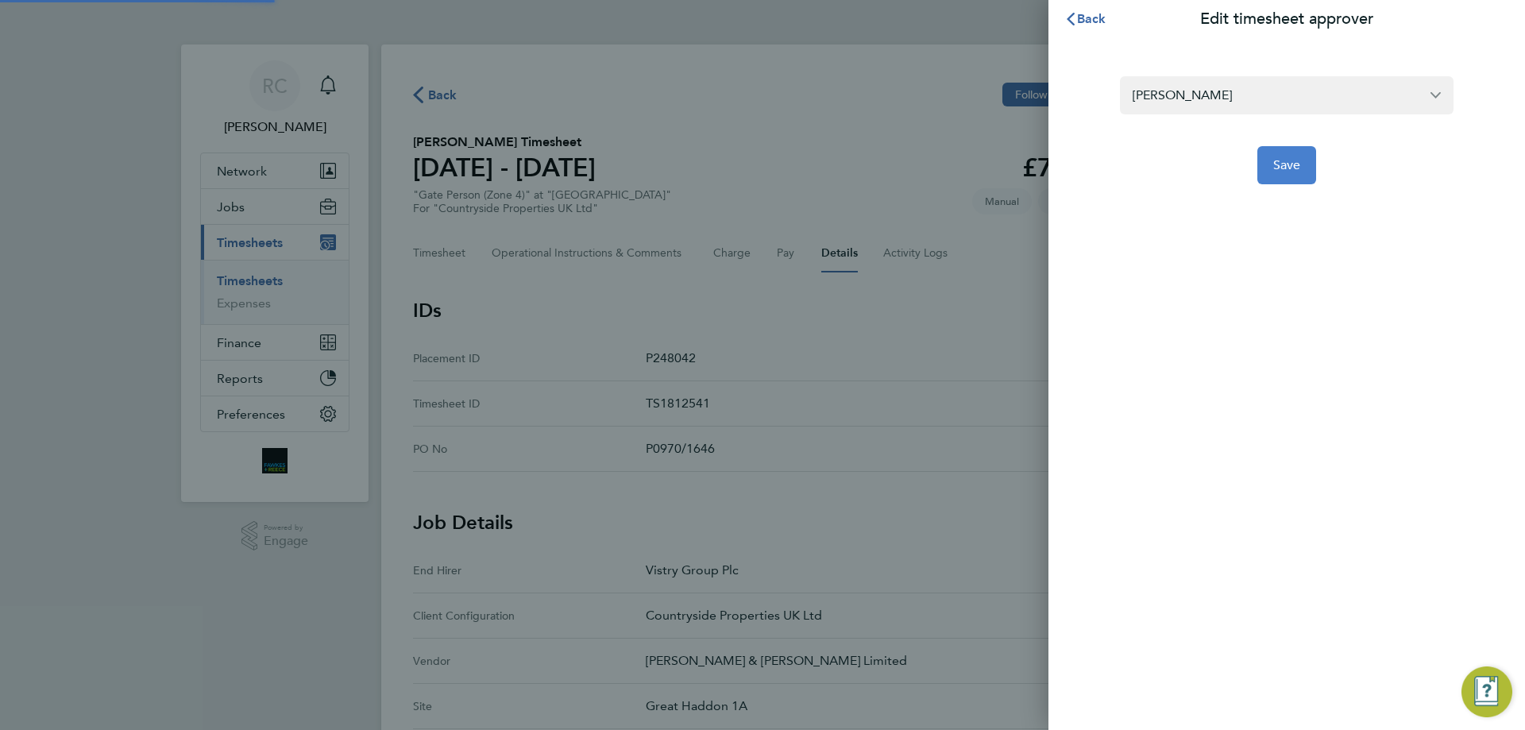
click at [1302, 183] on button "Save" at bounding box center [1287, 165] width 60 height 38
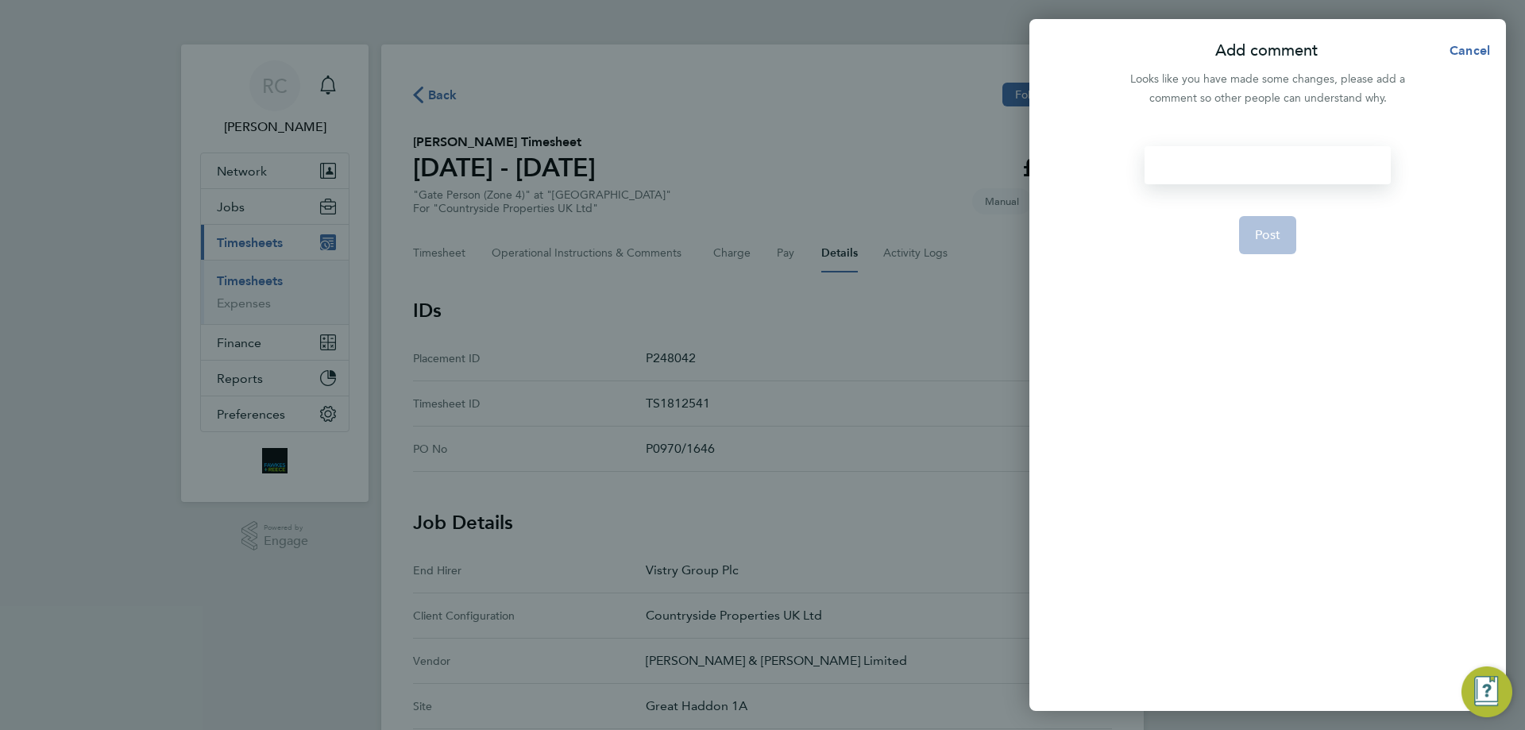
click at [1242, 165] on div at bounding box center [1267, 165] width 245 height 38
click at [1267, 239] on span "Post" at bounding box center [1268, 235] width 26 height 16
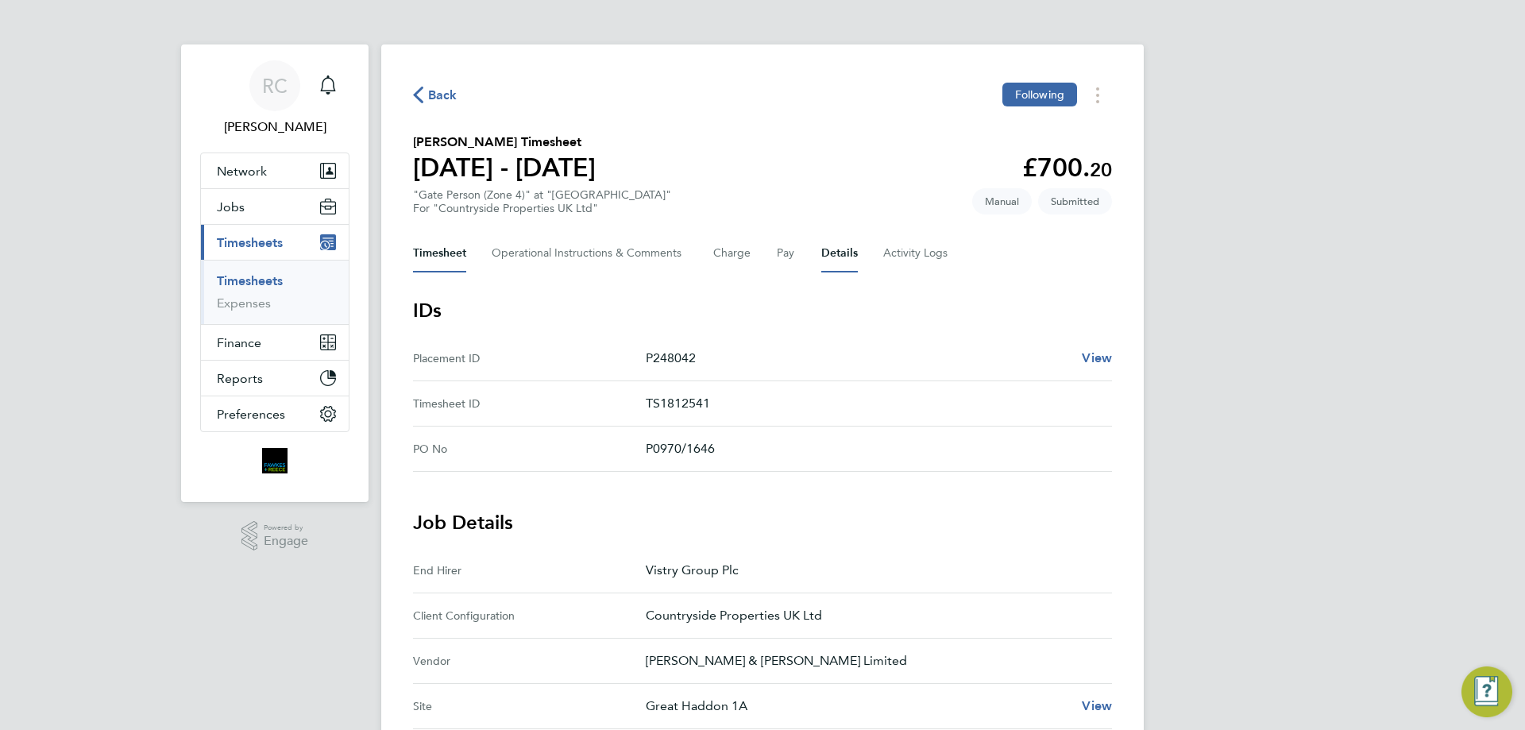
click at [435, 265] on button "Timesheet" at bounding box center [439, 253] width 53 height 38
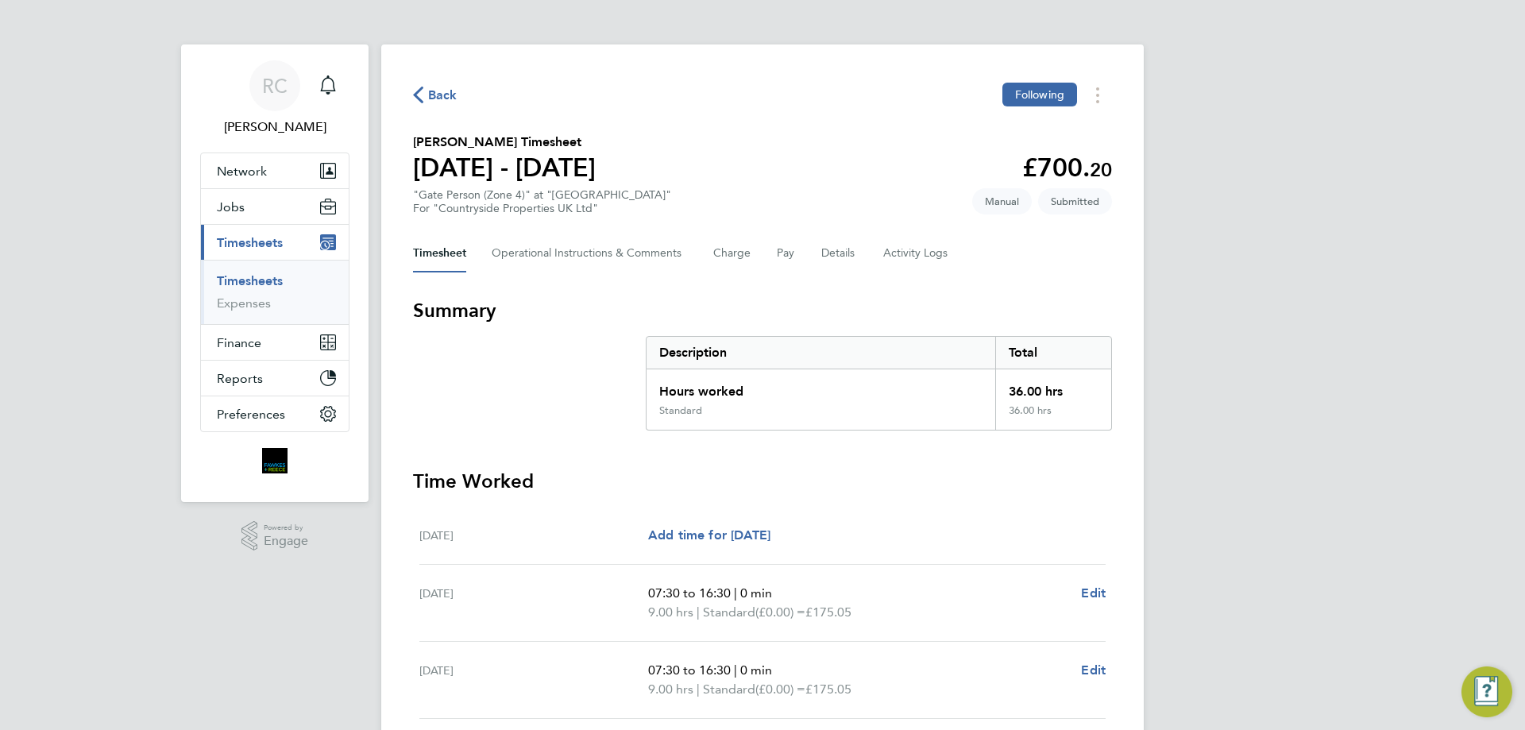
click at [237, 280] on link "Timesheets" at bounding box center [250, 280] width 66 height 15
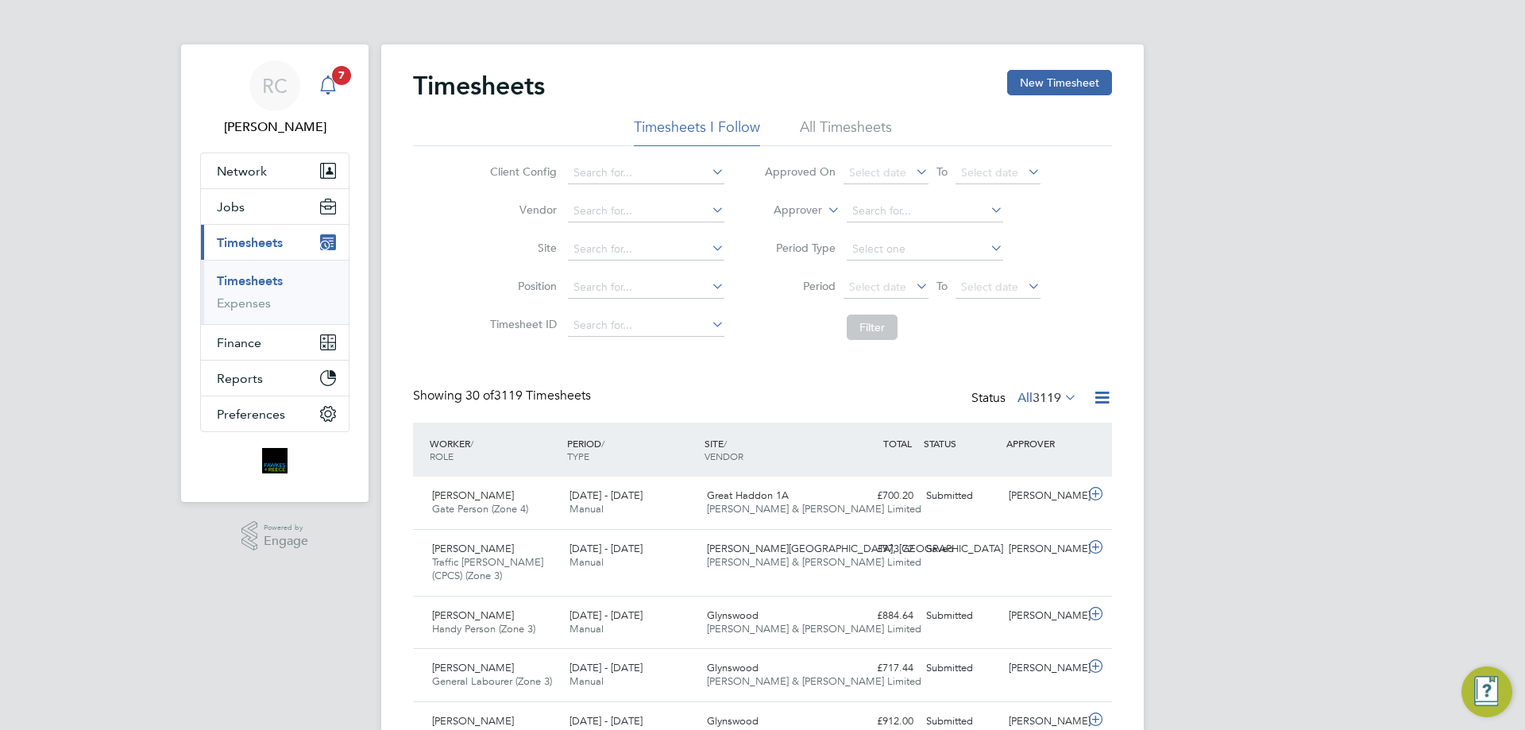
click at [343, 84] on app-alerts-badge "7" at bounding box center [341, 74] width 21 height 21
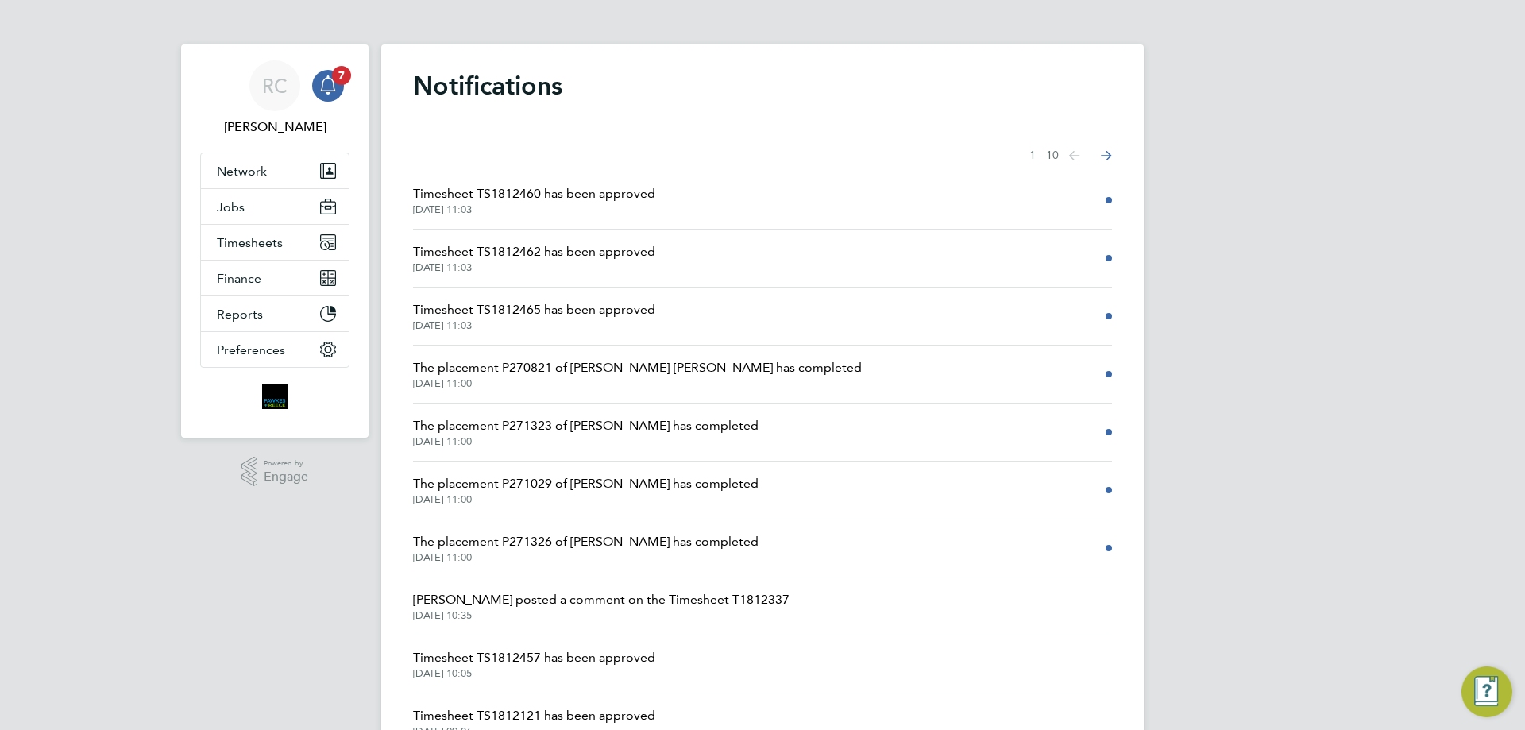
click at [619, 215] on span "[DATE] 11:03" at bounding box center [534, 209] width 242 height 13
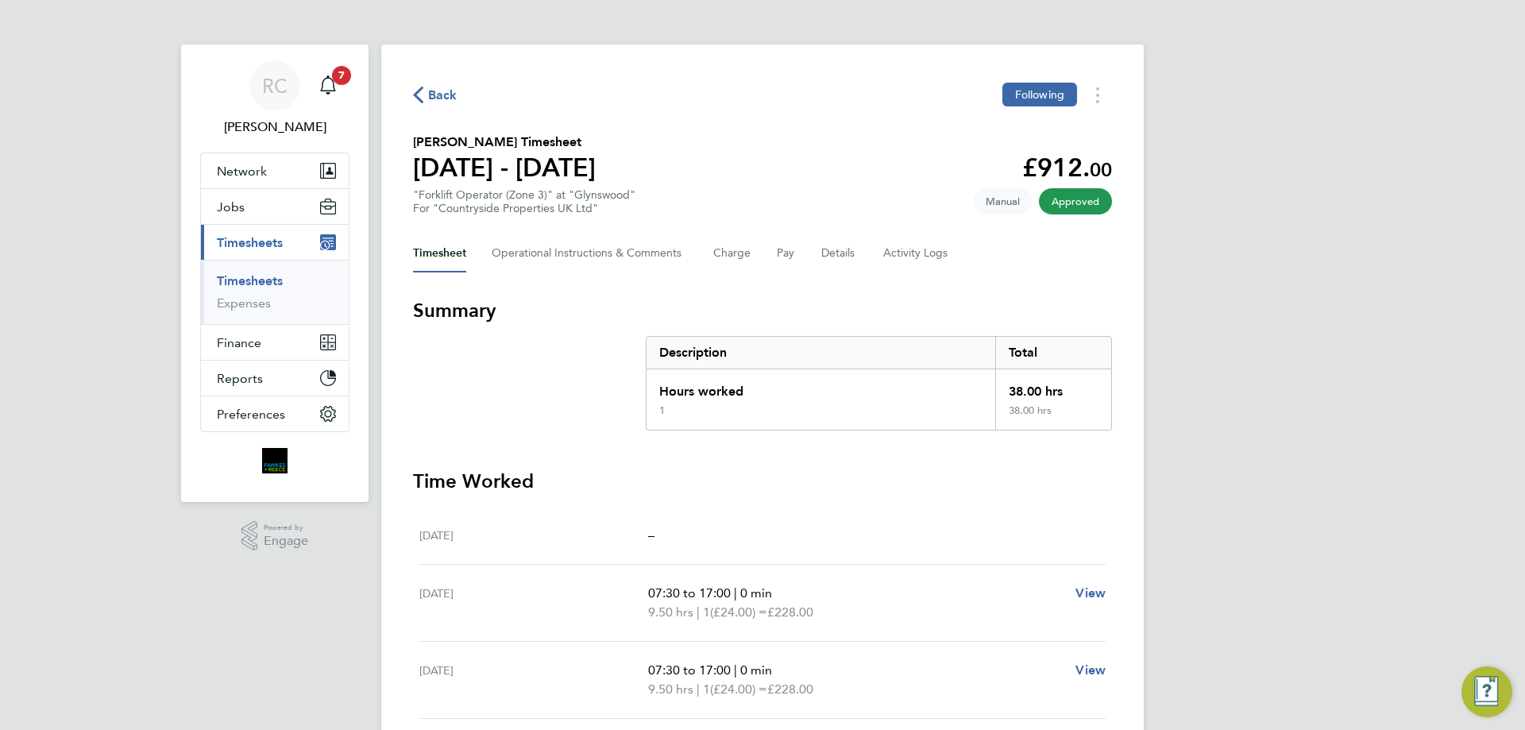
click at [437, 97] on span "Back" at bounding box center [442, 95] width 29 height 19
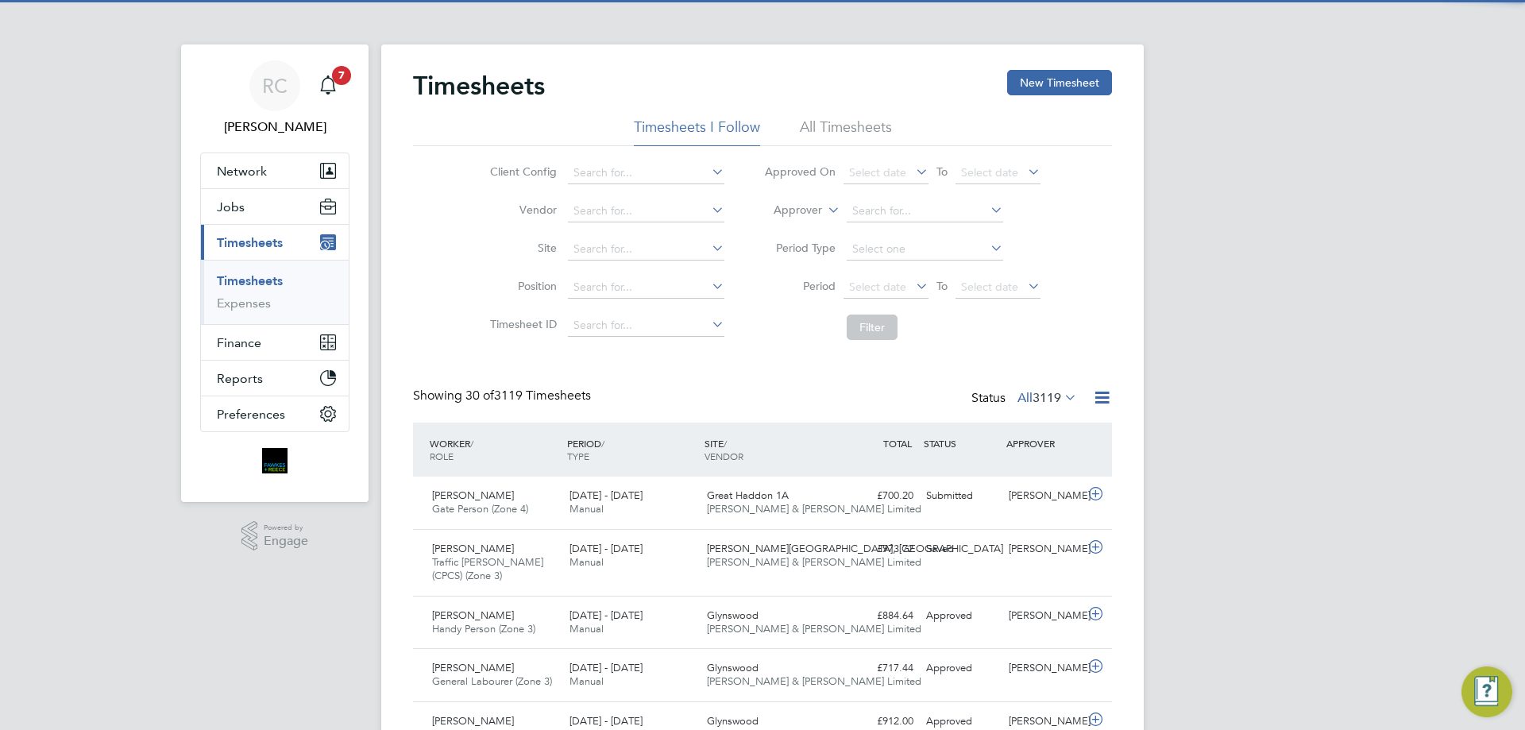
scroll to position [41, 138]
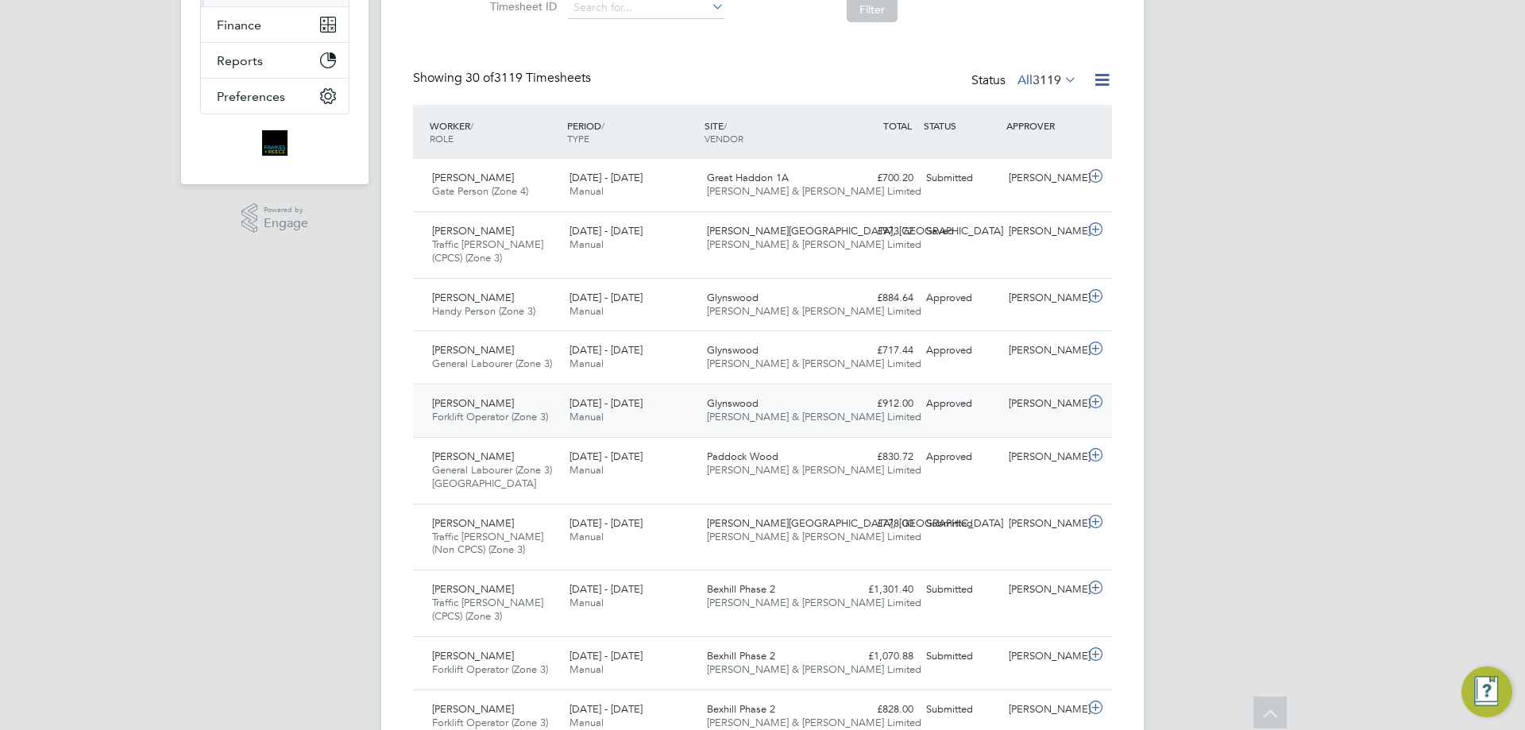
click at [970, 413] on div "Approved" at bounding box center [961, 404] width 83 height 26
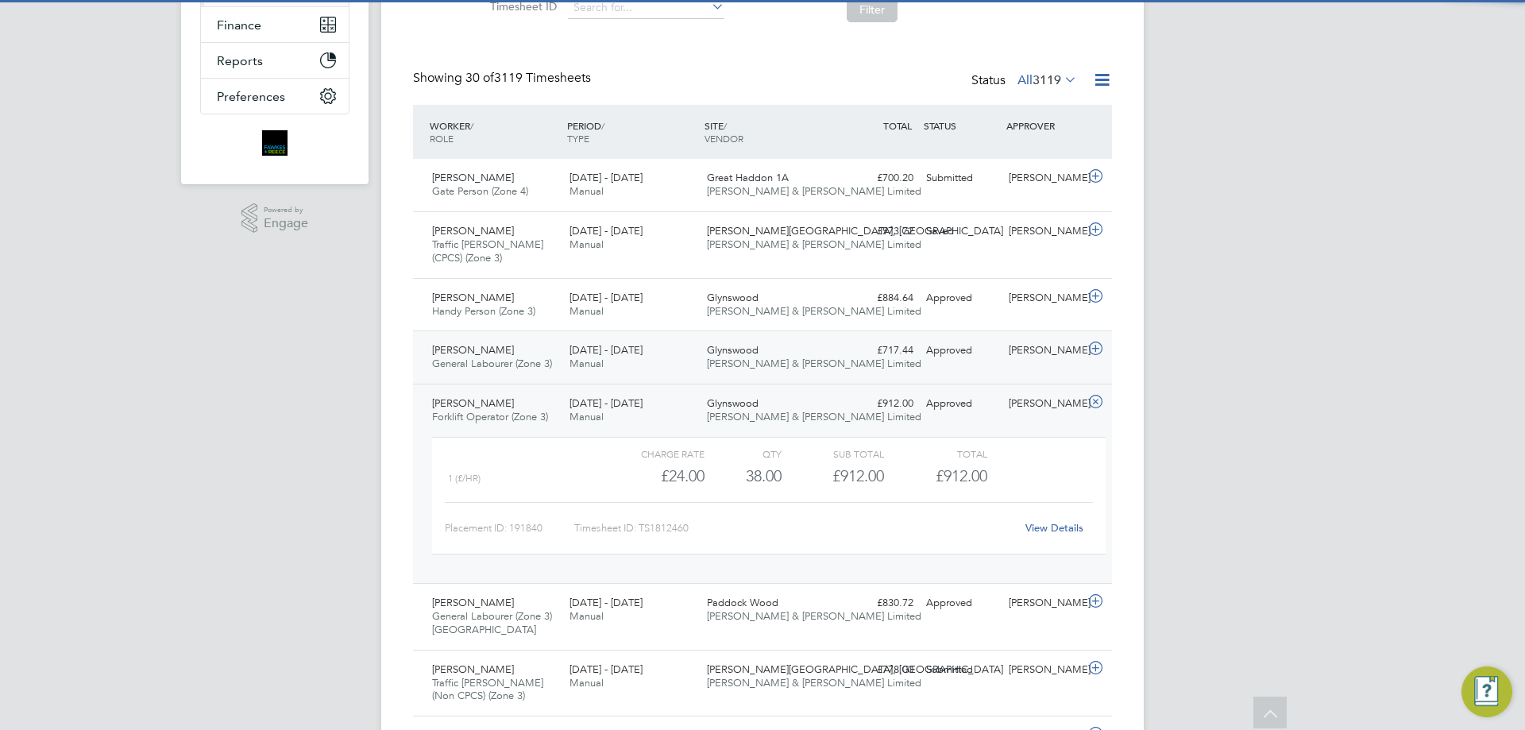
click at [981, 379] on div "[PERSON_NAME] General Labourer (Zone 3) [DATE] - [DATE] [DATE] - [DATE] Manual …" at bounding box center [762, 356] width 699 height 53
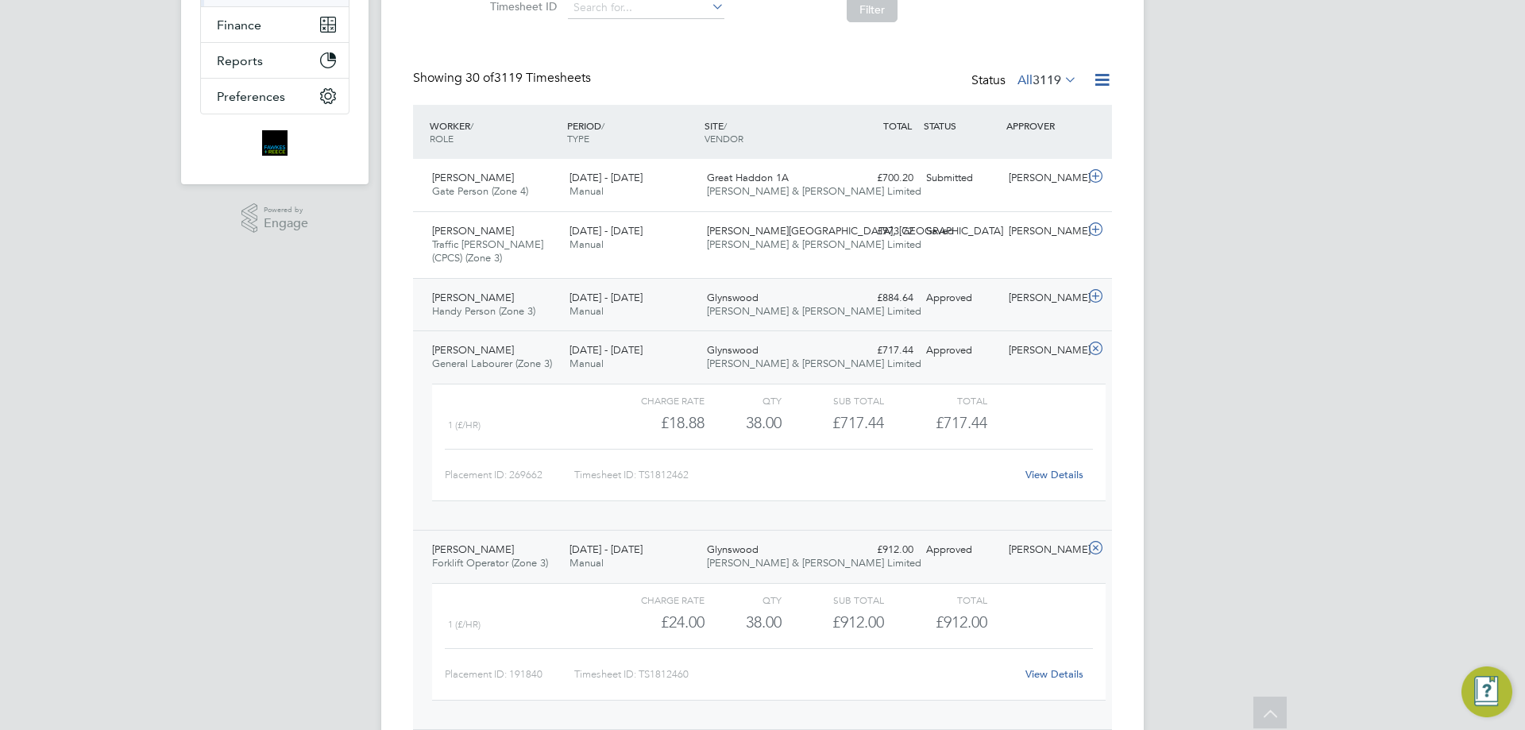
click at [999, 318] on div "[PERSON_NAME] Handy Person (Zone 3) [DATE] - [DATE] [DATE] - [DATE] Manual Glyn…" at bounding box center [762, 304] width 699 height 53
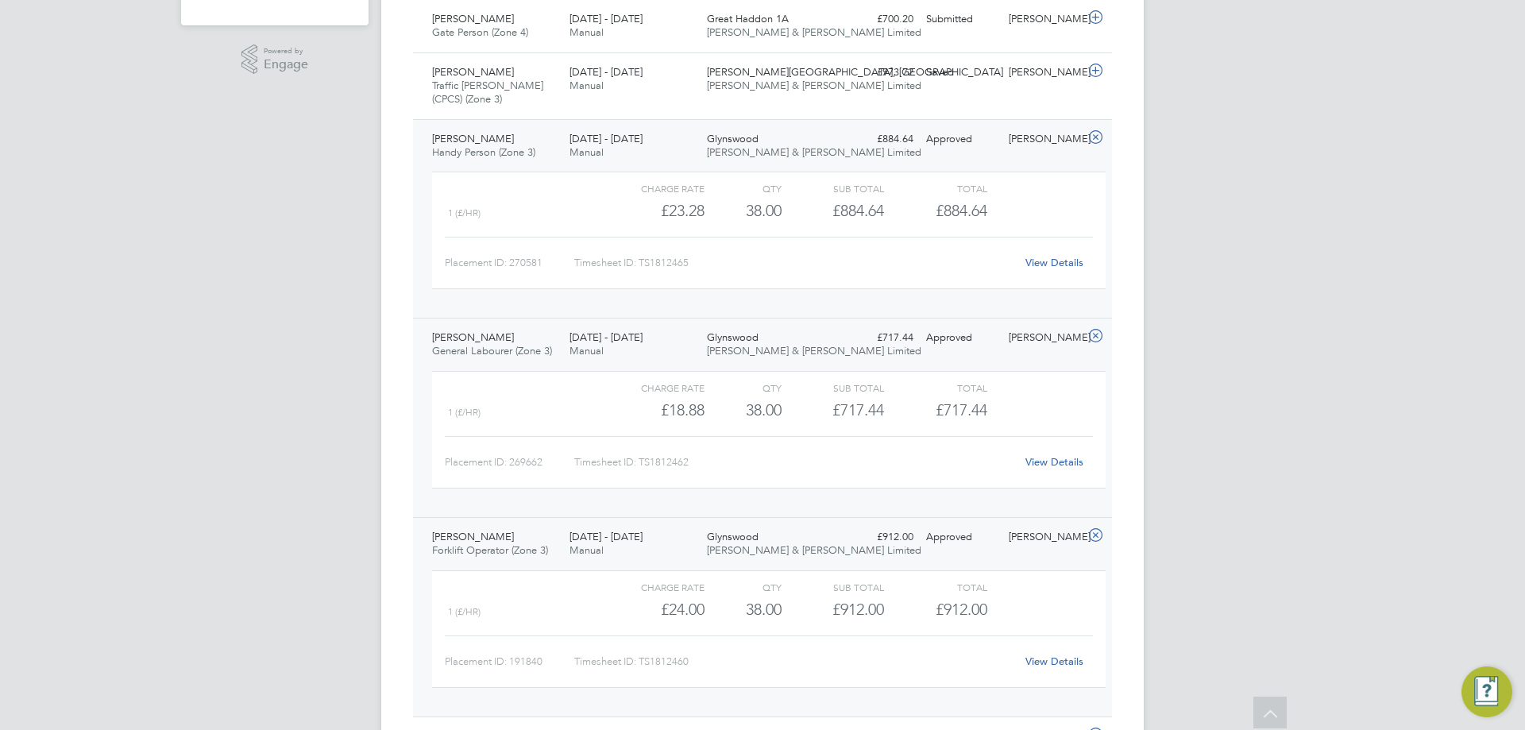
click at [804, 144] on div "Glynswood [PERSON_NAME] & [PERSON_NAME] Limited" at bounding box center [769, 146] width 137 height 40
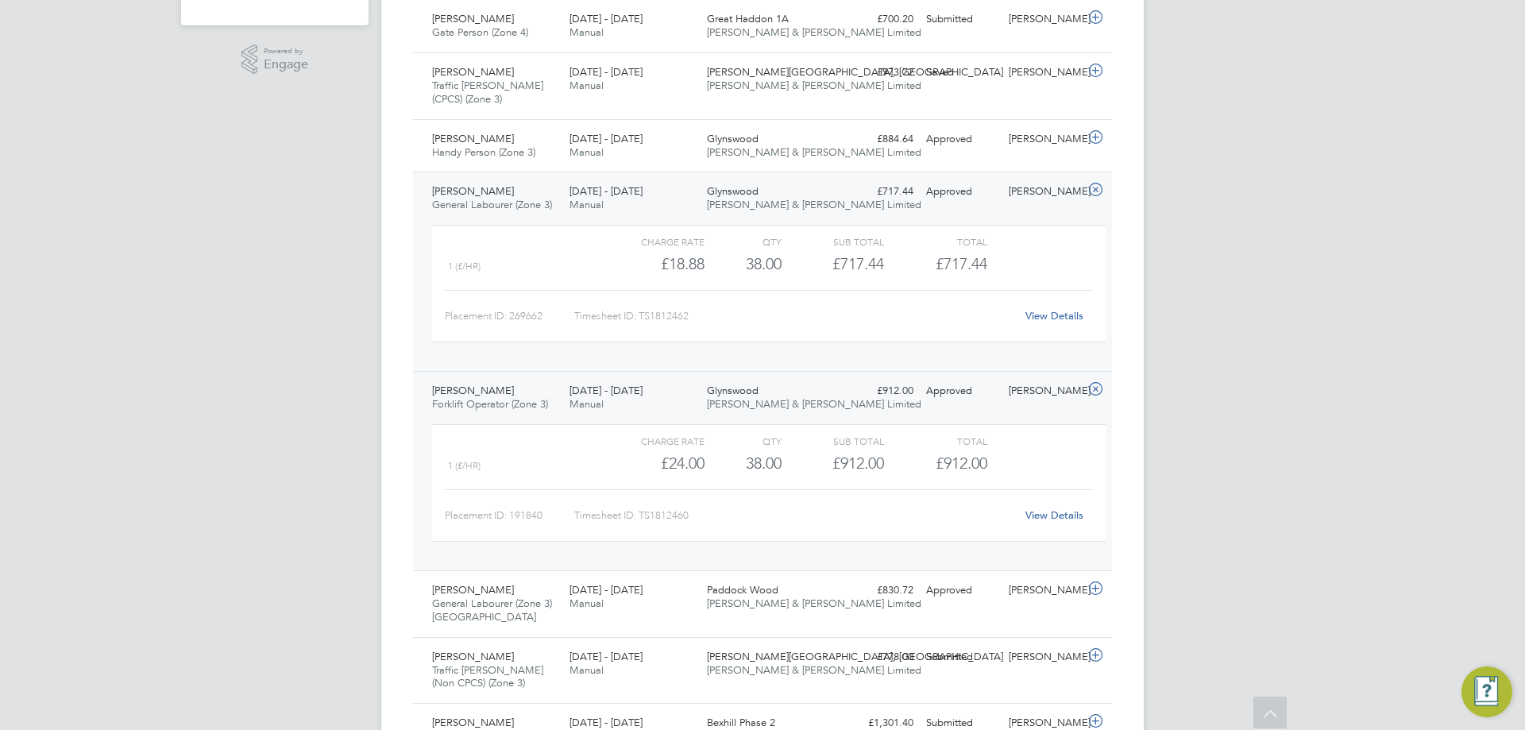
click at [818, 212] on div "Glynswood [PERSON_NAME] & [PERSON_NAME] Limited" at bounding box center [769, 199] width 137 height 40
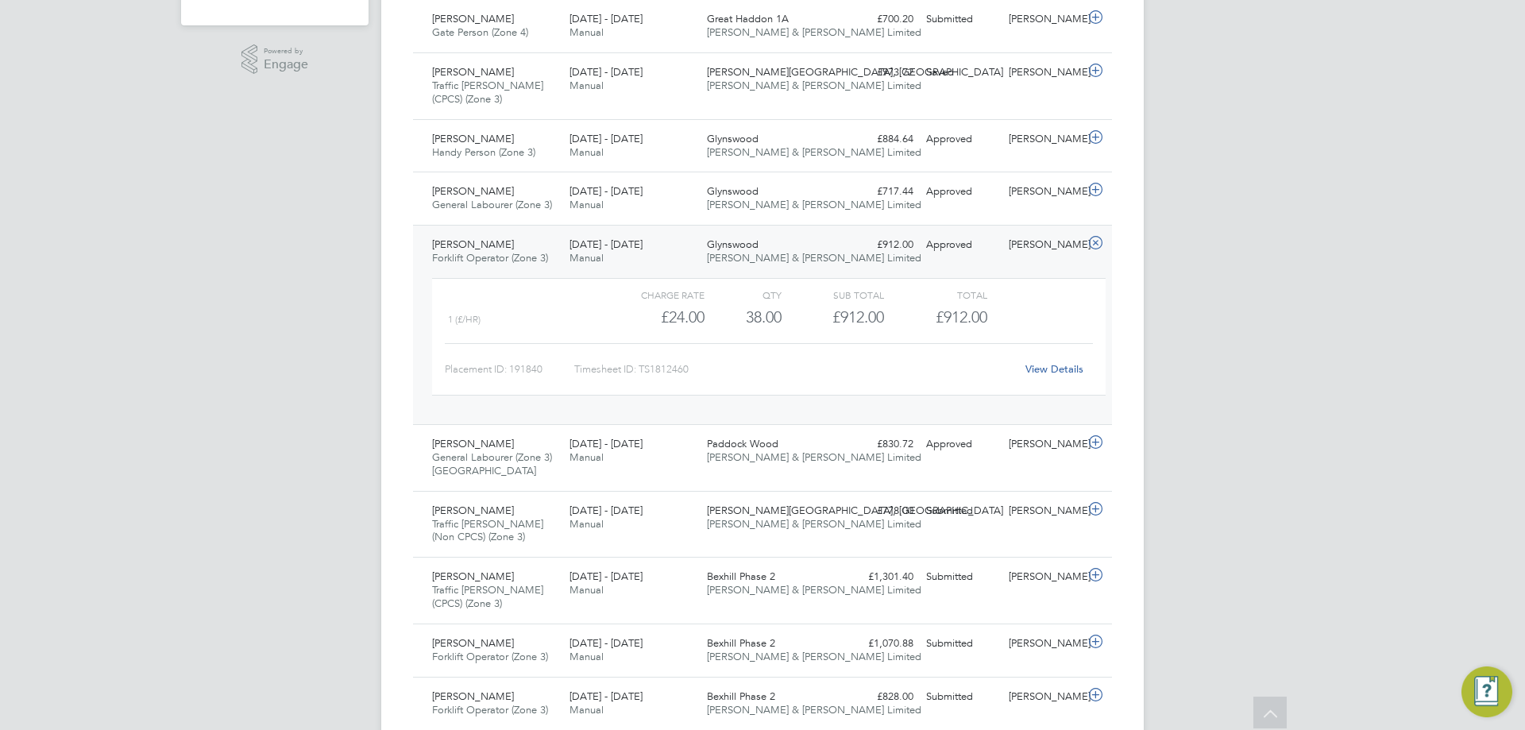
click at [815, 272] on div "Charge rate QTY Sub Total Total 1 (£/HR) £24.00 38 38.00 38 £912.00 £912.00 Pla…" at bounding box center [769, 345] width 686 height 146
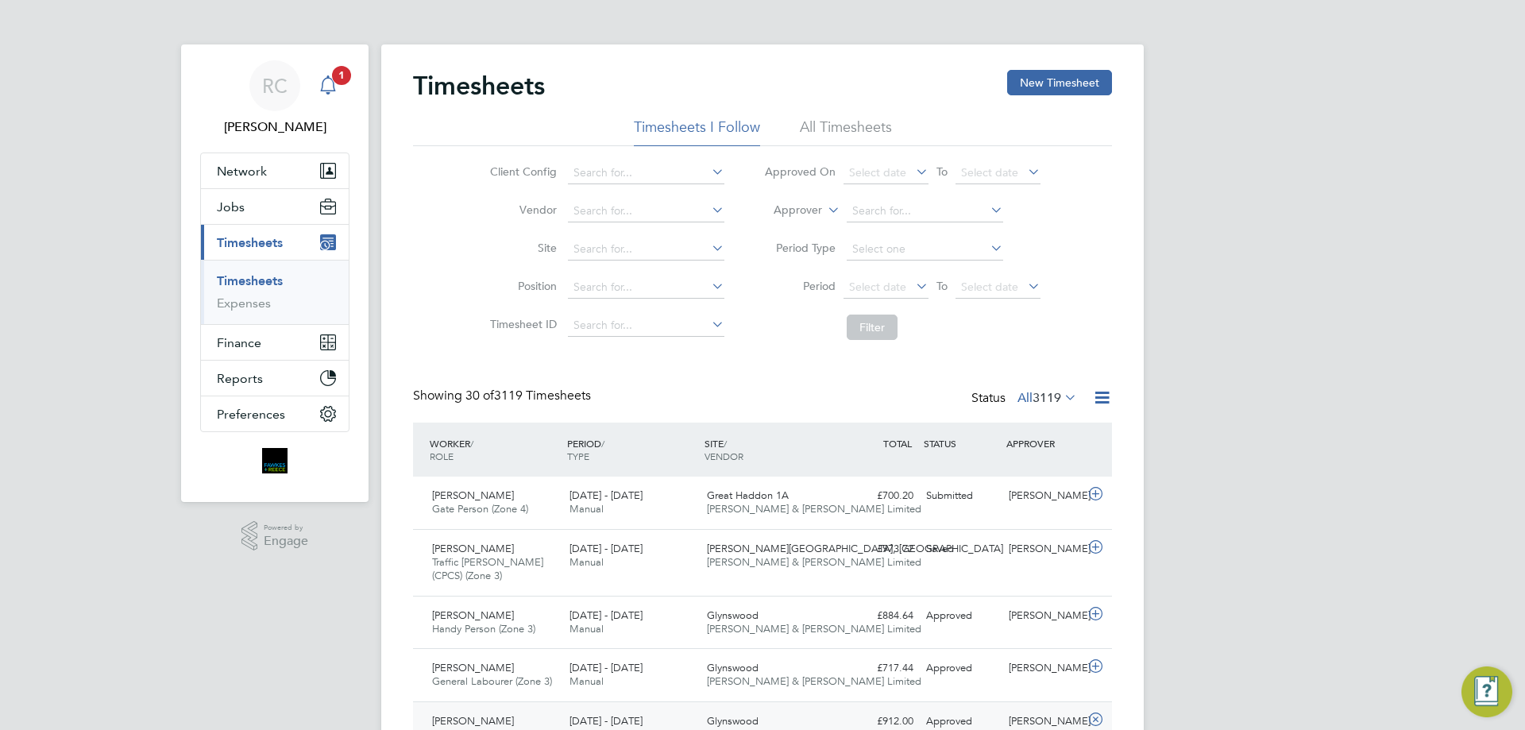
click at [335, 80] on span "1" at bounding box center [341, 75] width 19 height 19
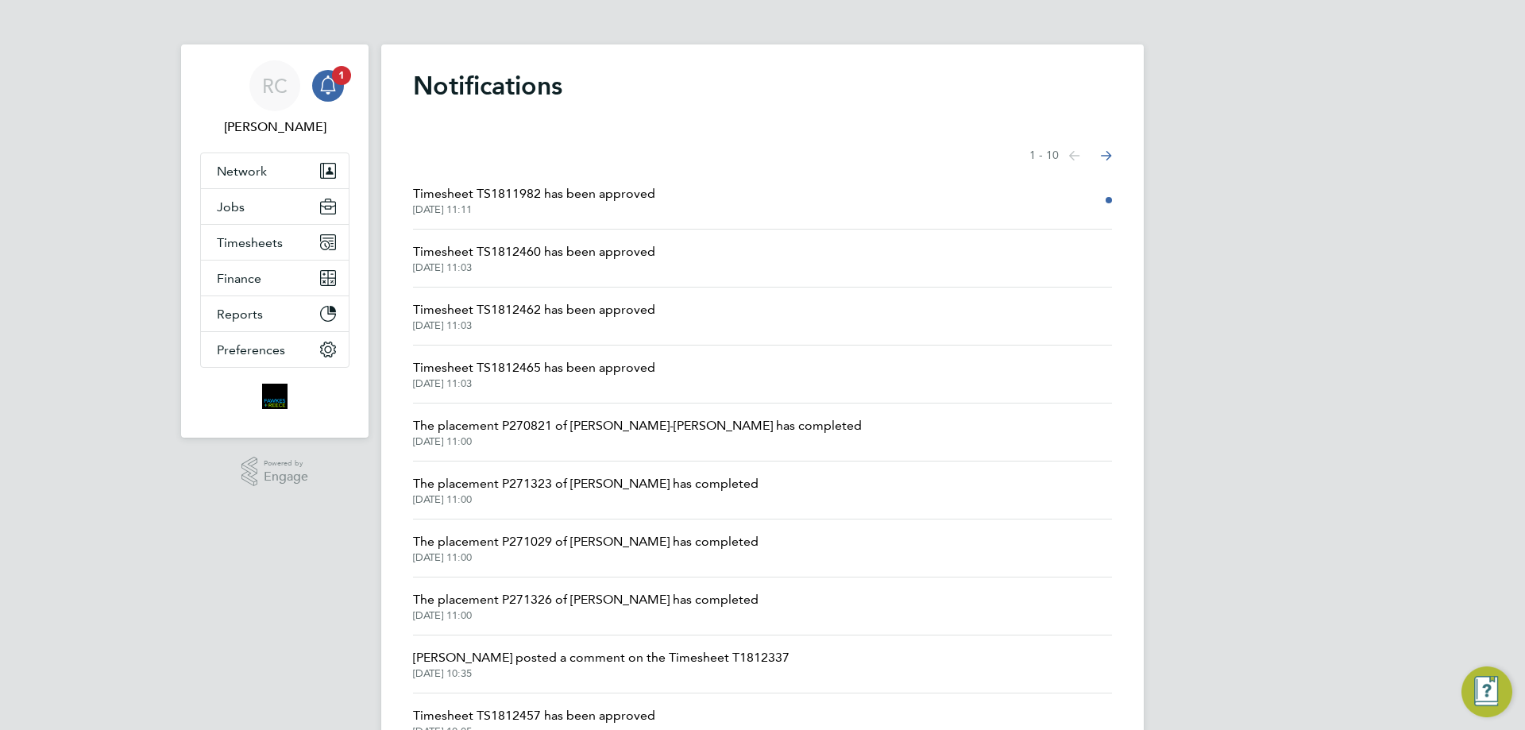
click at [678, 204] on li "Timesheet TS1811982 has been approved [DATE] 11:11" at bounding box center [762, 201] width 699 height 58
click at [606, 193] on span "Timesheet TS1811982 has been approved" at bounding box center [534, 193] width 242 height 19
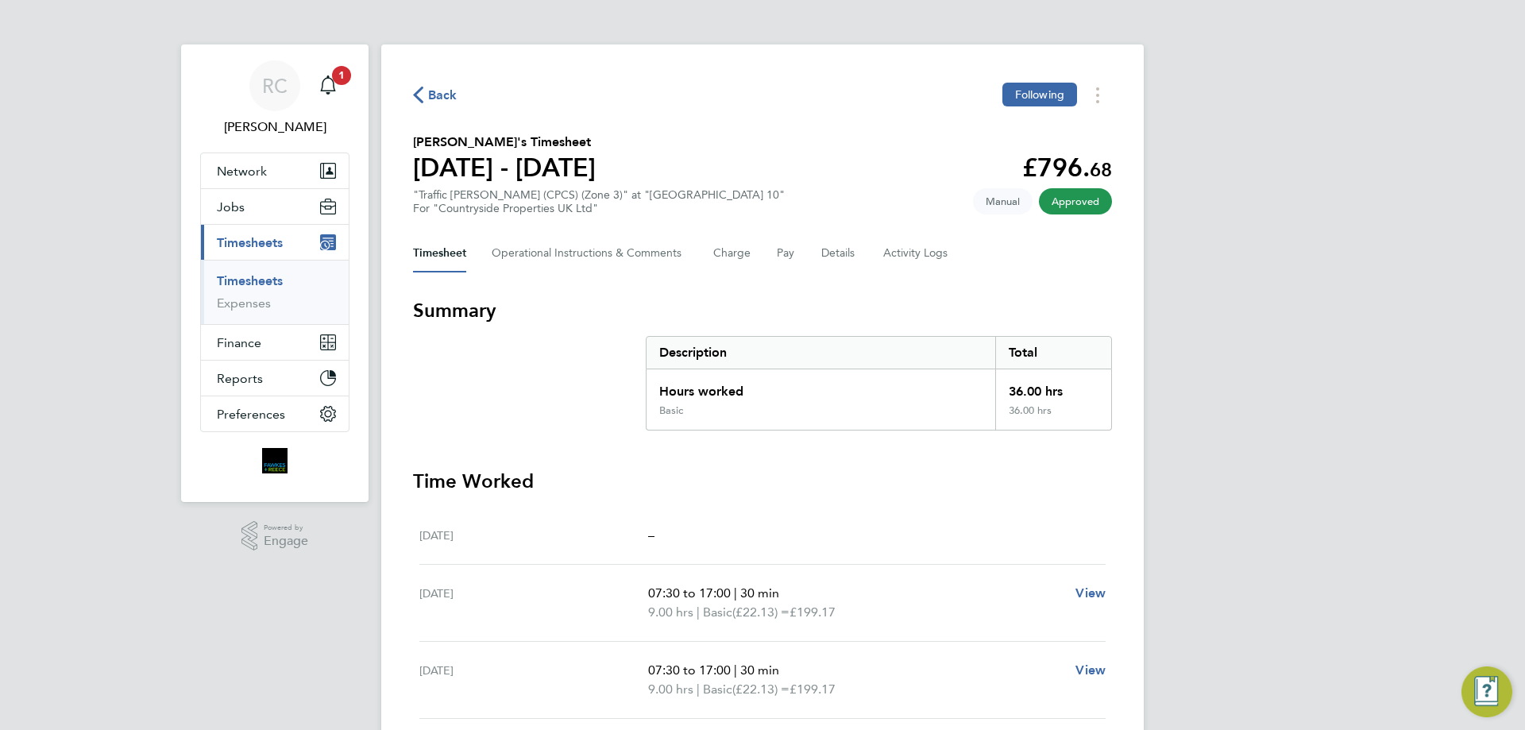
click at [273, 263] on ul "Timesheets Expenses" at bounding box center [275, 292] width 148 height 64
click at [329, 88] on icon "Main navigation" at bounding box center [328, 84] width 19 height 19
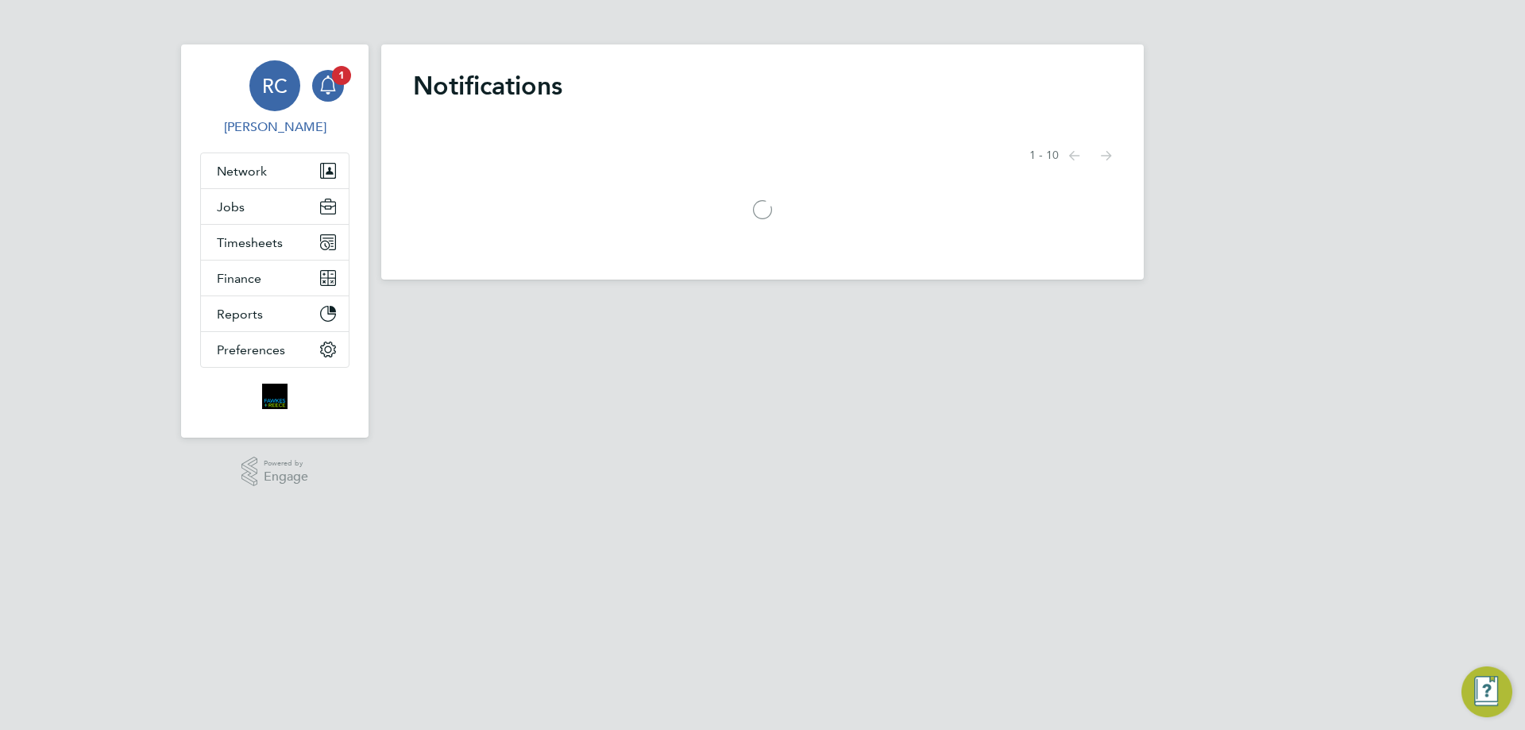
click at [272, 88] on span "RC" at bounding box center [274, 85] width 25 height 21
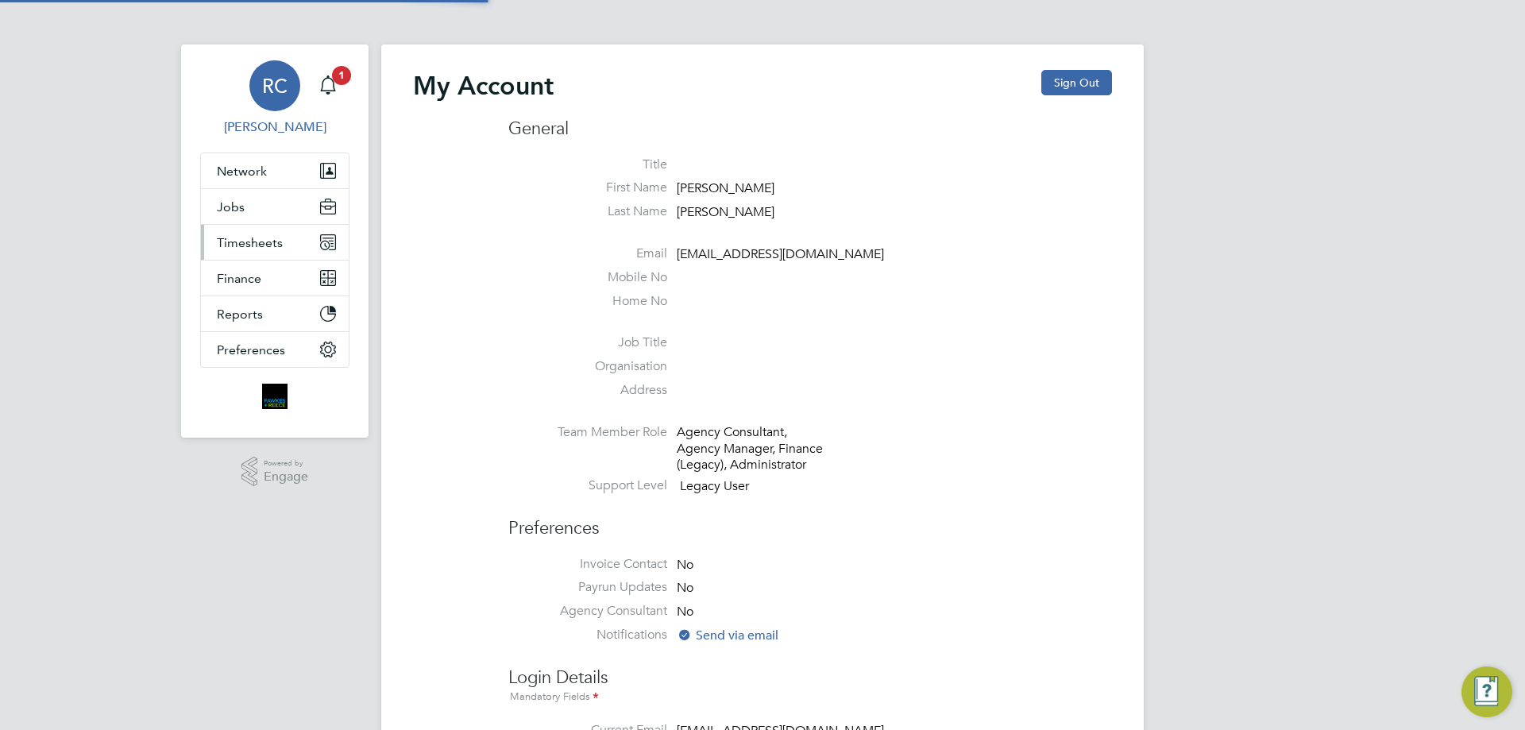
type input "[EMAIL_ADDRESS][DOMAIN_NAME]"
click at [279, 249] on span "Timesheets" at bounding box center [250, 242] width 66 height 15
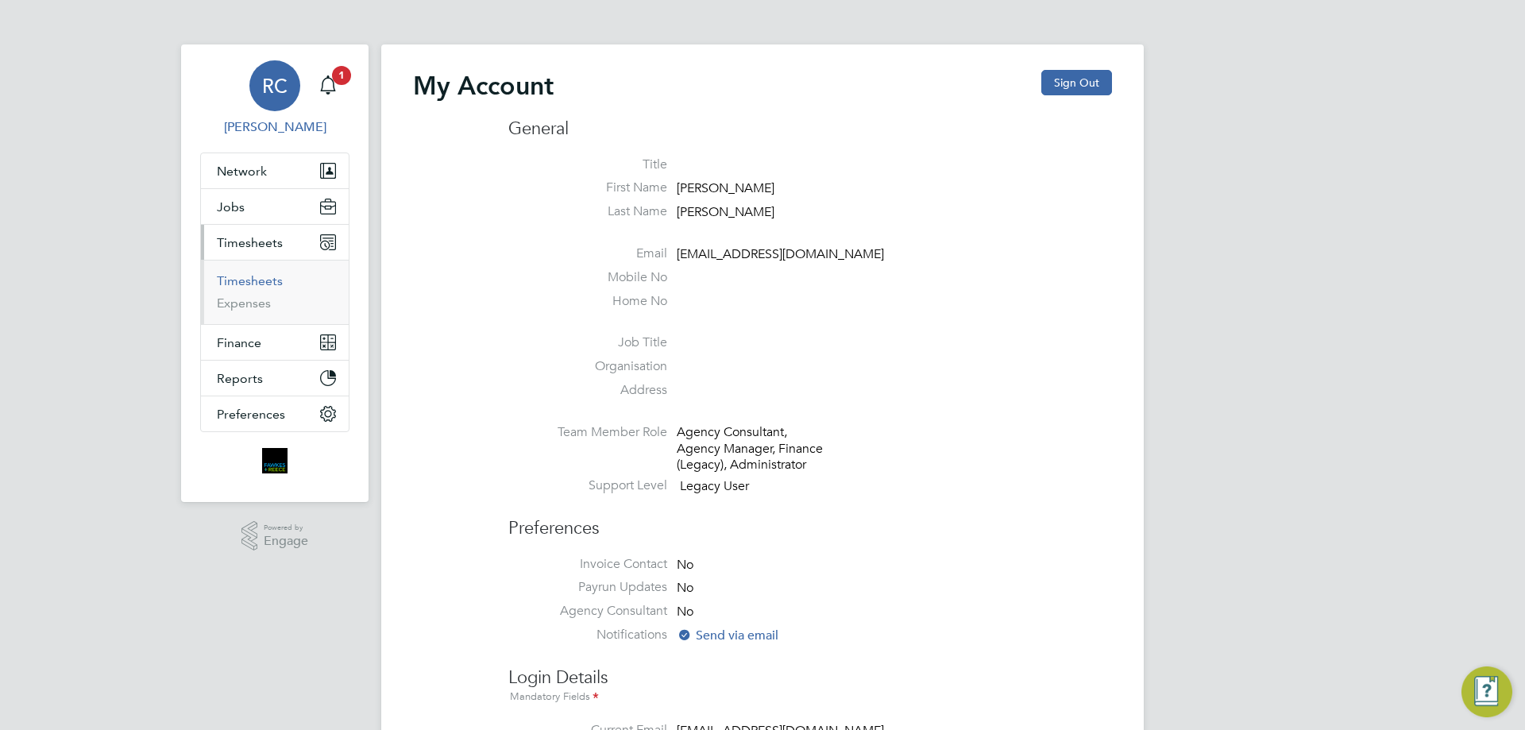
click at [264, 285] on link "Timesheets" at bounding box center [250, 280] width 66 height 15
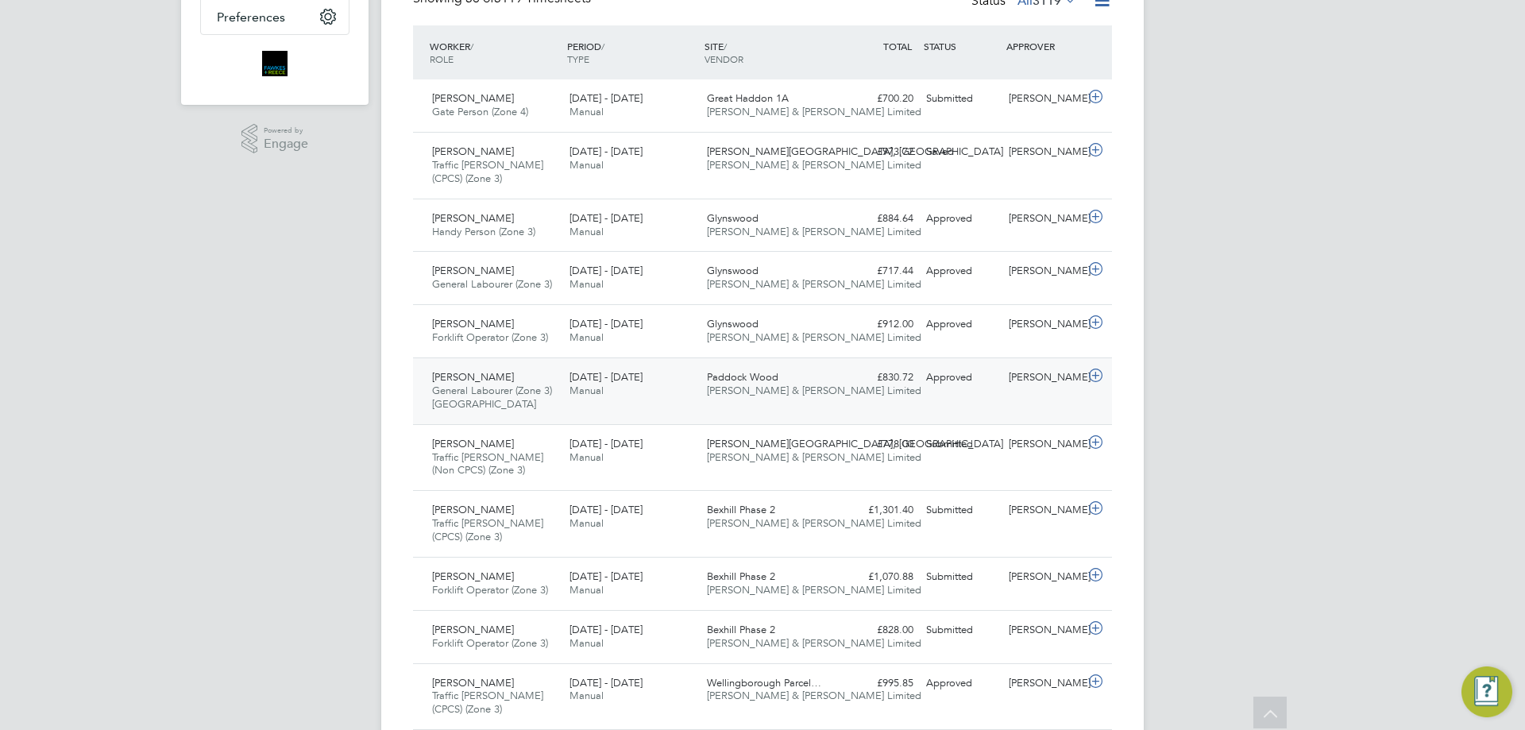
click at [887, 376] on div "£830.72 Approved" at bounding box center [878, 378] width 83 height 26
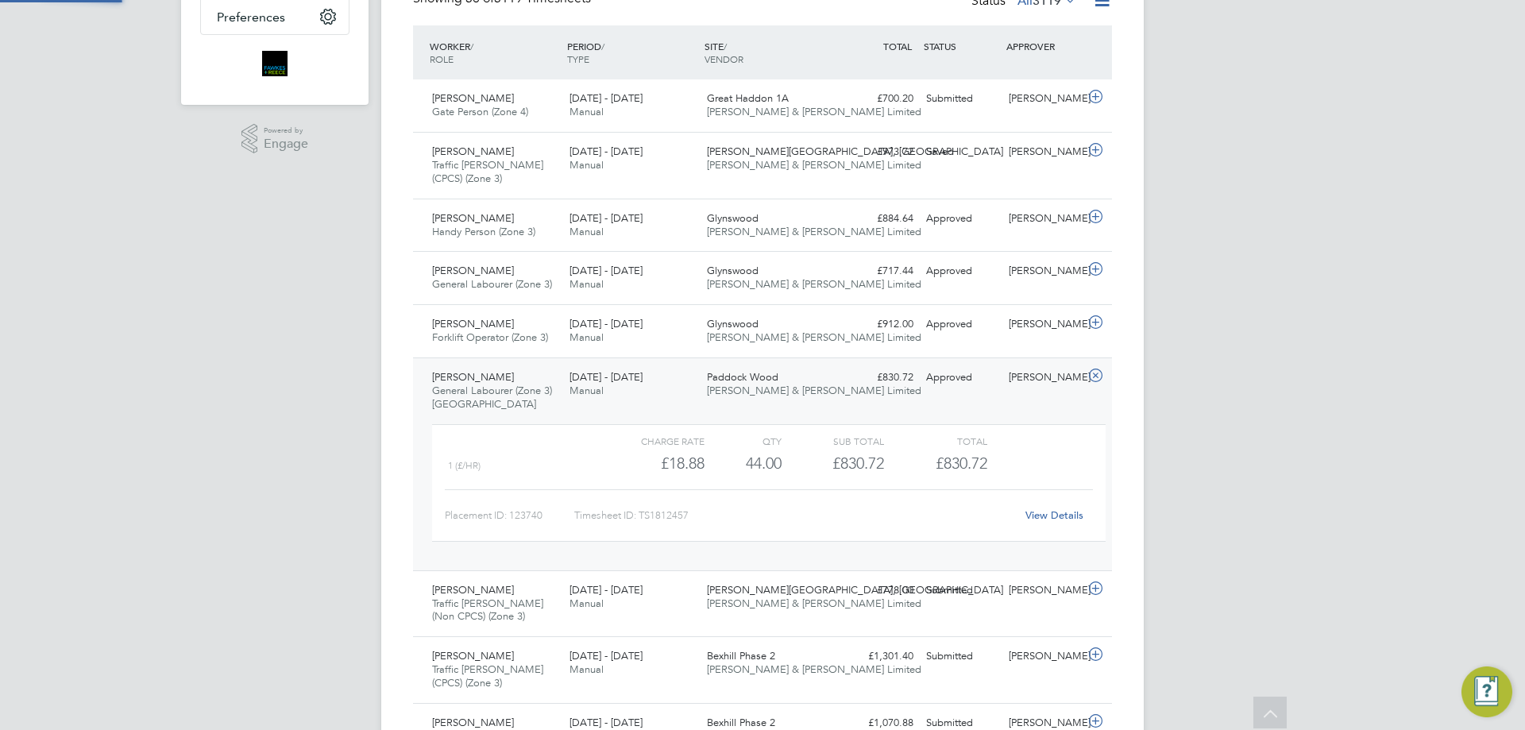
click at [839, 387] on div "£830.72 Approved" at bounding box center [878, 378] width 83 height 26
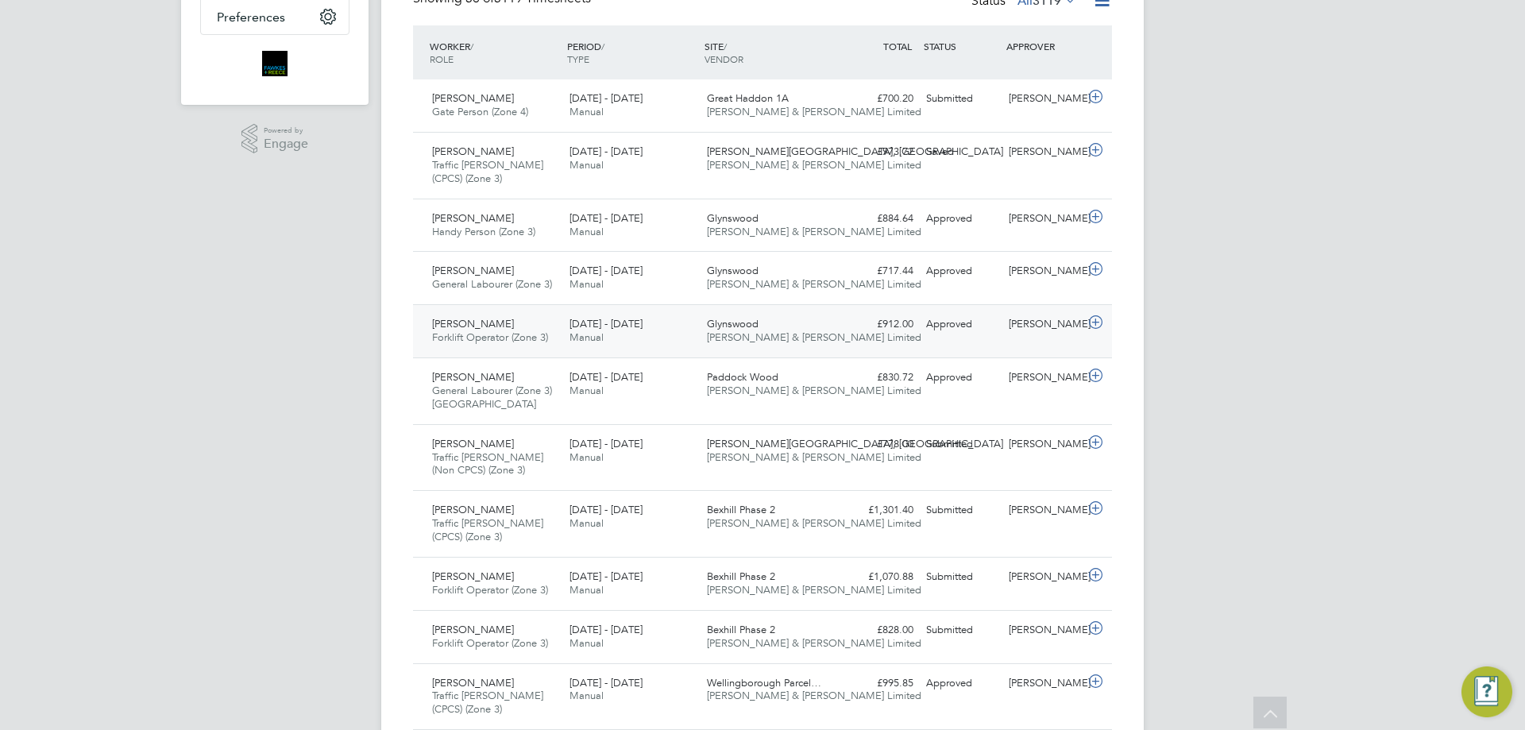
click at [839, 334] on div "£912.00 Approved" at bounding box center [878, 324] width 83 height 26
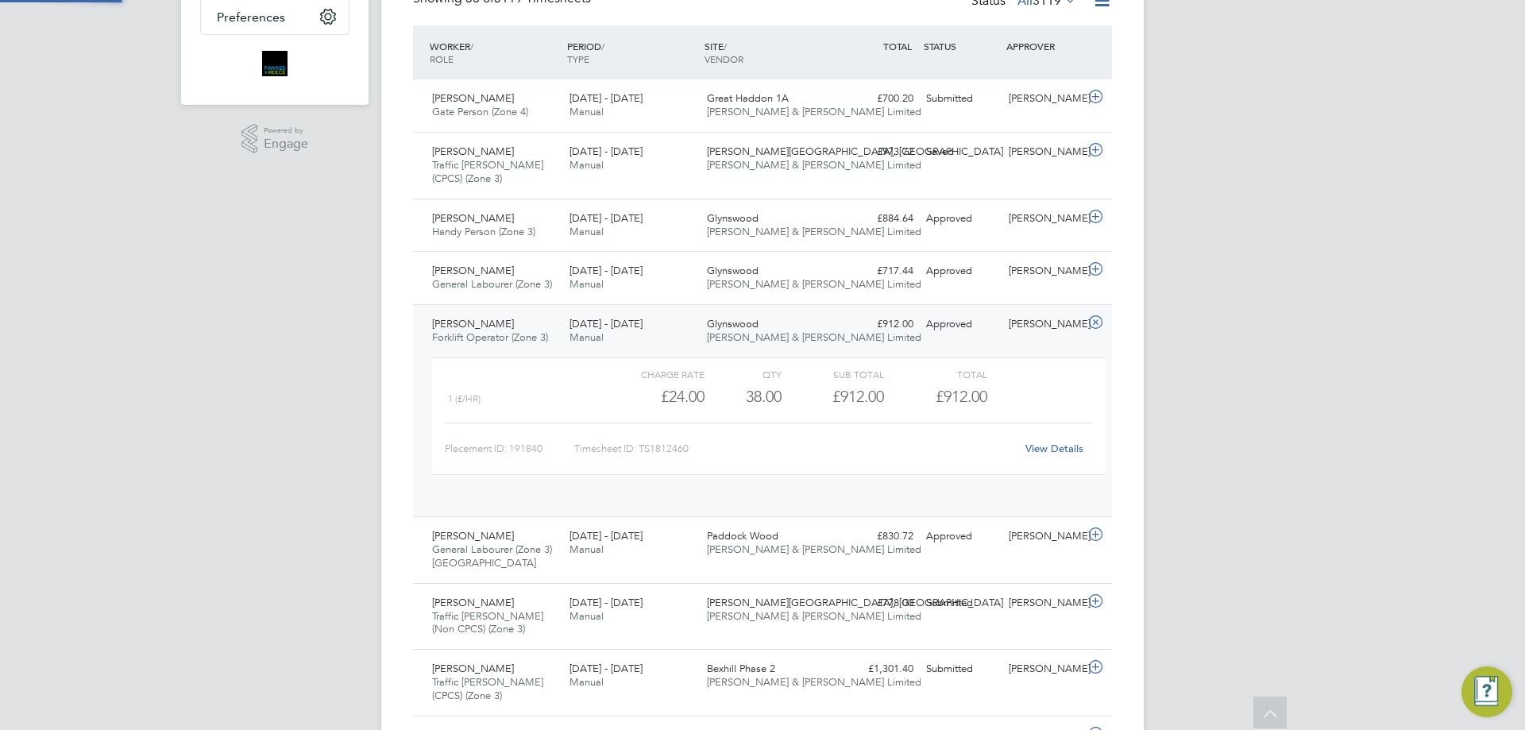
click at [839, 334] on div "£912.00 Approved" at bounding box center [878, 324] width 83 height 26
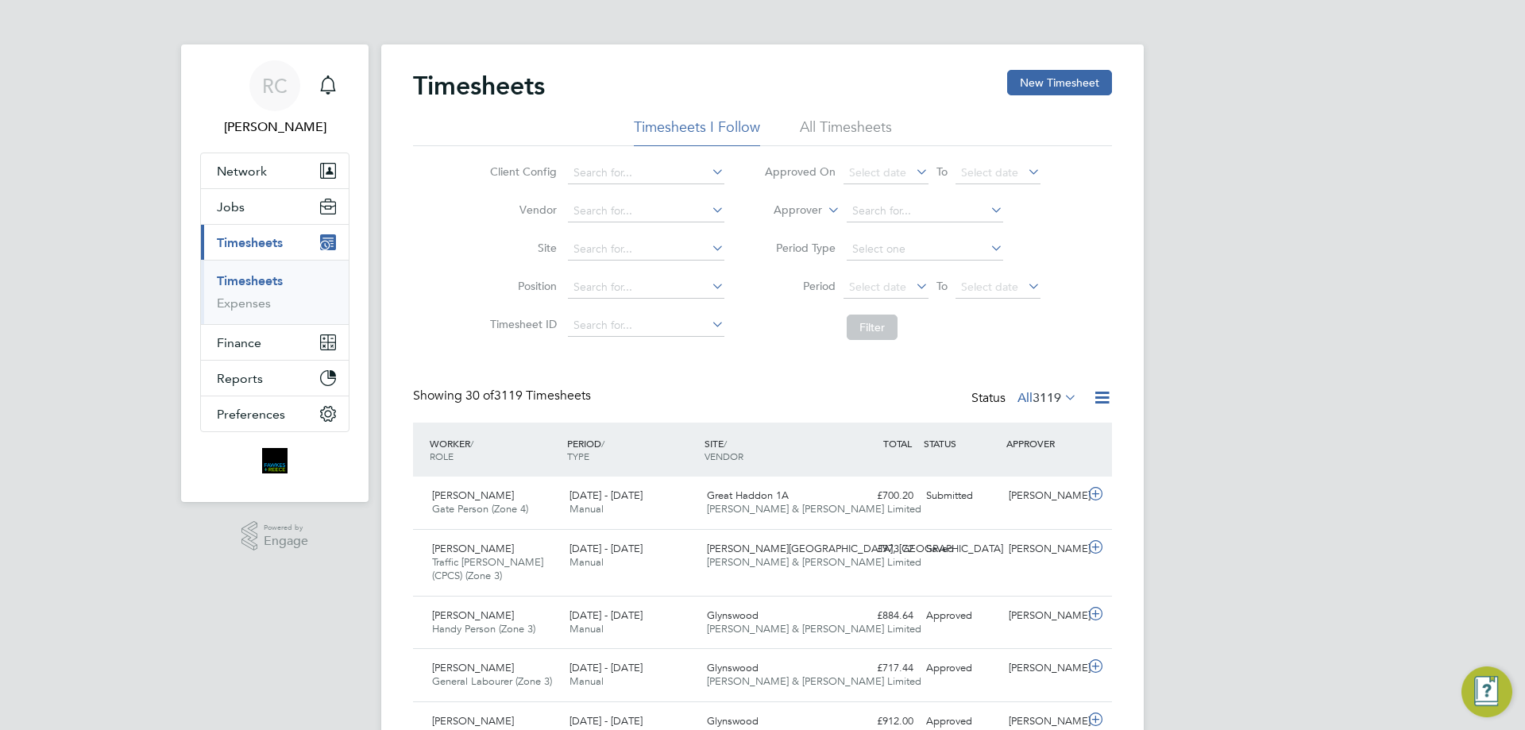
click at [585, 228] on li "Vendor" at bounding box center [604, 211] width 279 height 38
click at [496, 214] on label "Vendor" at bounding box center [520, 210] width 71 height 14
click at [349, 79] on span "1" at bounding box center [341, 75] width 19 height 19
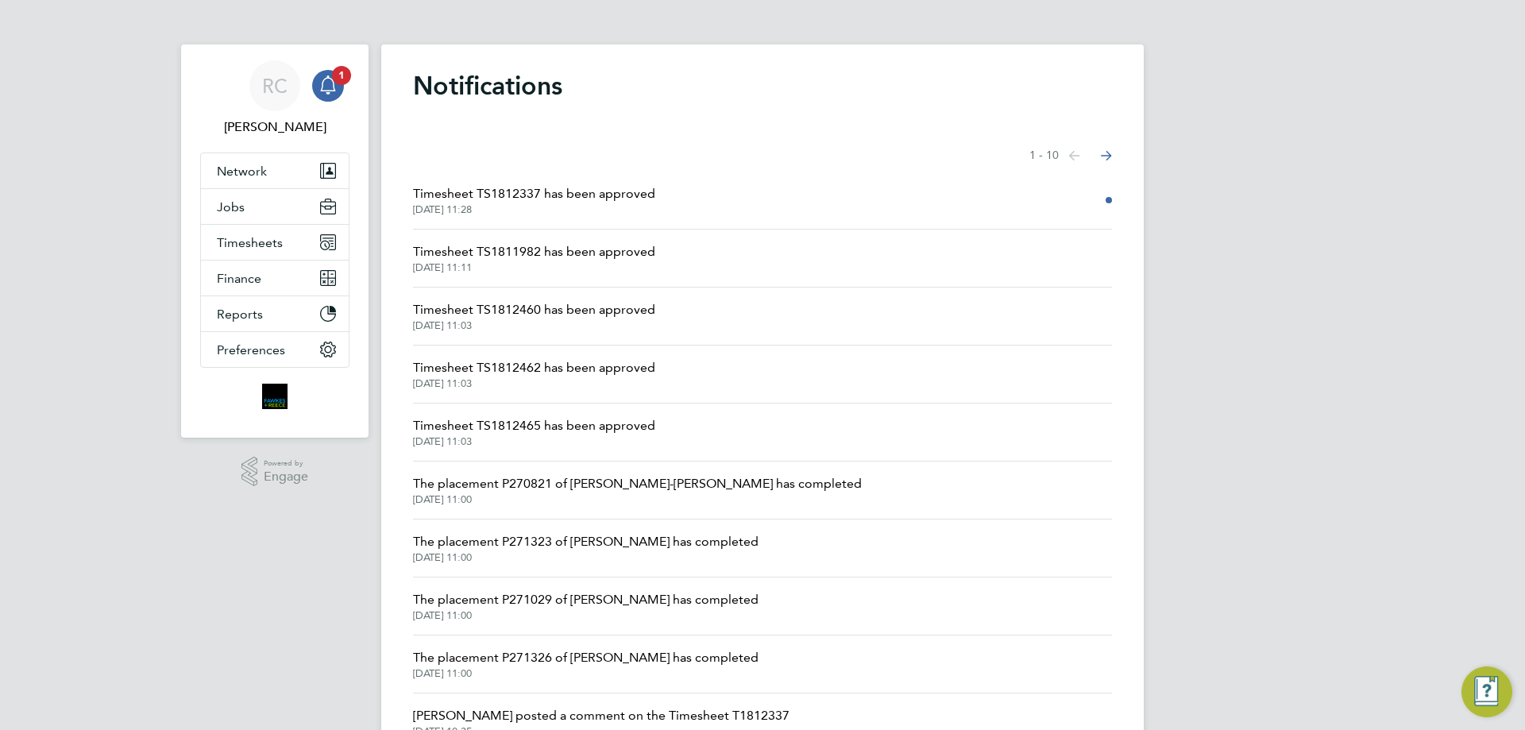
click at [565, 203] on span "[DATE] 11:28" at bounding box center [534, 209] width 242 height 13
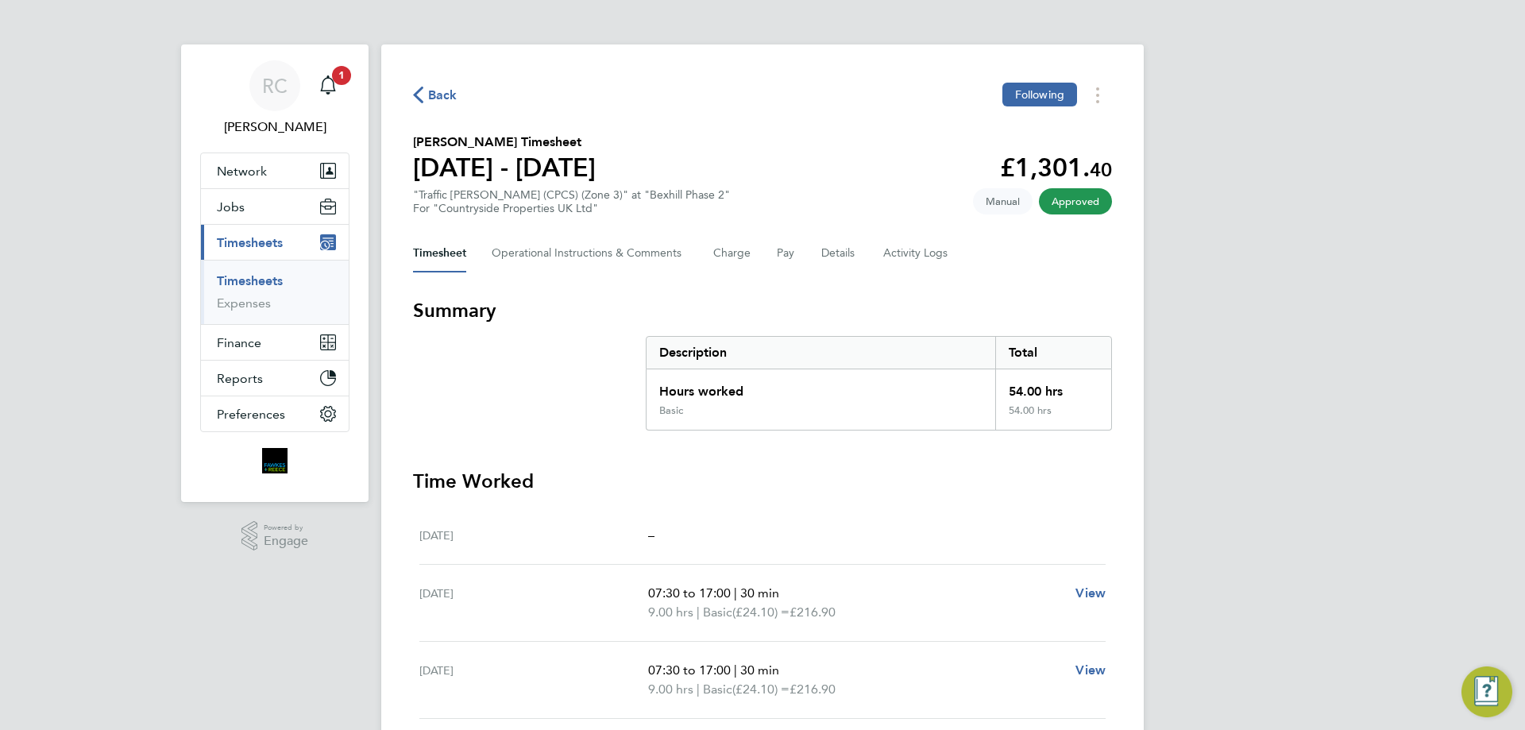
click at [237, 278] on link "Timesheets" at bounding box center [250, 280] width 66 height 15
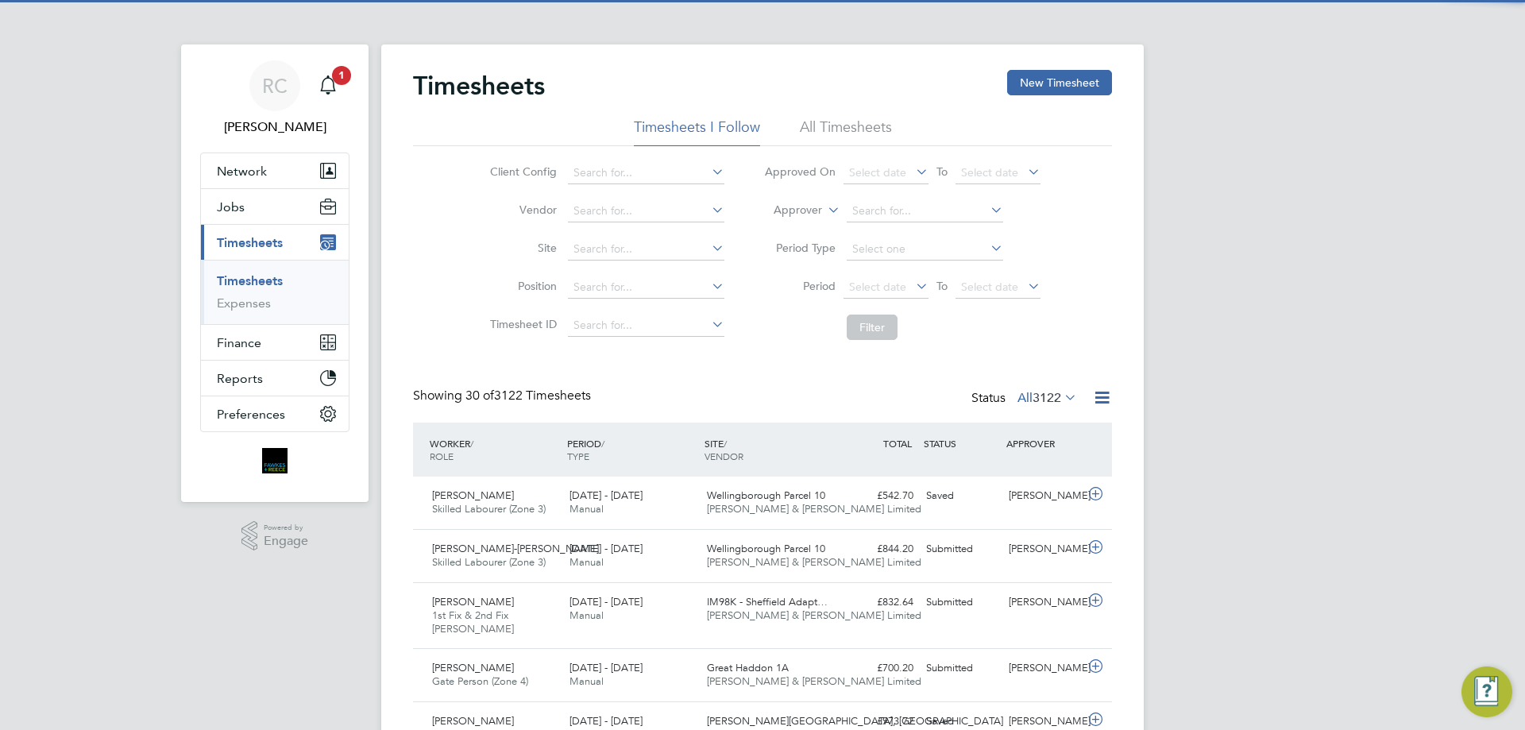
scroll to position [53, 138]
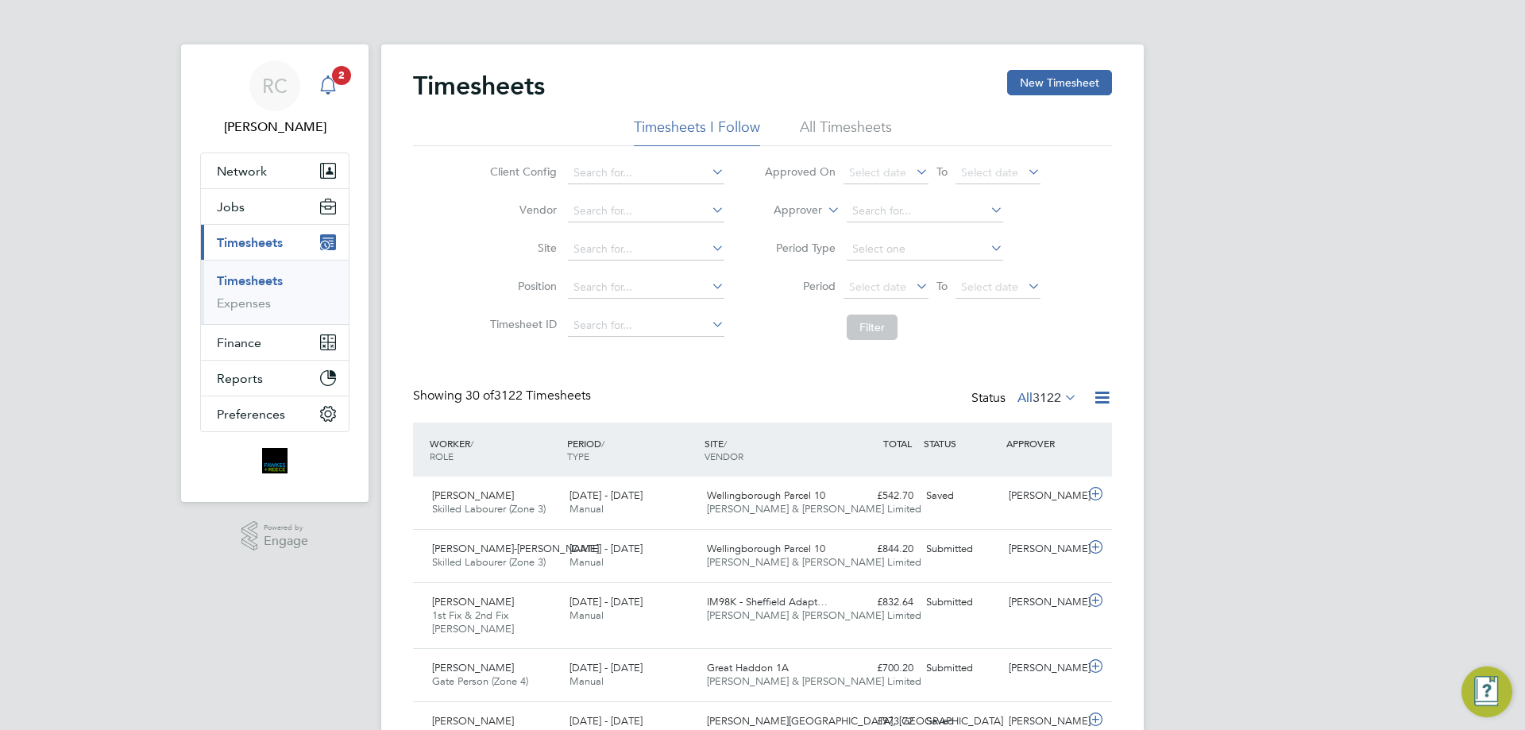
click at [313, 83] on div "Main navigation" at bounding box center [328, 86] width 32 height 32
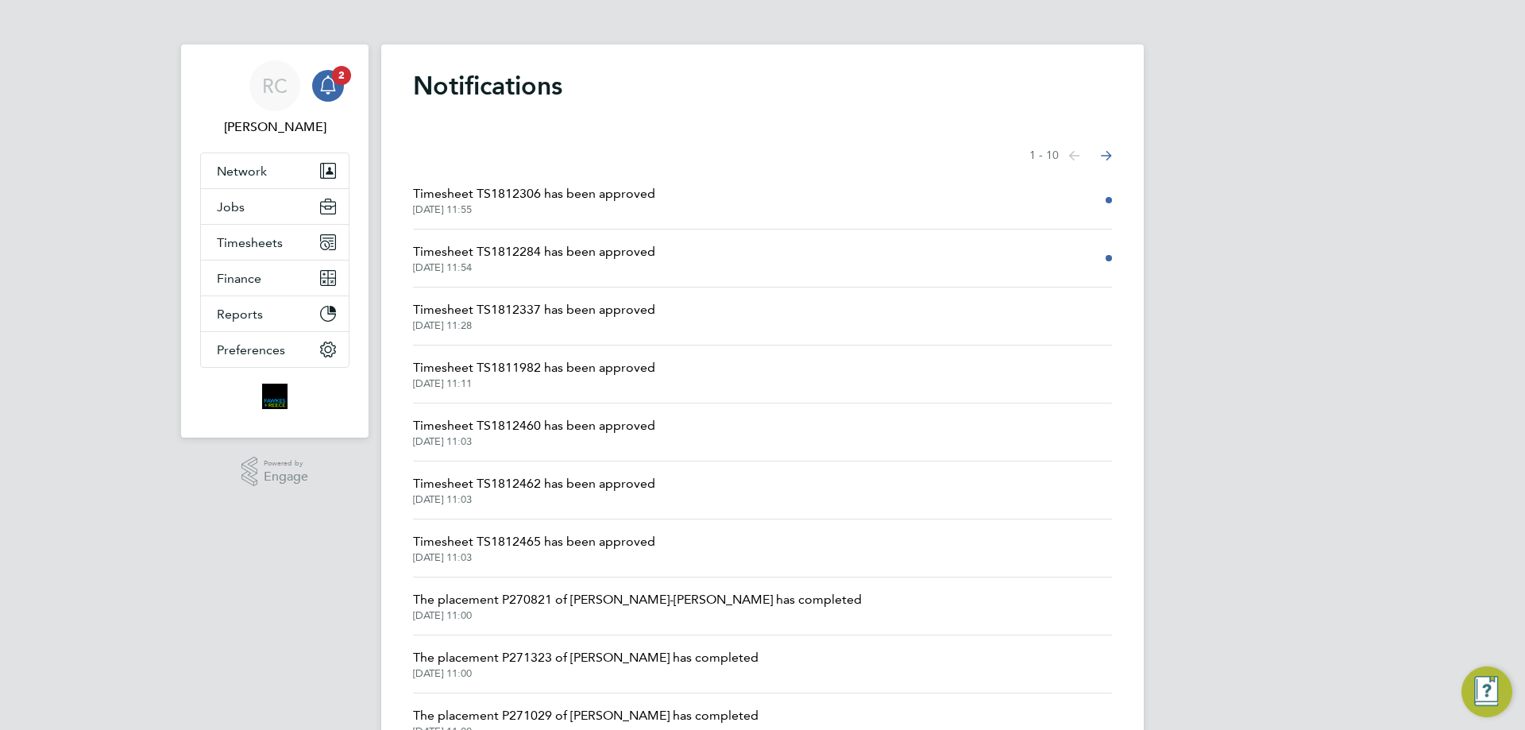
click at [587, 187] on span "Timesheet TS1812306 has been approved" at bounding box center [534, 193] width 242 height 19
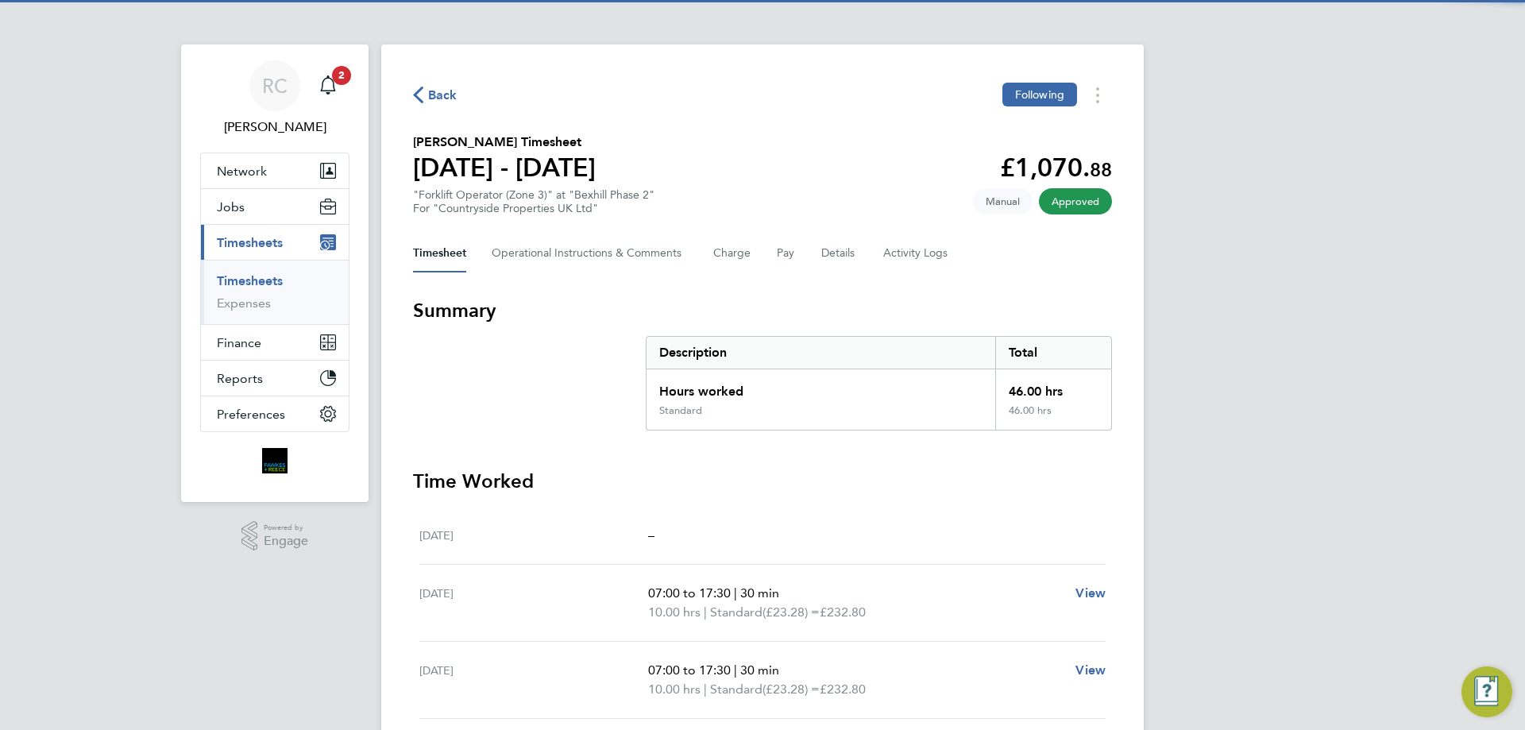
click at [442, 95] on span "Back" at bounding box center [442, 95] width 29 height 19
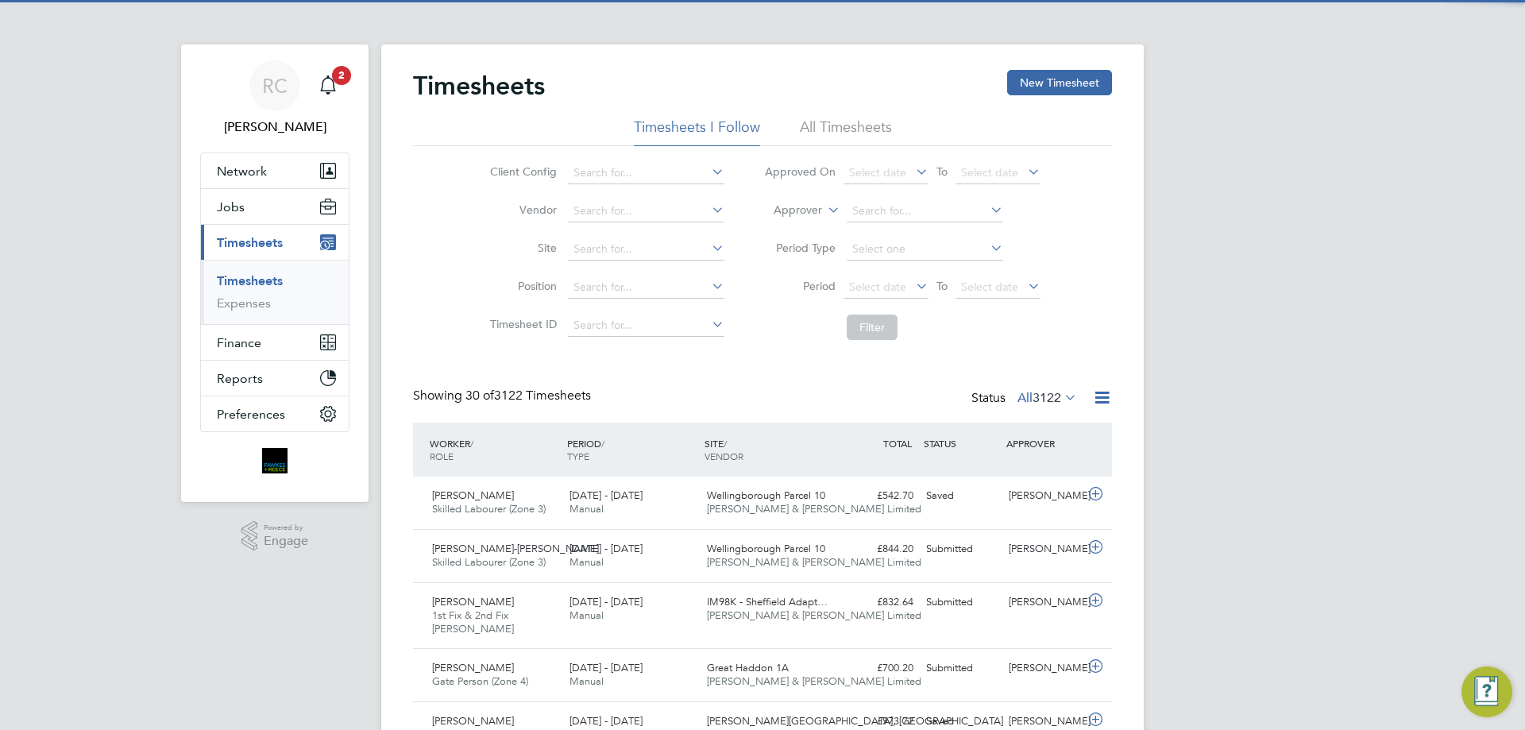
scroll to position [53, 138]
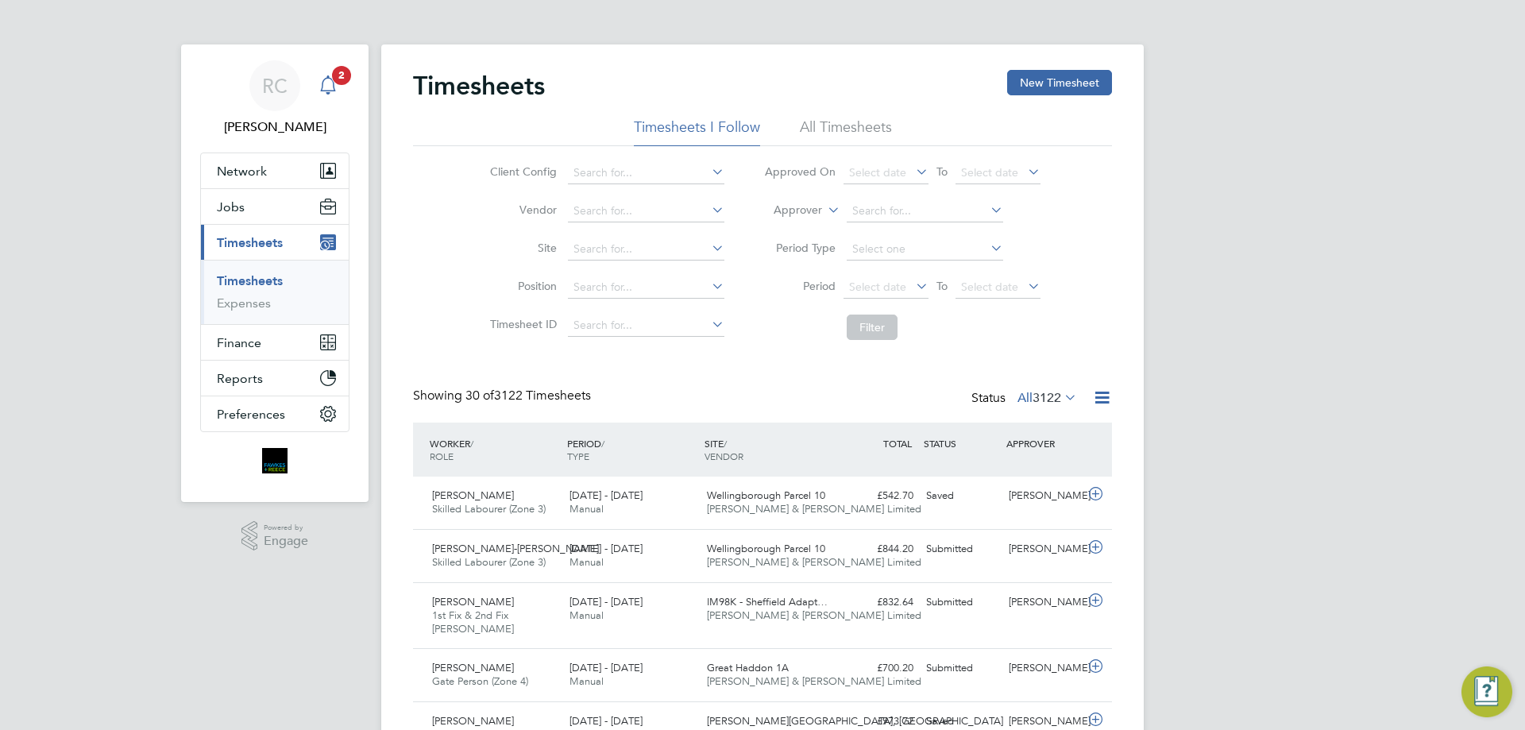
click at [335, 86] on icon "Main navigation" at bounding box center [328, 84] width 19 height 19
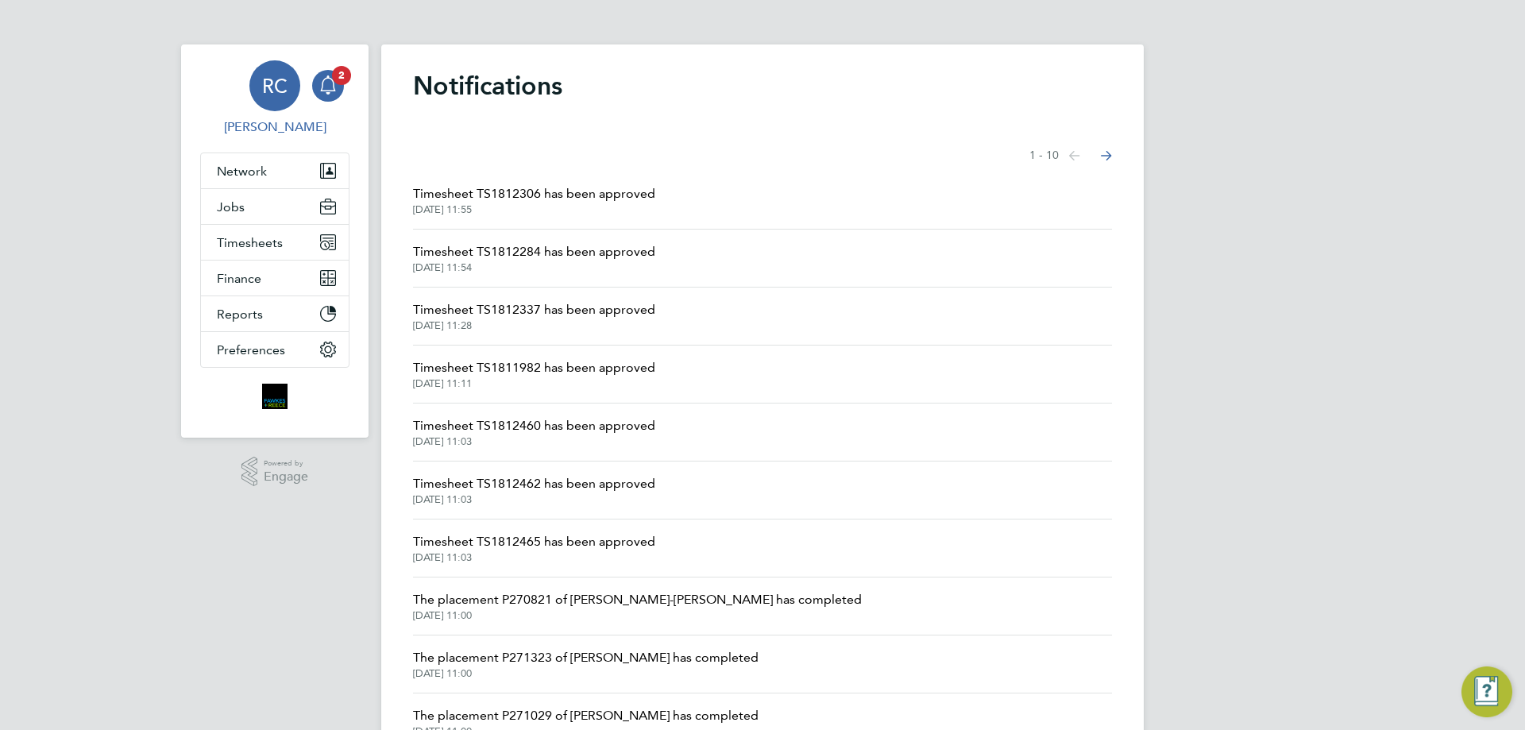
click at [265, 82] on span "RC" at bounding box center [274, 85] width 25 height 21
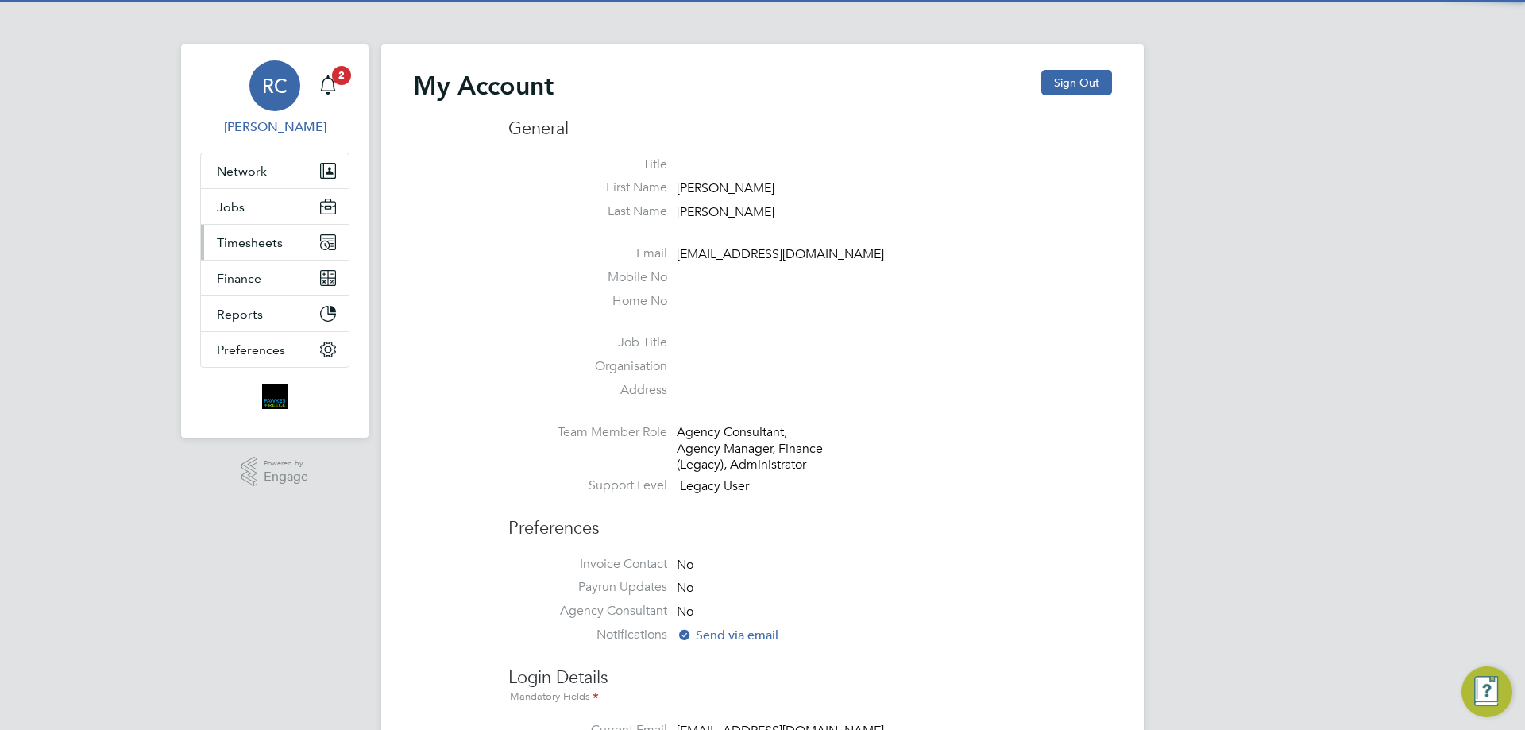
click at [268, 237] on span "Timesheets" at bounding box center [250, 242] width 66 height 15
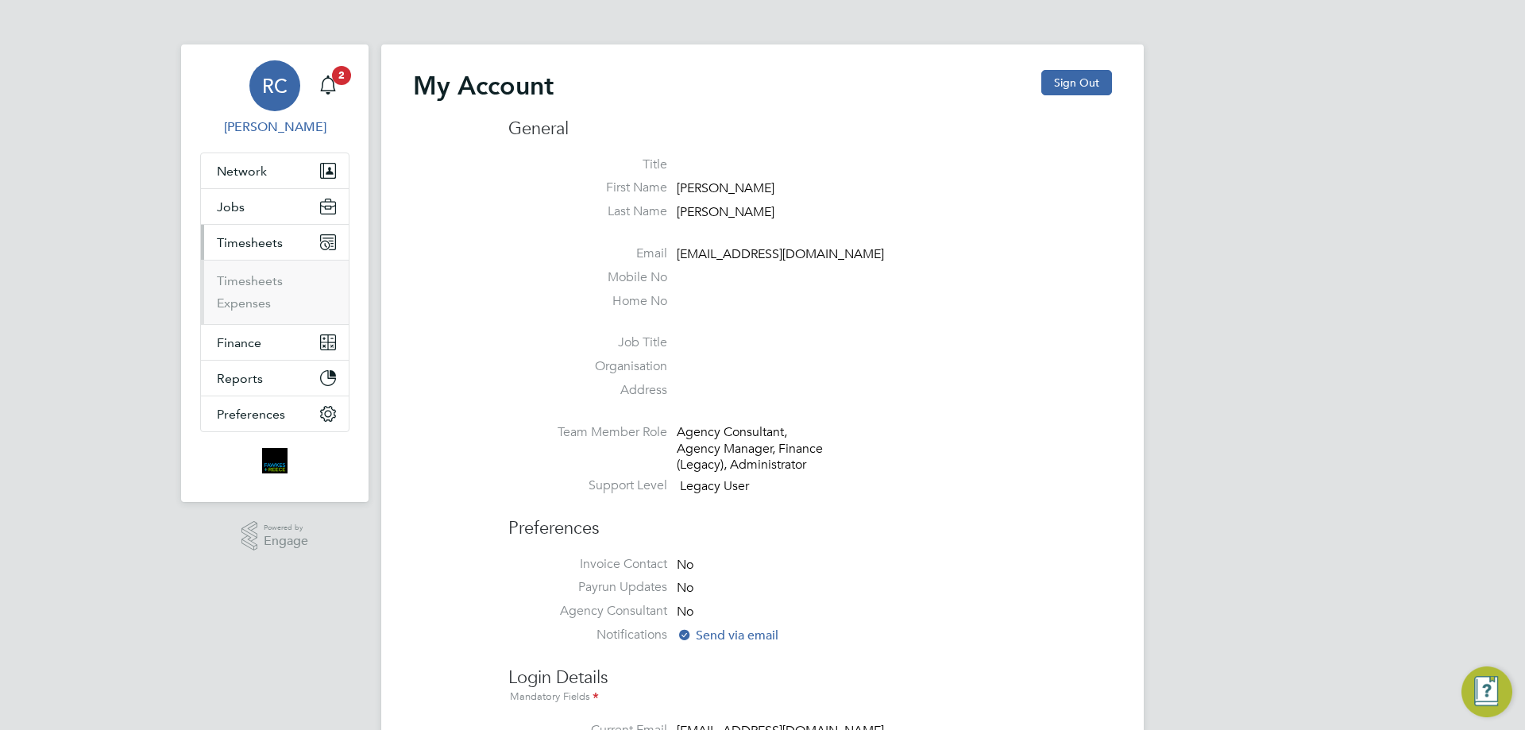
click at [253, 272] on ul "Timesheets Expenses" at bounding box center [275, 292] width 148 height 64
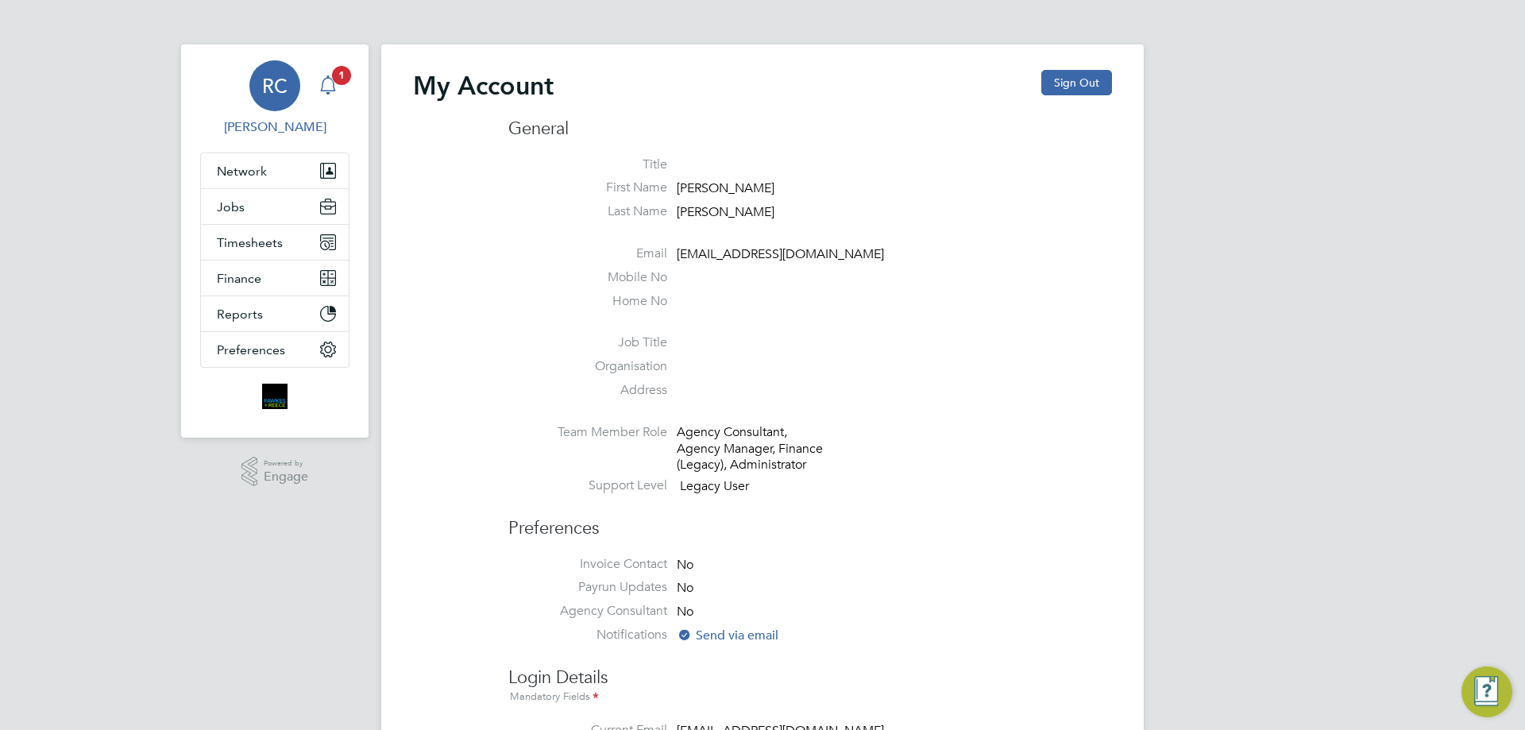
click at [334, 86] on icon "Main navigation" at bounding box center [328, 84] width 19 height 19
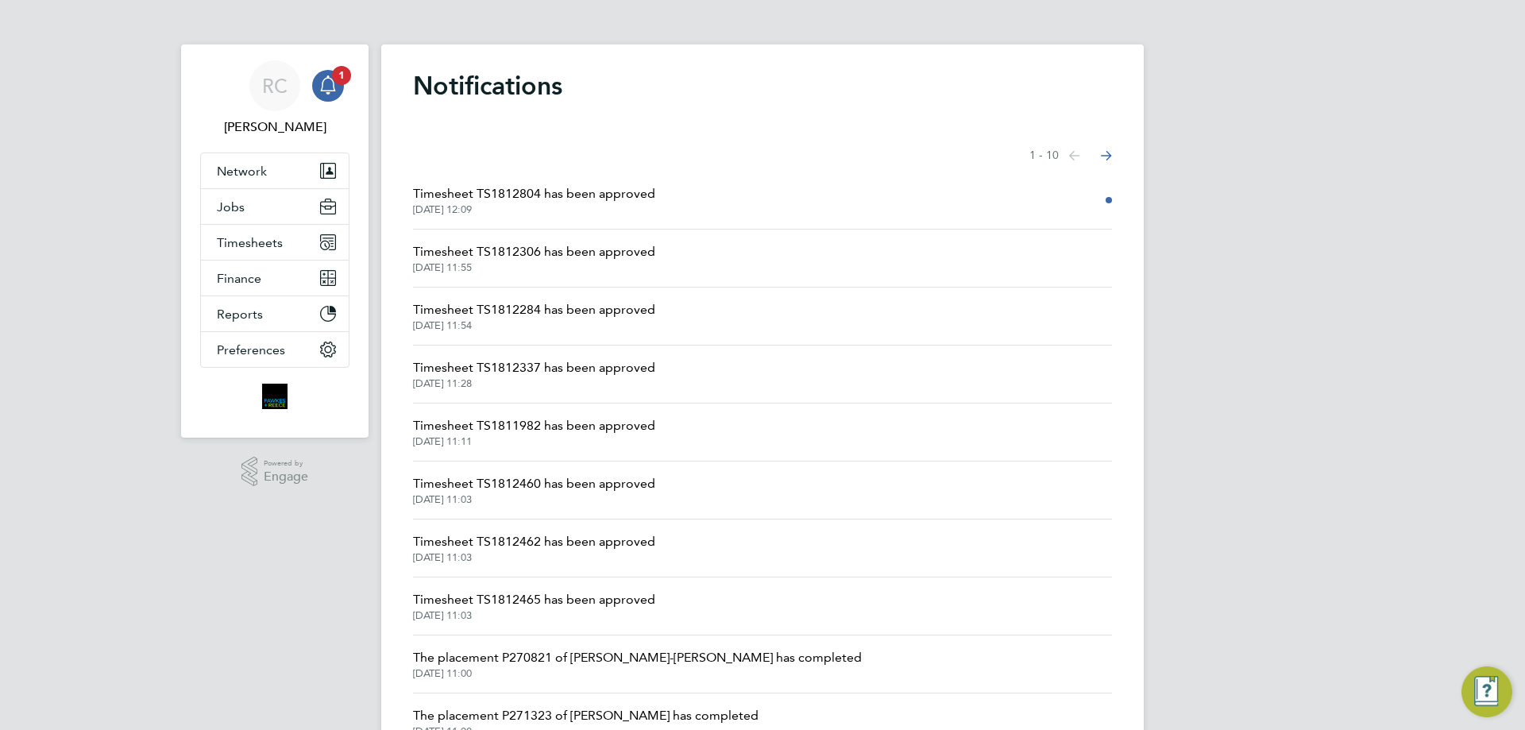
click at [608, 201] on span "Timesheet TS1812804 has been approved" at bounding box center [534, 193] width 242 height 19
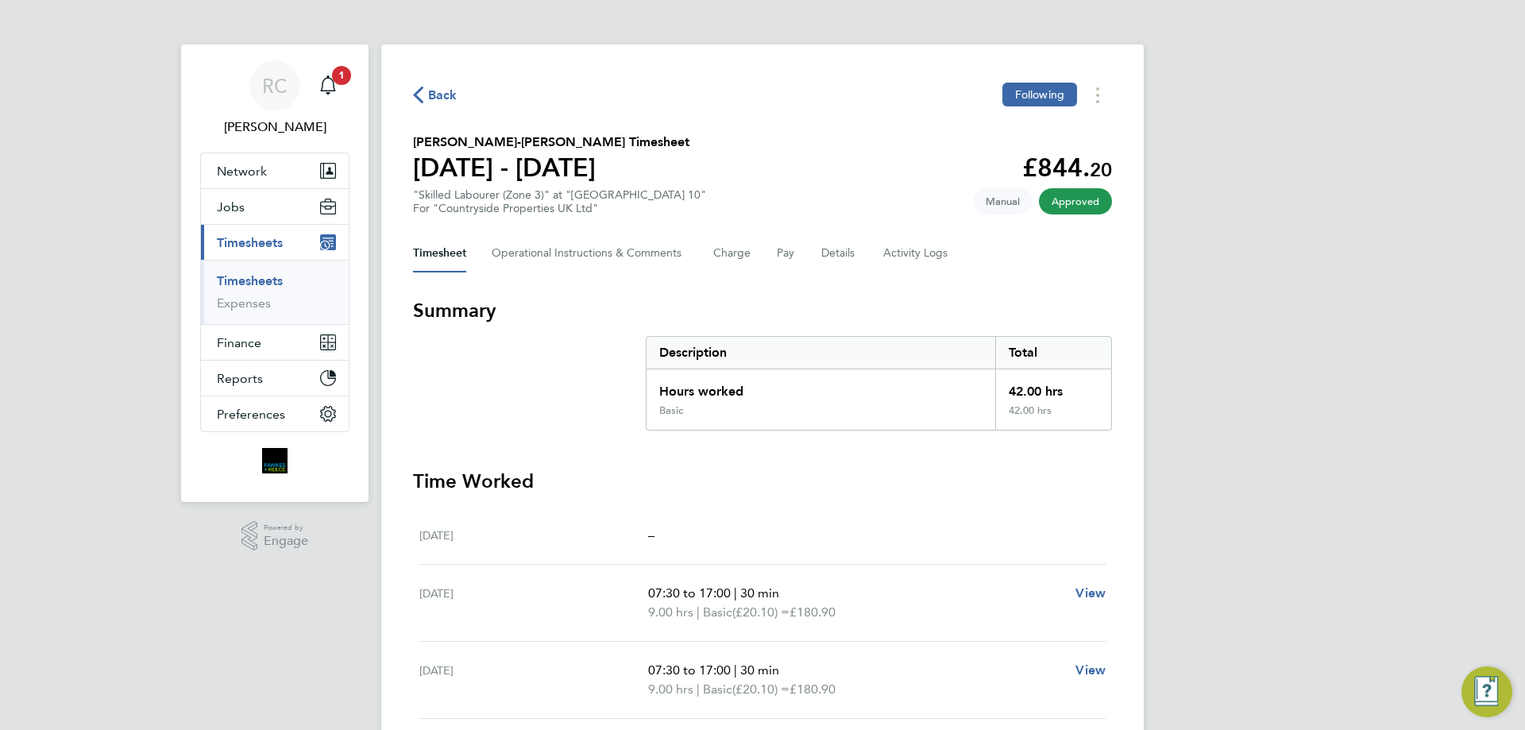
click at [262, 282] on link "Timesheets" at bounding box center [250, 280] width 66 height 15
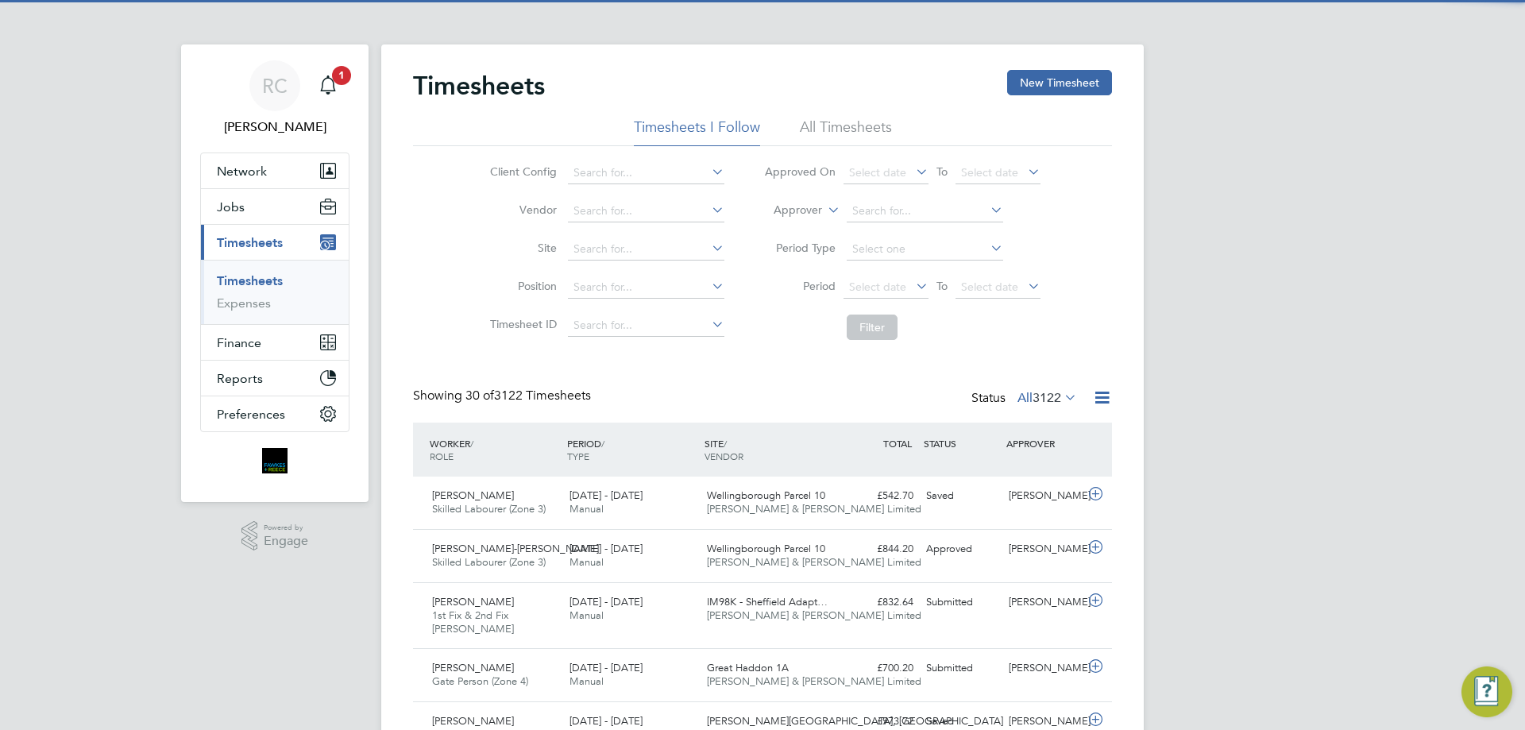
scroll to position [53, 138]
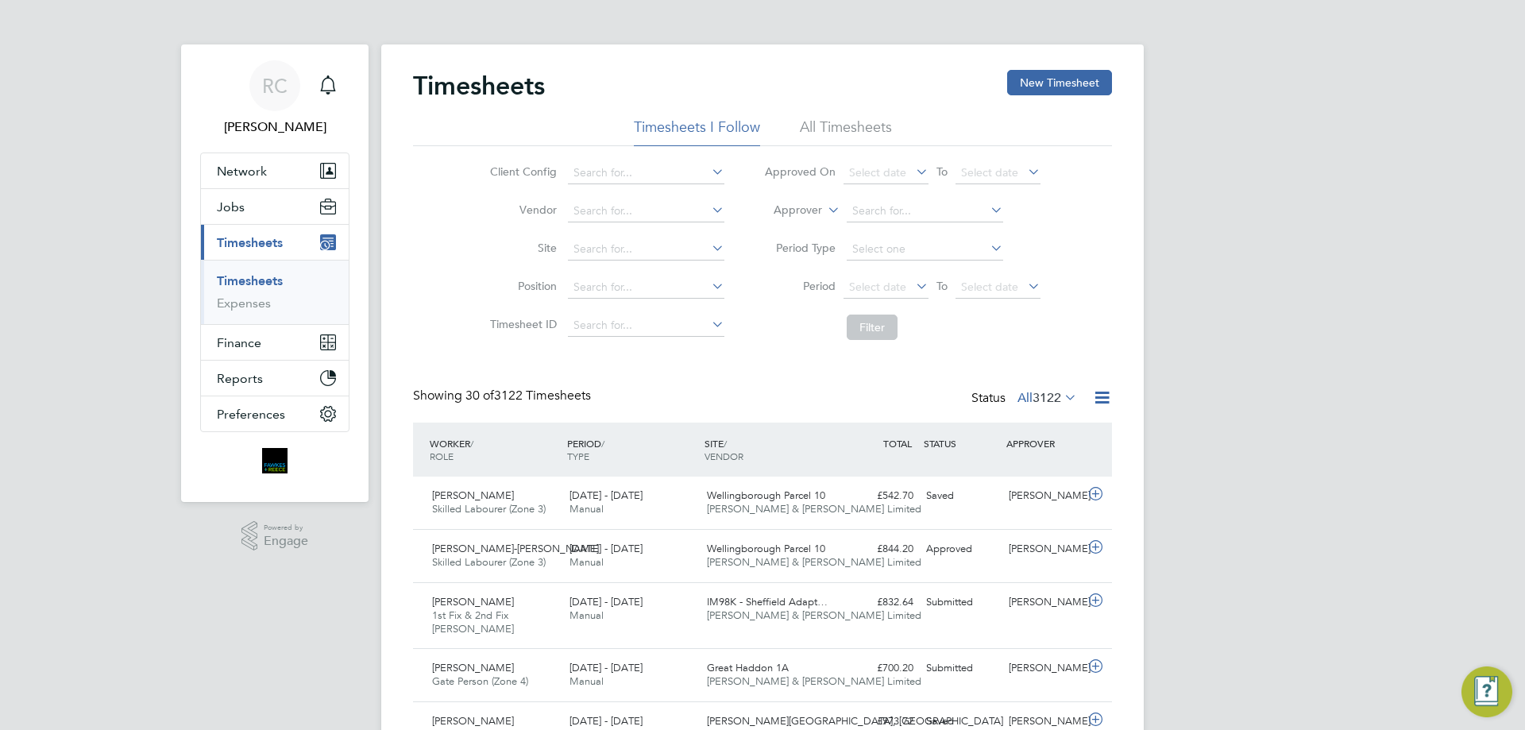
click at [468, 259] on li "Site" at bounding box center [604, 249] width 279 height 38
click at [342, 75] on span "1" at bounding box center [341, 75] width 19 height 19
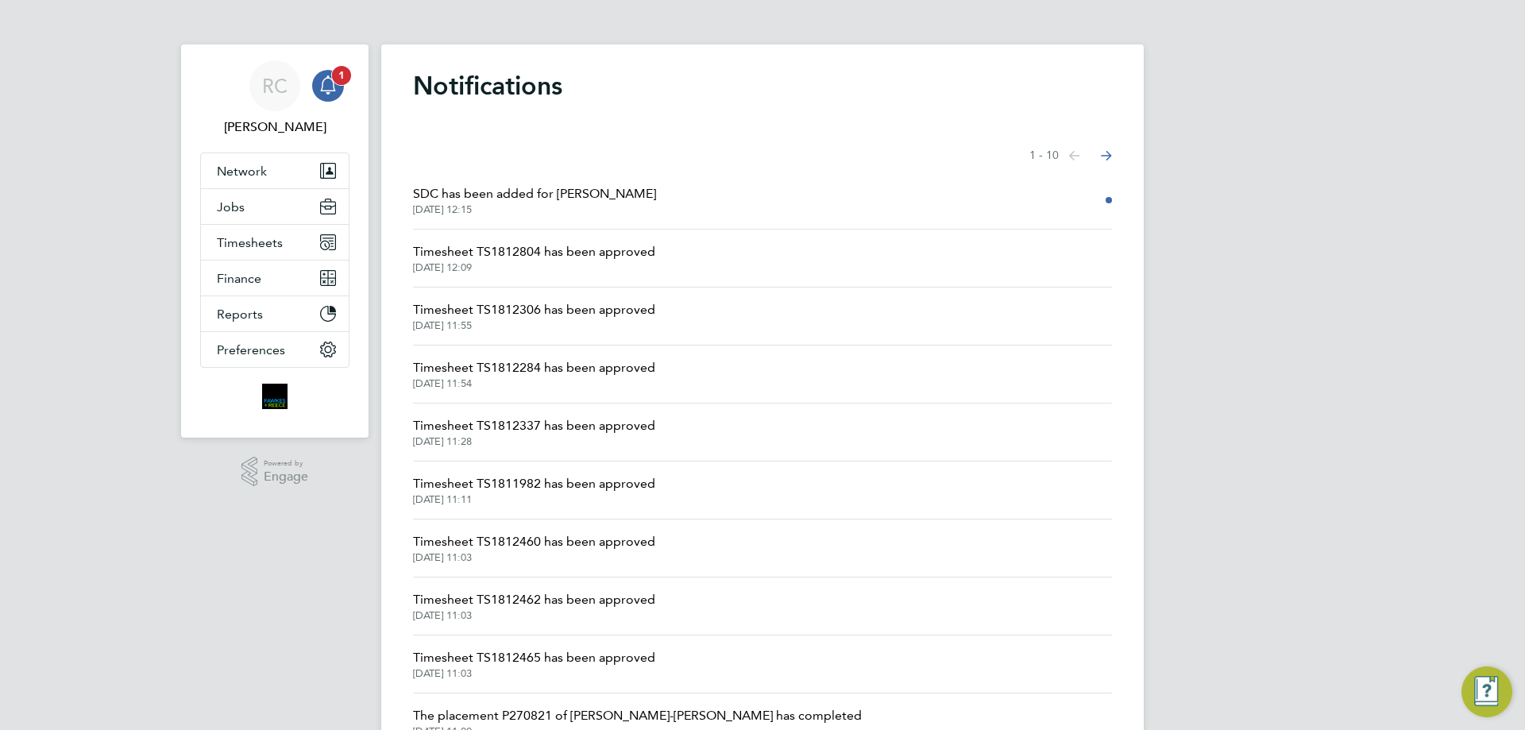
click at [330, 90] on icon "Main navigation" at bounding box center [328, 84] width 19 height 19
click at [266, 75] on span "RC" at bounding box center [274, 85] width 25 height 21
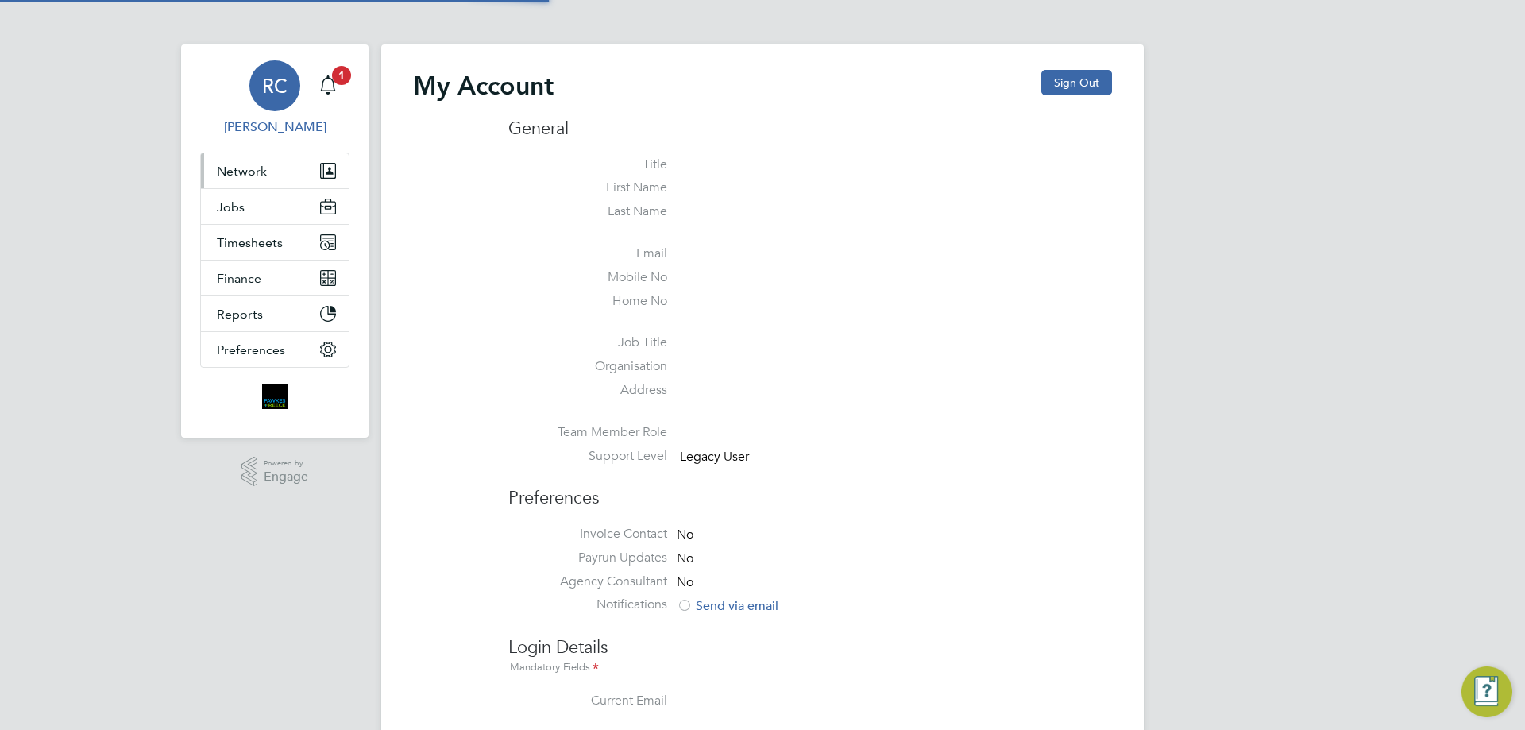
type input "[EMAIL_ADDRESS][DOMAIN_NAME]"
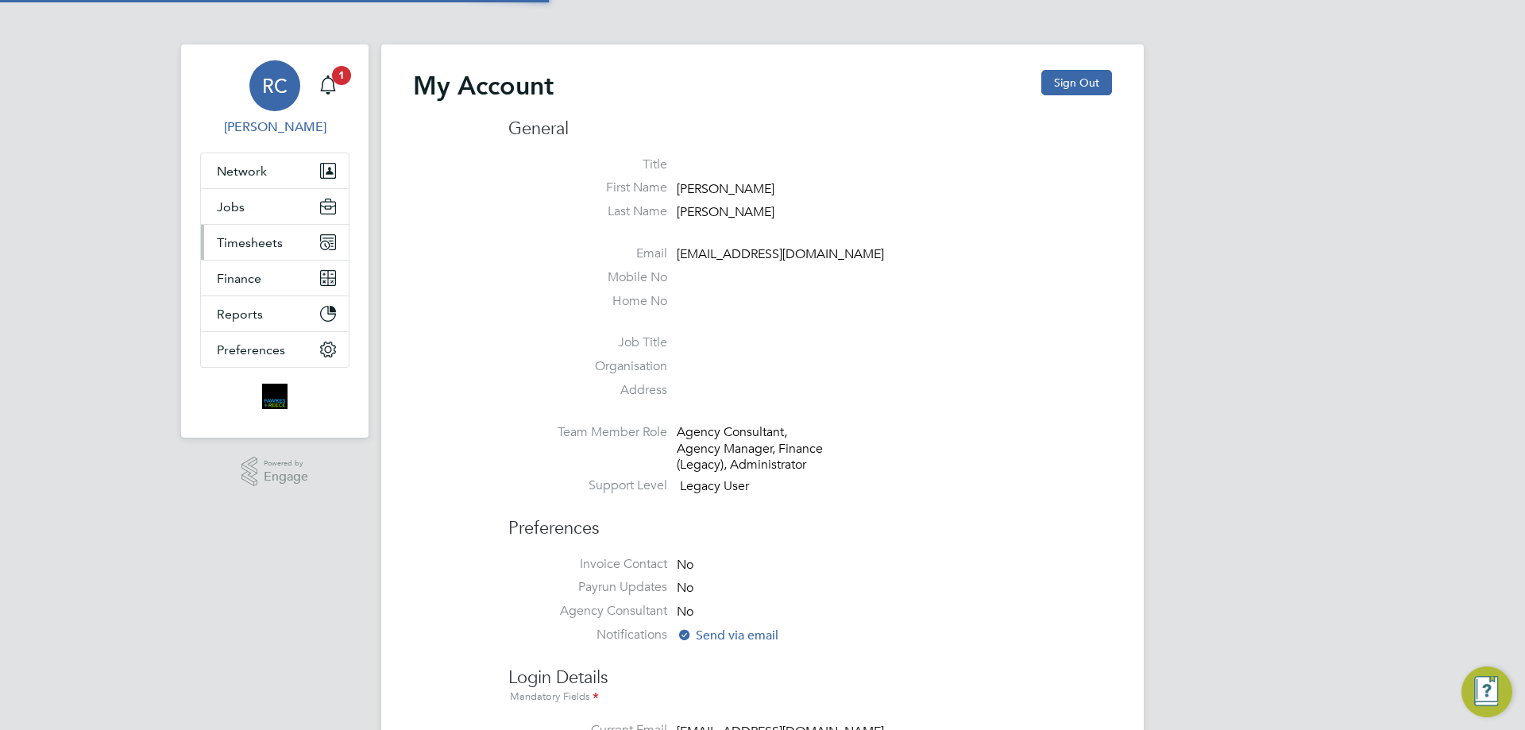
click at [268, 241] on span "Timesheets" at bounding box center [250, 242] width 66 height 15
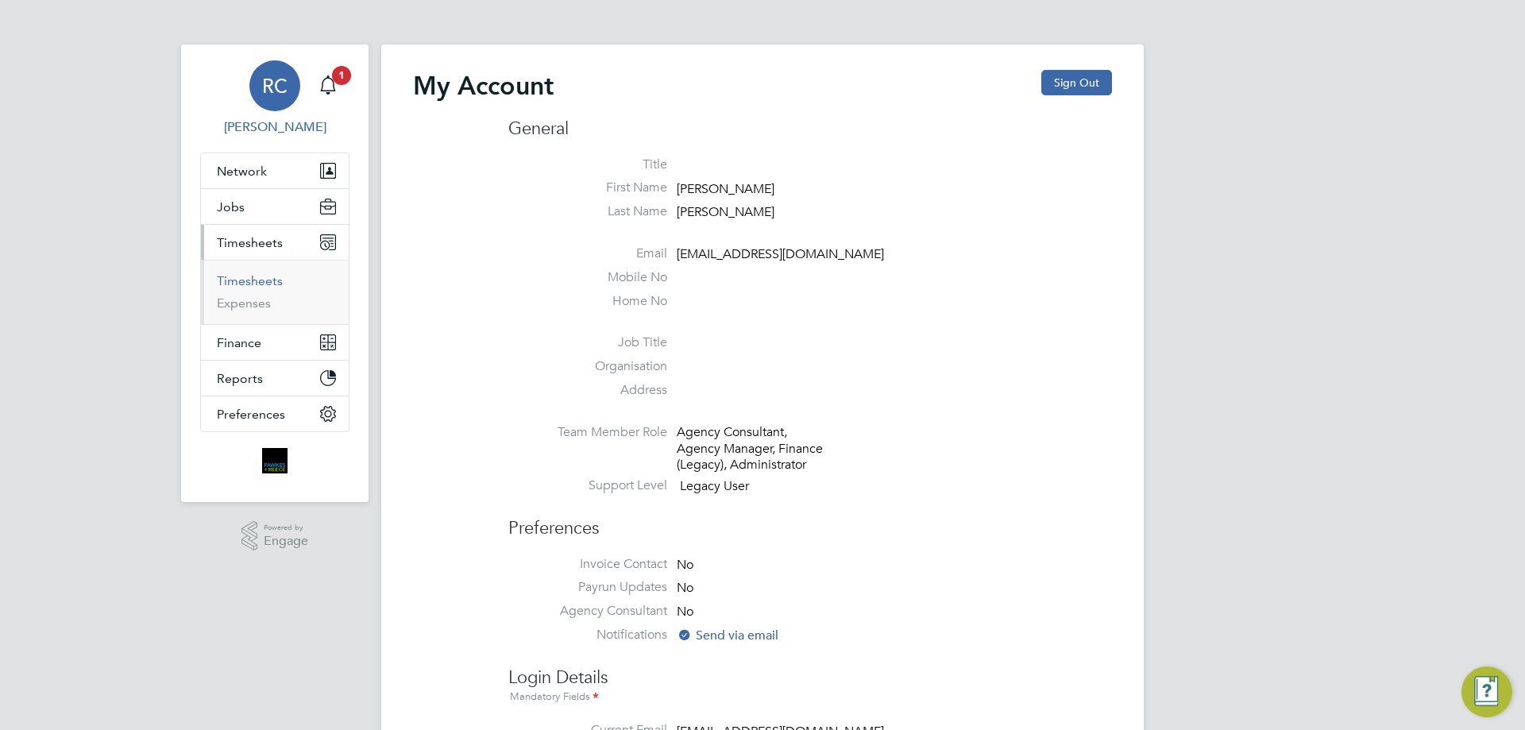
click at [259, 276] on link "Timesheets" at bounding box center [250, 280] width 66 height 15
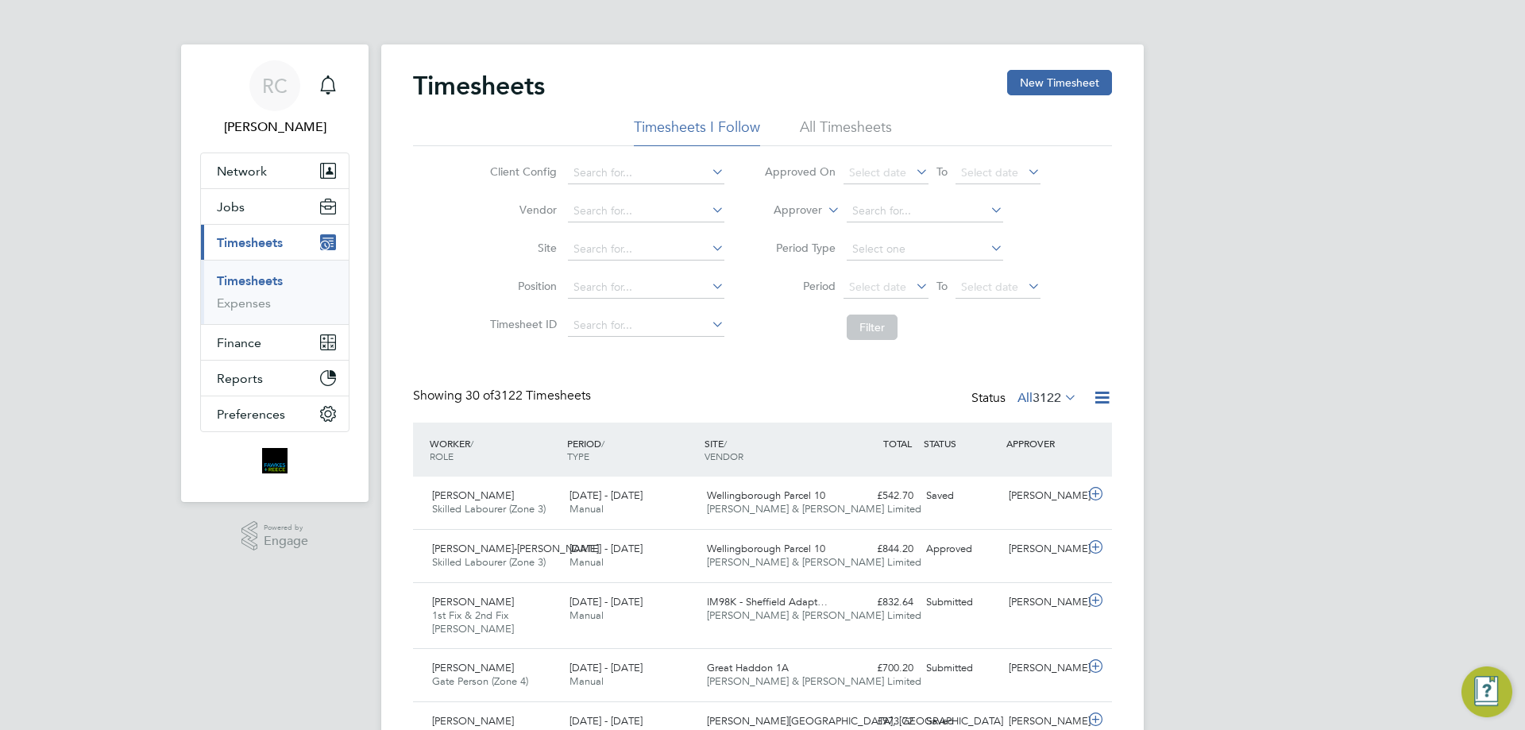
scroll to position [53, 138]
